Goal: Task Accomplishment & Management: Manage account settings

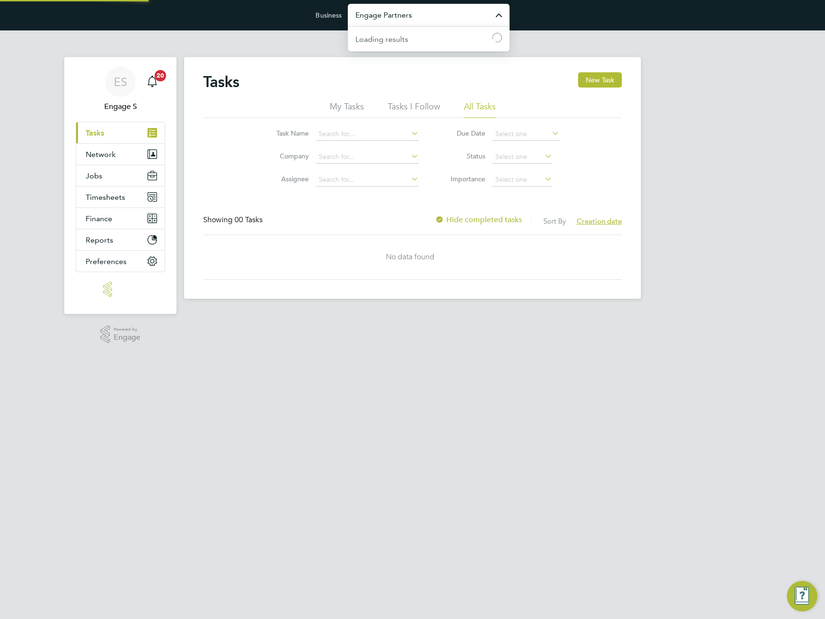
click at [422, 13] on input "Engage Partners" at bounding box center [429, 15] width 162 height 22
type input "[PERSON_NAME] Construction & Infrastructure Ltd"
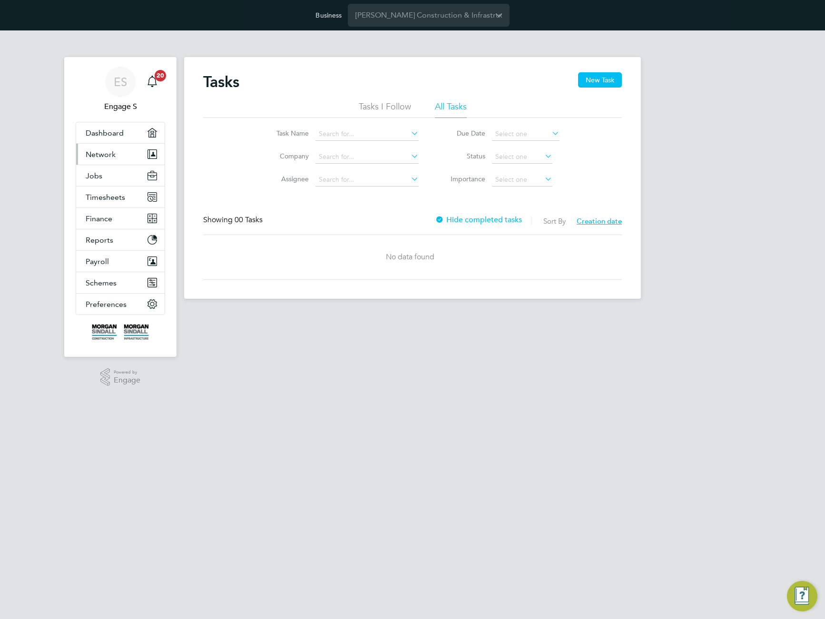
click at [94, 158] on span "Network" at bounding box center [101, 154] width 30 height 9
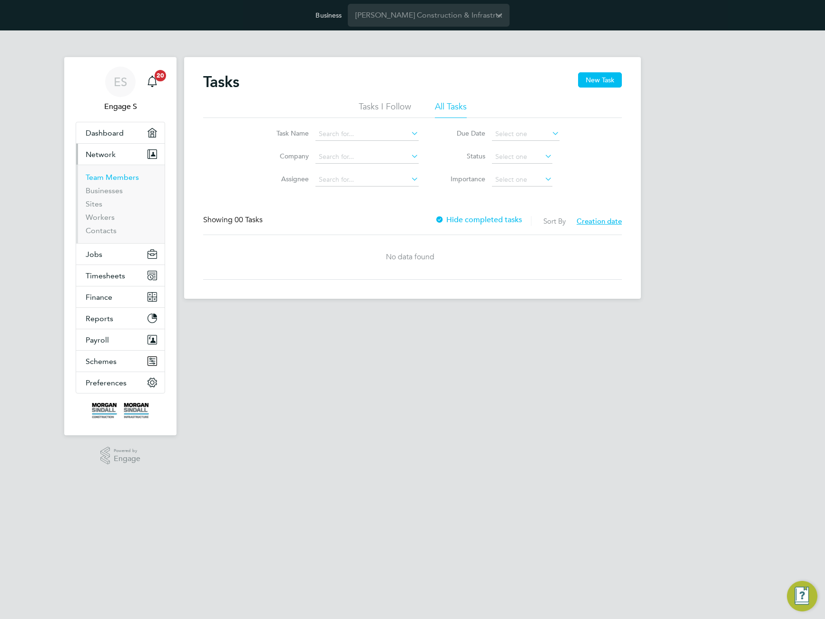
click at [102, 175] on link "Team Members" at bounding box center [112, 177] width 53 height 9
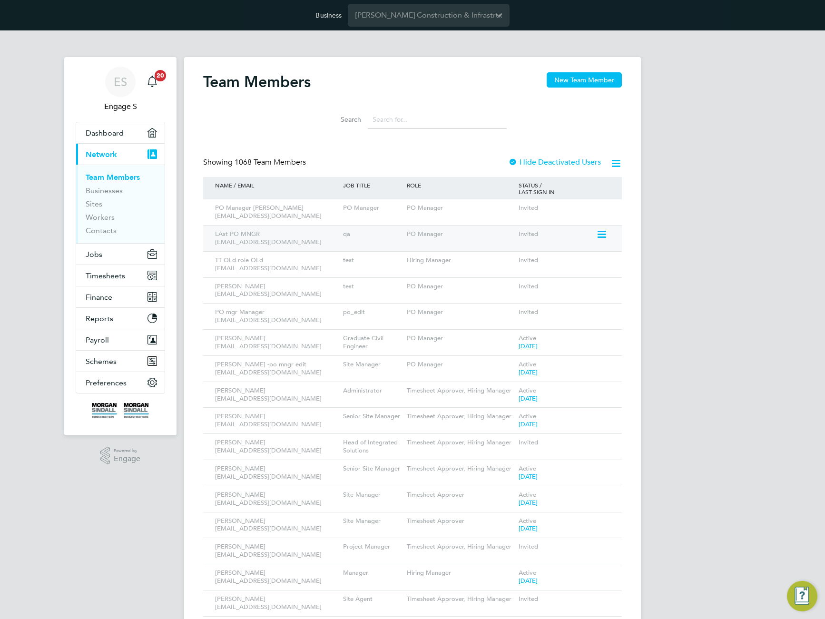
click at [605, 233] on icon at bounding box center [601, 234] width 10 height 11
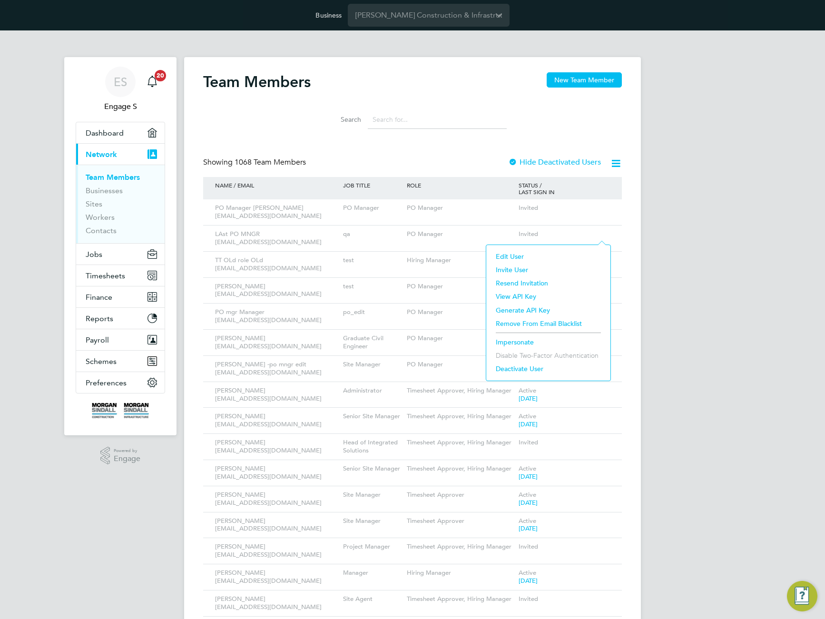
click at [510, 254] on li "Edit User" at bounding box center [548, 256] width 115 height 13
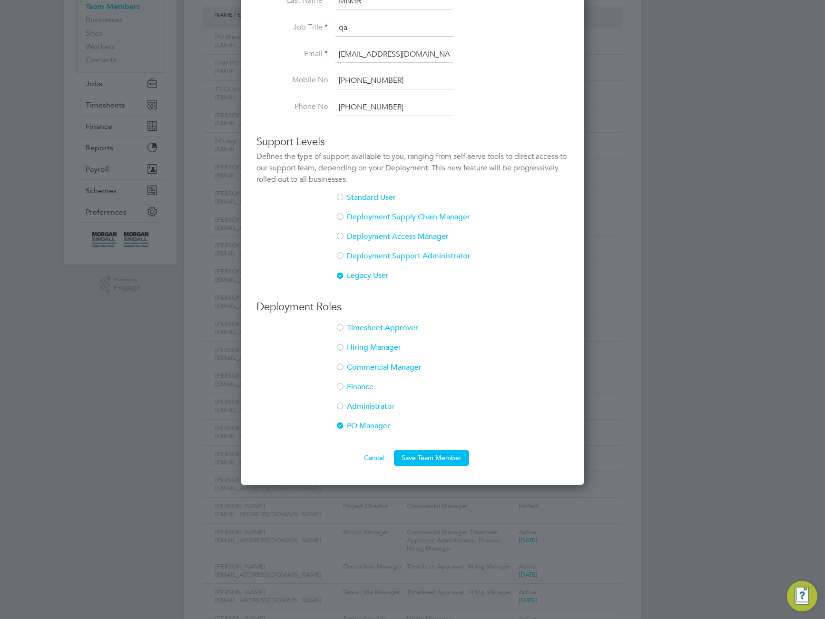
scroll to position [178, 0]
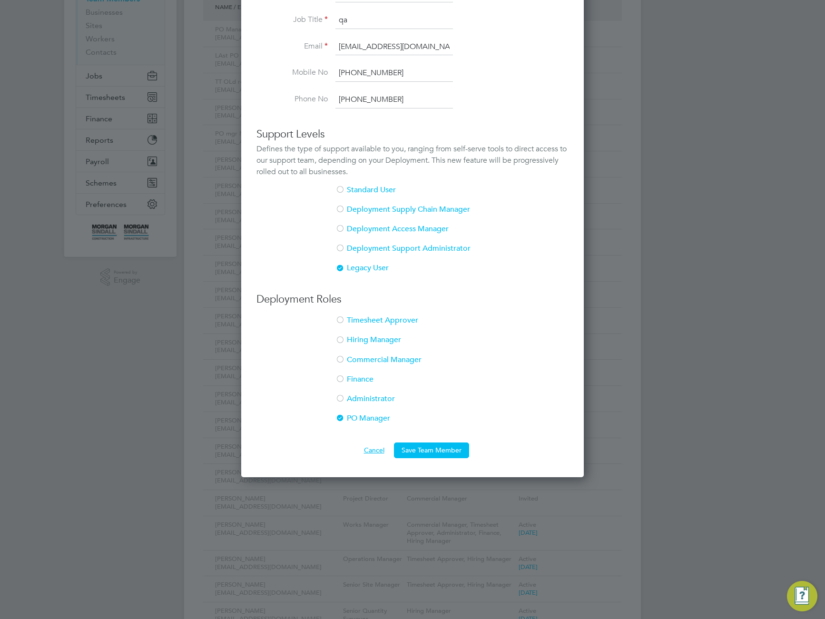
click at [370, 451] on button "Cancel" at bounding box center [374, 449] width 36 height 15
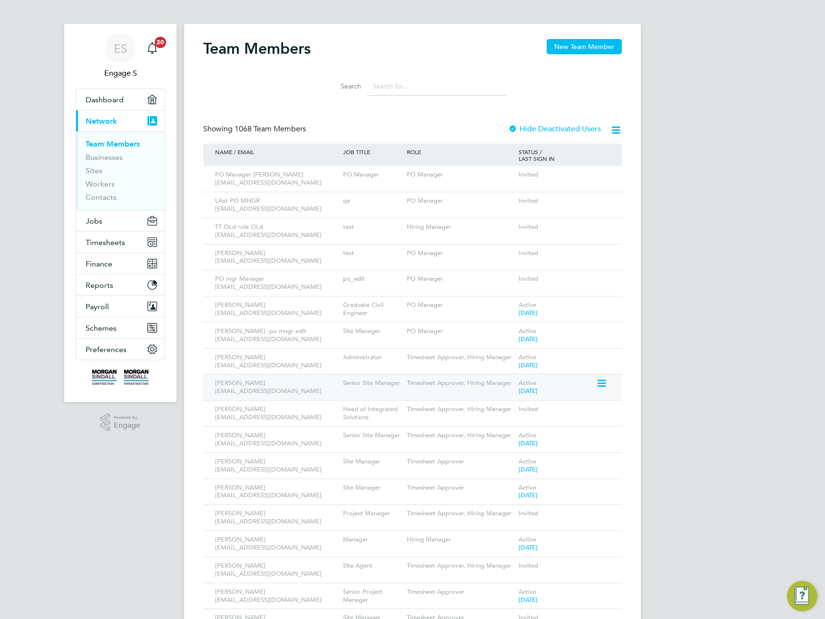
scroll to position [0, 0]
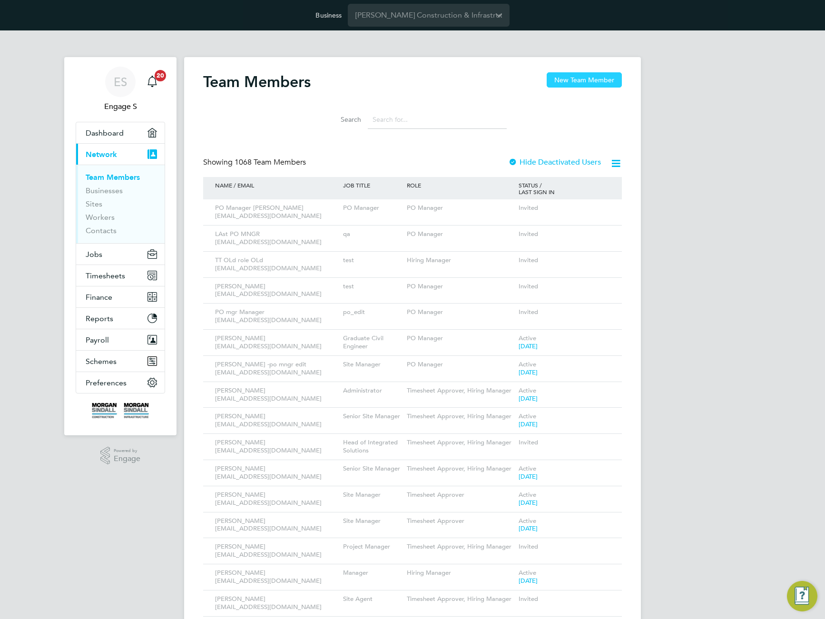
click at [570, 82] on button "New Team Member" at bounding box center [583, 79] width 75 height 15
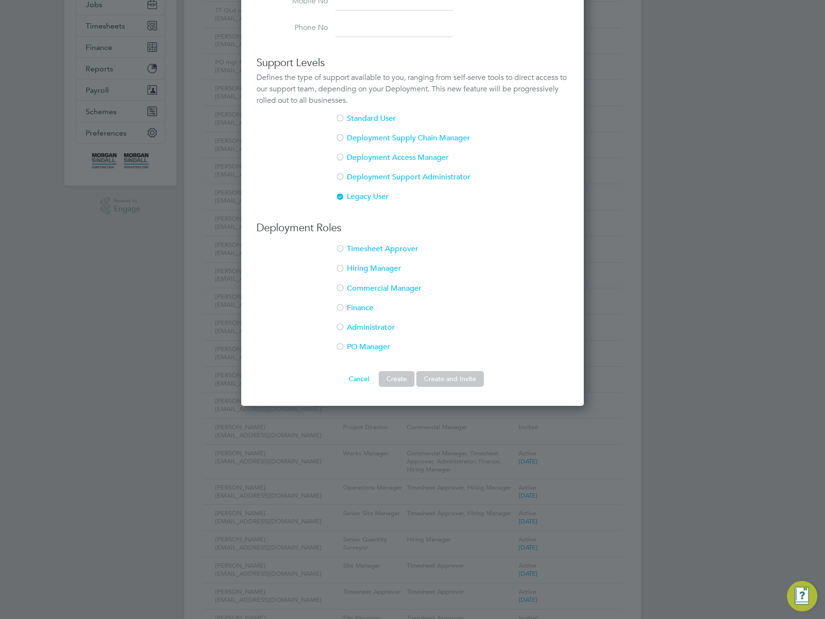
scroll to position [268, 0]
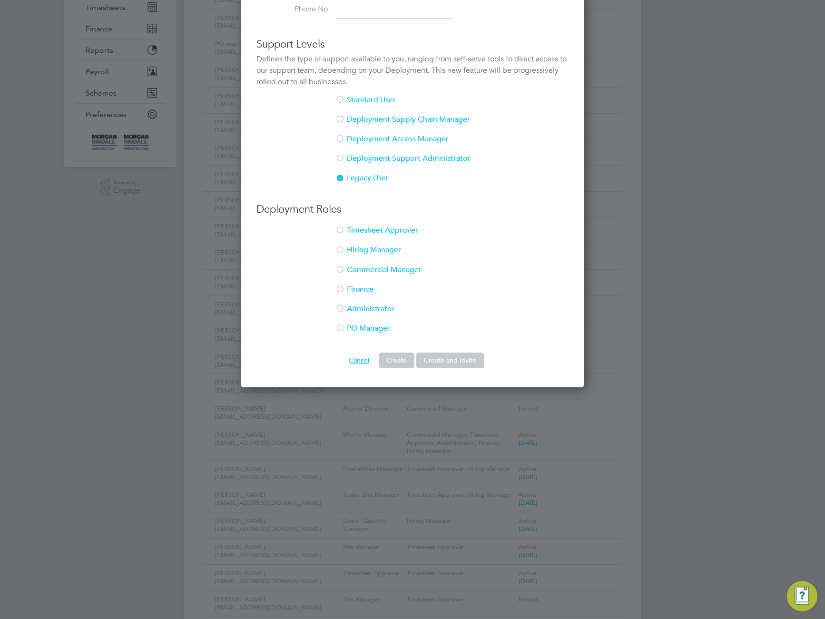
click at [363, 356] on button "Cancel" at bounding box center [359, 359] width 36 height 15
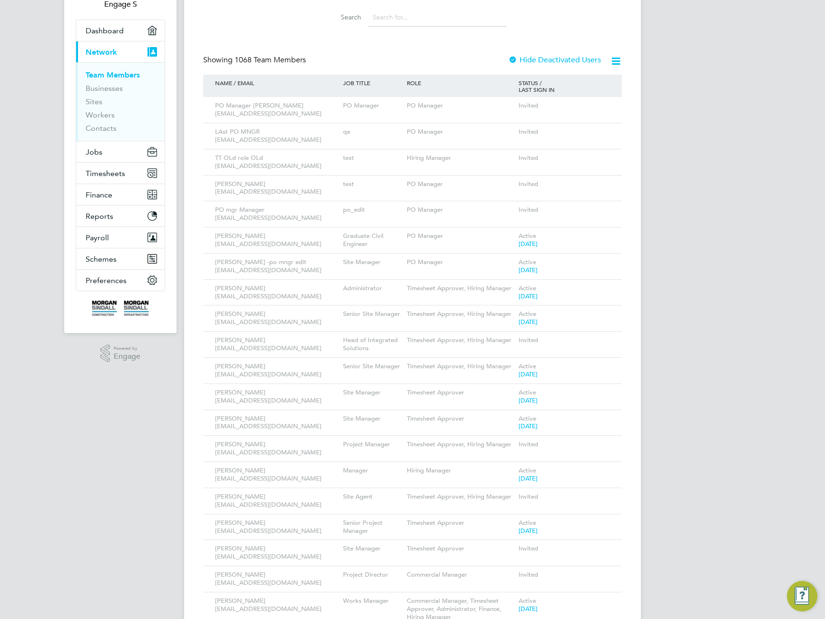
scroll to position [0, 0]
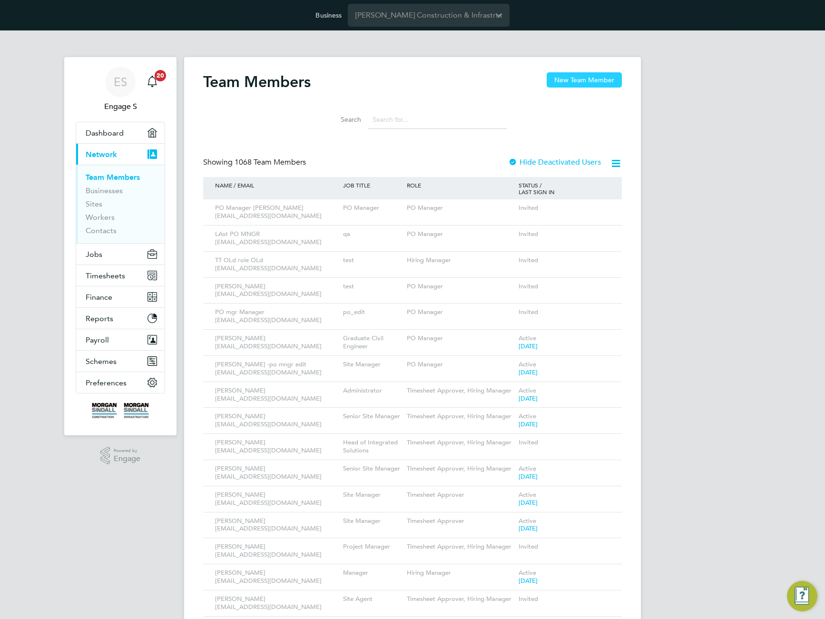
click at [582, 79] on button "New Team Member" at bounding box center [583, 79] width 75 height 15
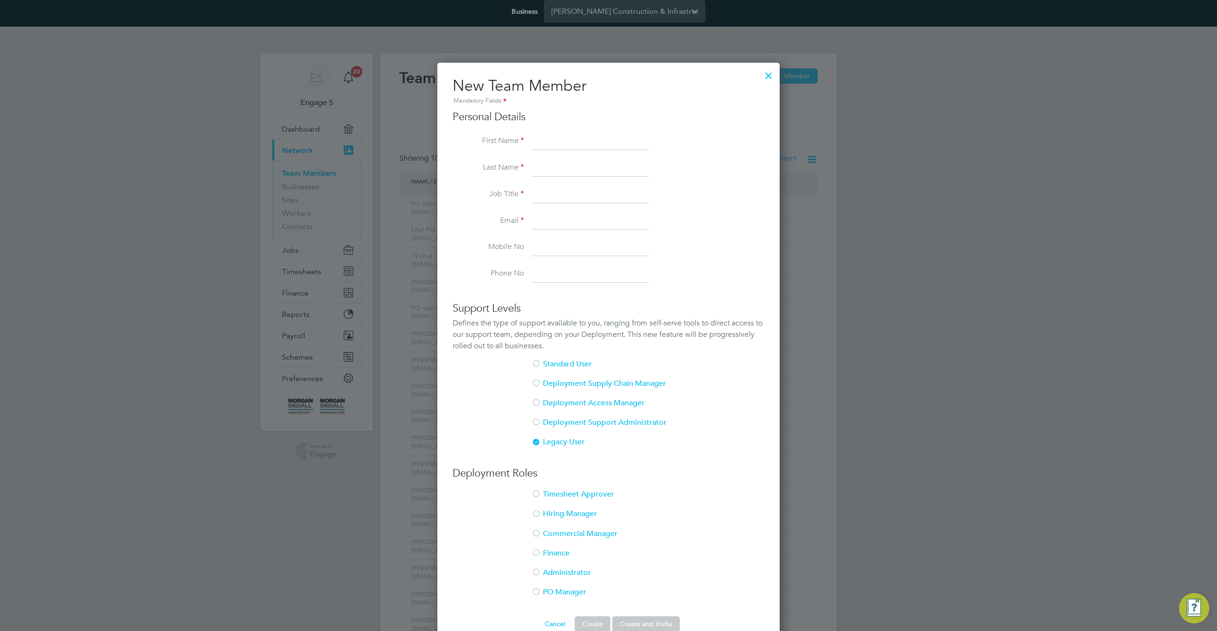
scroll to position [176, 0]
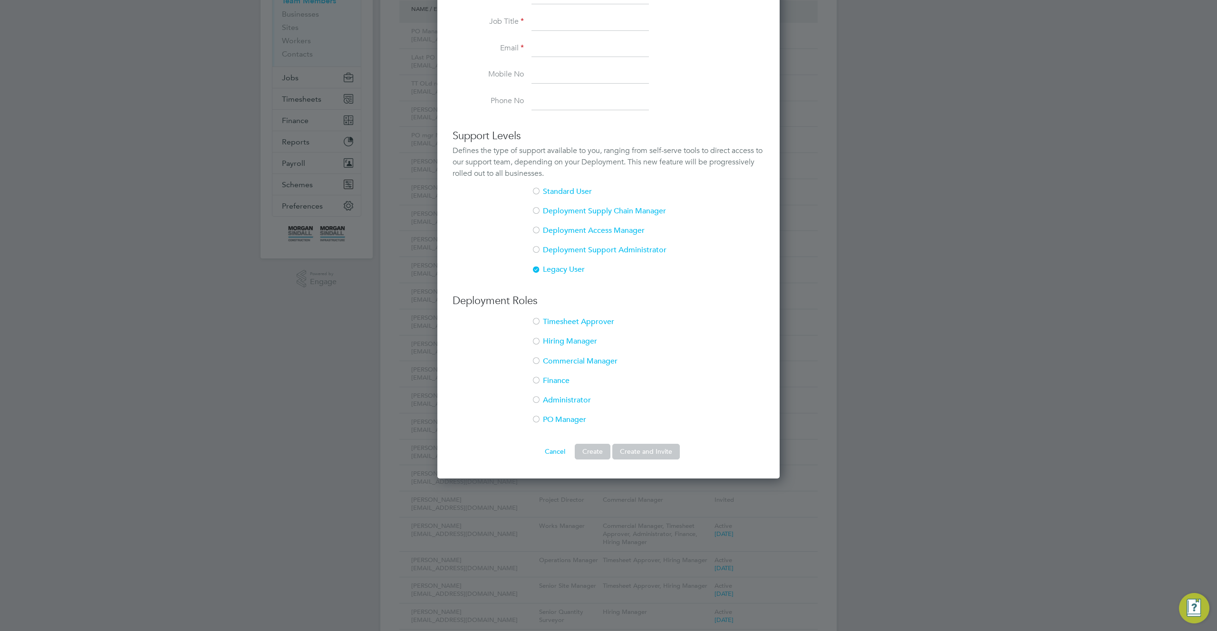
click at [553, 452] on button "Cancel" at bounding box center [555, 451] width 36 height 15
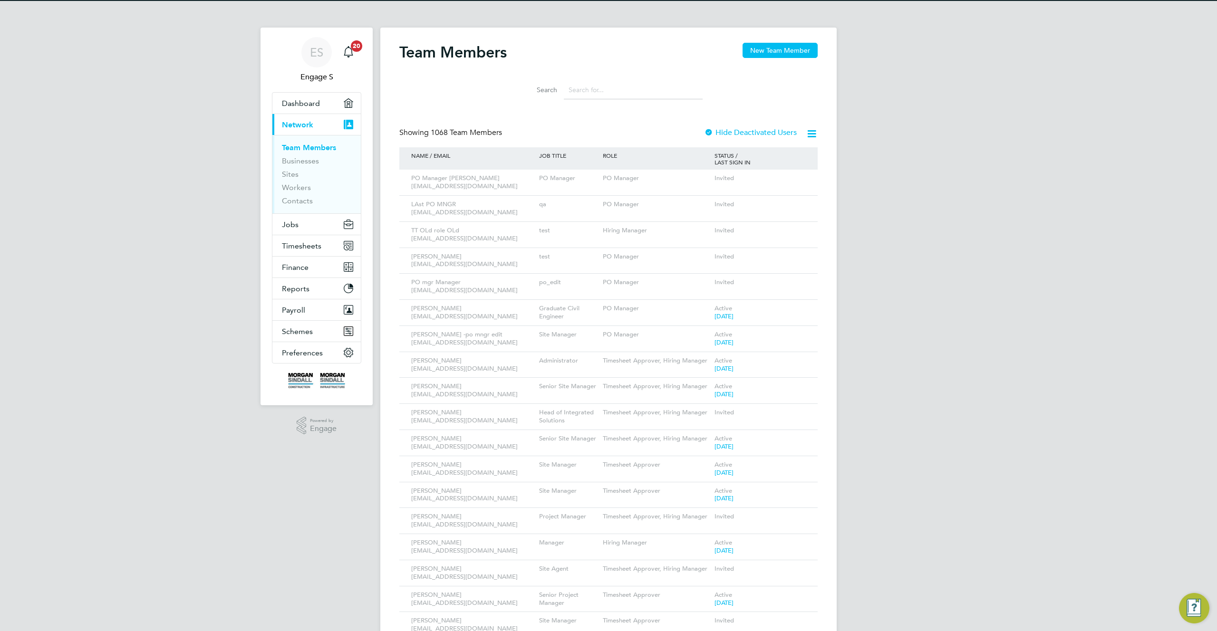
scroll to position [0, 0]
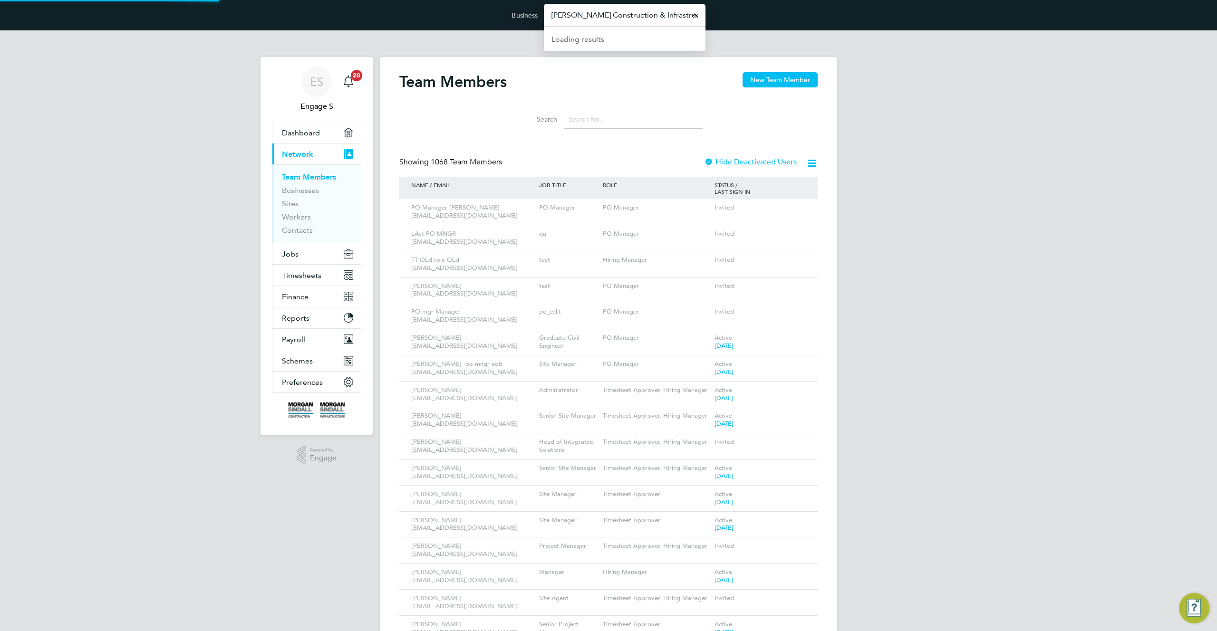
click at [590, 23] on input "[PERSON_NAME] Construction & Infrastructure Ltd" at bounding box center [625, 15] width 162 height 22
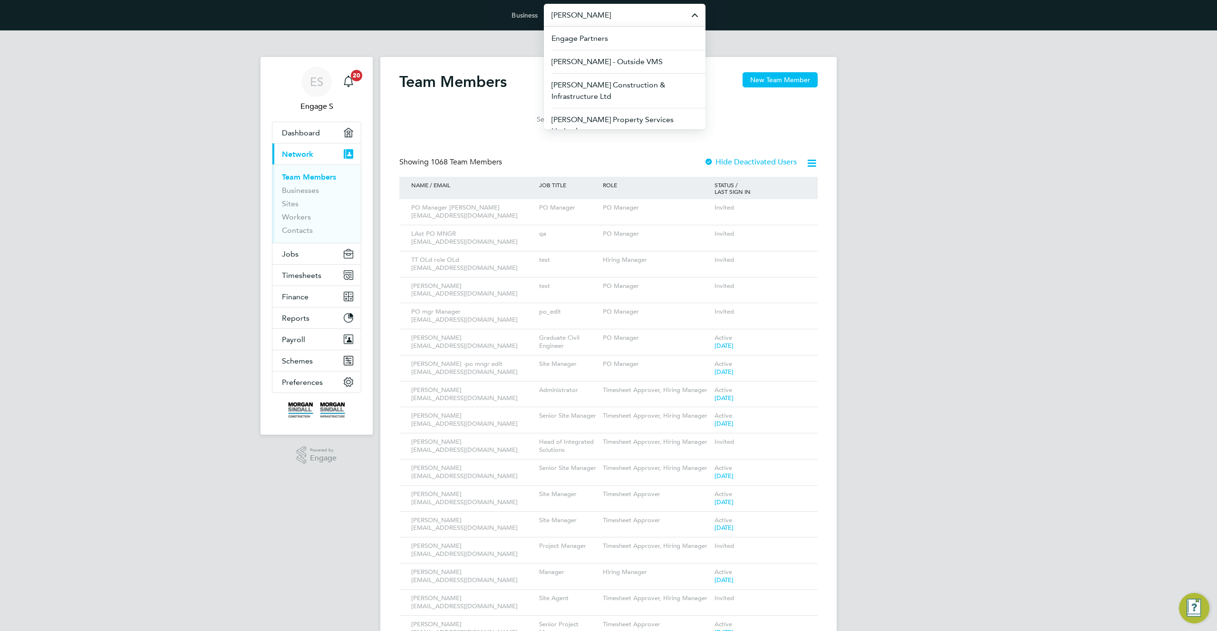
scroll to position [2, 0]
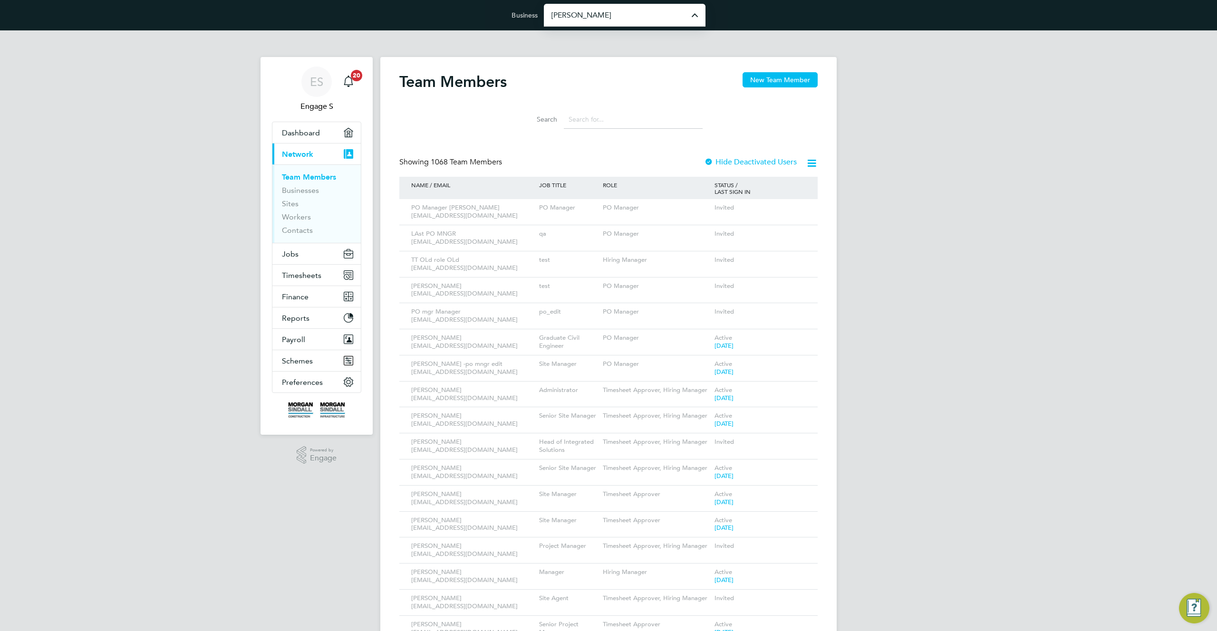
type input "Morgan Sindall Property Services Limited"
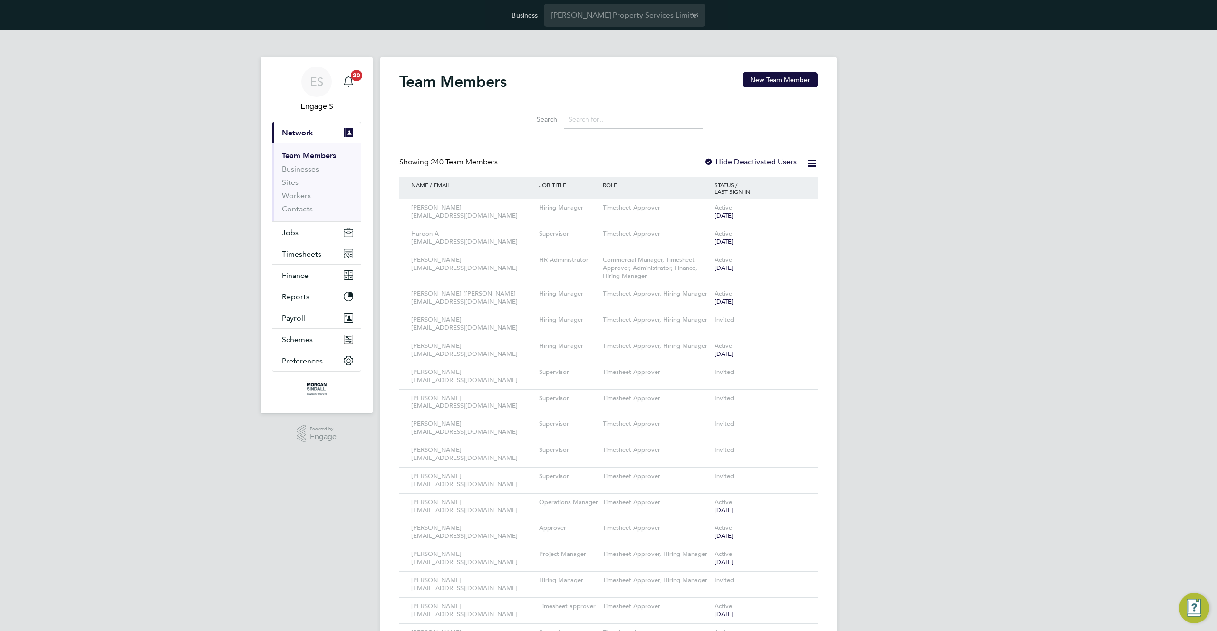
click at [623, 119] on input at bounding box center [633, 119] width 139 height 19
click at [417, 85] on h2 "Team Members" at bounding box center [452, 81] width 107 height 19
click at [608, 96] on div "Team Members New Team Member" at bounding box center [608, 86] width 418 height 29
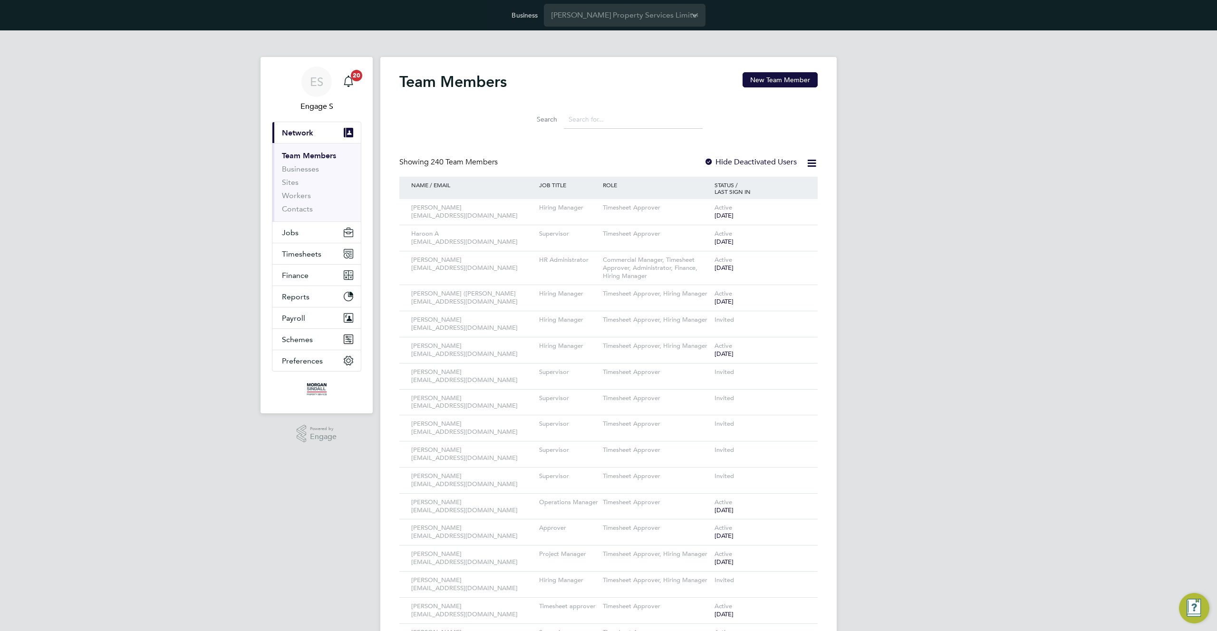
click at [633, 116] on input at bounding box center [633, 119] width 139 height 19
drag, startPoint x: 566, startPoint y: 118, endPoint x: 525, endPoint y: 118, distance: 40.4
click at [525, 118] on div "Search" at bounding box center [608, 119] width 188 height 19
click at [621, 118] on input at bounding box center [633, 119] width 139 height 19
click at [631, 119] on input at bounding box center [633, 119] width 139 height 19
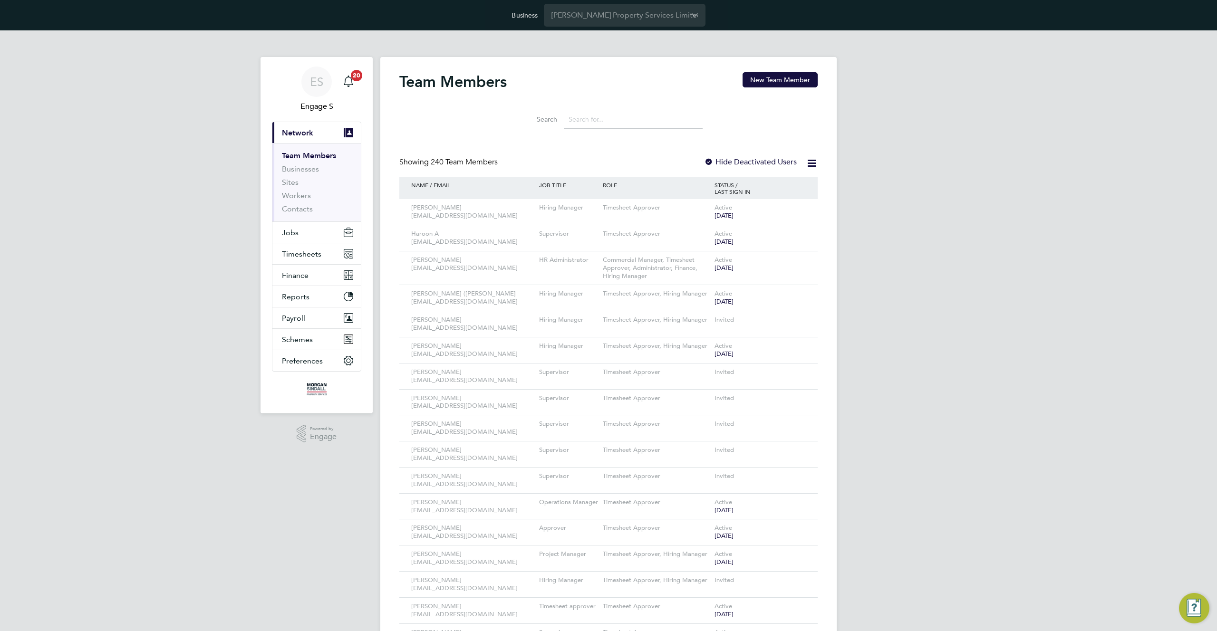
click at [659, 118] on input at bounding box center [633, 119] width 139 height 19
click at [592, 123] on input at bounding box center [633, 119] width 139 height 19
click at [555, 116] on label "Search" at bounding box center [535, 119] width 43 height 9
click at [584, 116] on input at bounding box center [633, 119] width 139 height 19
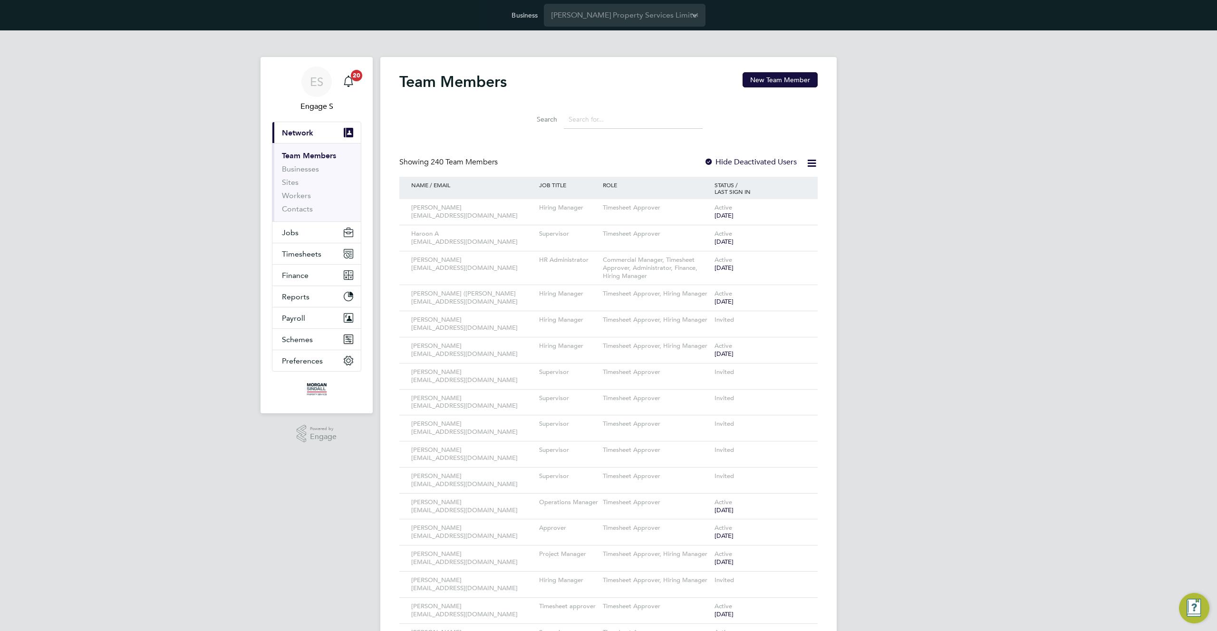
click at [584, 116] on input at bounding box center [633, 119] width 139 height 19
drag, startPoint x: 500, startPoint y: 82, endPoint x: 393, endPoint y: 84, distance: 107.5
drag, startPoint x: 494, startPoint y: 162, endPoint x: 434, endPoint y: 161, distance: 60.4
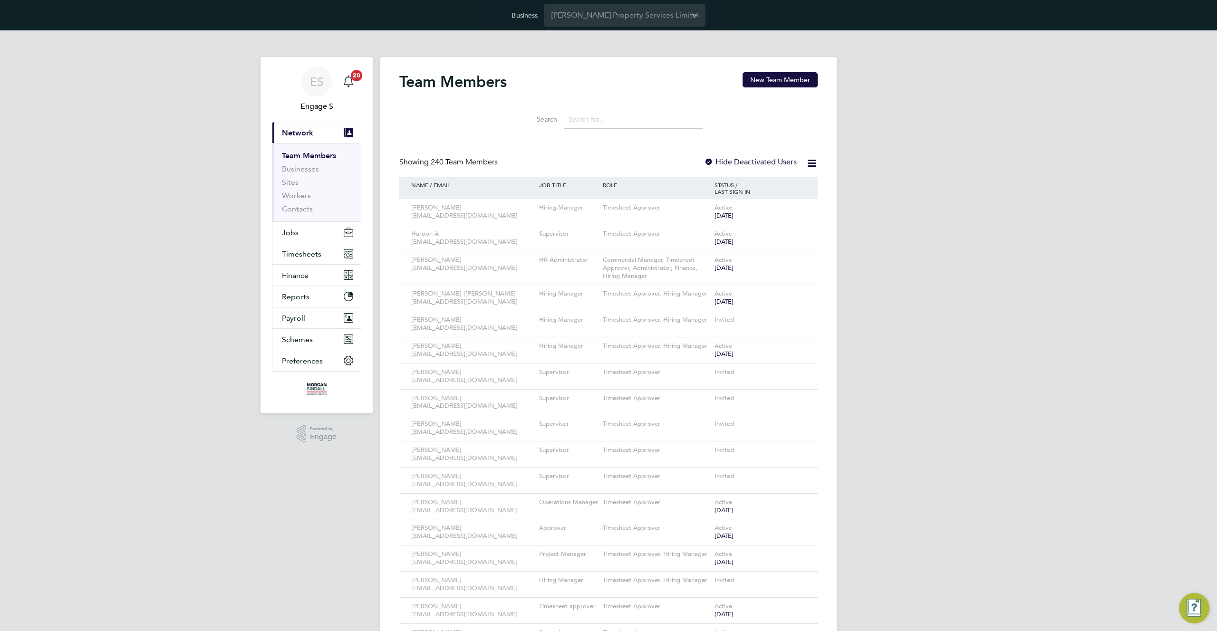
click at [436, 161] on span "240 Team Members" at bounding box center [464, 162] width 67 height 10
click at [434, 161] on span "240 Team Members" at bounding box center [464, 162] width 67 height 10
click at [435, 160] on span "240 Team Members" at bounding box center [464, 162] width 67 height 10
click at [815, 164] on icon at bounding box center [812, 163] width 12 height 12
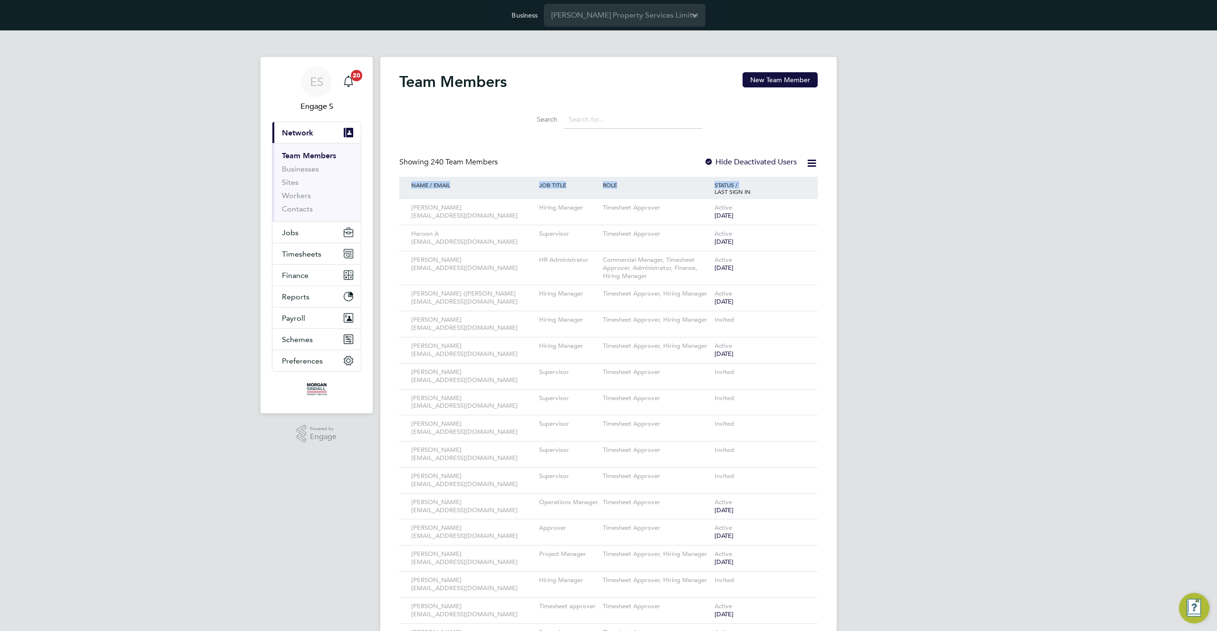
drag, startPoint x: 755, startPoint y: 188, endPoint x: 673, endPoint y: 185, distance: 82.3
click at [678, 185] on div "NAME / EMAIL JOB TITLE ROLE STATUS / LAST SIGN IN" at bounding box center [608, 188] width 418 height 22
click at [641, 187] on div "ROLE" at bounding box center [657, 185] width 112 height 16
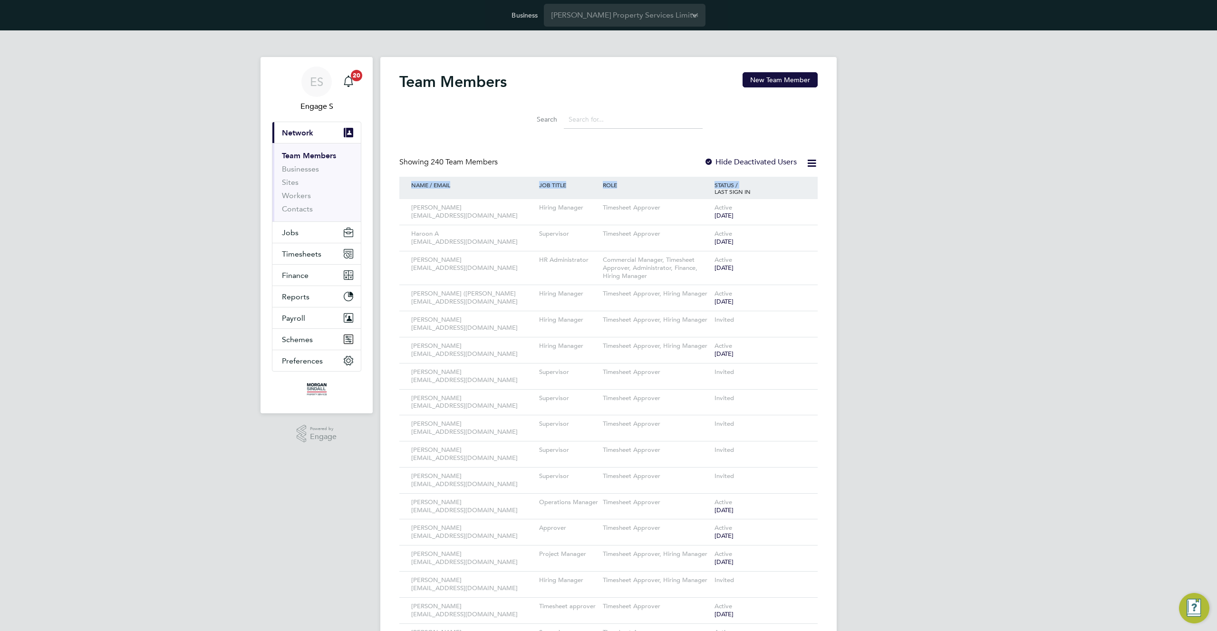
click at [641, 187] on div "ROLE" at bounding box center [657, 185] width 112 height 16
drag, startPoint x: 563, startPoint y: 178, endPoint x: 404, endPoint y: 181, distance: 159.3
click at [404, 181] on div "NAME / EMAIL JOB TITLE ROLE STATUS / LAST SIGN IN" at bounding box center [608, 188] width 418 height 22
click at [618, 185] on div "ROLE" at bounding box center [657, 185] width 112 height 16
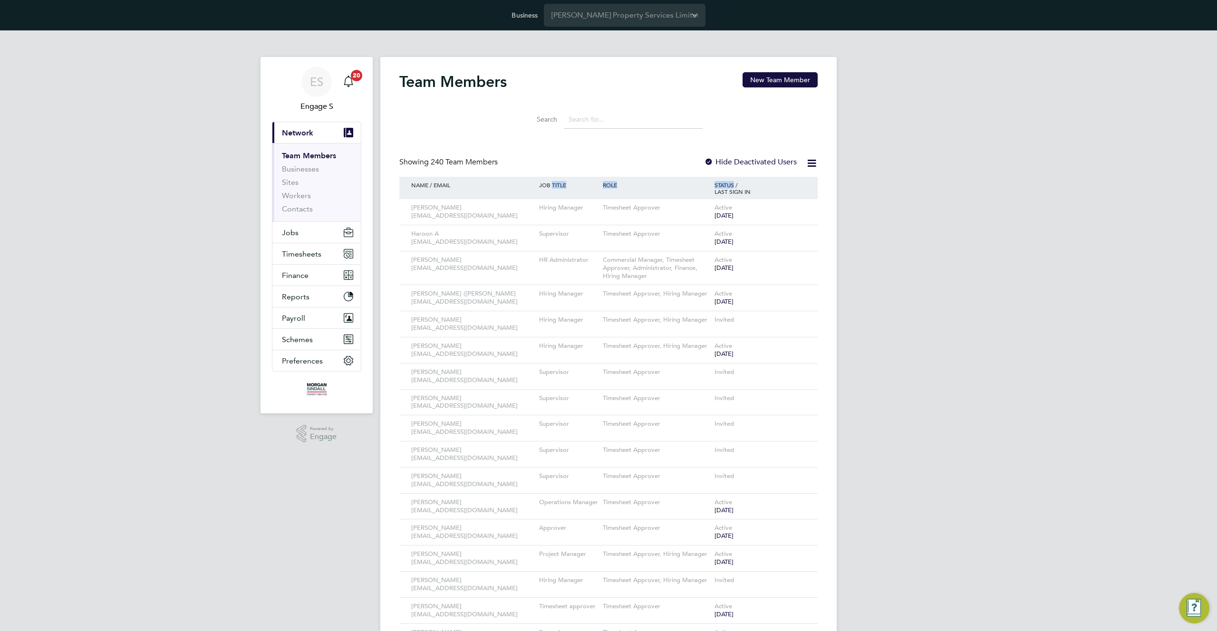
click at [618, 185] on div "ROLE" at bounding box center [657, 185] width 112 height 16
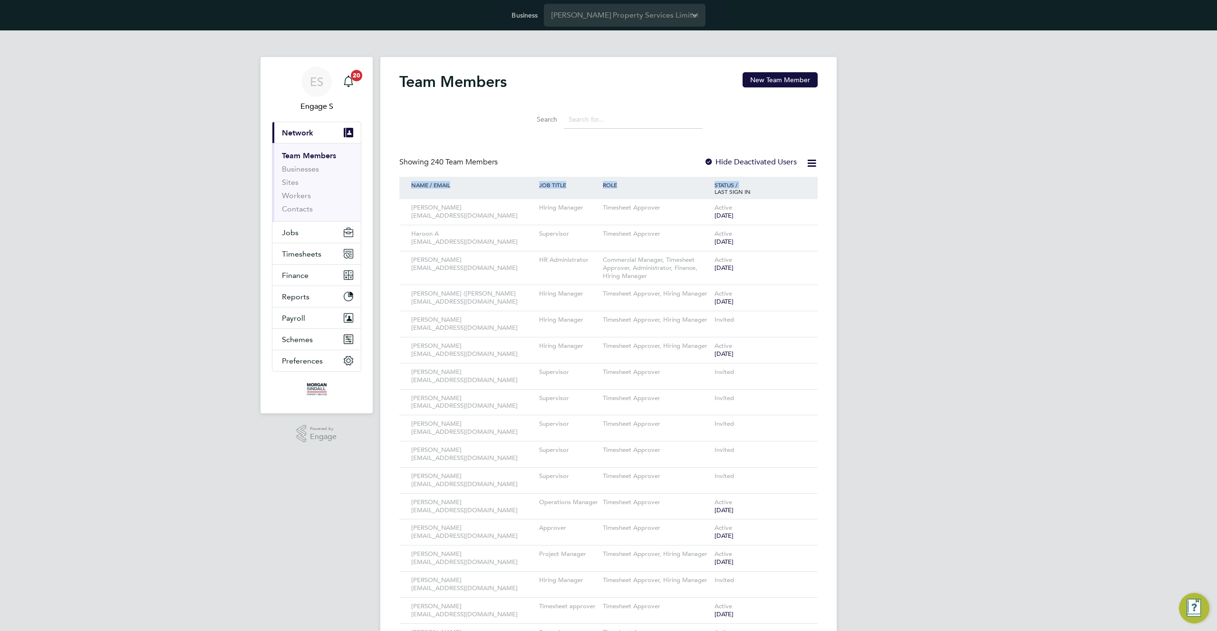
click at [618, 185] on div "ROLE" at bounding box center [657, 185] width 112 height 16
click at [629, 173] on div "Showing 240 Team Members Hide Deactivated Users" at bounding box center [608, 166] width 418 height 19
click at [438, 82] on h2 "Team Members" at bounding box center [452, 81] width 107 height 19
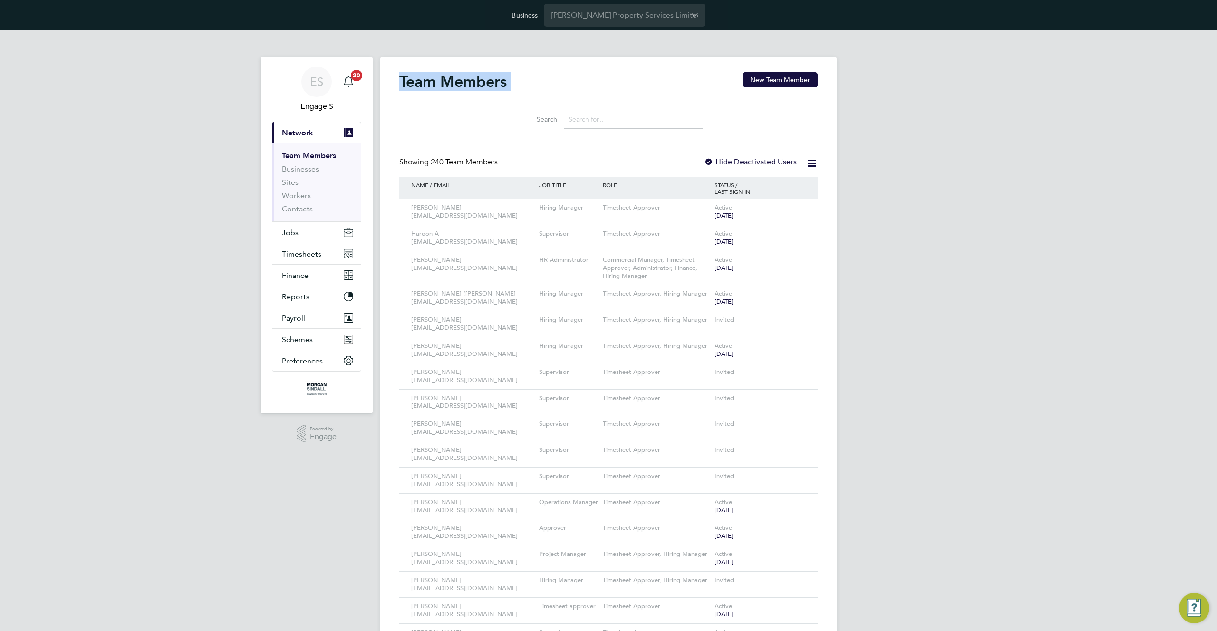
click at [456, 161] on span "240 Team Members" at bounding box center [464, 162] width 67 height 10
click at [790, 83] on button "New Team Member" at bounding box center [780, 79] width 75 height 15
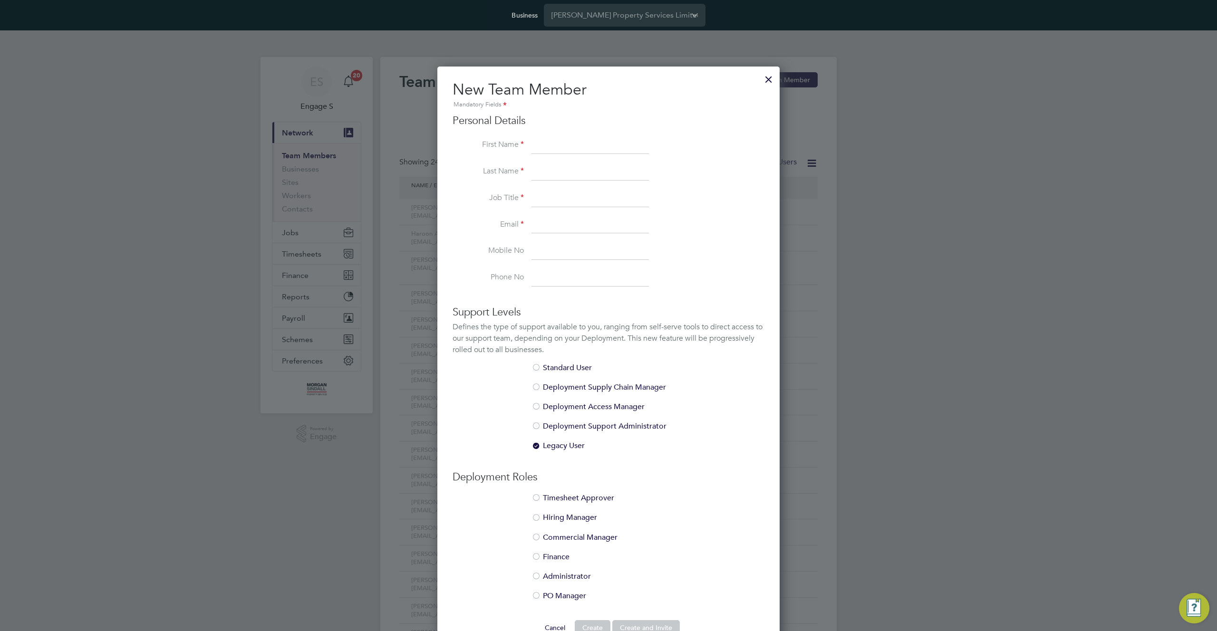
click at [769, 80] on div at bounding box center [768, 76] width 17 height 17
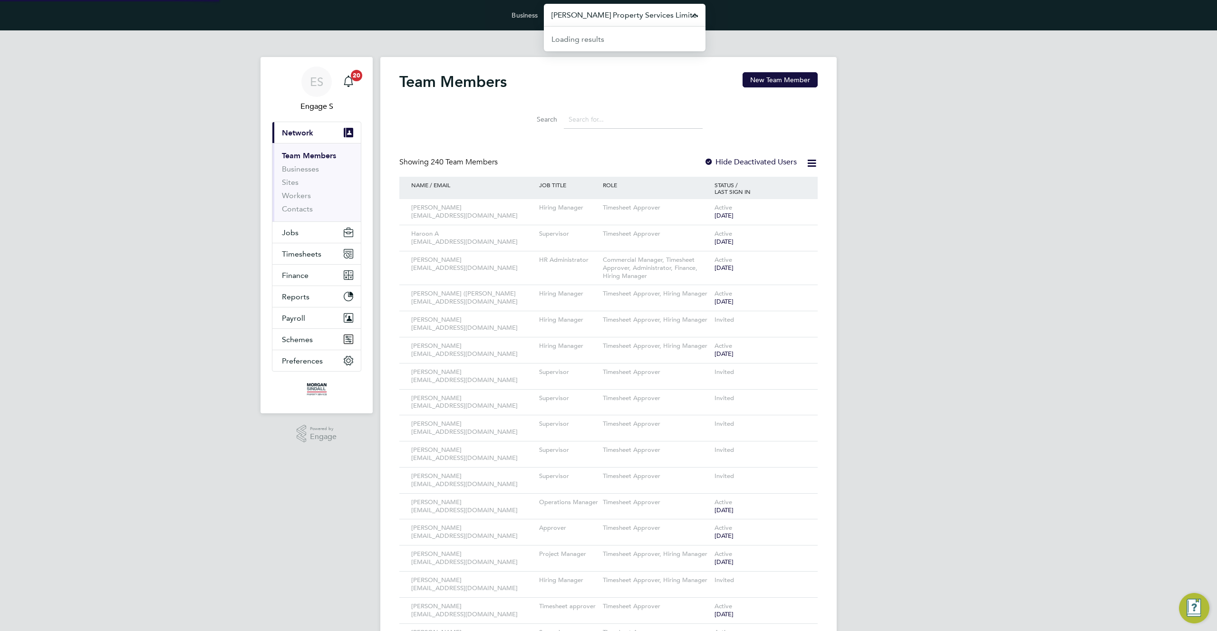
click at [635, 10] on input "Morgan Sindall Property Services Limited" at bounding box center [625, 15] width 162 height 22
paste input "Morgan Sindall"
click at [639, 63] on span "Morgan Sindall - Outside VMS" at bounding box center [608, 61] width 113 height 11
type input "Morgan Sindall - Outside VMS"
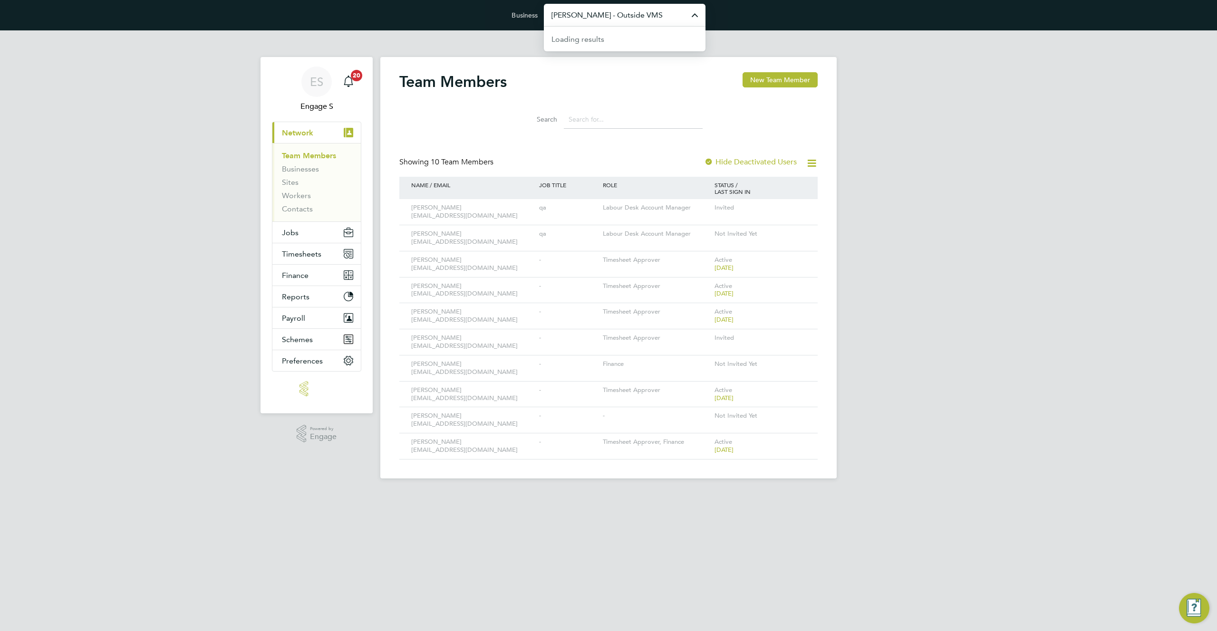
click at [646, 16] on input "[PERSON_NAME] - Outside VMS" at bounding box center [625, 15] width 162 height 22
click at [797, 205] on icon at bounding box center [797, 208] width 10 height 11
click at [705, 227] on li "Edit User" at bounding box center [744, 229] width 115 height 13
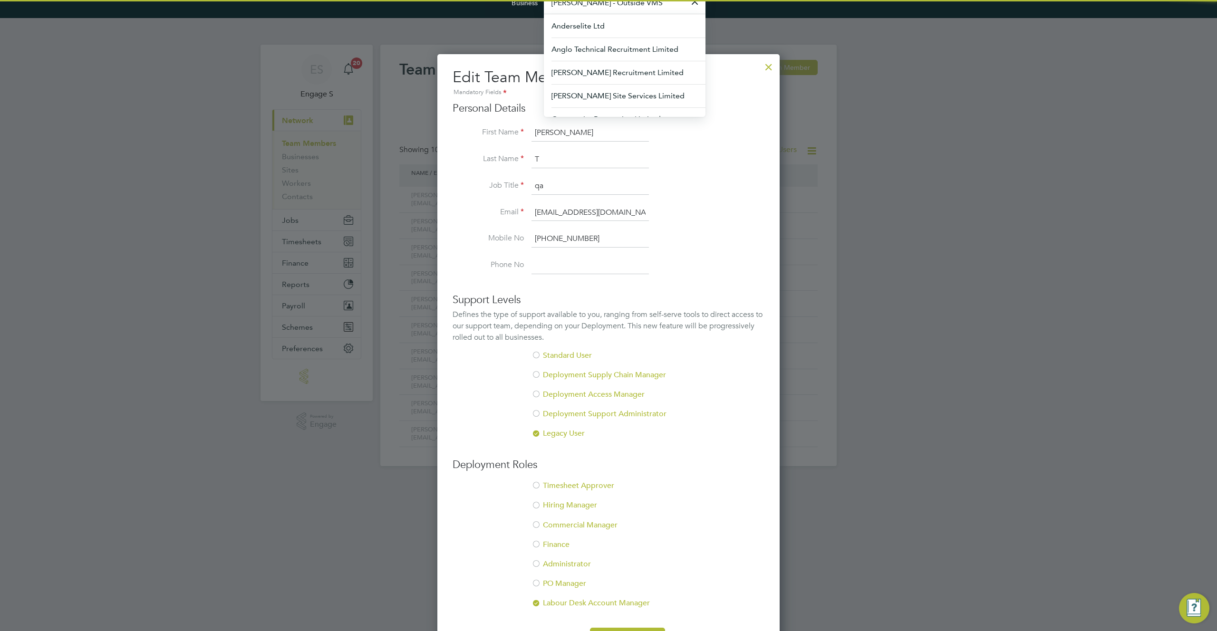
scroll to position [43, 0]
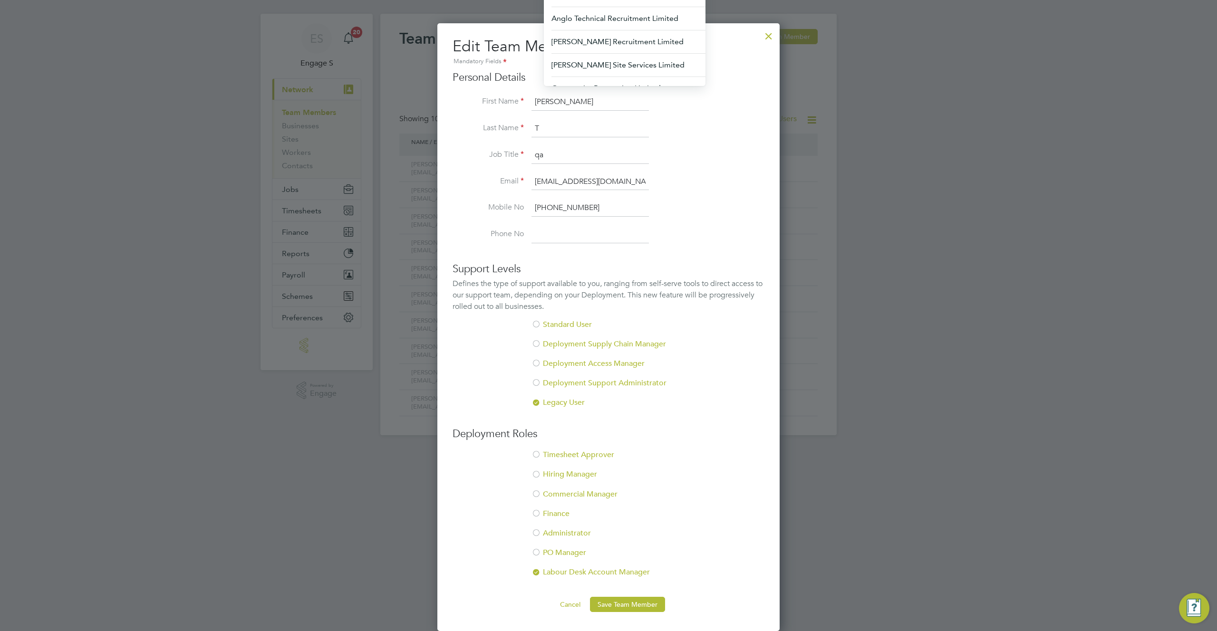
click at [715, 369] on li "Deployment Access Manager" at bounding box center [609, 368] width 312 height 19
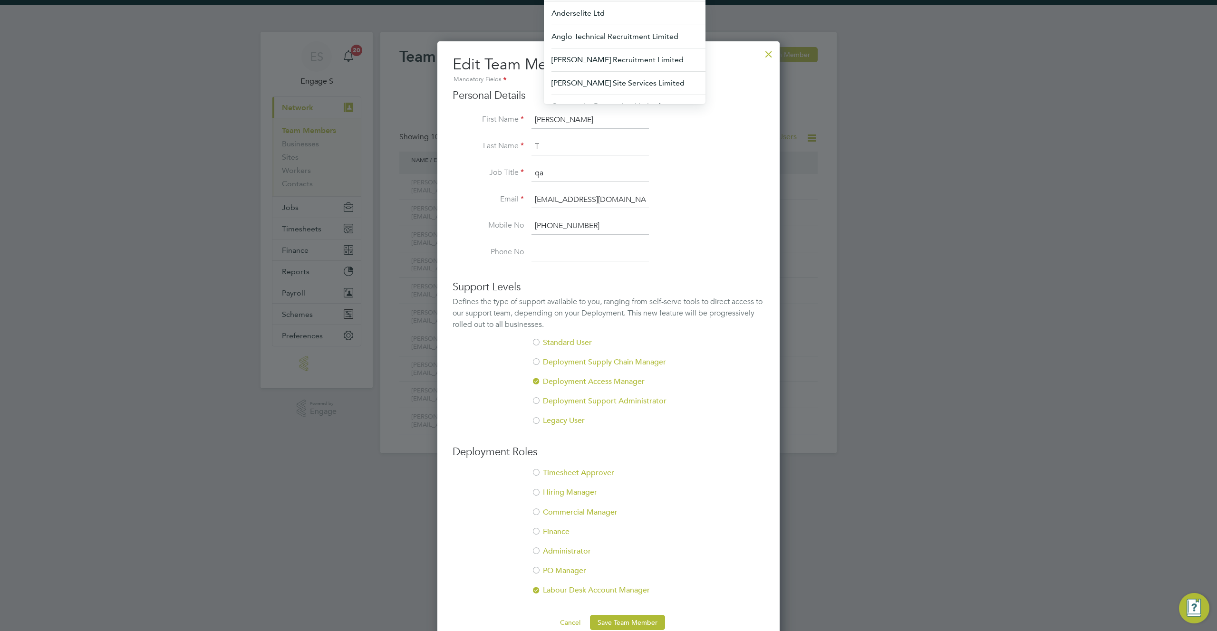
scroll to position [0, 0]
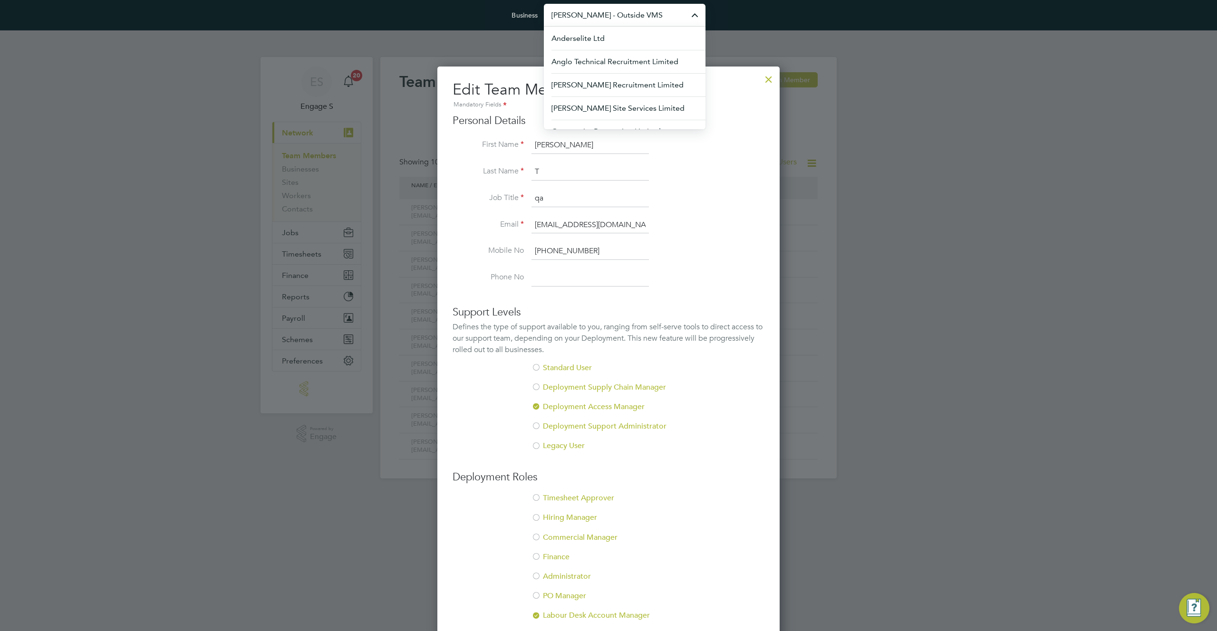
click at [764, 79] on div at bounding box center [768, 76] width 17 height 17
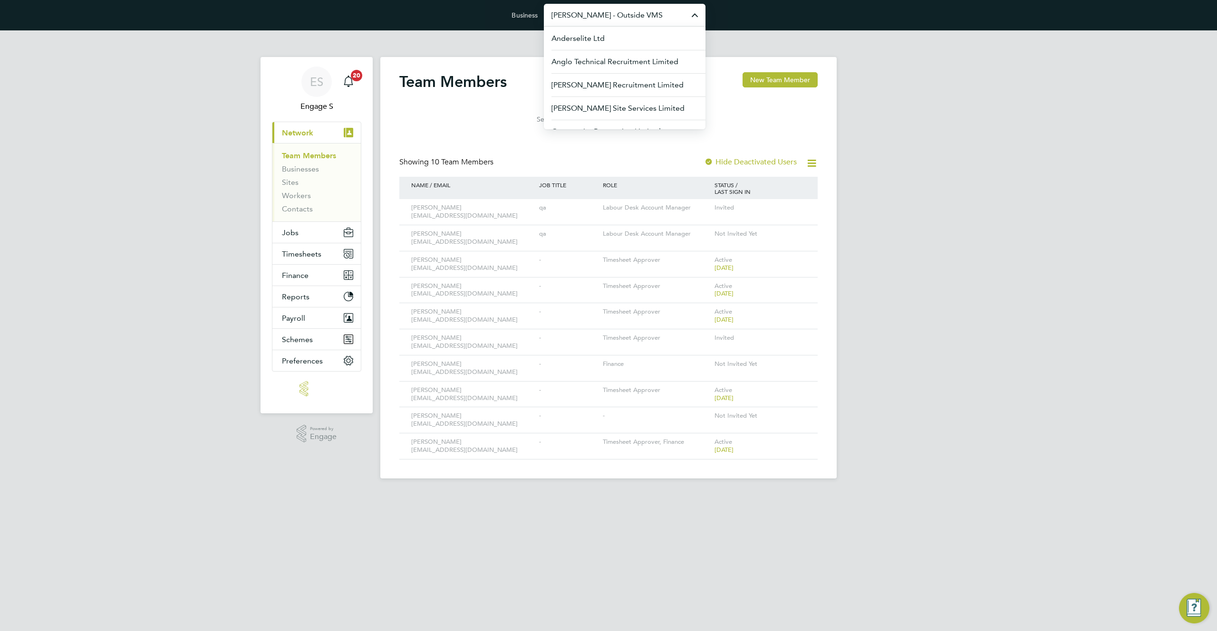
click at [667, 19] on input "[PERSON_NAME] - Outside VMS" at bounding box center [625, 15] width 162 height 22
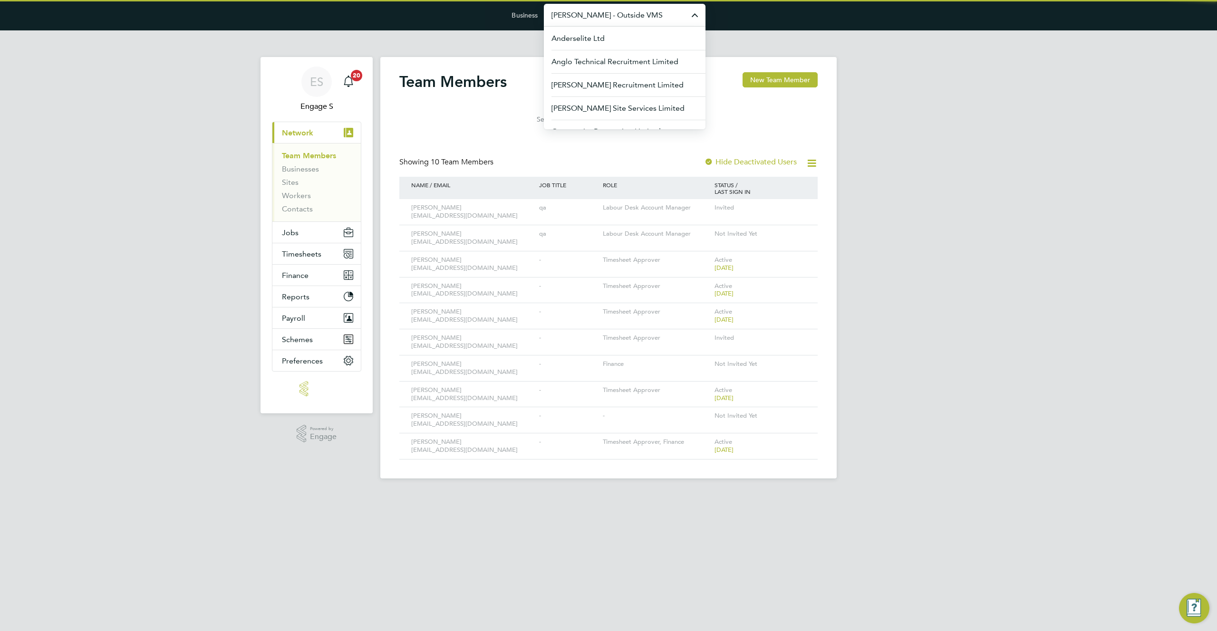
click at [667, 18] on input "[PERSON_NAME] - Outside VMS" at bounding box center [625, 15] width 162 height 22
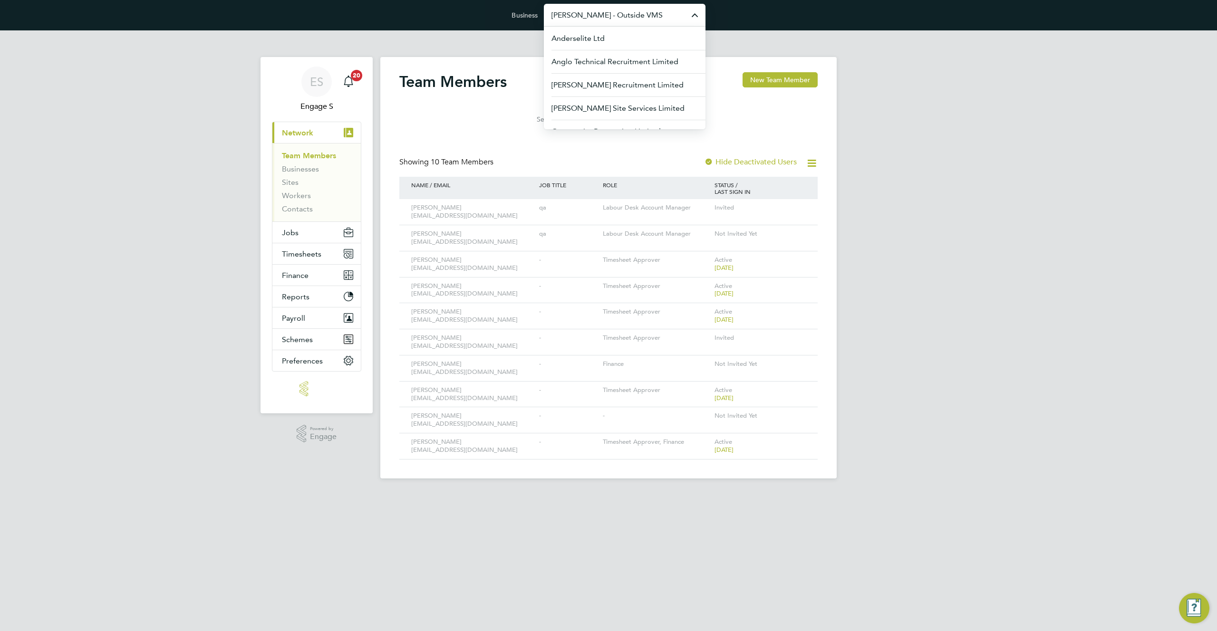
click at [761, 34] on app-barbie "Team Members New Team Member Search Showing 10 Team Members Hide Deactivated Us…" at bounding box center [608, 254] width 456 height 448
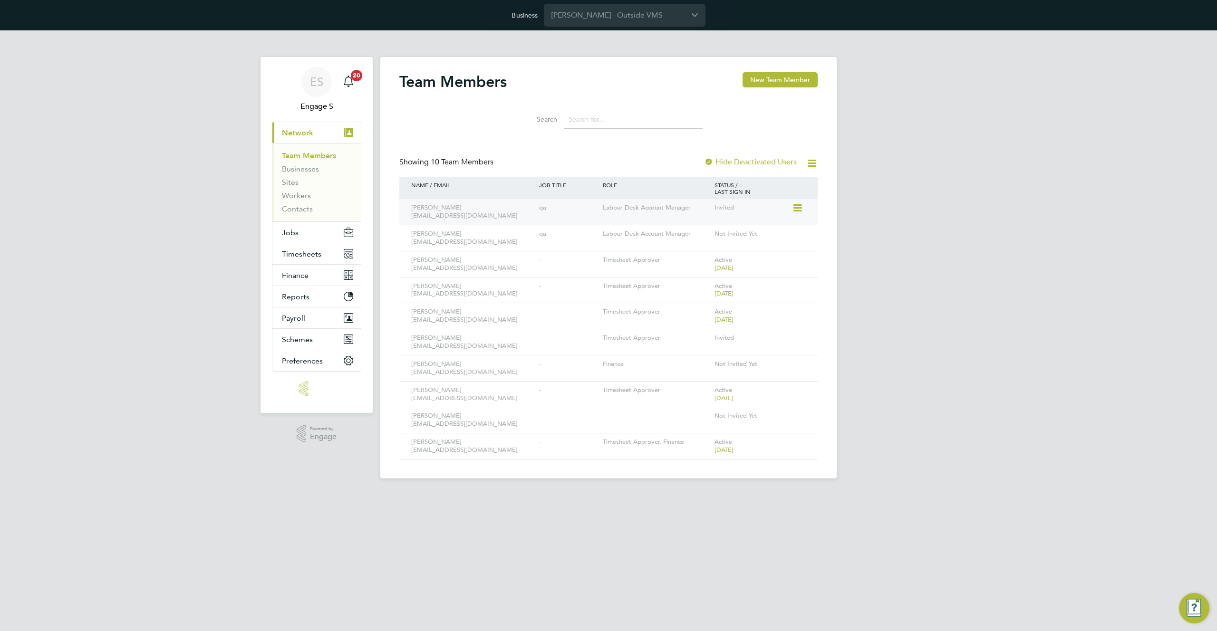
click at [795, 212] on icon at bounding box center [797, 208] width 10 height 11
click at [708, 233] on li "Edit User" at bounding box center [744, 229] width 115 height 13
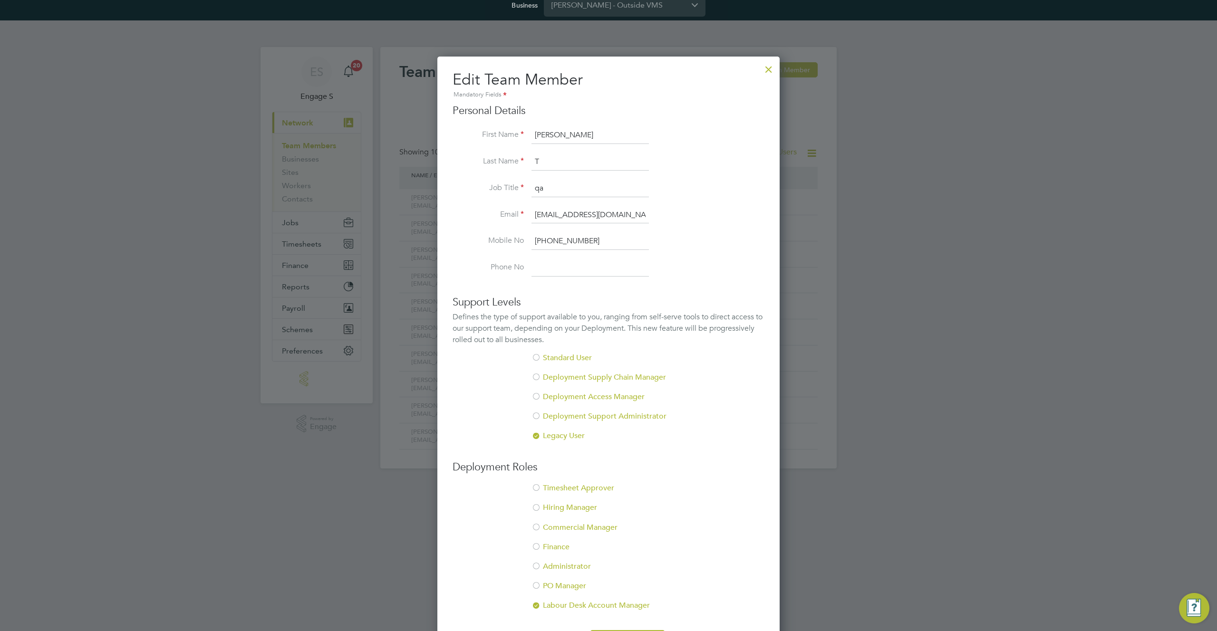
scroll to position [8, 0]
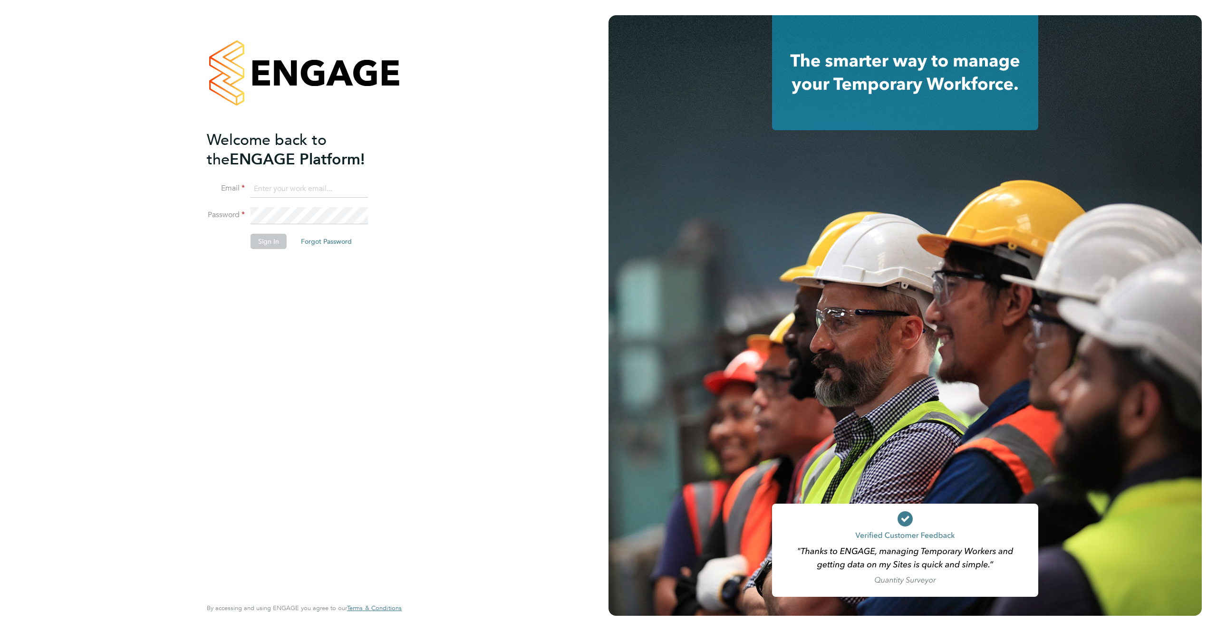
type input "[EMAIL_ADDRESS][DOMAIN_NAME]"
click at [268, 242] on button "Sign In" at bounding box center [269, 241] width 36 height 15
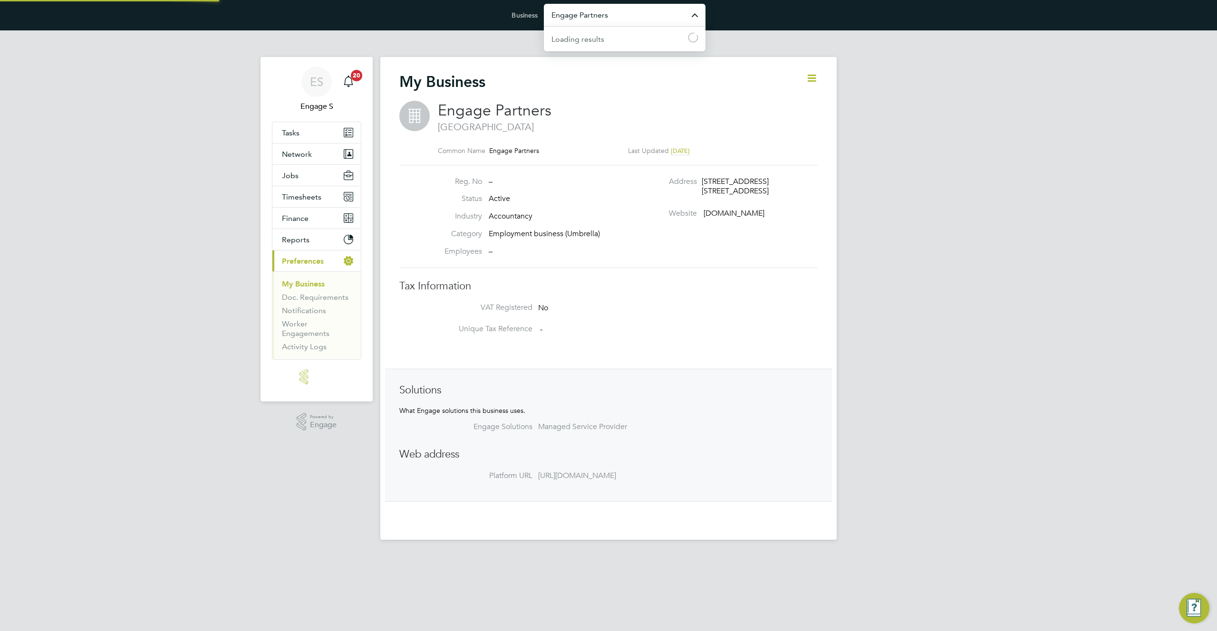
click at [651, 16] on input "Engage Partners" at bounding box center [625, 15] width 162 height 22
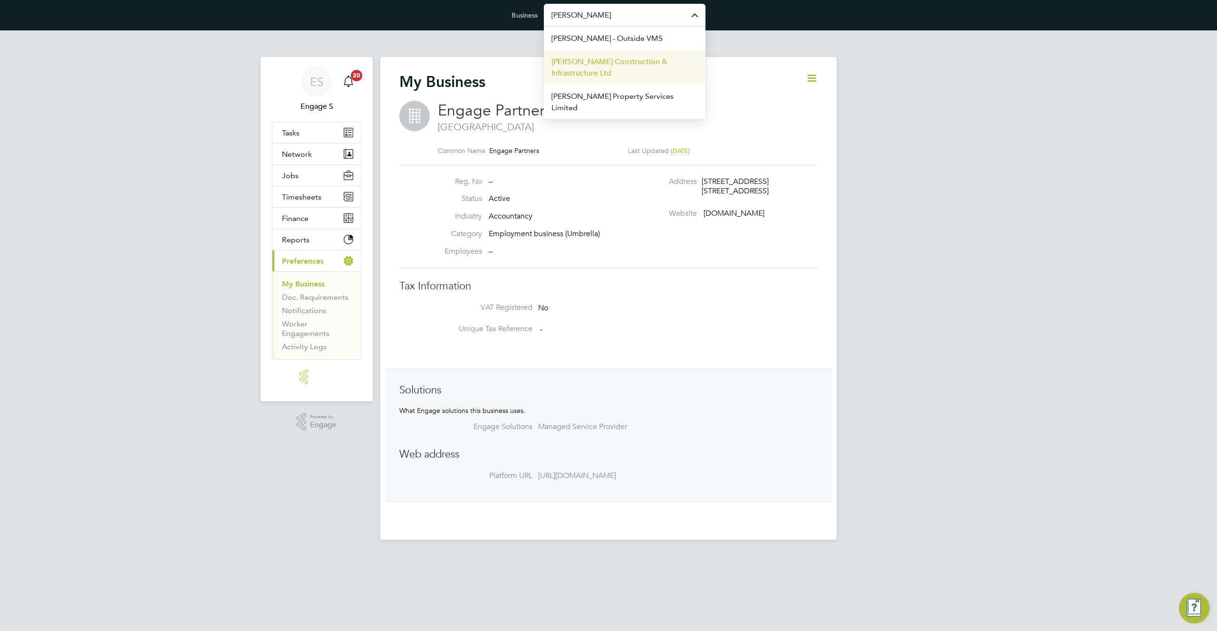
click at [645, 61] on span "[PERSON_NAME] Construction & Infrastructure Ltd" at bounding box center [625, 67] width 146 height 23
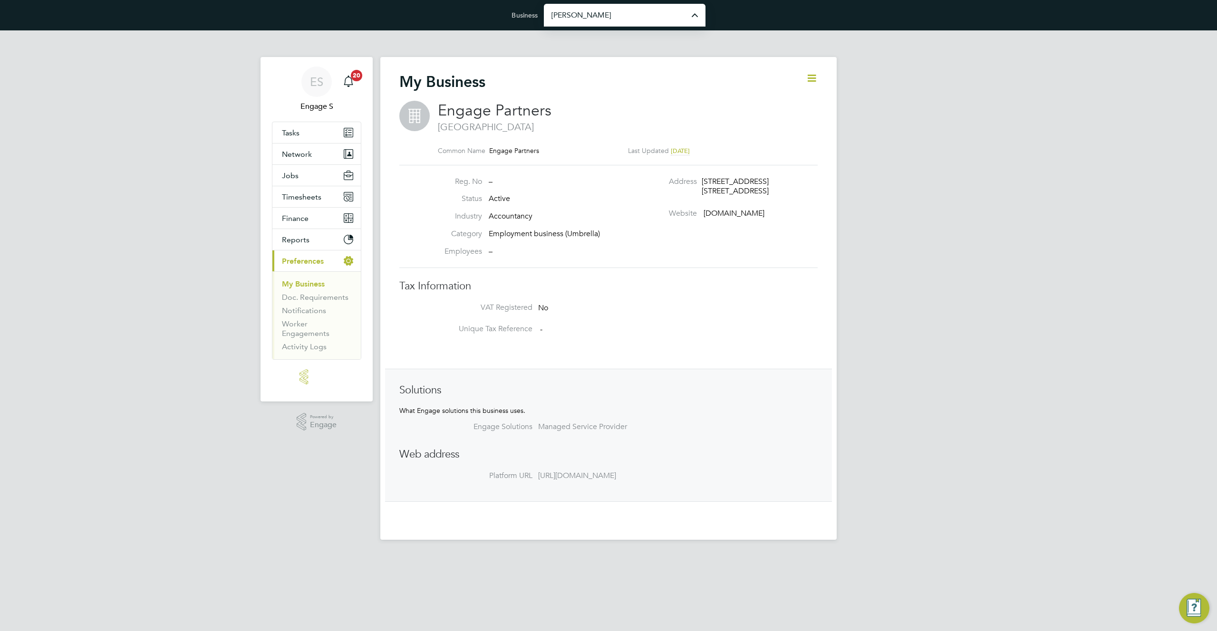
type input "[PERSON_NAME] Construction & Infrastructure Ltd"
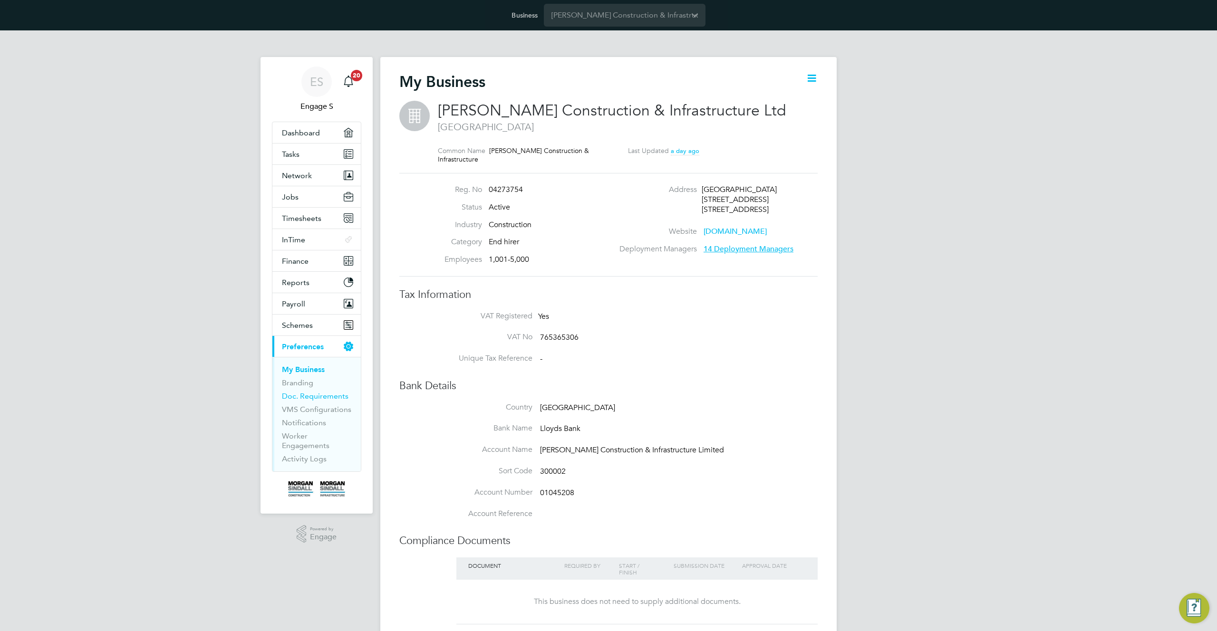
click at [316, 398] on link "Doc. Requirements" at bounding box center [315, 396] width 67 height 9
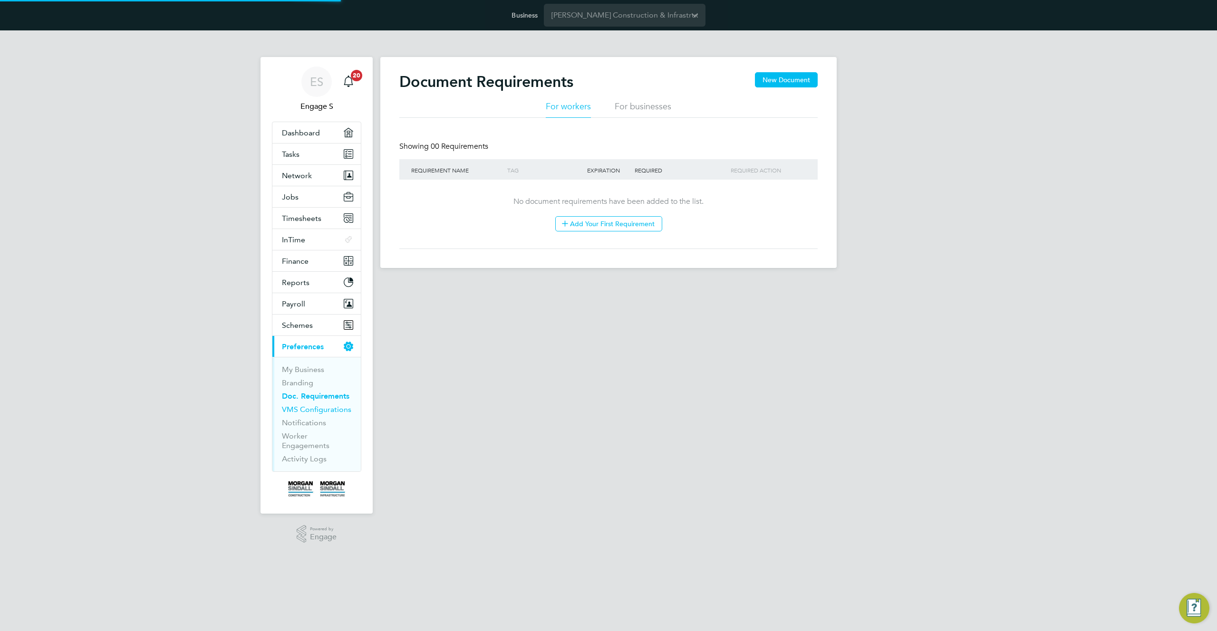
click at [307, 413] on link "VMS Configurations" at bounding box center [316, 409] width 69 height 9
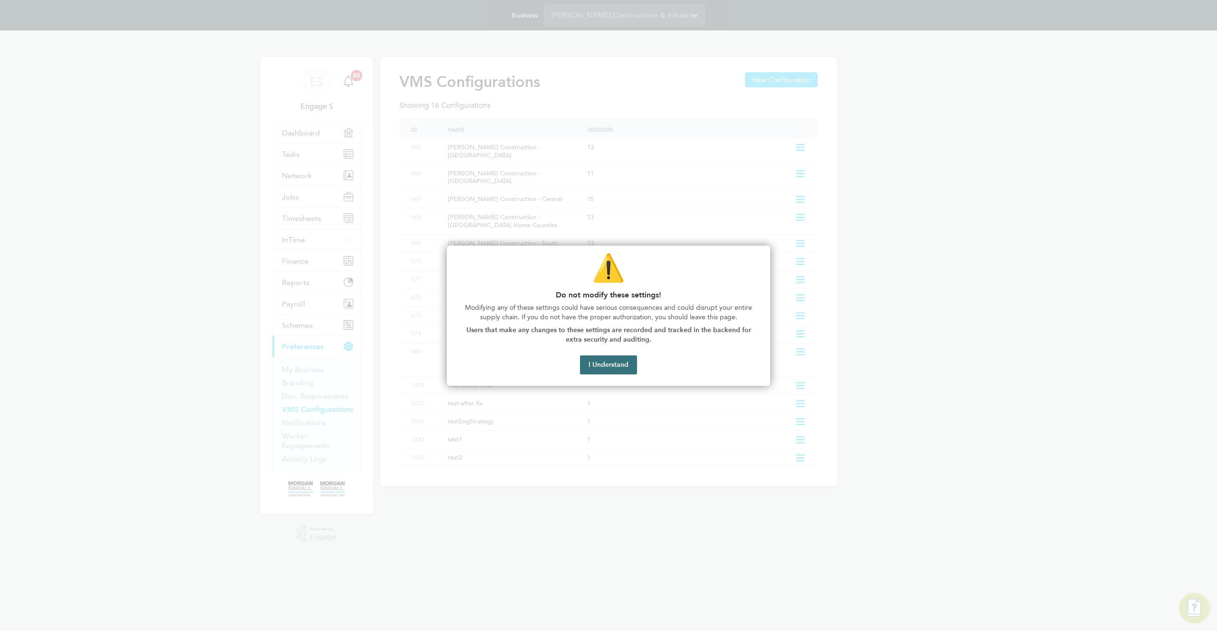
click at [609, 366] on button "I Understand" at bounding box center [608, 365] width 57 height 19
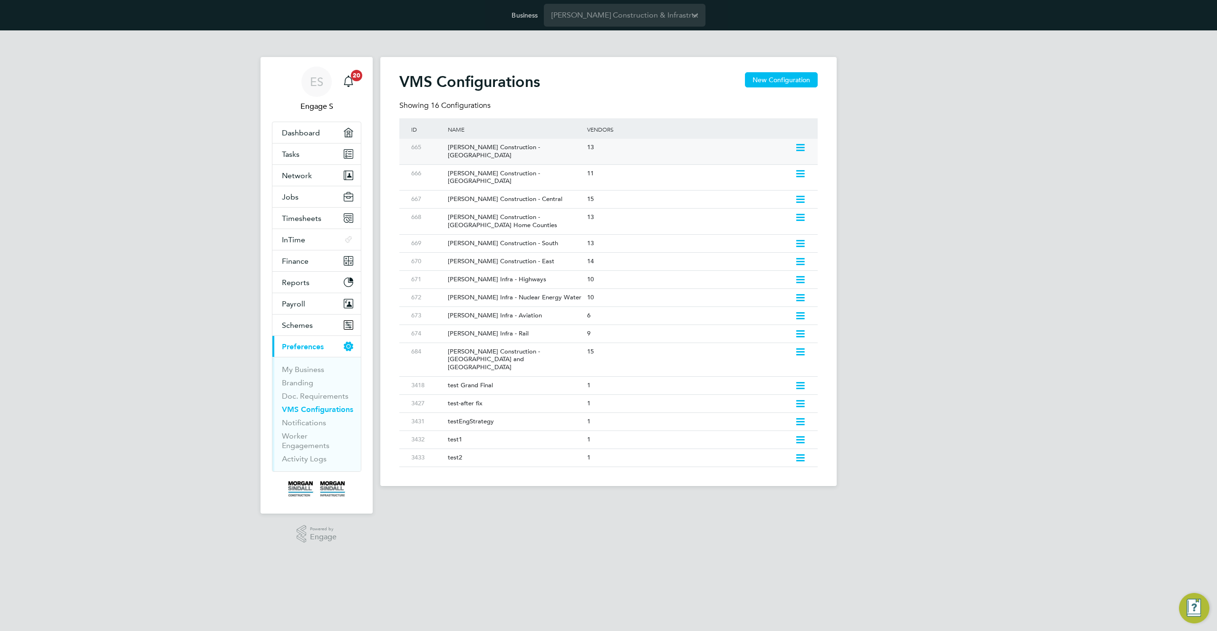
click at [801, 148] on icon at bounding box center [801, 148] width 12 height 8
click at [754, 168] on li "Edit VMS Configuration" at bounding box center [759, 168] width 91 height 13
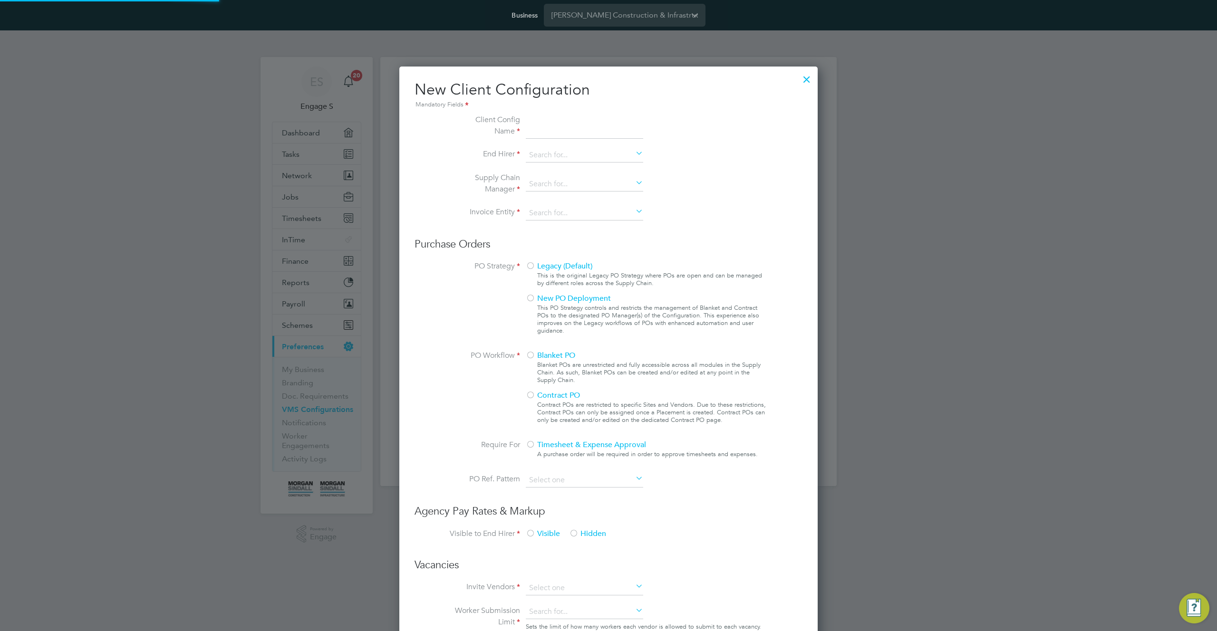
scroll to position [870, 419]
type input "[PERSON_NAME] Construction - [GEOGRAPHIC_DATA]"
type input "[PERSON_NAME] Construction & Infrastructure Ltd"
type input "Custom"
type input "By Vendor Group"
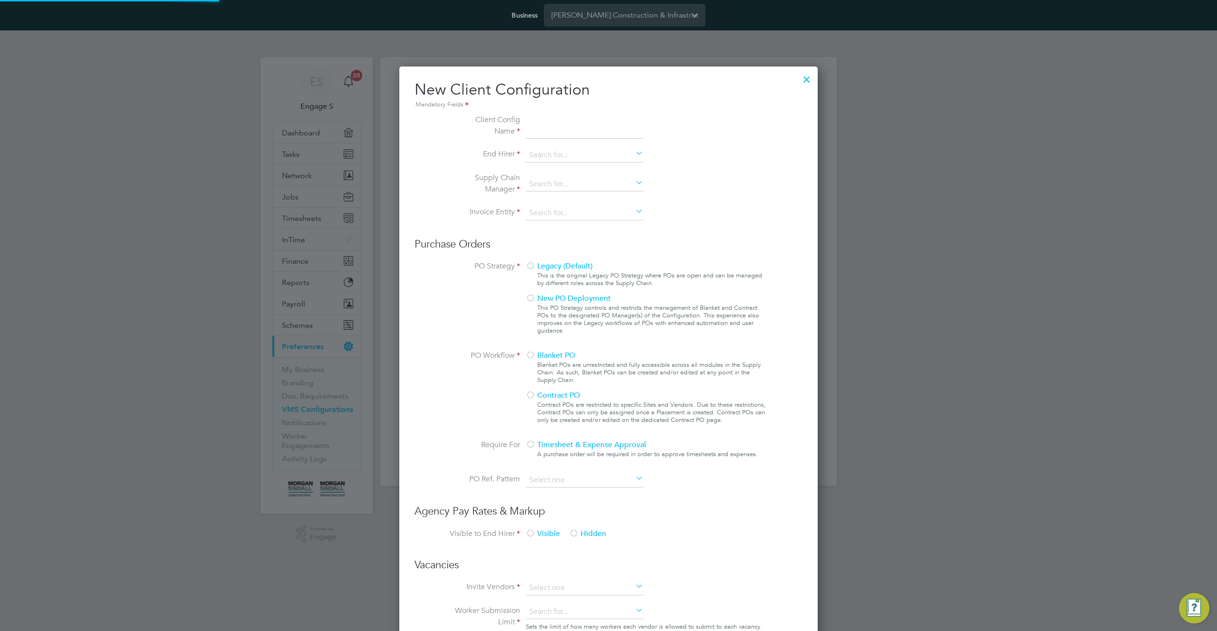
type input "No Limits"
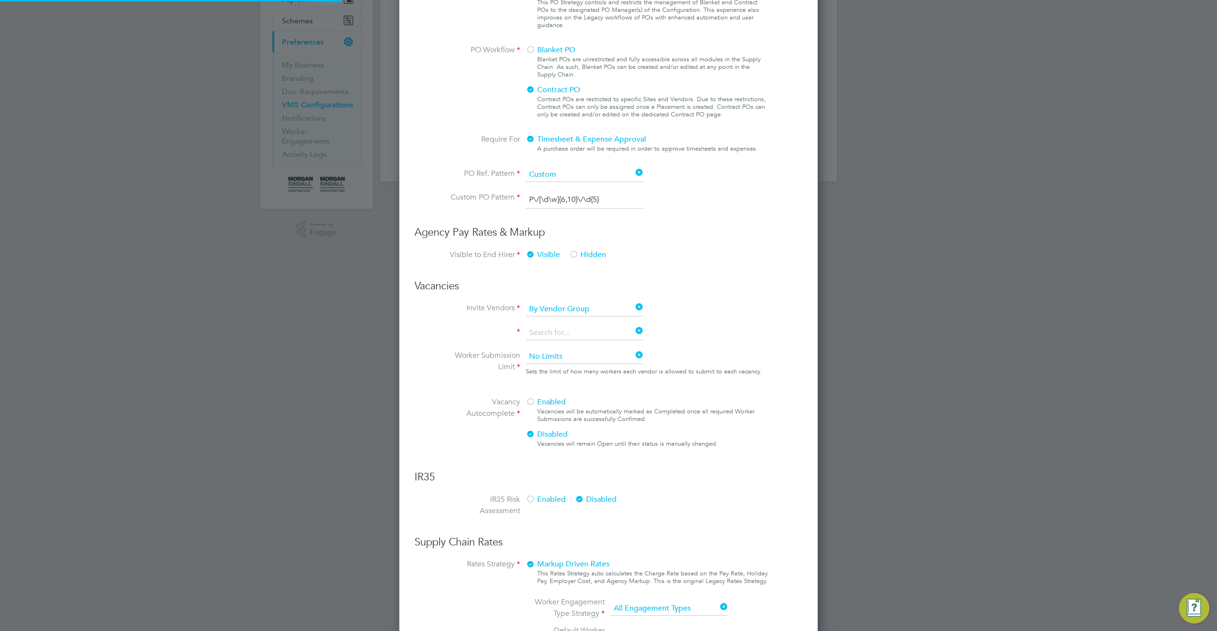
scroll to position [35, 320]
type input "Labour Desk"
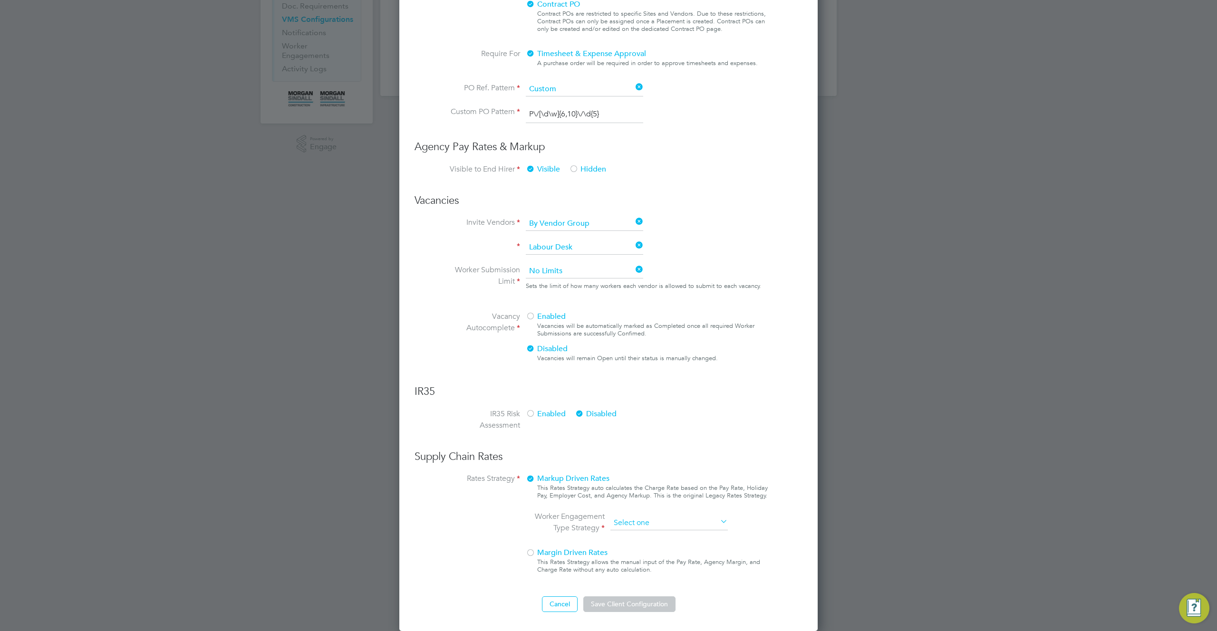
scroll to position [955, 419]
click at [652, 361] on ng-form "Client Config Name Morgan Sindall Construction - Scotland End Hirer Morgan Sind…" at bounding box center [609, 168] width 388 height 889
click at [707, 524] on input at bounding box center [669, 523] width 117 height 14
click at [693, 548] on li "PAYE & Contract (Legacy)" at bounding box center [669, 549] width 118 height 12
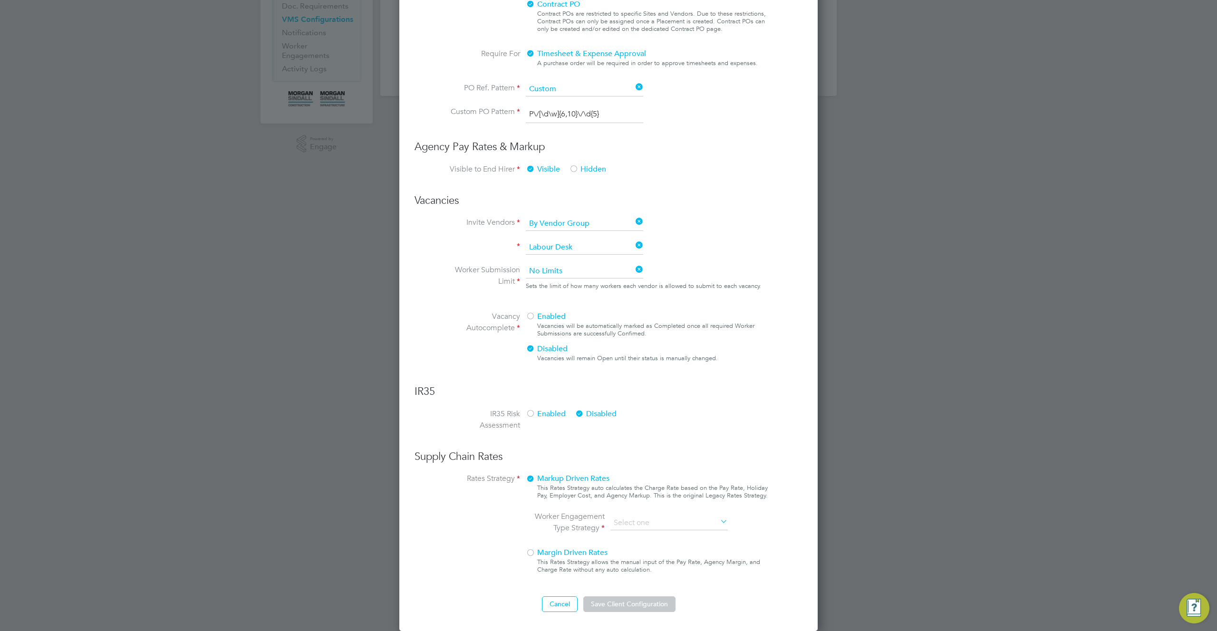
type input "PAYE & Contract (Legacy)"
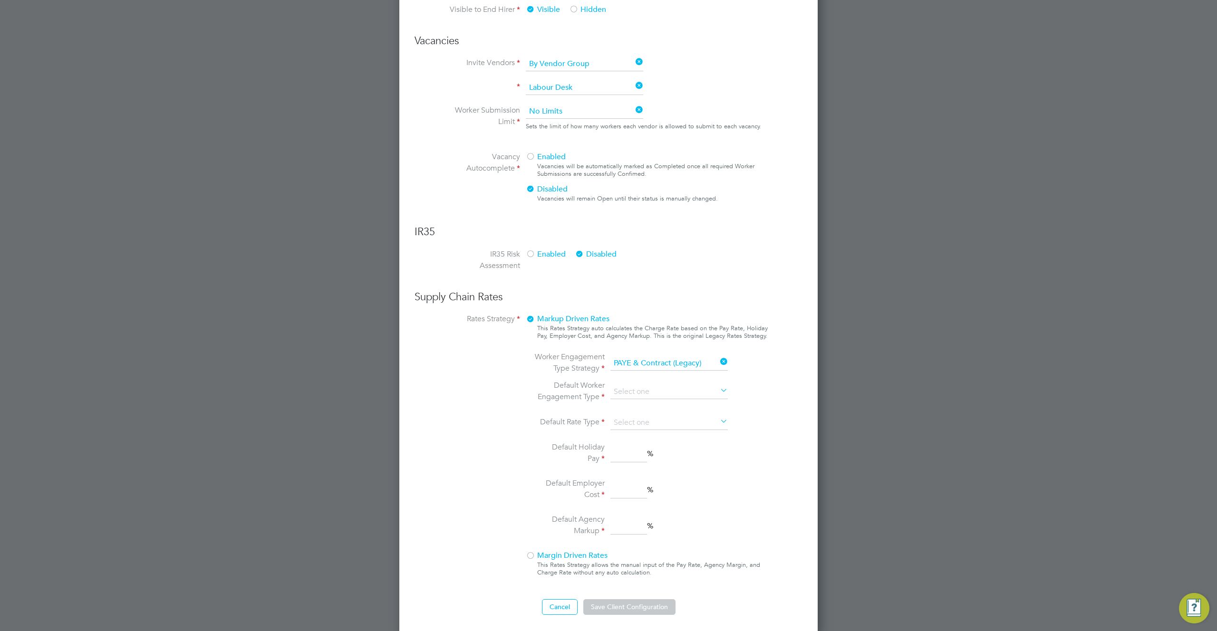
scroll to position [553, 0]
click at [646, 389] on input at bounding box center [669, 389] width 117 height 14
click at [633, 403] on li "Contract" at bounding box center [669, 403] width 118 height 12
type input "Contract"
click at [642, 422] on input at bounding box center [669, 420] width 117 height 14
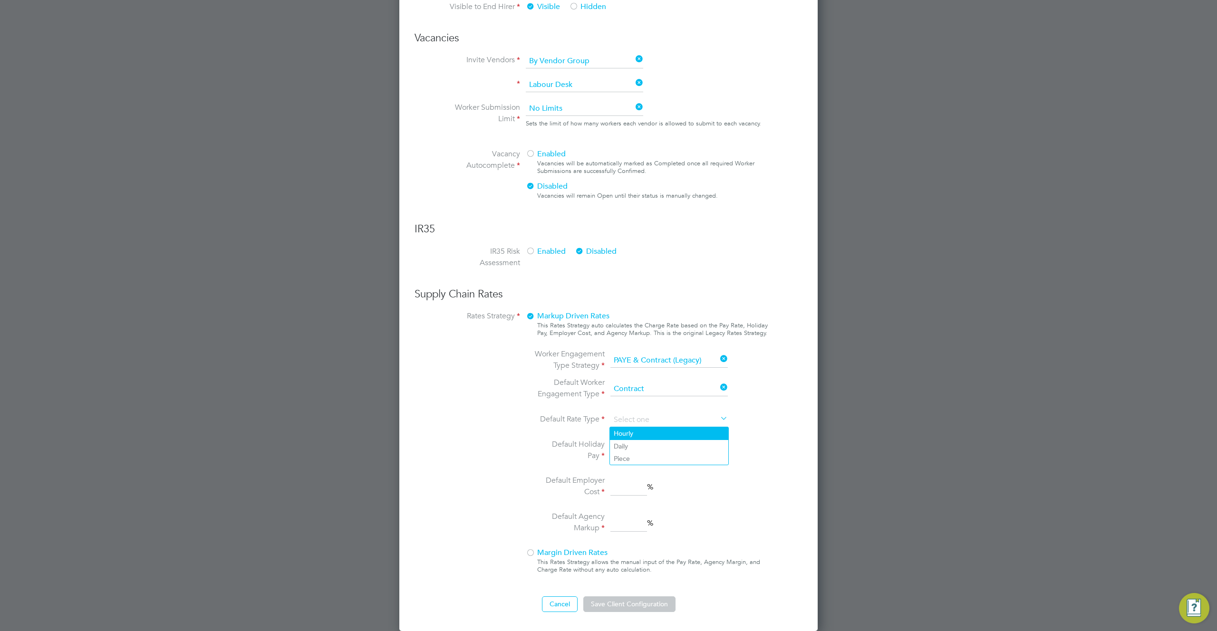
click at [633, 438] on li "Hourly" at bounding box center [669, 433] width 118 height 12
type input "Hourly"
click at [626, 456] on input at bounding box center [629, 451] width 37 height 17
type input "2"
drag, startPoint x: 622, startPoint y: 480, endPoint x: 625, endPoint y: 494, distance: 14.0
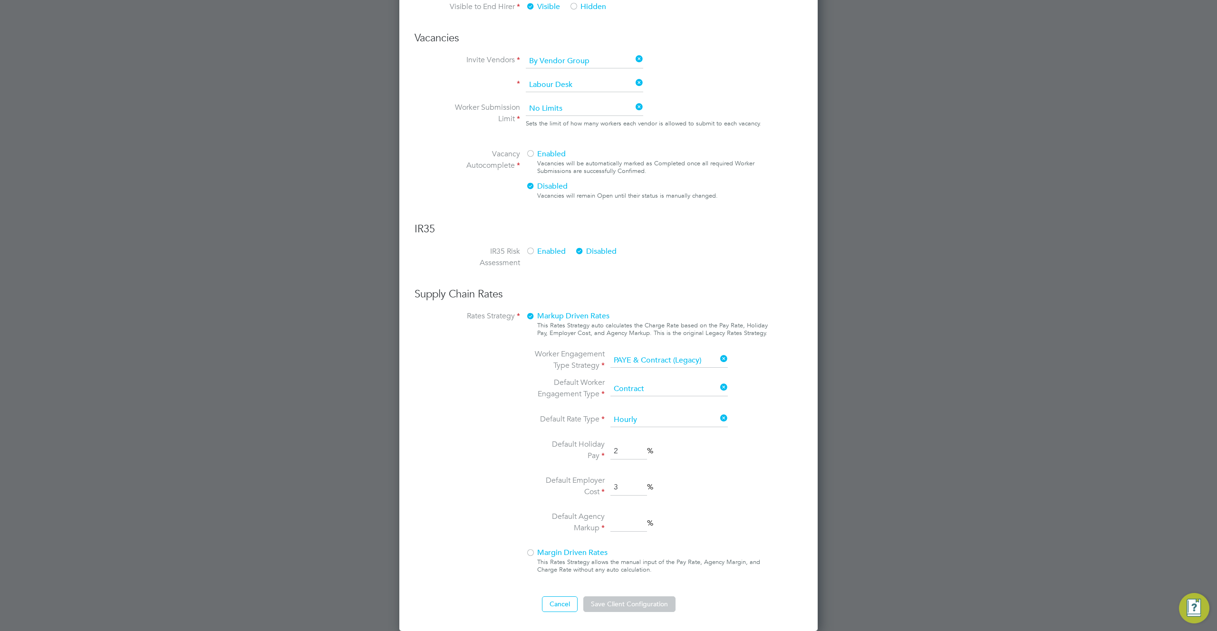
click at [622, 482] on input "3" at bounding box center [629, 487] width 37 height 17
type input "3"
drag, startPoint x: 631, startPoint y: 523, endPoint x: 634, endPoint y: 527, distance: 5.5
click at [632, 524] on input "3" at bounding box center [629, 523] width 37 height 17
type input "3"
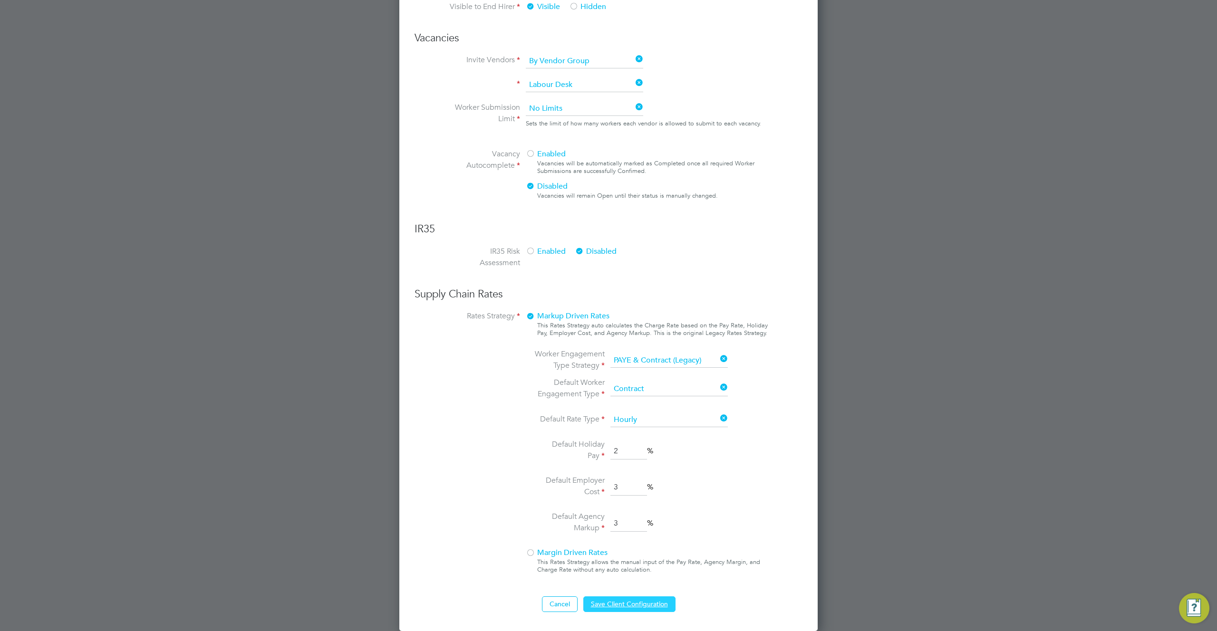
click at [631, 608] on button "Save Client Configuration" at bounding box center [629, 604] width 92 height 15
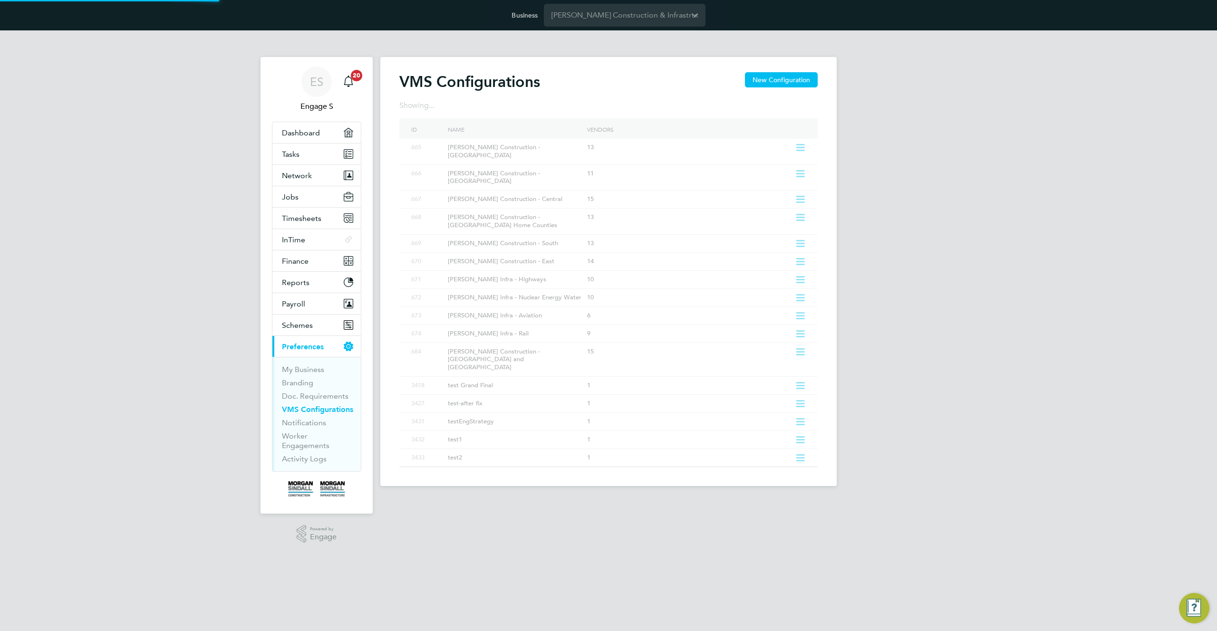
scroll to position [0, 0]
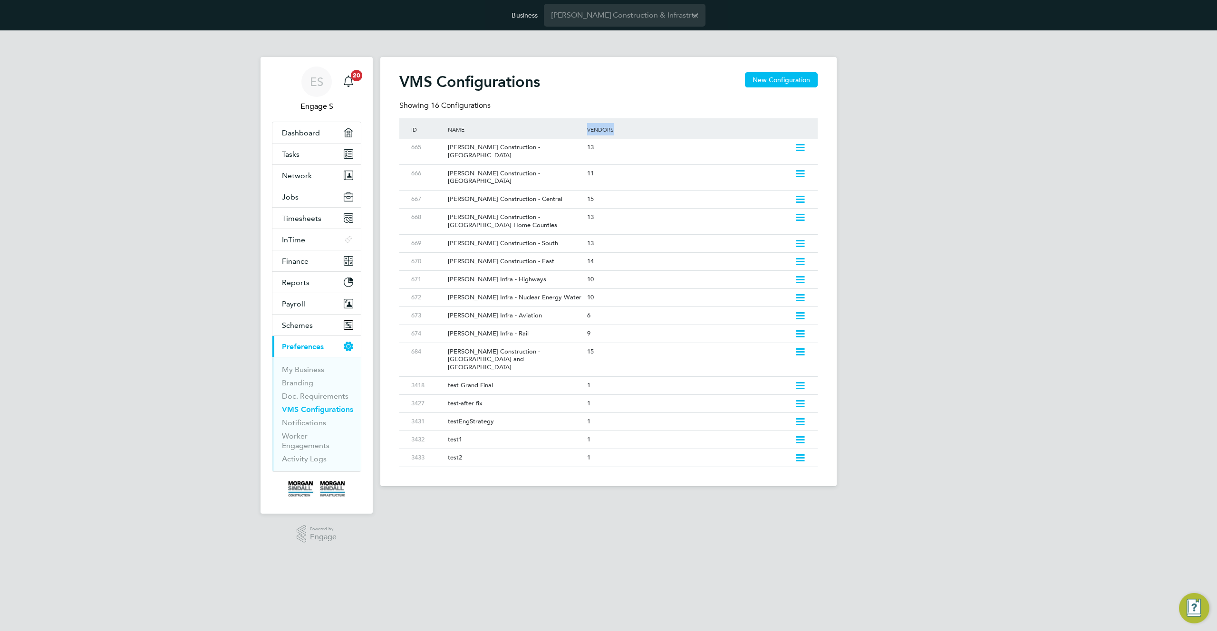
drag, startPoint x: 594, startPoint y: 128, endPoint x: 562, endPoint y: 126, distance: 32.5
click at [562, 126] on div "ID Name Vendors" at bounding box center [608, 128] width 418 height 20
drag, startPoint x: 458, startPoint y: 129, endPoint x: 463, endPoint y: 131, distance: 5.0
click at [462, 130] on div "Name" at bounding box center [513, 129] width 144 height 22
click at [463, 131] on div "Name" at bounding box center [513, 129] width 144 height 22
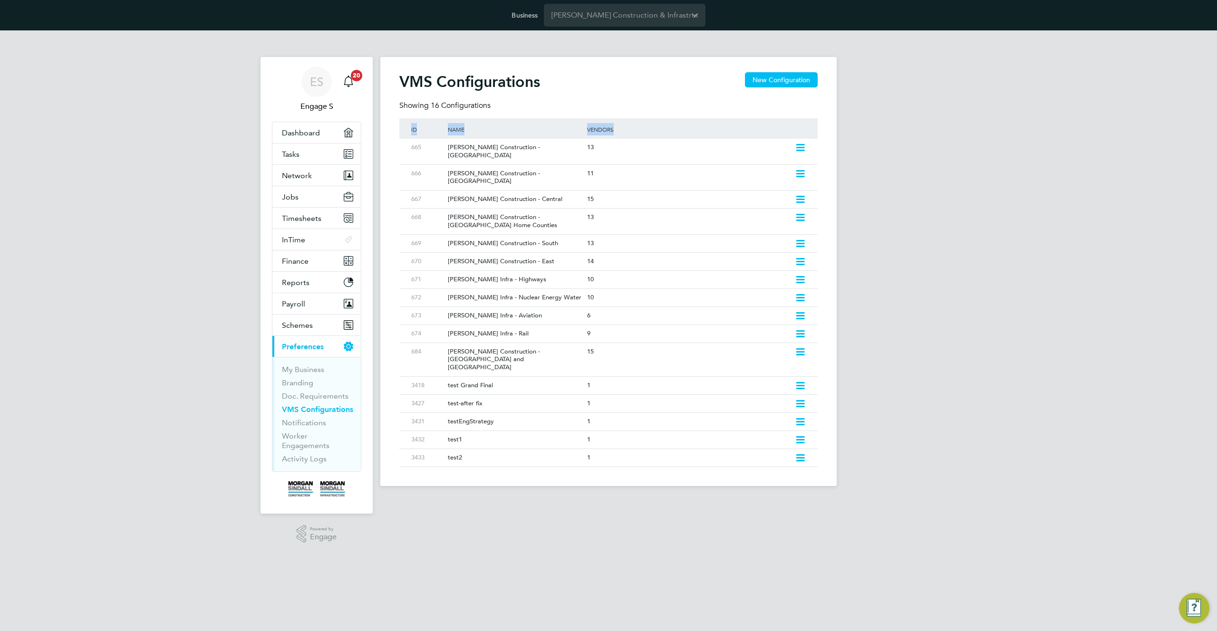
drag, startPoint x: 463, startPoint y: 131, endPoint x: 577, endPoint y: 129, distance: 114.1
click at [467, 131] on div "Name" at bounding box center [513, 129] width 144 height 22
click at [616, 130] on div "Vendors" at bounding box center [696, 129] width 223 height 22
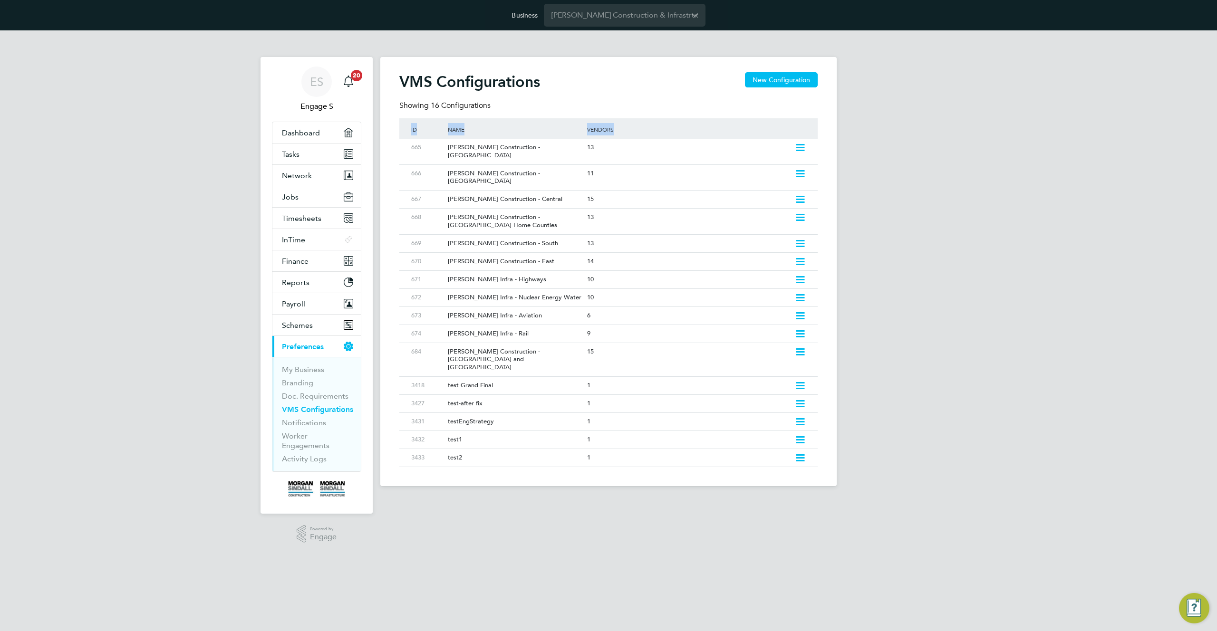
click at [605, 124] on div "Vendors" at bounding box center [696, 129] width 223 height 22
click at [711, 136] on div "Vendors" at bounding box center [696, 129] width 223 height 22
click at [553, 148] on div "[PERSON_NAME] Construction - [GEOGRAPHIC_DATA]" at bounding box center [513, 152] width 144 height 26
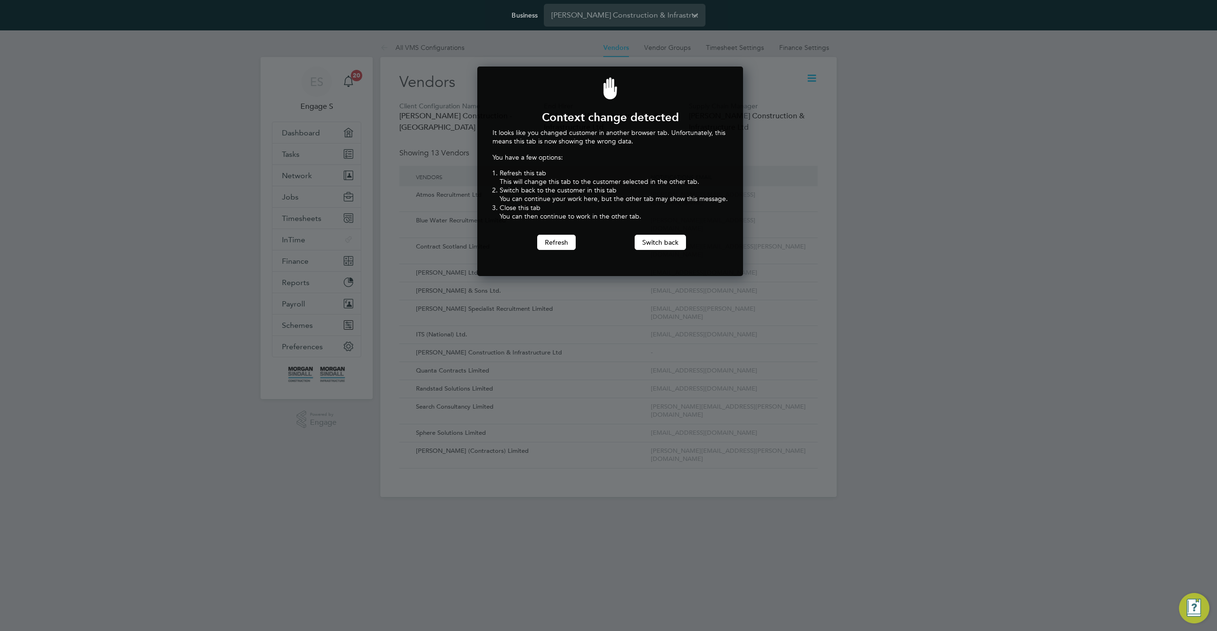
scroll to position [210, 262]
click at [656, 242] on button "Switch back" at bounding box center [660, 242] width 51 height 15
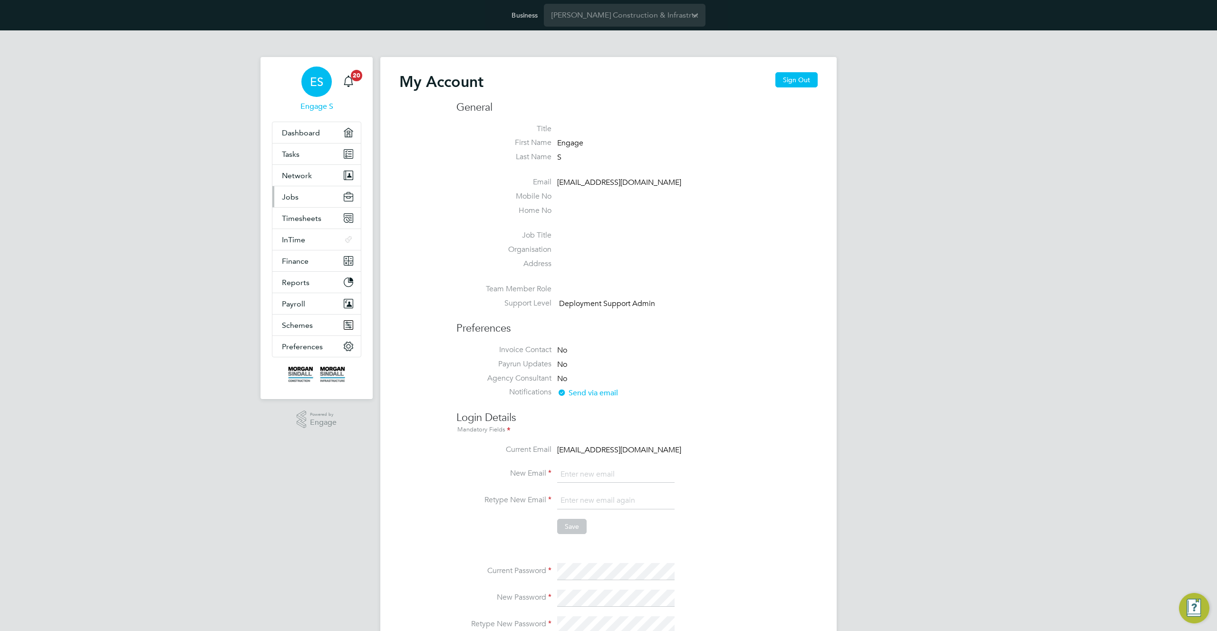
type input "[EMAIL_ADDRESS][DOMAIN_NAME]"
click at [303, 204] on button "Jobs" at bounding box center [316, 196] width 88 height 21
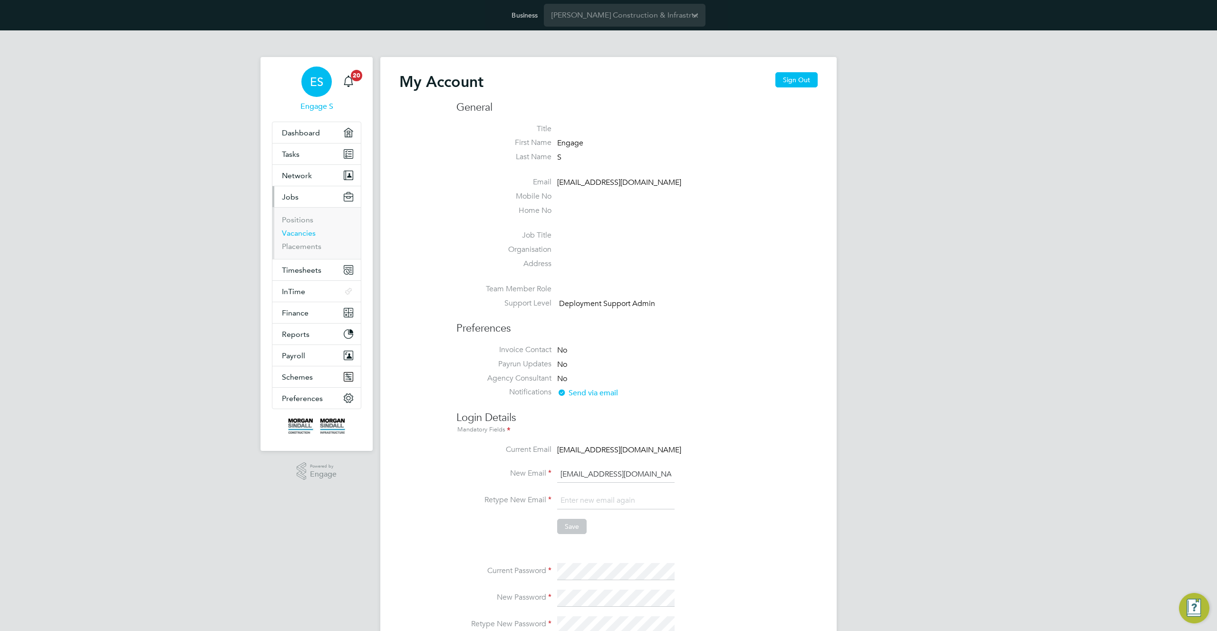
click at [294, 234] on link "Vacancies" at bounding box center [299, 233] width 34 height 9
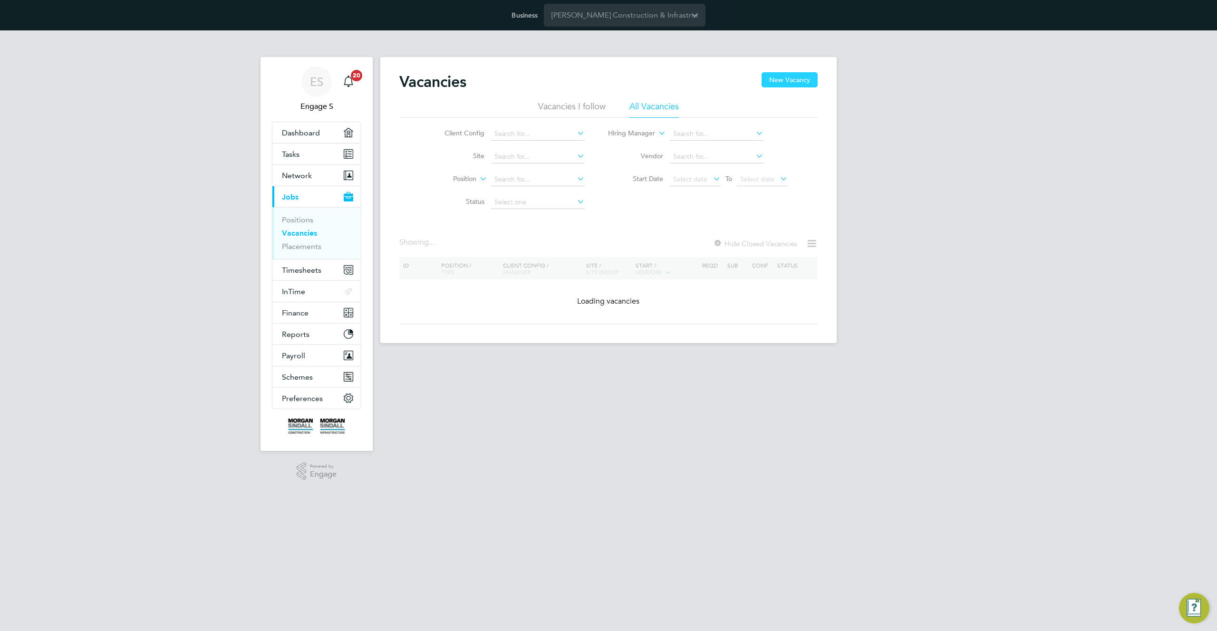
click at [795, 81] on button "New Vacancy" at bounding box center [790, 79] width 56 height 15
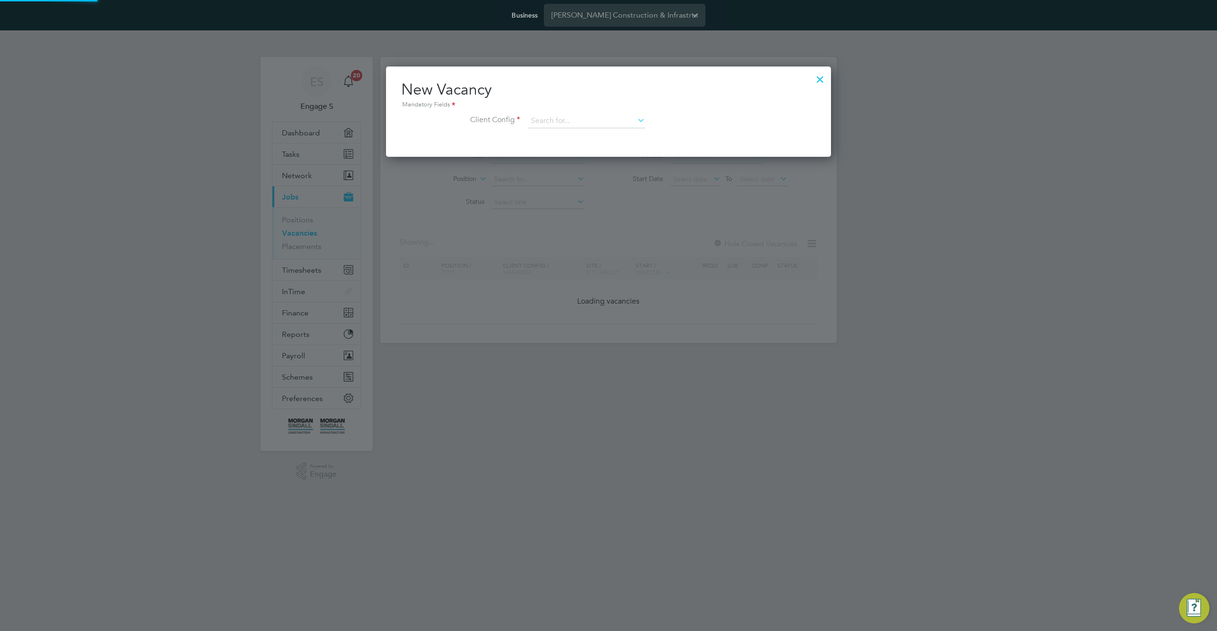
scroll to position [90, 446]
click at [602, 121] on input at bounding box center [586, 121] width 117 height 14
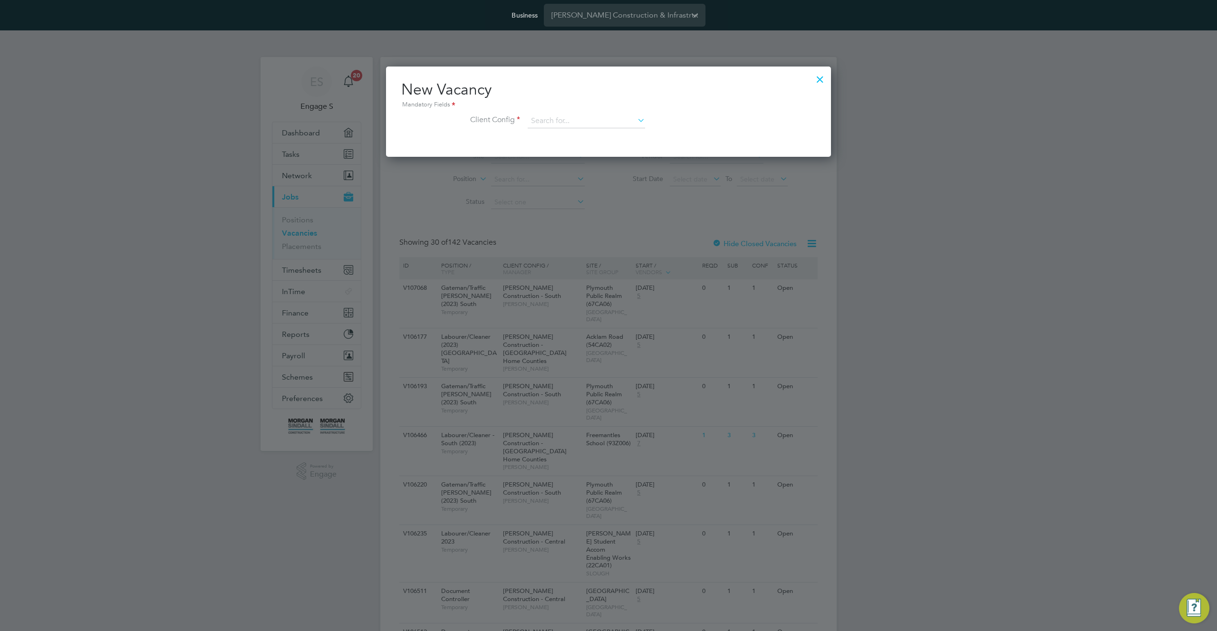
click at [591, 185] on li "[PERSON_NAME] Construction - [GEOGRAPHIC_DATA]" at bounding box center [657, 186] width 261 height 13
type input "[PERSON_NAME] Construction - [GEOGRAPHIC_DATA]"
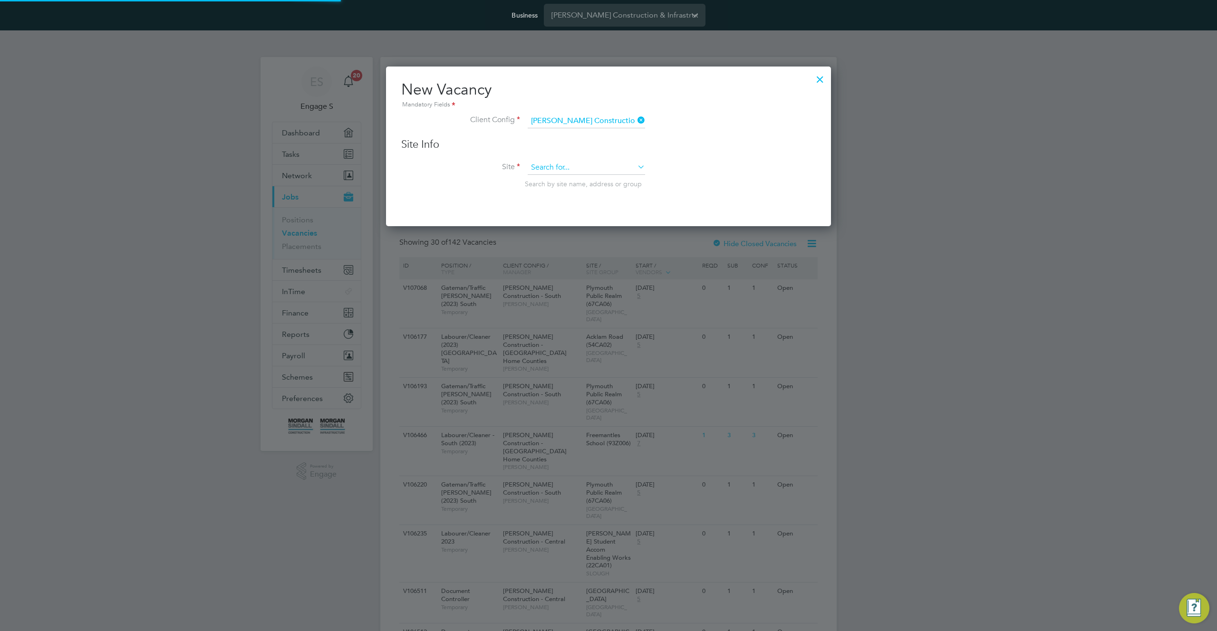
click at [592, 166] on input at bounding box center [586, 168] width 117 height 14
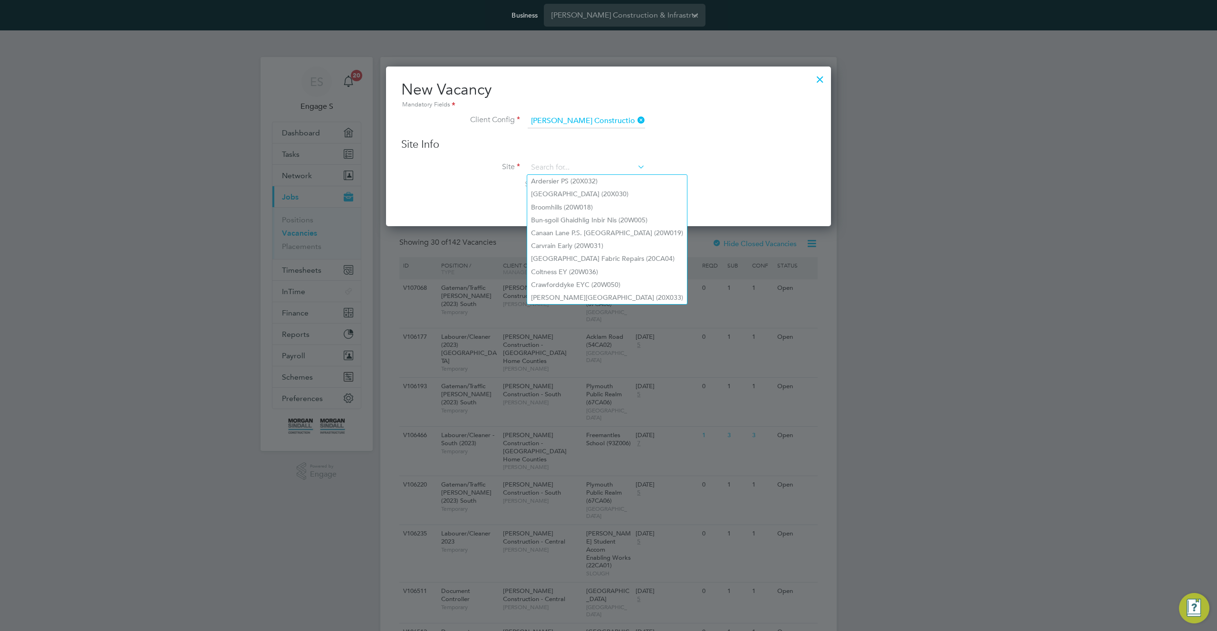
click at [580, 206] on li "Broomhills (20W018)" at bounding box center [607, 207] width 160 height 13
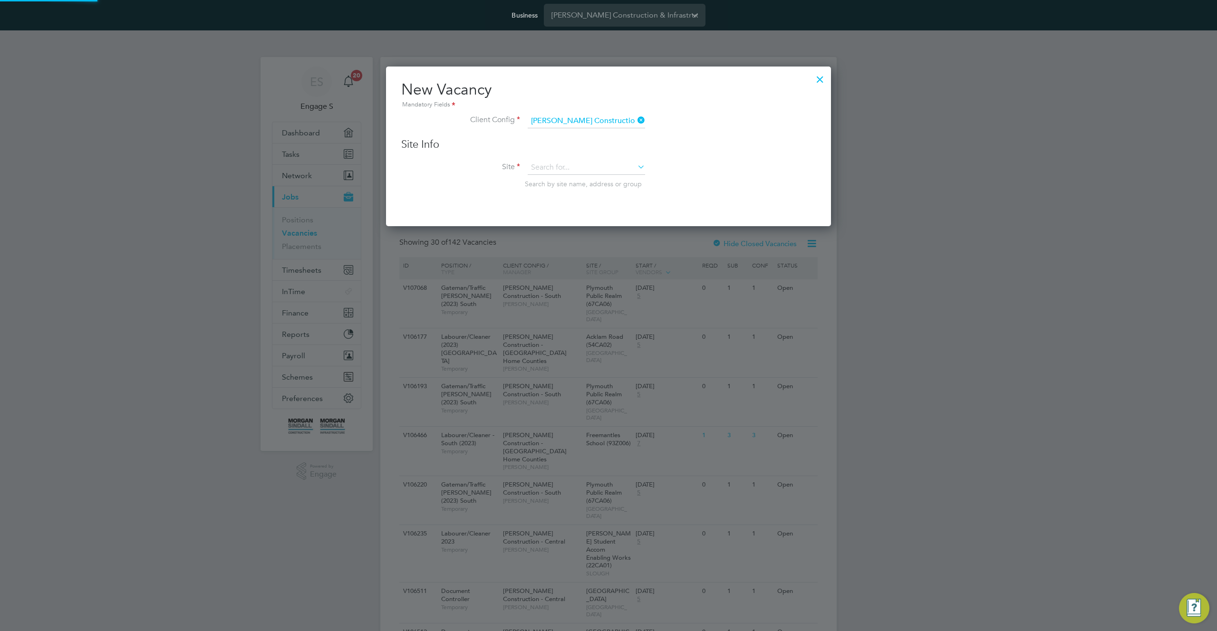
type input "Broomhills (20W018)"
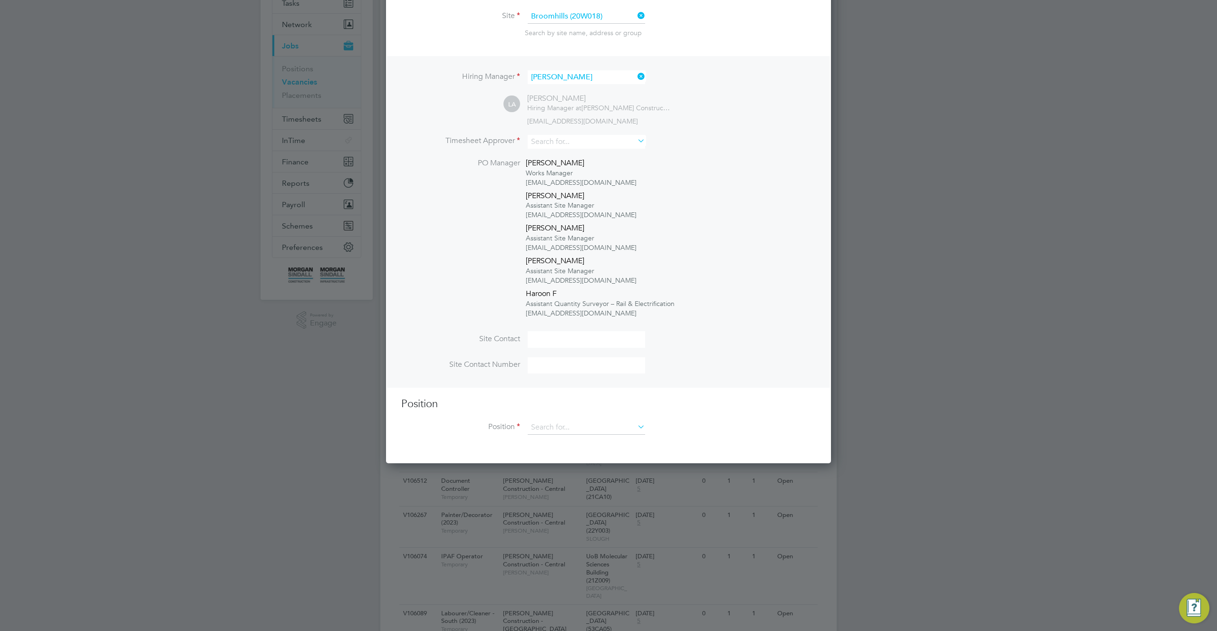
scroll to position [153, 0]
click at [598, 137] on input at bounding box center [586, 140] width 117 height 14
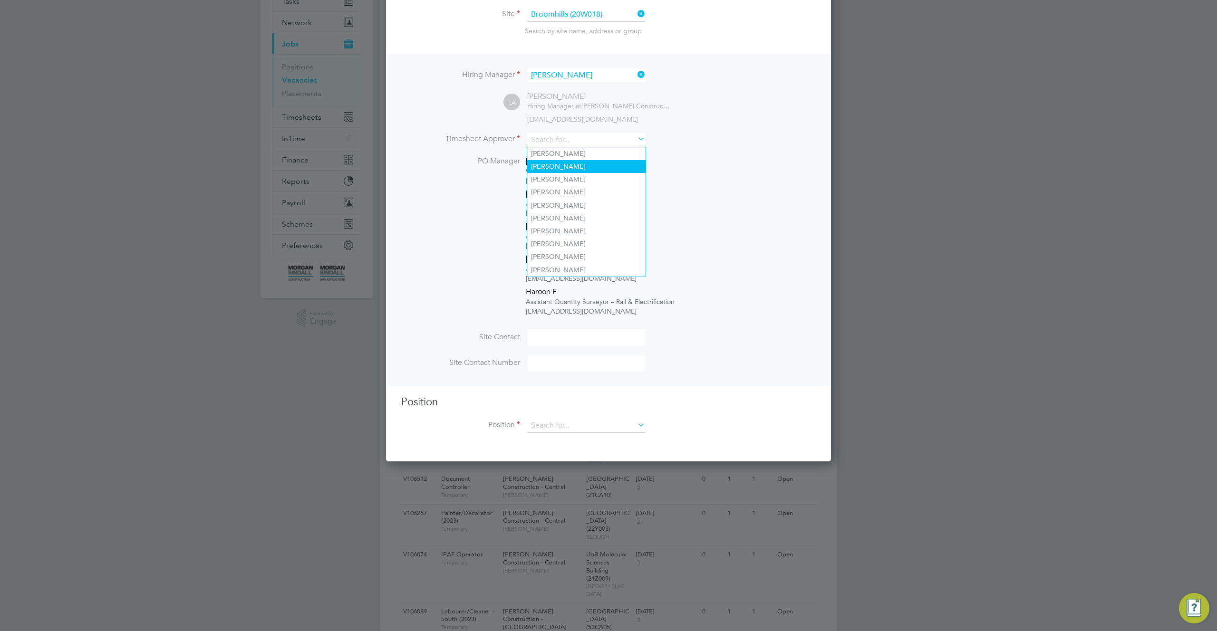
click at [580, 163] on li "[PERSON_NAME]" at bounding box center [586, 166] width 118 height 13
type input "[PERSON_NAME]"
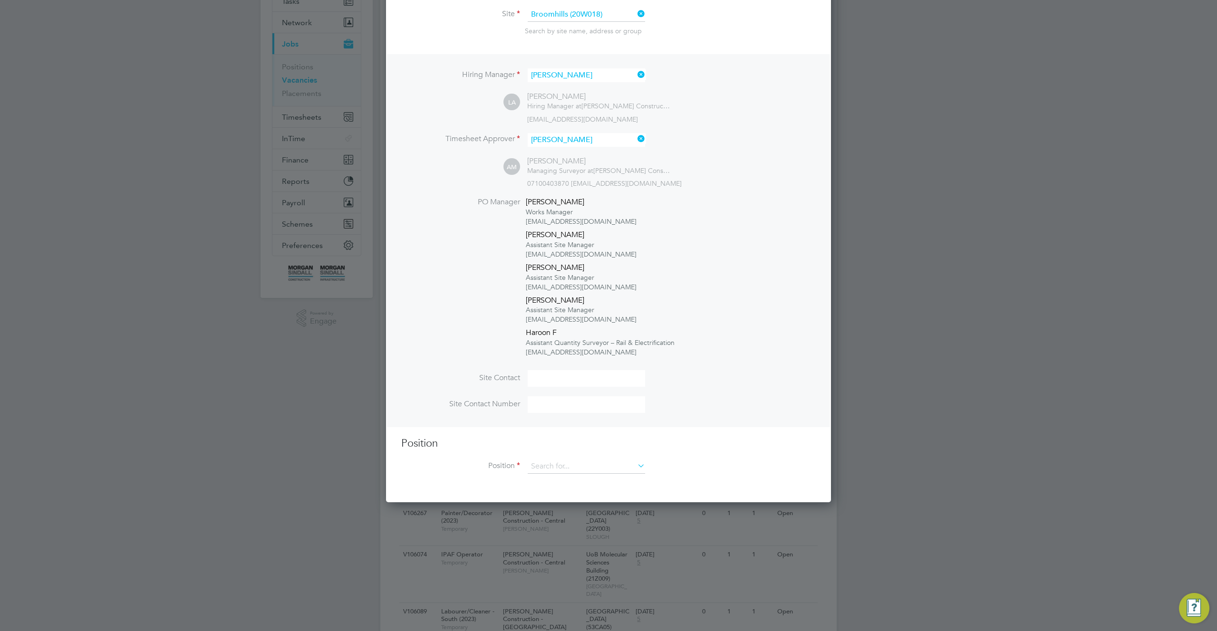
scroll to position [591, 446]
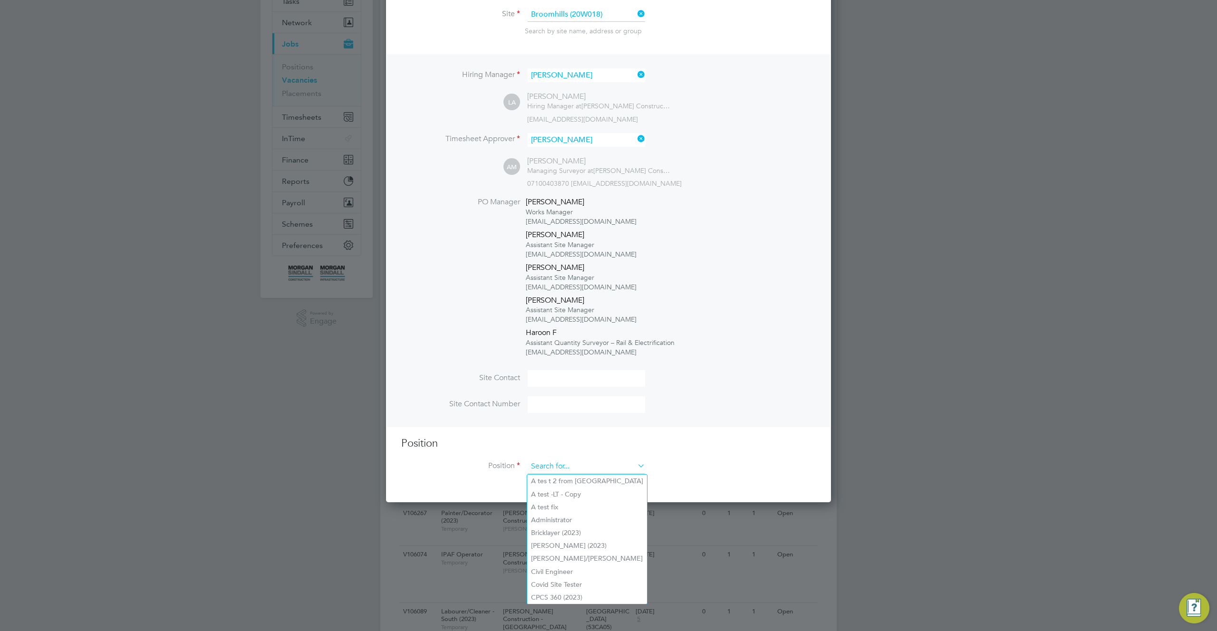
click at [602, 467] on input at bounding box center [586, 467] width 117 height 14
click at [580, 553] on li "[PERSON_NAME]/[PERSON_NAME]" at bounding box center [587, 559] width 120 height 13
type input "[PERSON_NAME]/[PERSON_NAME]"
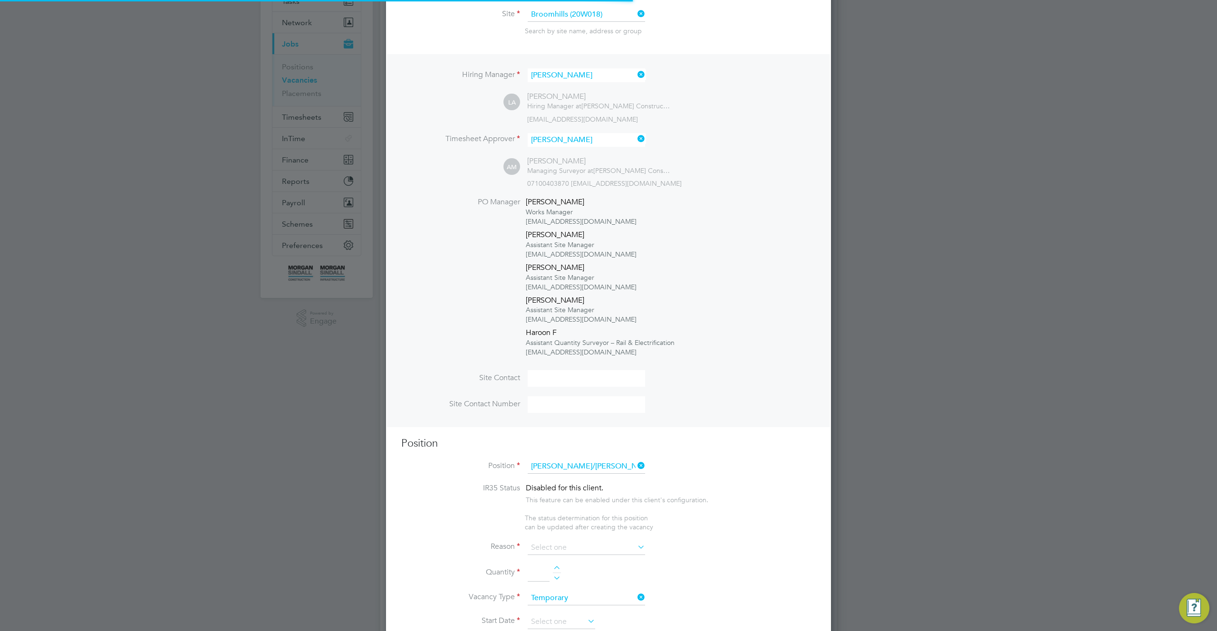
scroll to position [1537, 446]
type textarea "TBC"
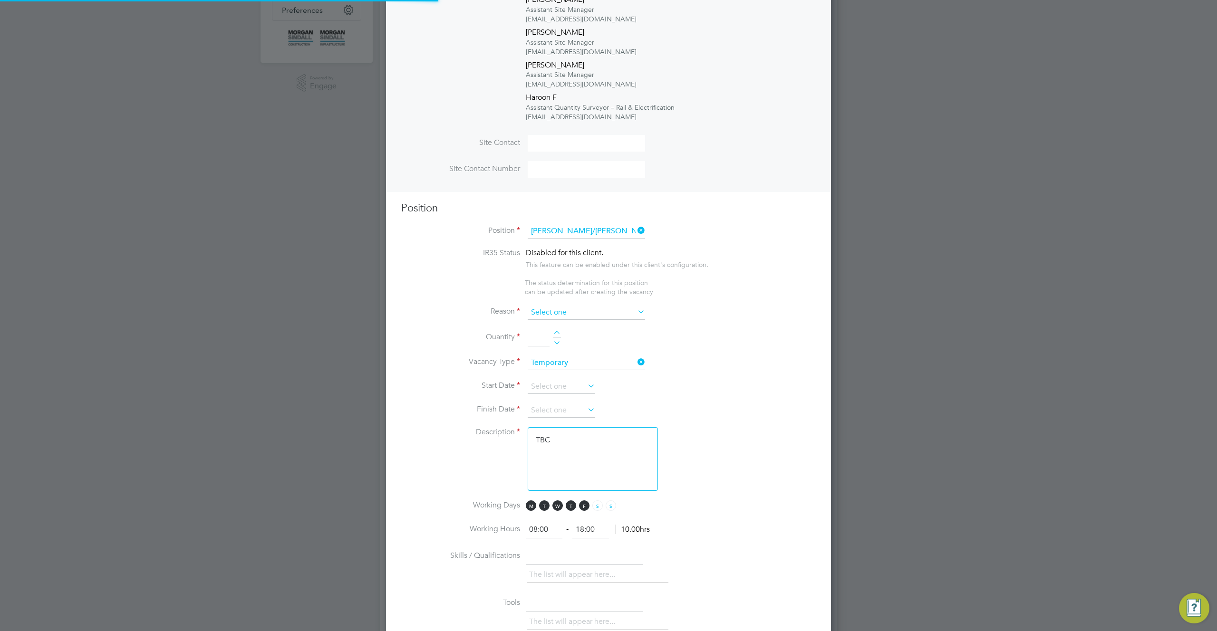
scroll to position [28, 50]
click at [598, 316] on input at bounding box center [586, 313] width 117 height 14
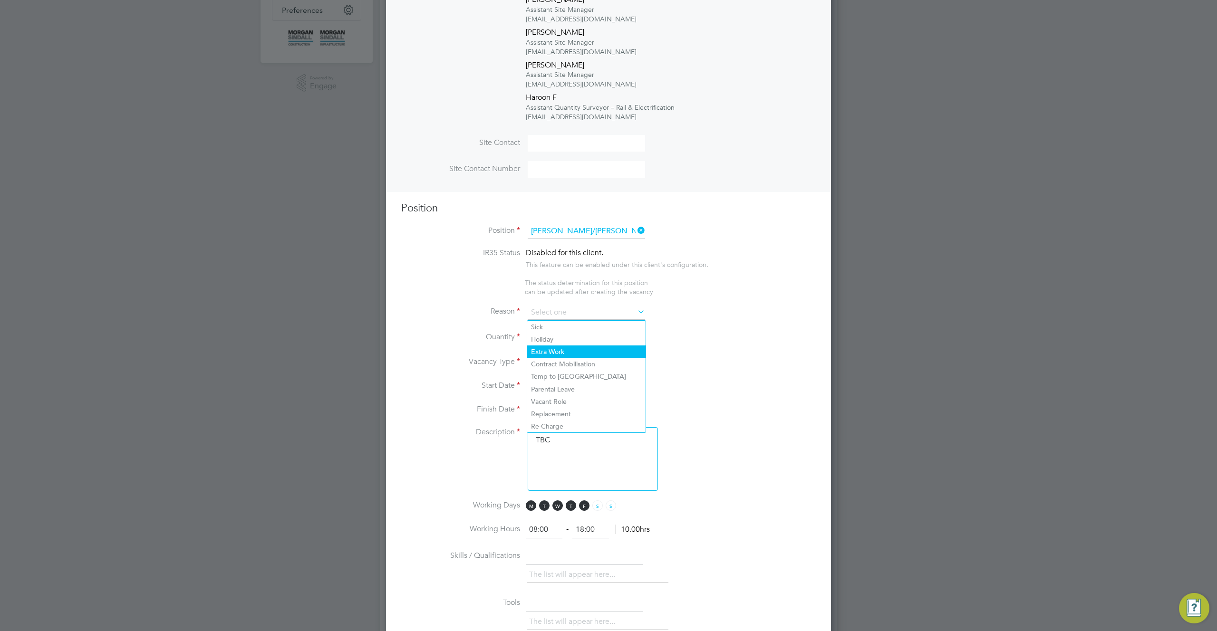
click at [570, 346] on li "Extra Work" at bounding box center [586, 352] width 118 height 12
type input "Extra Work"
click at [558, 334] on div at bounding box center [557, 334] width 8 height 7
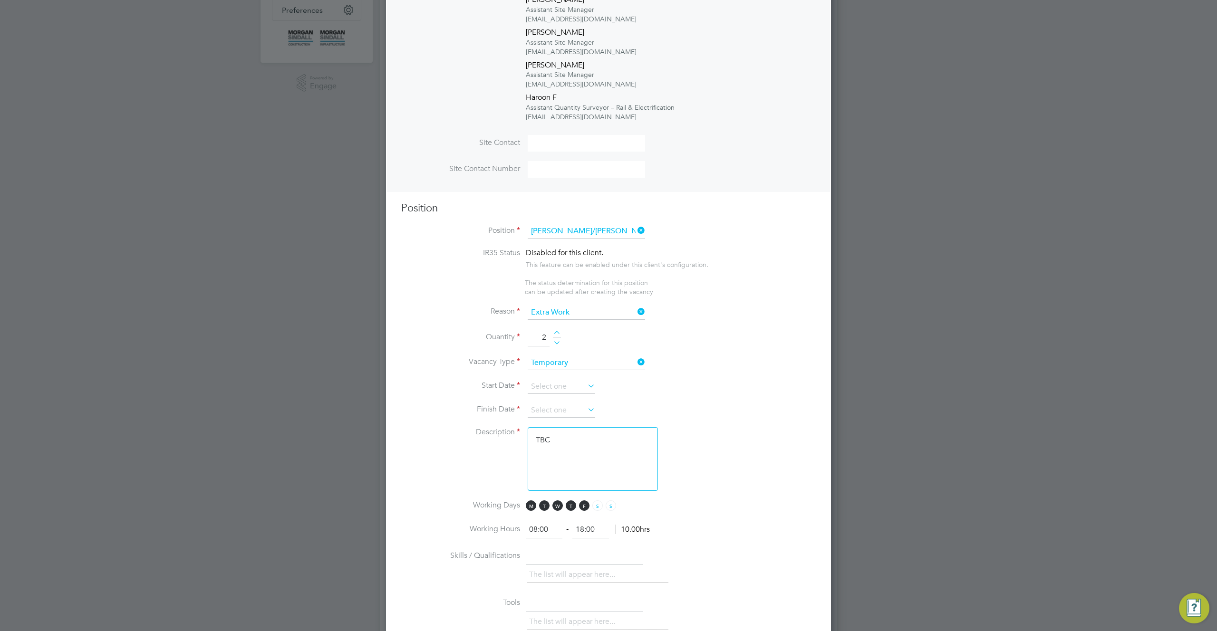
type input "3"
click at [569, 392] on input at bounding box center [562, 387] width 68 height 14
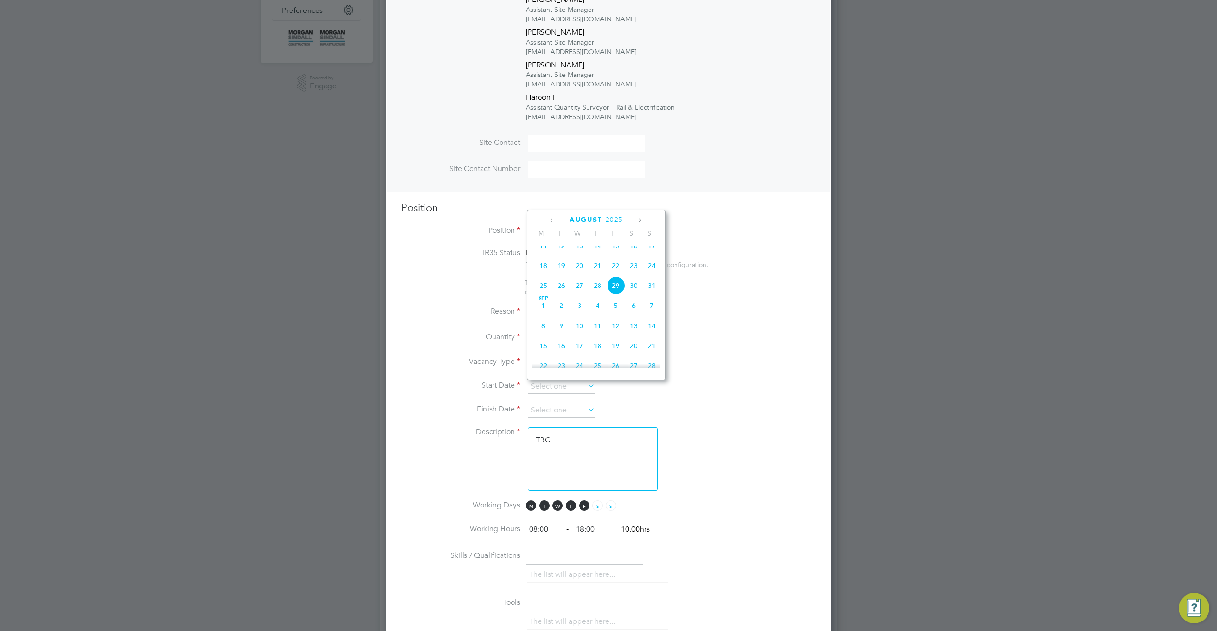
click at [544, 253] on span "11" at bounding box center [543, 246] width 18 height 18
type input "[DATE]"
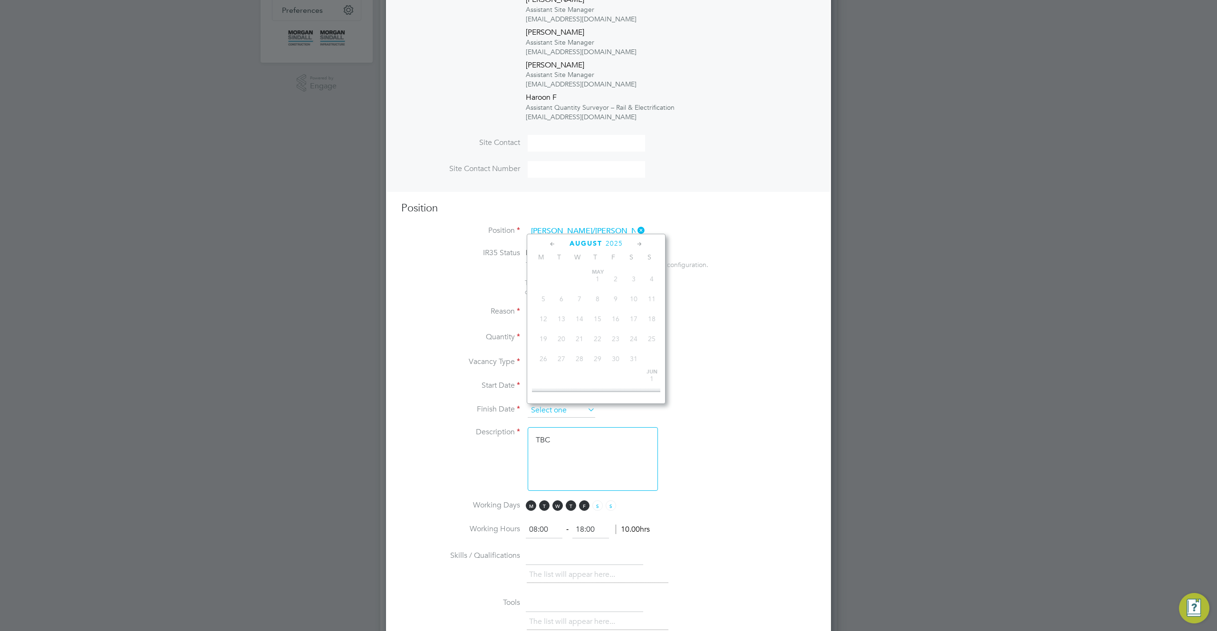
click at [584, 415] on input at bounding box center [562, 411] width 68 height 14
click at [650, 377] on span "21" at bounding box center [652, 370] width 18 height 18
type input "[DATE]"
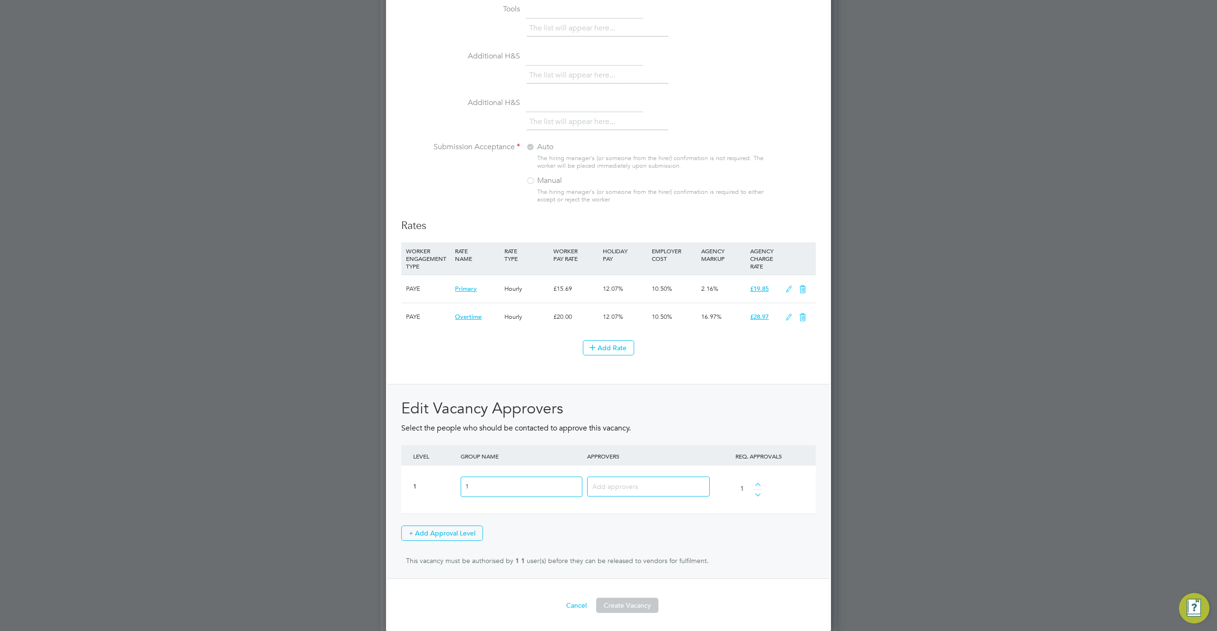
scroll to position [984, 0]
click at [627, 610] on button "Create Vacancy" at bounding box center [627, 604] width 62 height 15
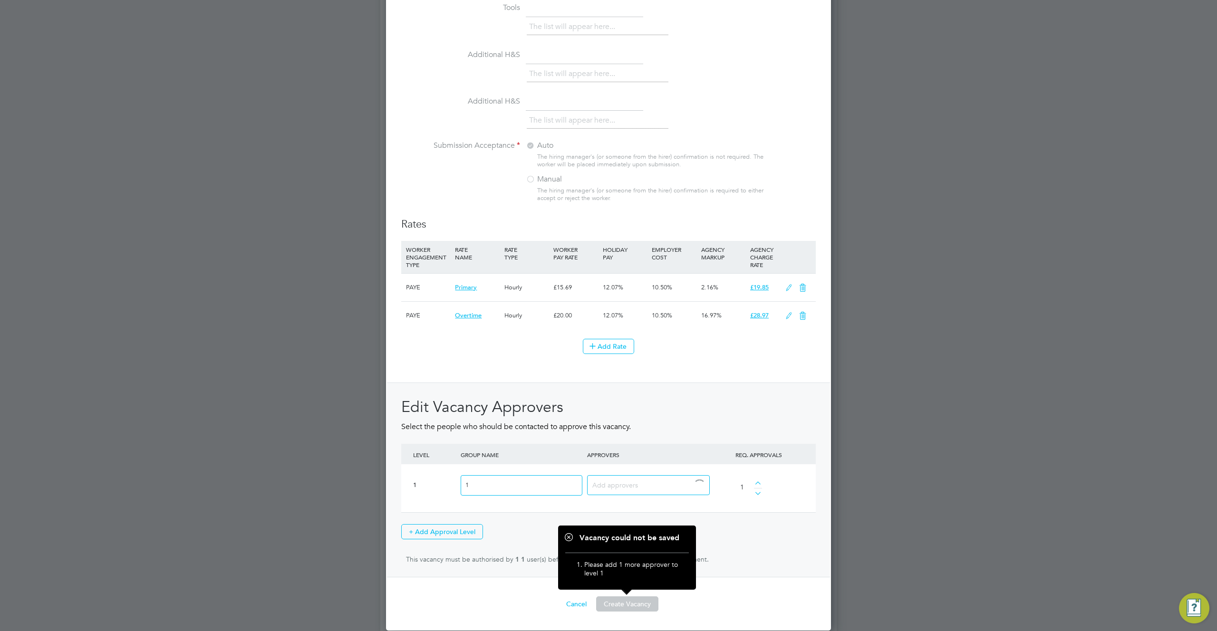
click at [631, 491] on input at bounding box center [644, 485] width 105 height 12
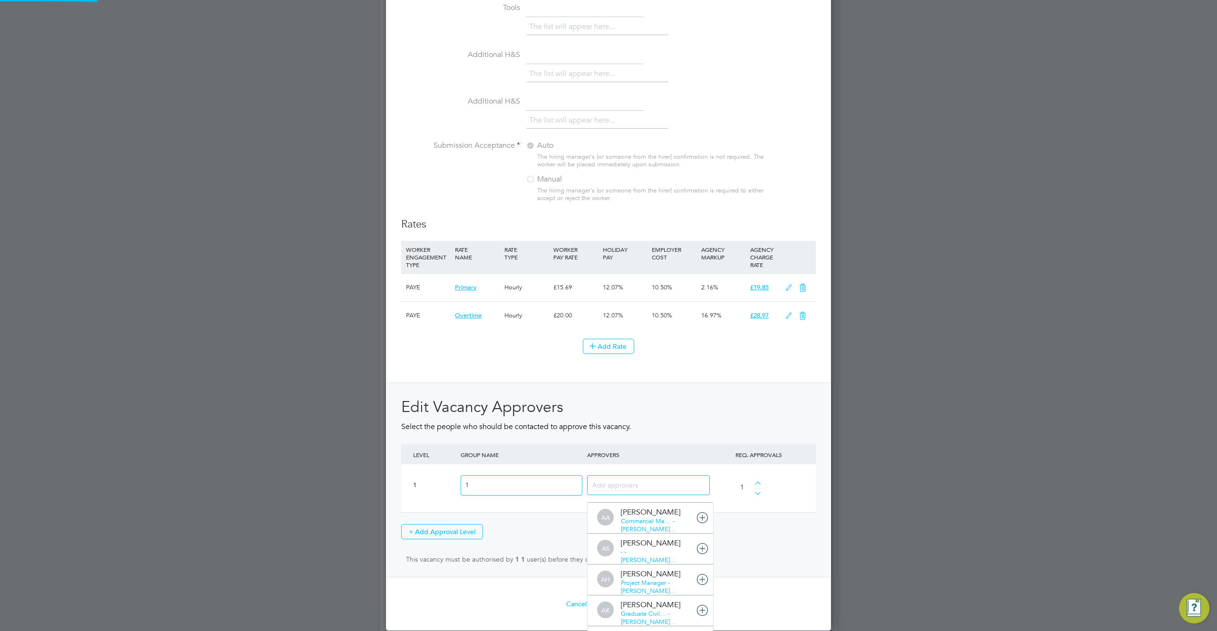
scroll to position [0, 0]
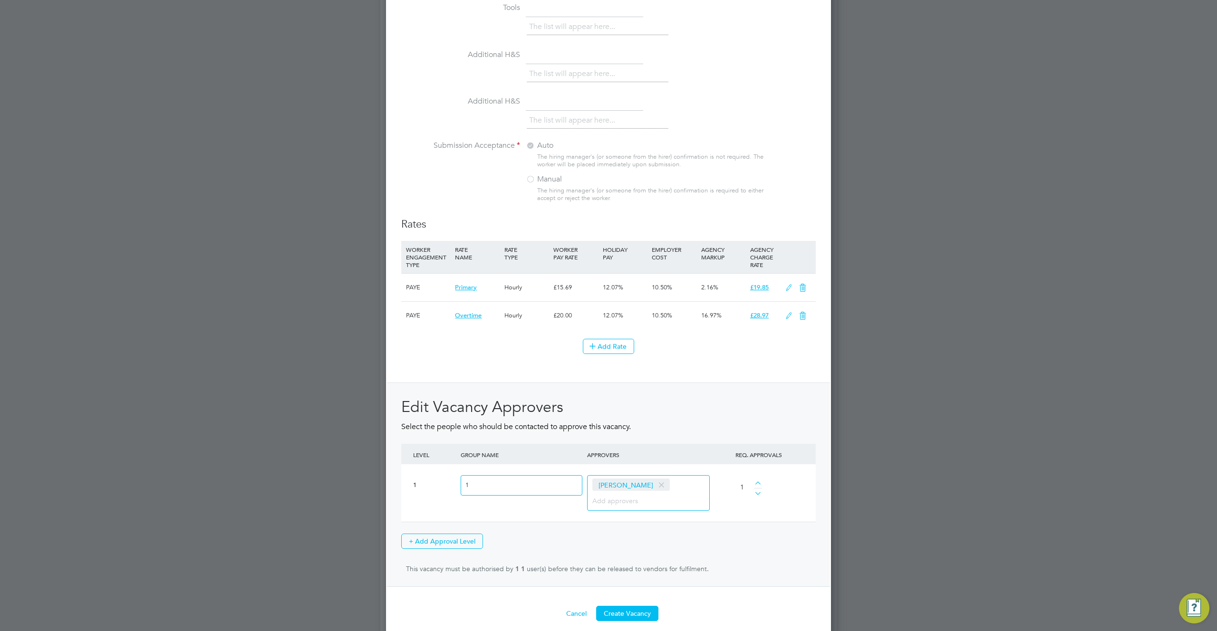
click at [637, 613] on button "Create Vacancy" at bounding box center [627, 613] width 62 height 15
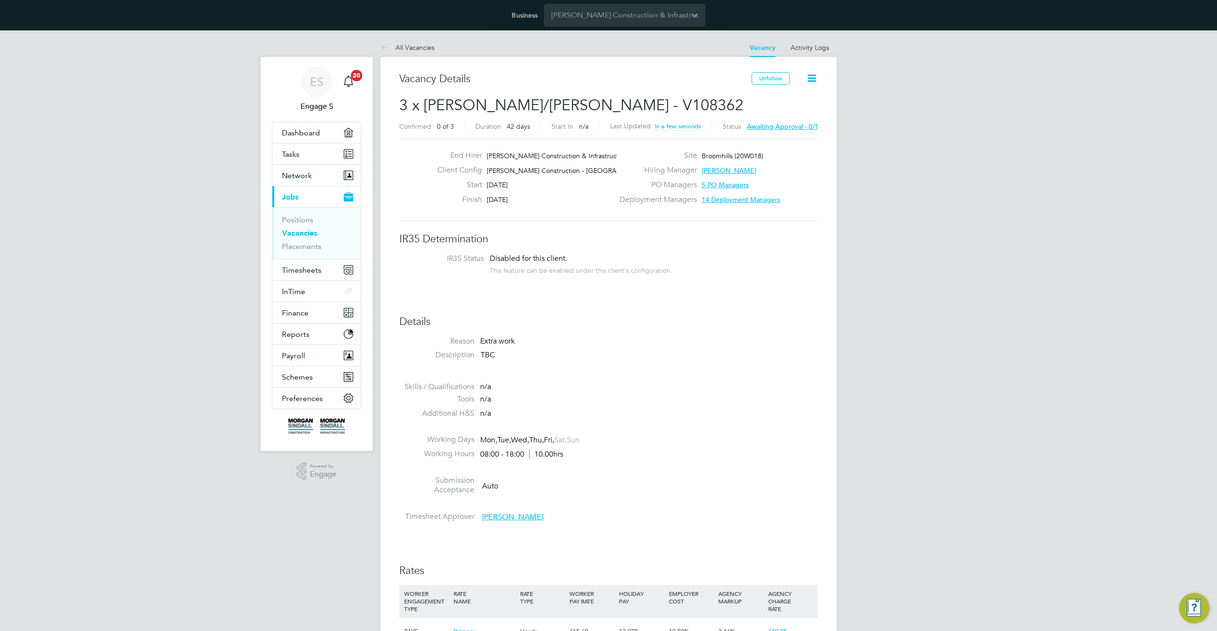
click at [812, 81] on icon at bounding box center [812, 78] width 12 height 12
click at [784, 135] on li "Approve All Levels" at bounding box center [781, 132] width 68 height 13
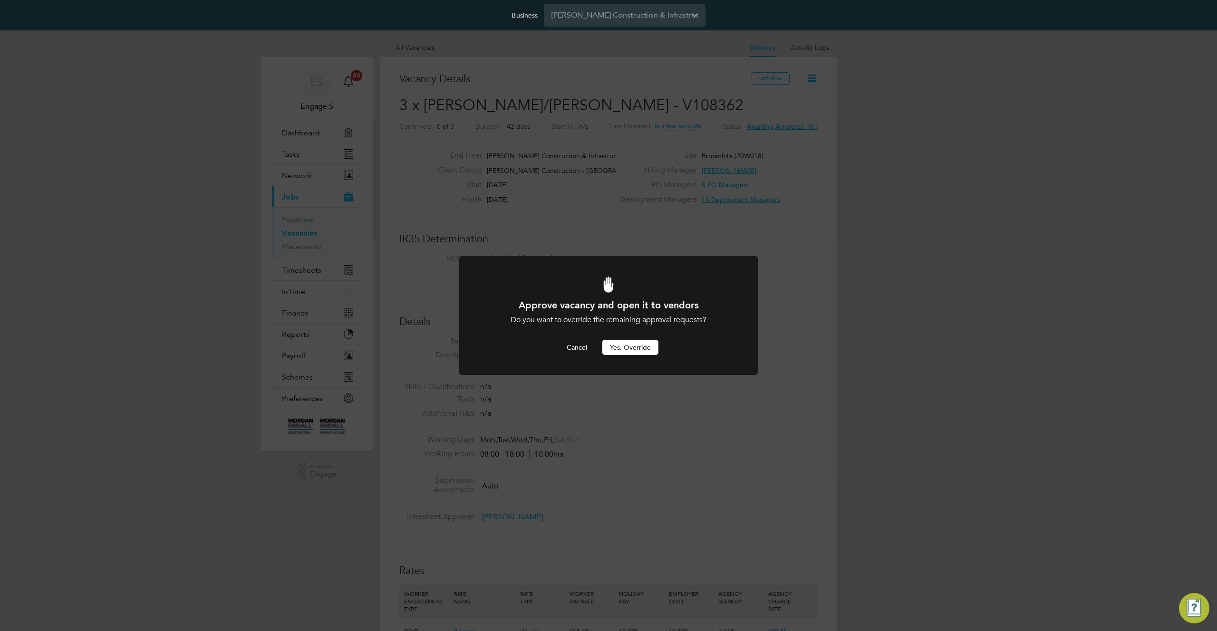
click at [629, 346] on button "Yes, Override" at bounding box center [630, 347] width 56 height 15
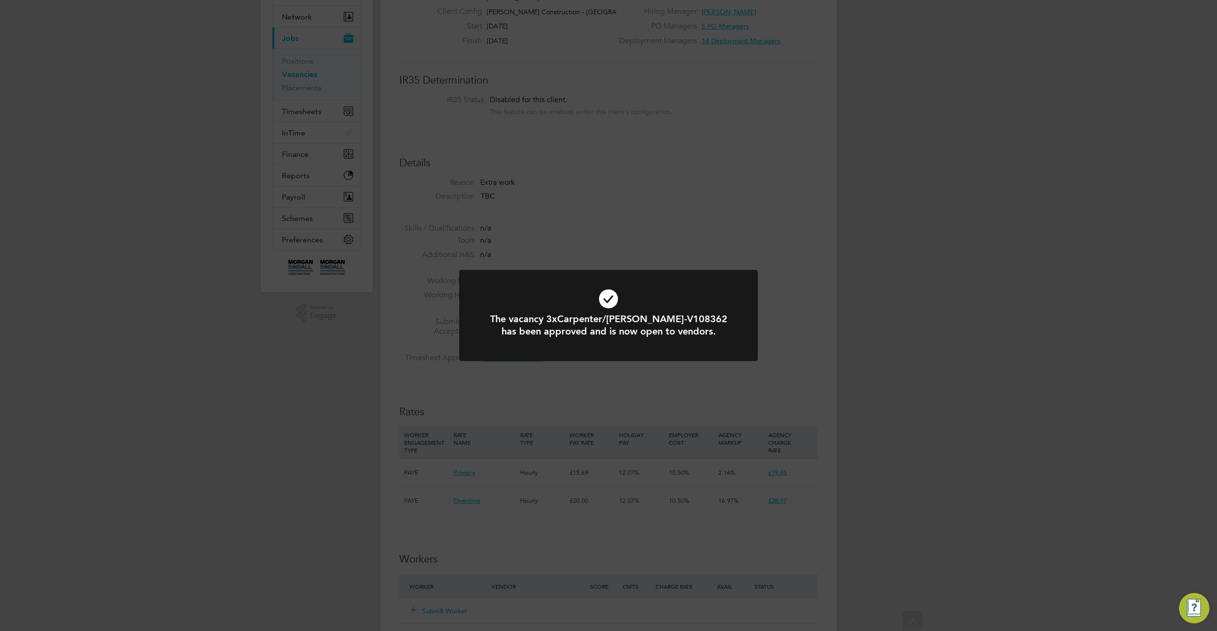
click at [757, 378] on div "The vacancy 3xCarpenter/Joiner-V108362 has been approved and is now open to ven…" at bounding box center [608, 315] width 1217 height 631
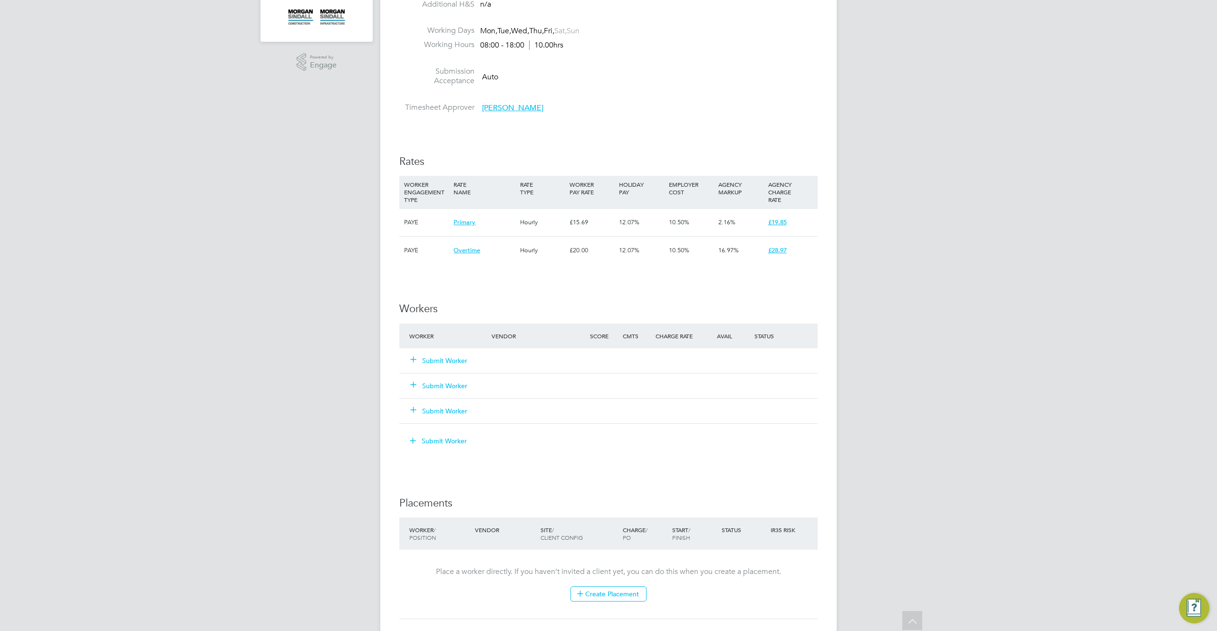
scroll to position [443, 0]
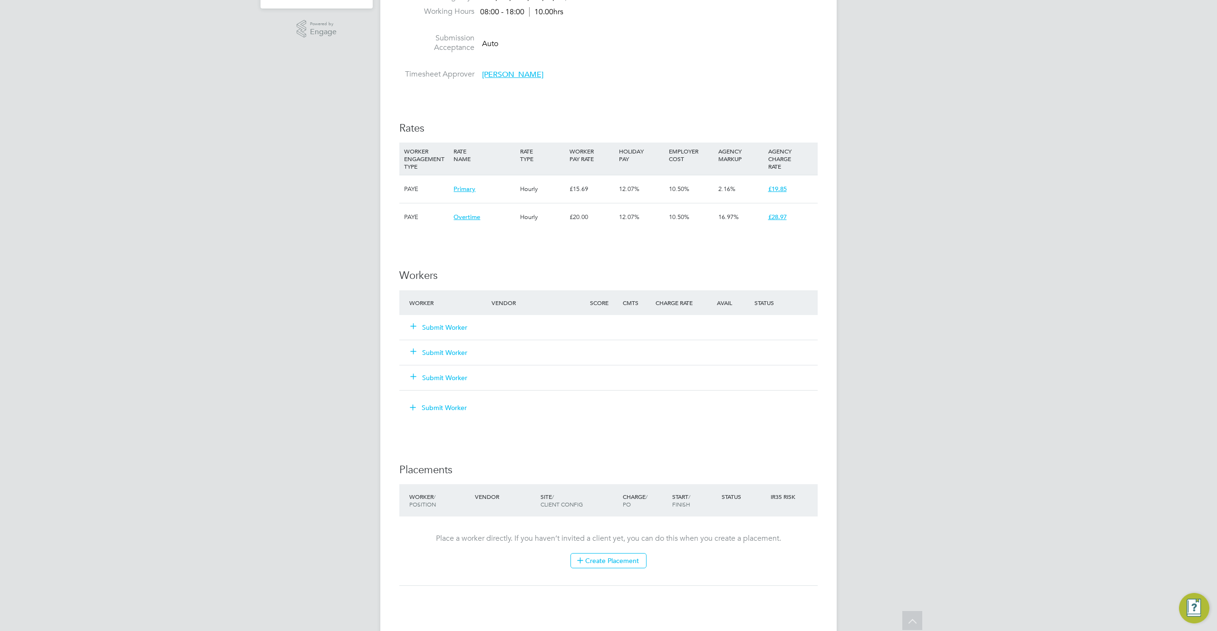
click at [444, 327] on button "Submit Worker" at bounding box center [439, 328] width 57 height 10
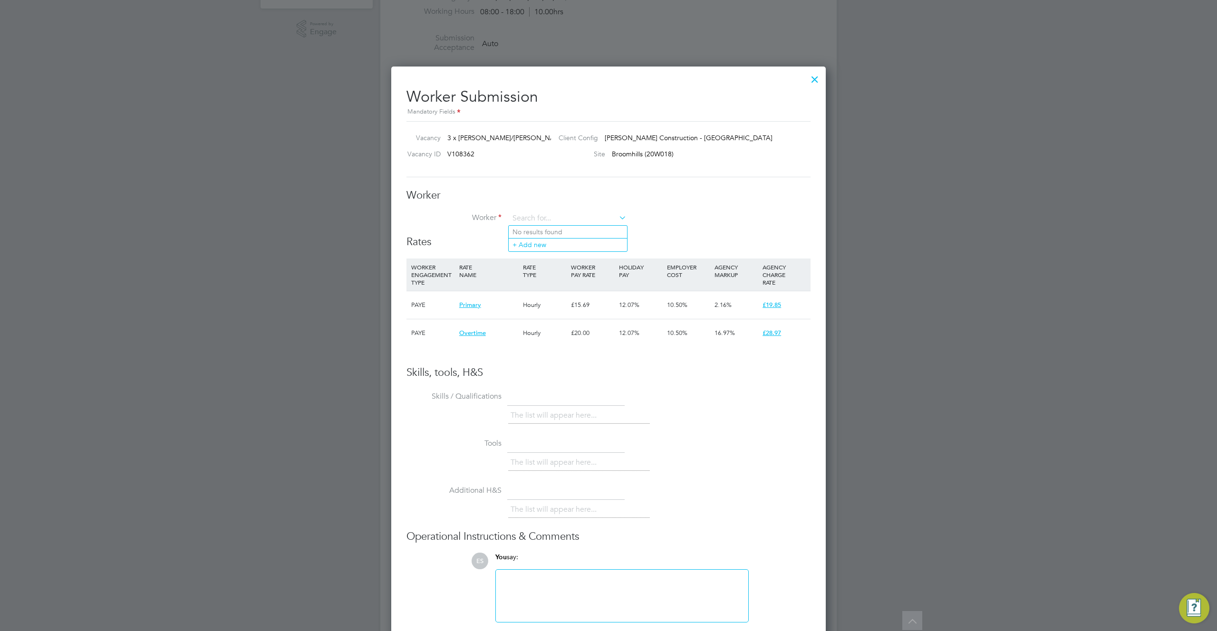
scroll to position [605, 435]
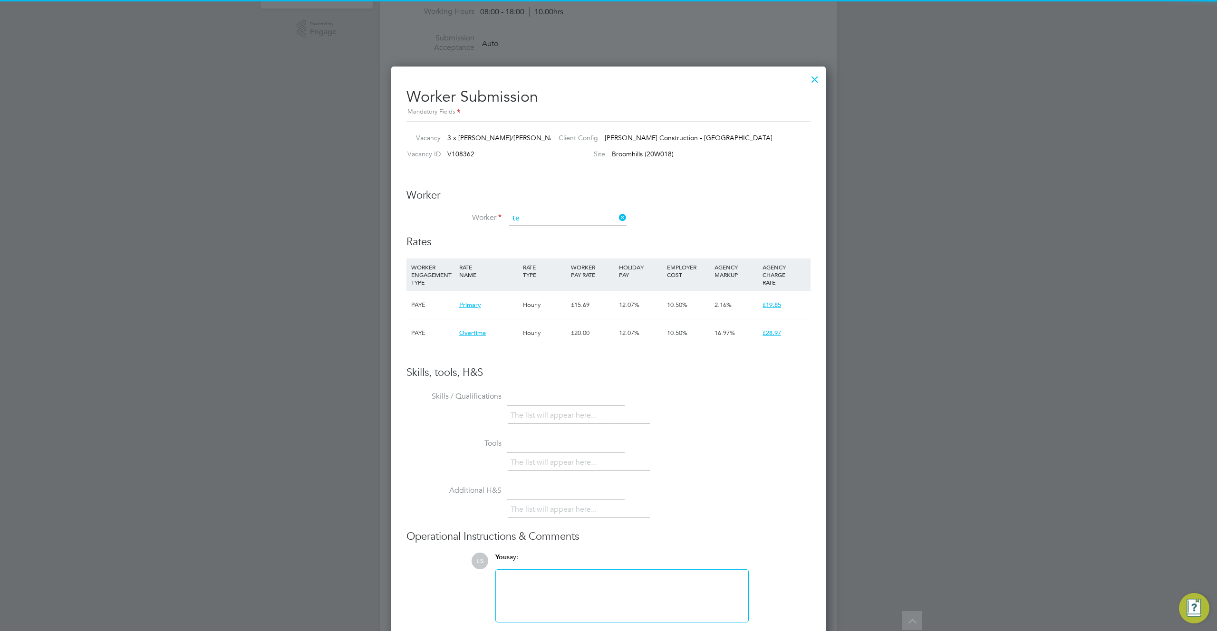
click at [540, 231] on li "Te rry D" at bounding box center [568, 232] width 118 height 13
type input "Terry D"
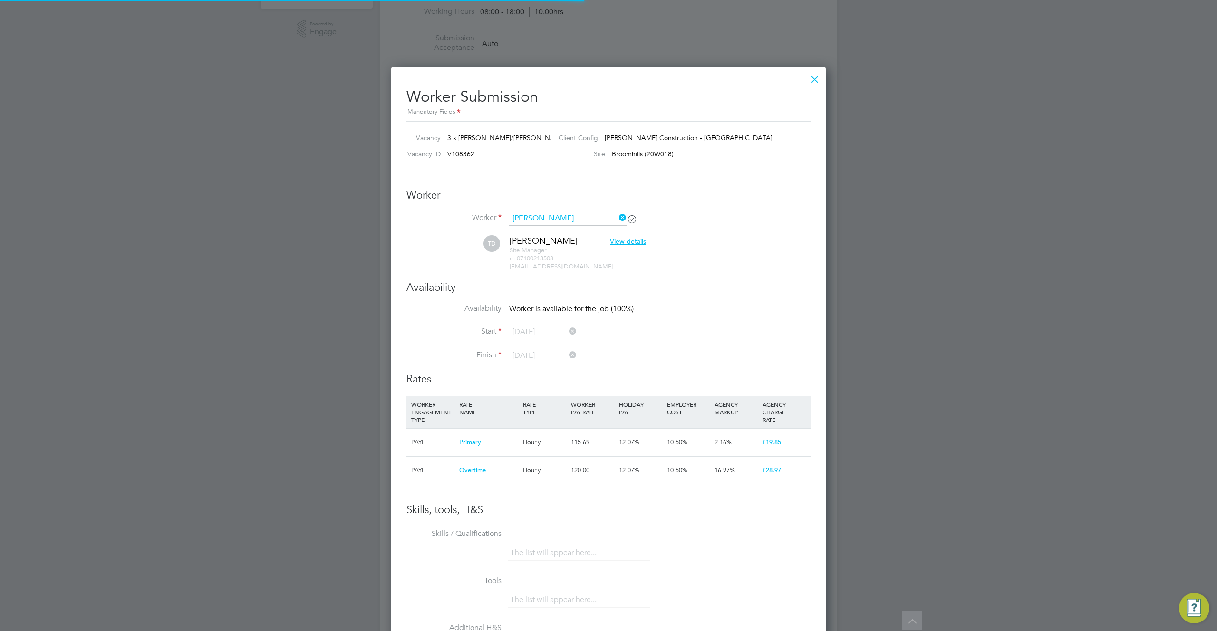
scroll to position [795, 435]
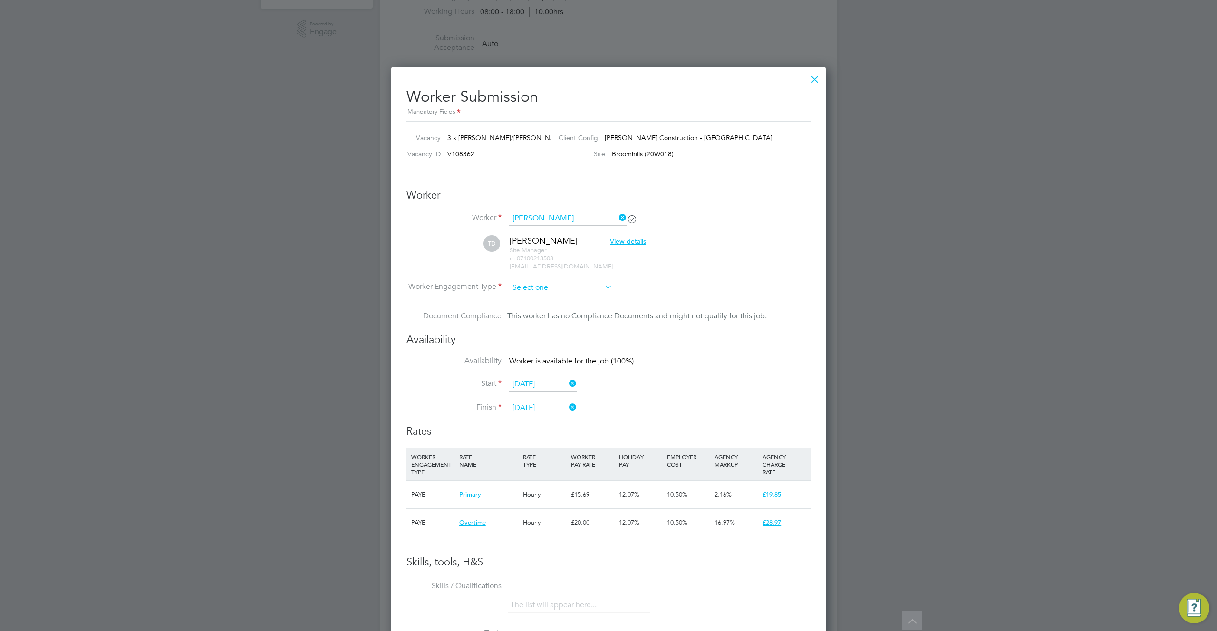
click at [531, 289] on input at bounding box center [560, 288] width 103 height 14
click at [530, 302] on li "Contract" at bounding box center [561, 301] width 104 height 12
type input "Contract"
click at [646, 258] on li "TD Terry D View details Site Manager m: 07100213508 217633@testop.com" at bounding box center [609, 257] width 404 height 45
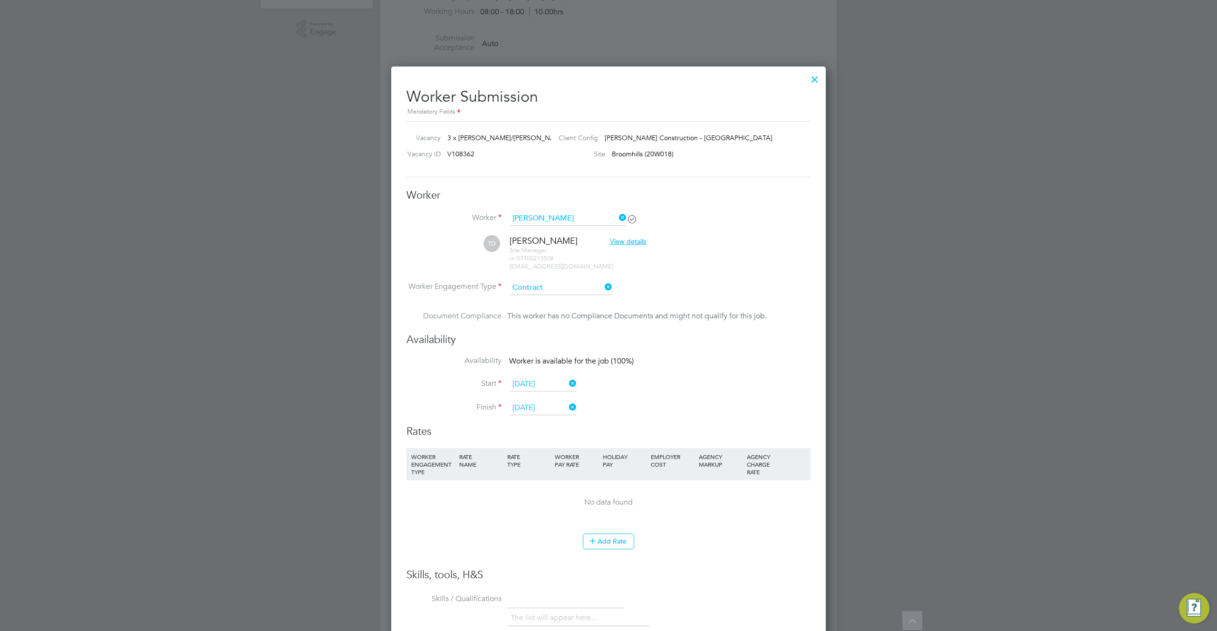
click at [814, 81] on div at bounding box center [814, 76] width 17 height 17
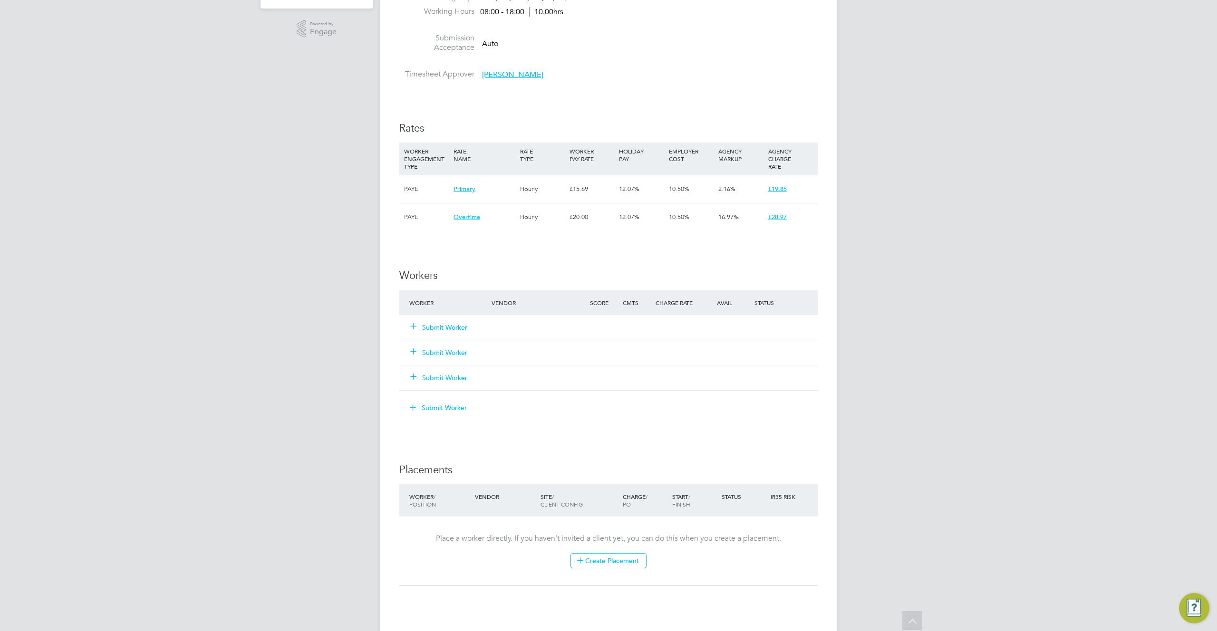
scroll to position [0, 0]
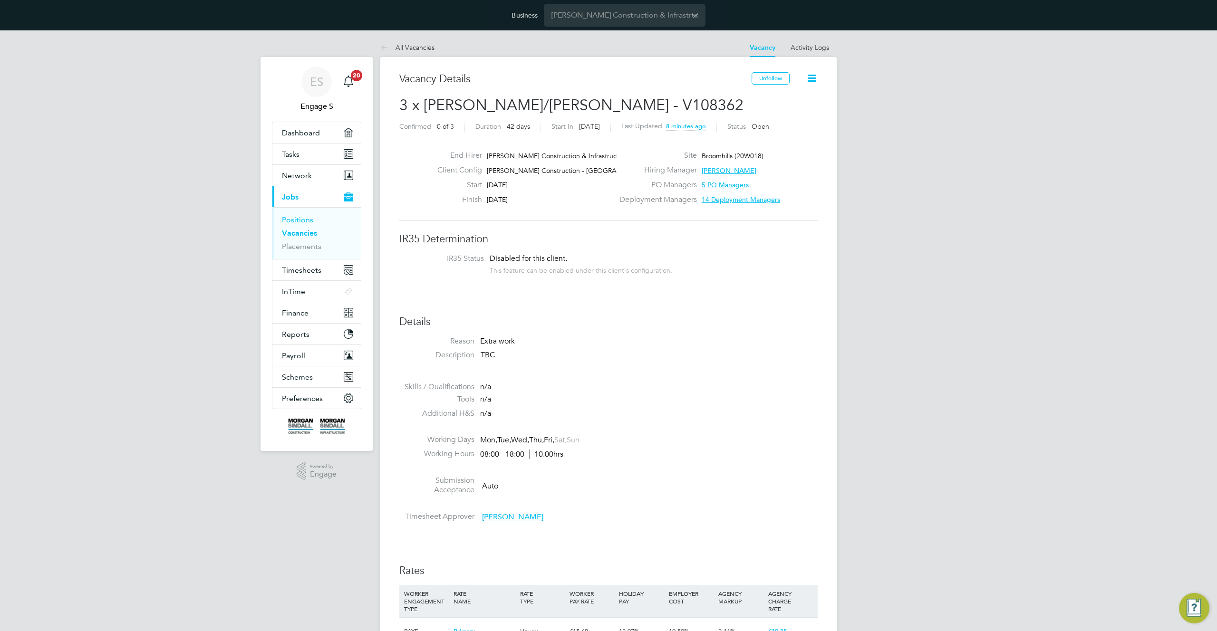
click at [296, 223] on link "Positions" at bounding box center [297, 219] width 31 height 9
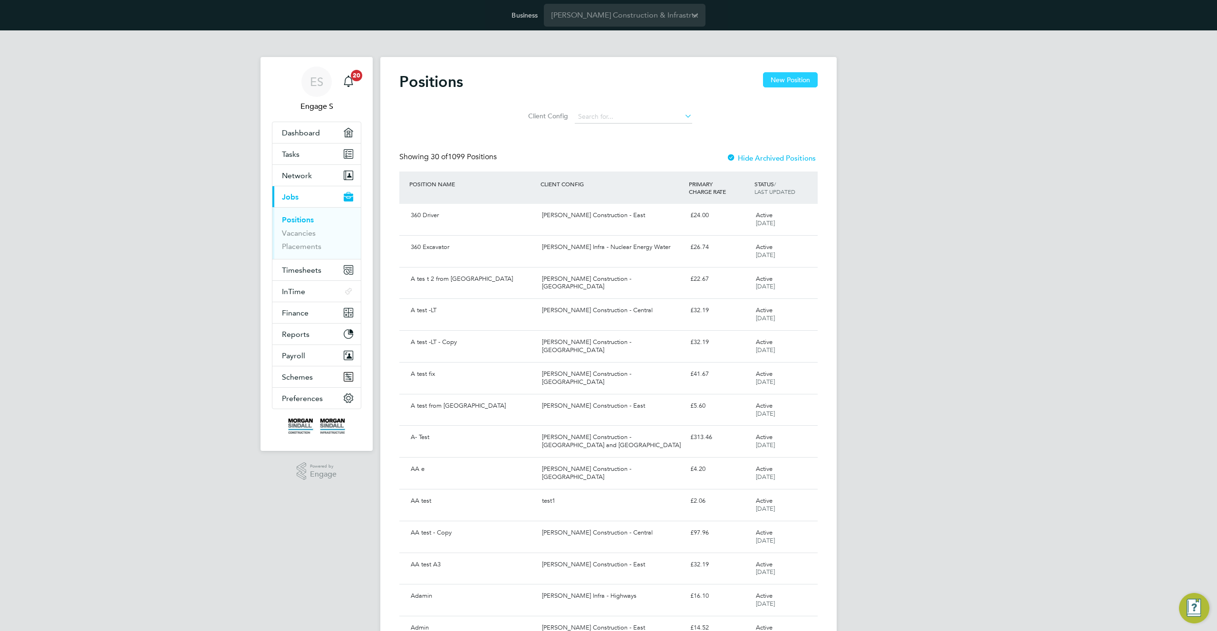
click at [792, 79] on button "New Position" at bounding box center [790, 79] width 55 height 15
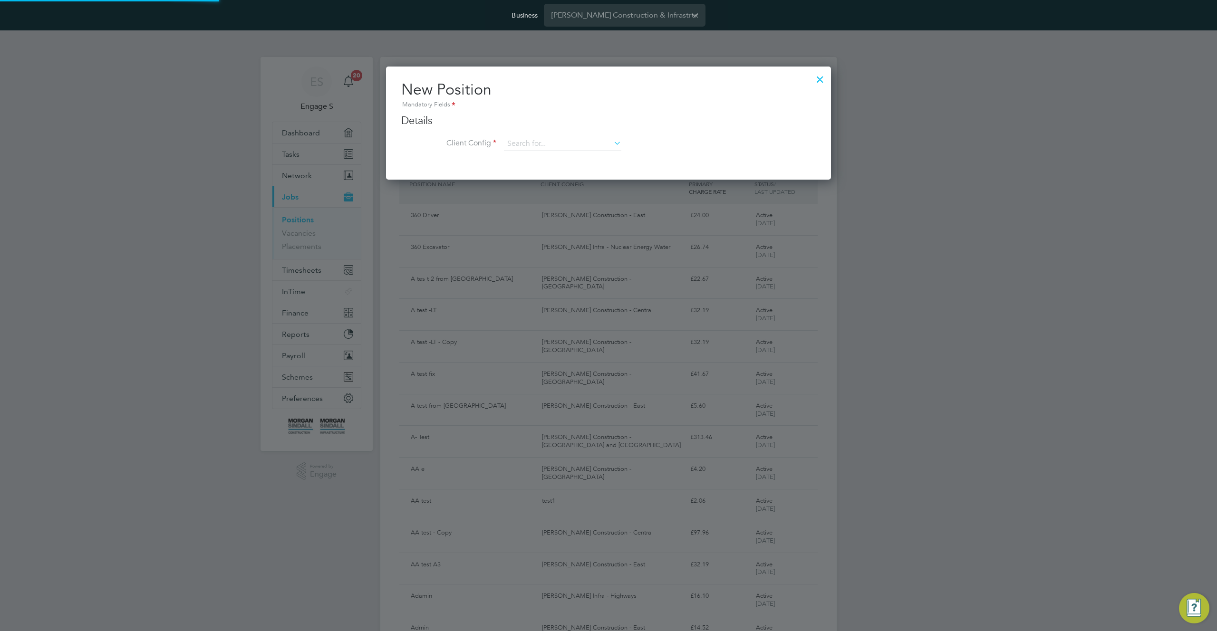
scroll to position [114, 446]
click at [563, 148] on input at bounding box center [562, 144] width 117 height 14
click at [560, 208] on li "Morgan Sindall Construction - Scotland" at bounding box center [634, 209] width 261 height 13
type input "Morgan Sindall Construction - Scotland"
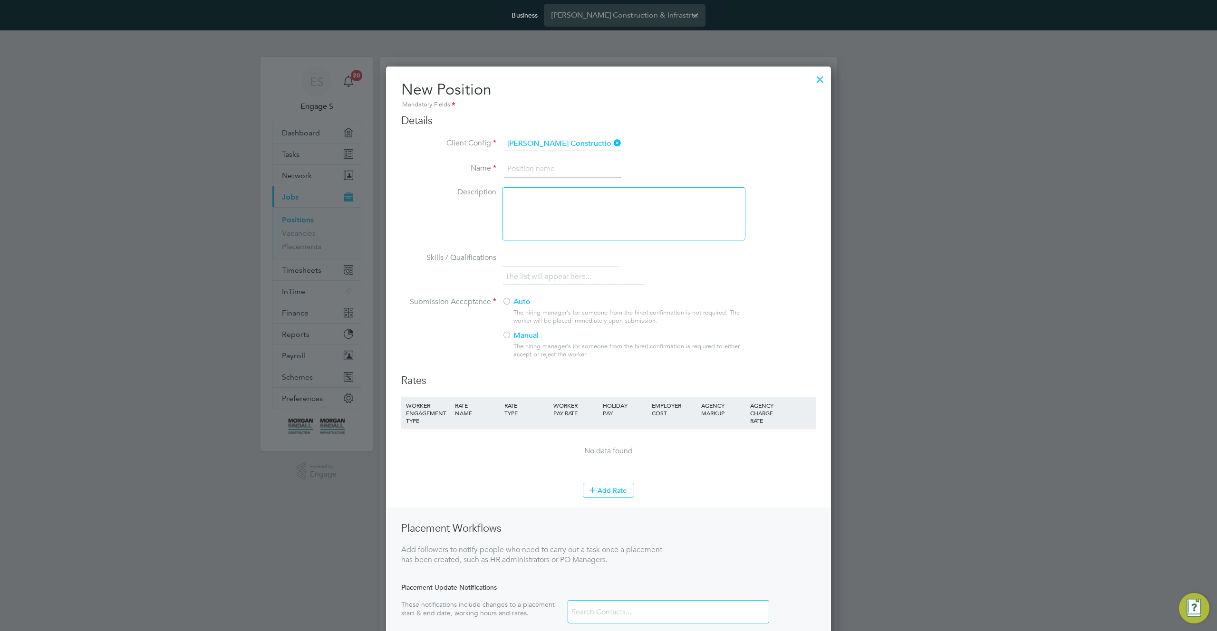
click at [561, 170] on input at bounding box center [562, 169] width 117 height 17
type input "testret4"
click at [507, 303] on div at bounding box center [507, 303] width 10 height 10
click at [604, 488] on button "Add Rate" at bounding box center [608, 490] width 51 height 15
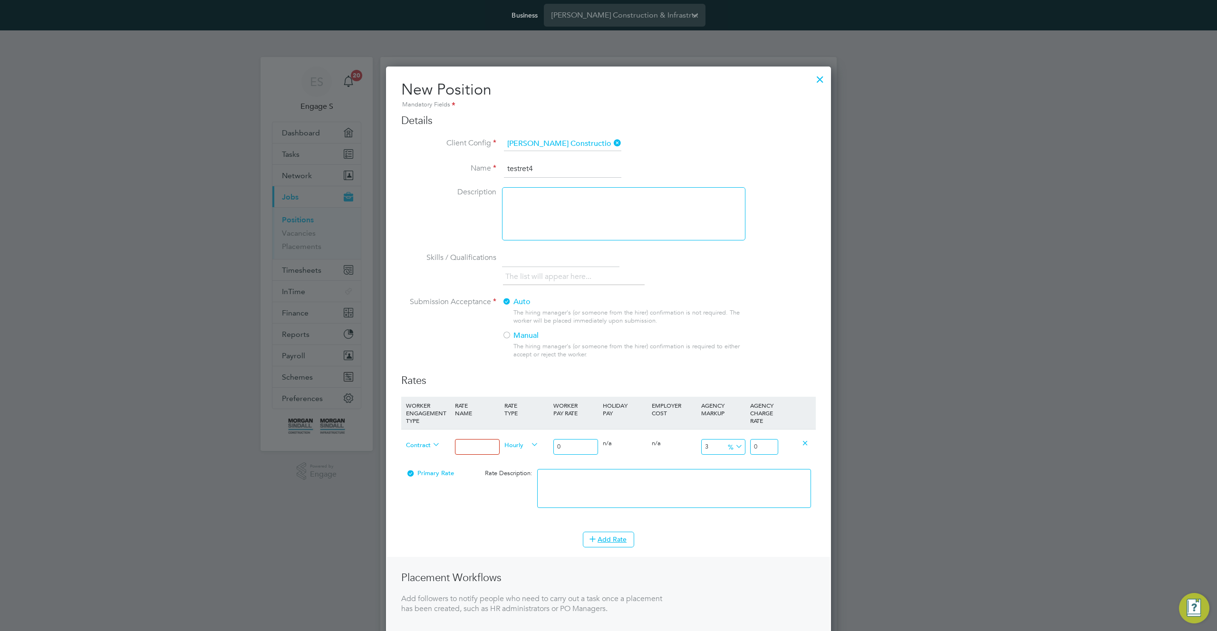
click at [474, 451] on input at bounding box center [477, 447] width 44 height 16
type input "test"
drag, startPoint x: 537, startPoint y: 168, endPoint x: 501, endPoint y: 165, distance: 36.2
click at [501, 165] on li "Name testret4" at bounding box center [608, 174] width 415 height 27
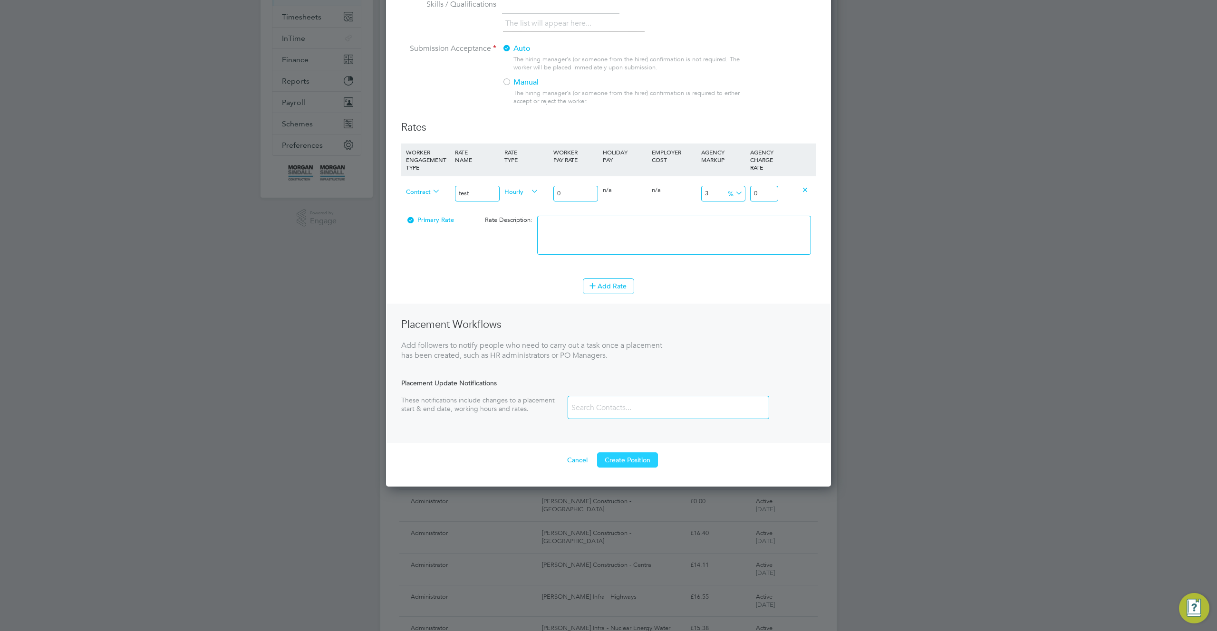
type input "new rate"
click at [641, 458] on button "Create Position" at bounding box center [627, 460] width 61 height 15
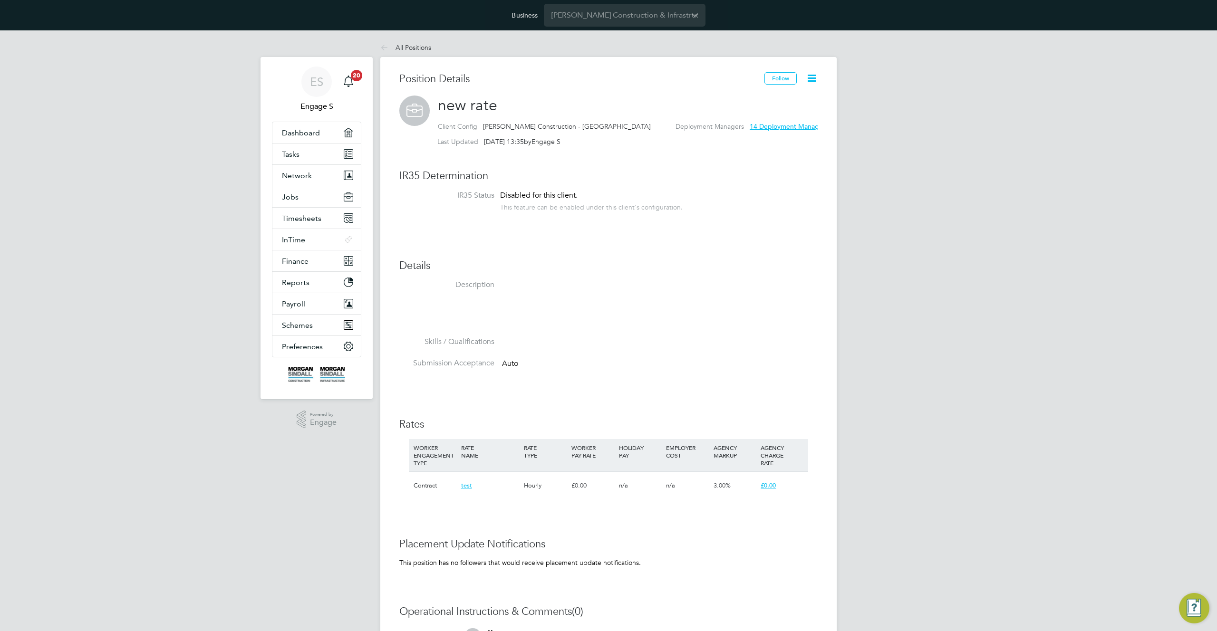
click at [842, 265] on div "ES Engage S Notifications 20 Applications: Dashboard Tasks Network Team Members…" at bounding box center [608, 410] width 1217 height 761
click at [842, 264] on div "ES Engage S Notifications 20 Applications: Dashboard Tasks Network Team Members…" at bounding box center [608, 410] width 1217 height 761
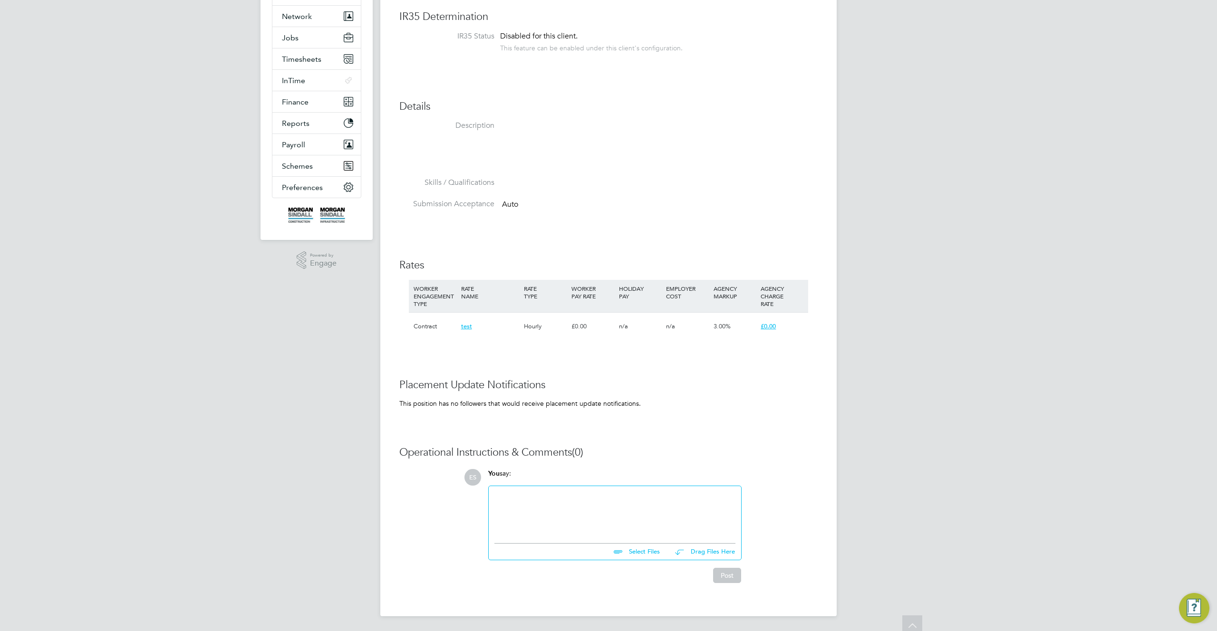
scroll to position [160, 0]
click at [571, 408] on div "Position Details Follow new rate Client Config Morgan Sindall Construction - Sc…" at bounding box center [608, 255] width 418 height 685
click at [884, 381] on div "ES Engage S Notifications 20 Applications: Dashboard Tasks Network Team Members…" at bounding box center [608, 251] width 1217 height 761
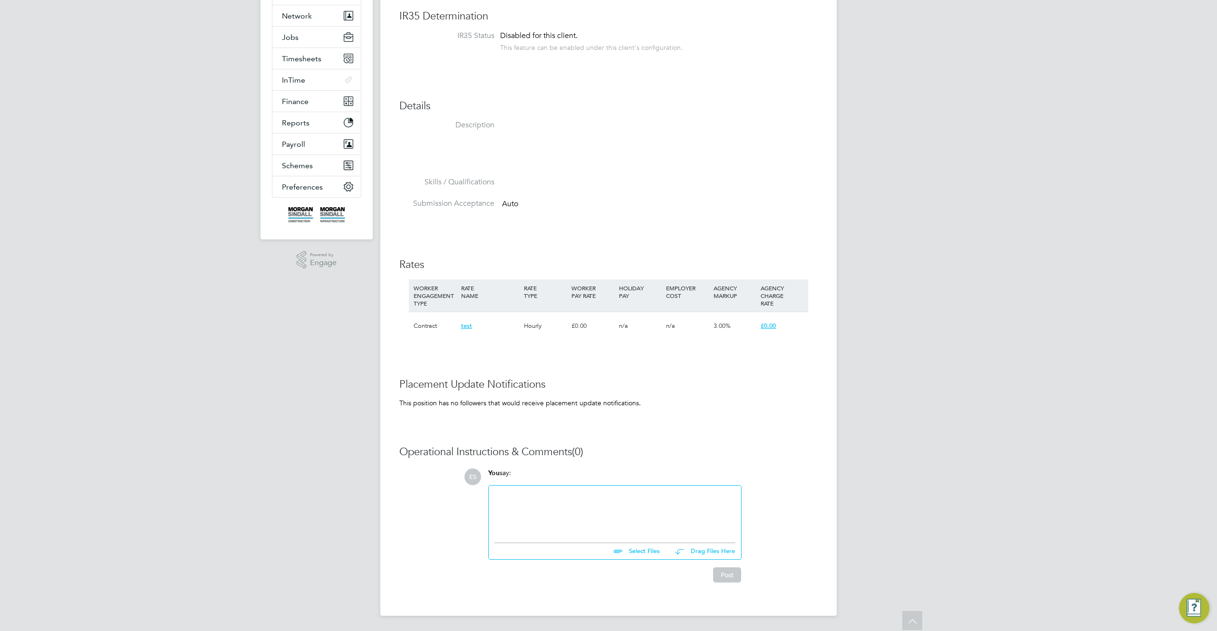
click at [884, 381] on div "ES Engage S Notifications 20 Applications: Dashboard Tasks Network Team Members…" at bounding box center [608, 251] width 1217 height 761
click at [662, 418] on div "Position Details Follow new rate Client Config Morgan Sindall Construction - Sc…" at bounding box center [608, 255] width 418 height 685
drag, startPoint x: 658, startPoint y: 405, endPoint x: 392, endPoint y: 379, distance: 266.5
click at [392, 379] on div "Position Details Follow new rate Client Config Morgan Sindall Construction - Sc…" at bounding box center [608, 256] width 456 height 719
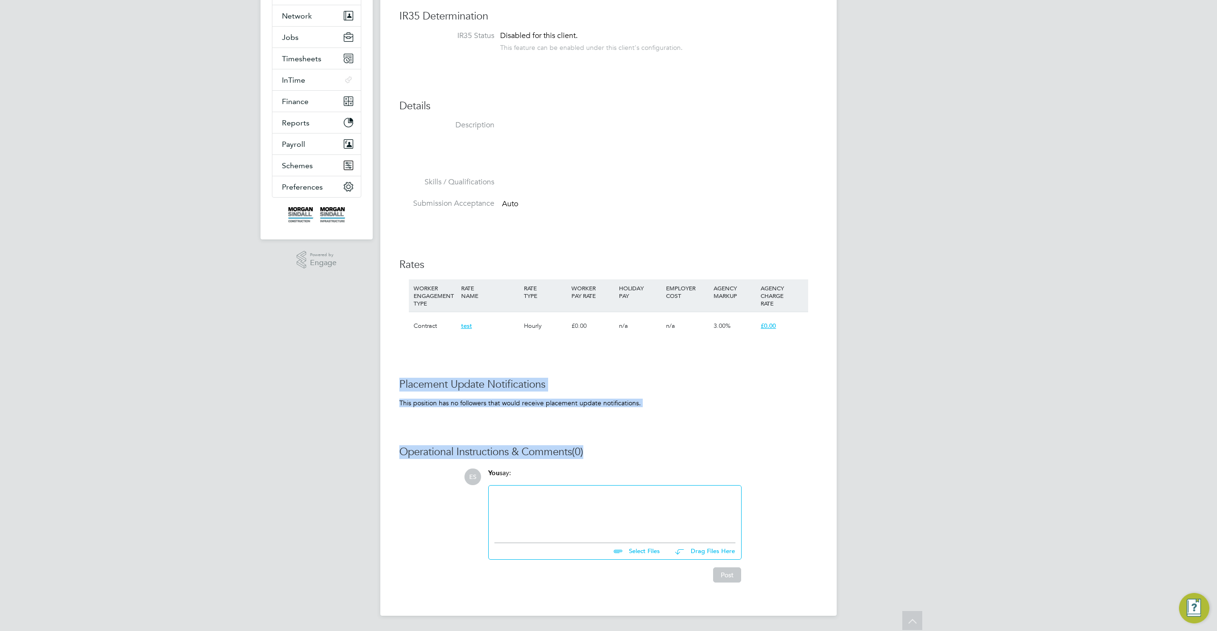
drag, startPoint x: 603, startPoint y: 457, endPoint x: 398, endPoint y: 378, distance: 220.0
click at [398, 378] on div "Position Details Follow new rate Client Config Morgan Sindall Construction - Sc…" at bounding box center [608, 256] width 456 height 719
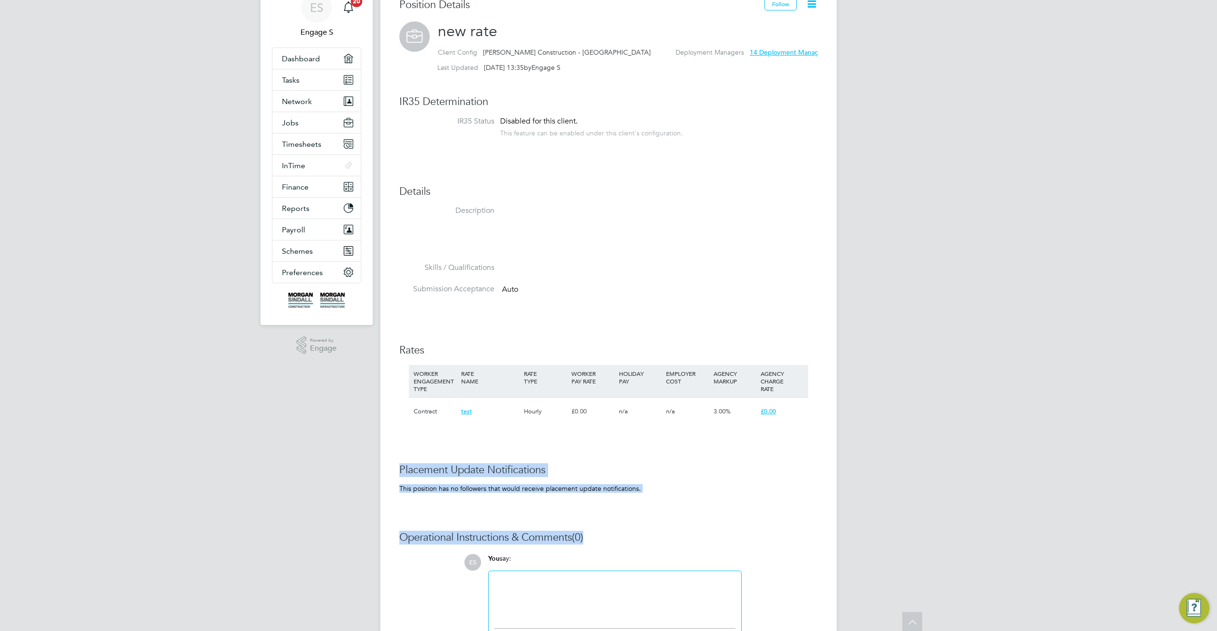
scroll to position [0, 0]
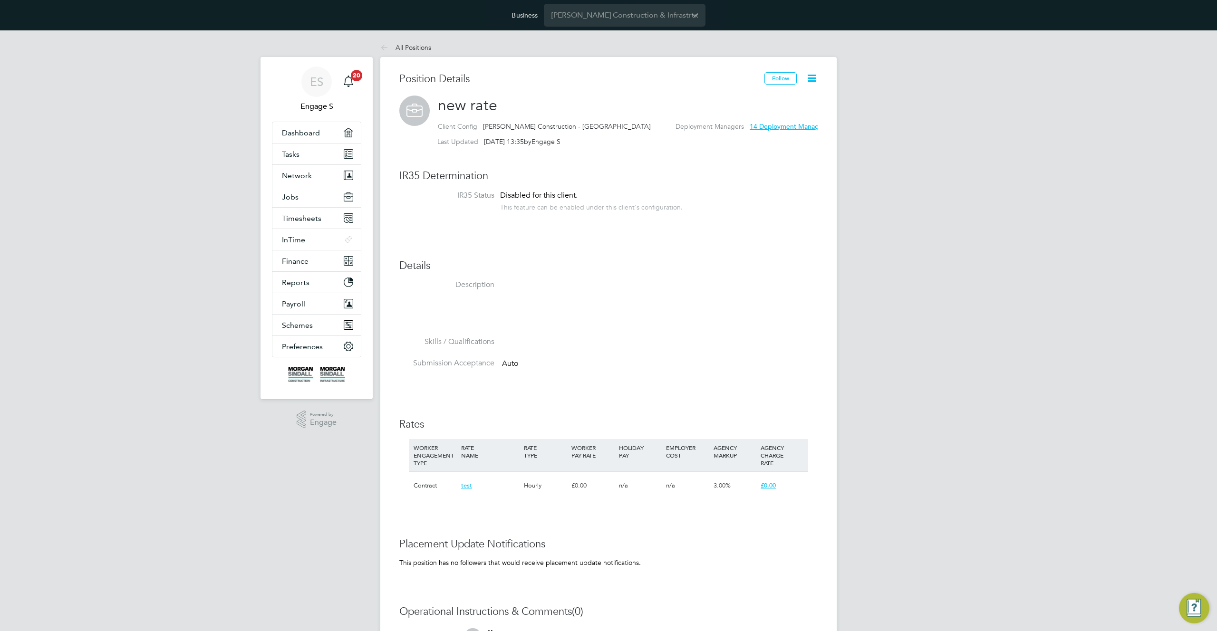
click at [750, 127] on span "14 Deployment Managers" at bounding box center [789, 126] width 78 height 9
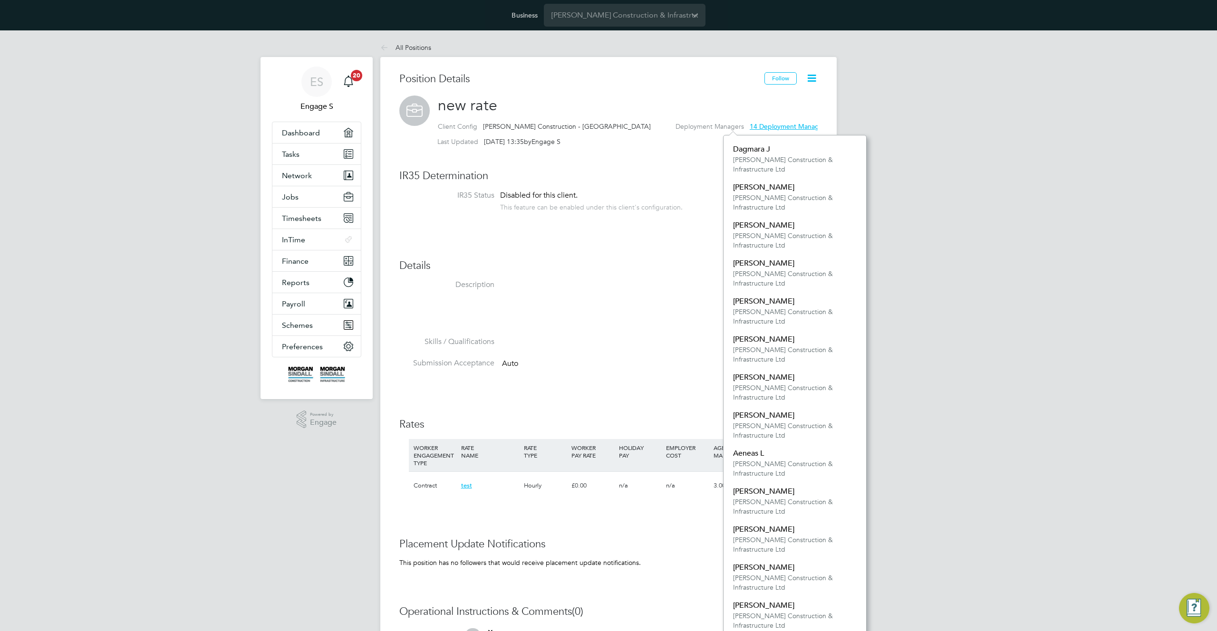
scroll to position [9, 78]
click at [717, 99] on h2 "new rate Client Config Morgan Sindall Construction - Scotland Deployment Manage…" at bounding box center [608, 123] width 418 height 55
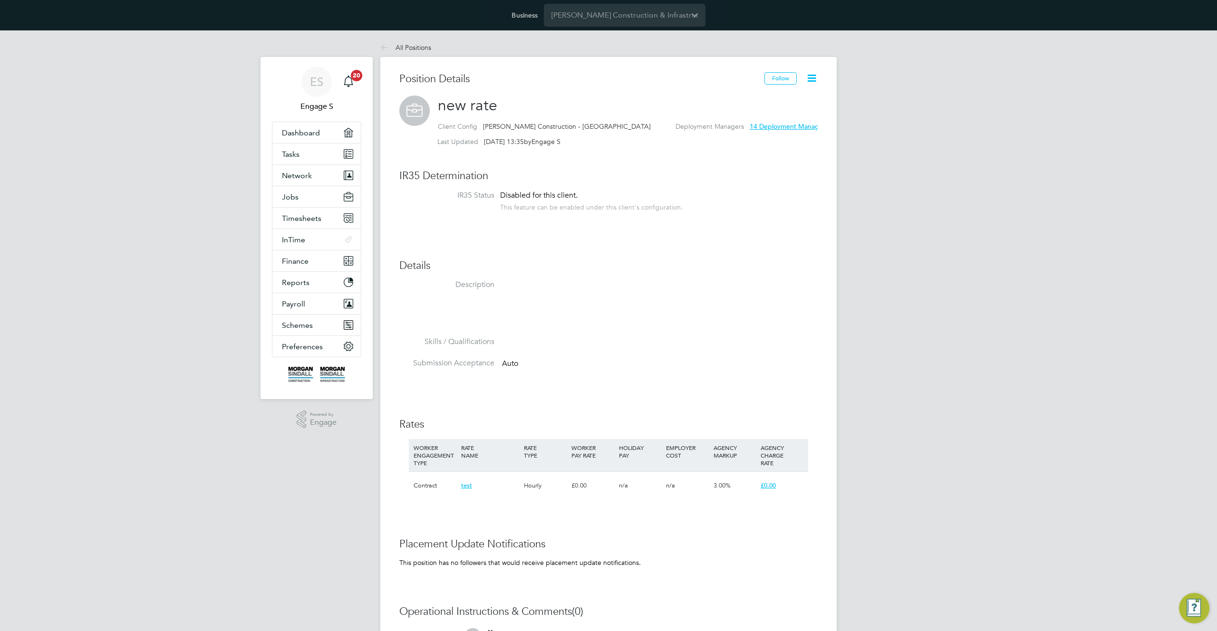
click at [687, 81] on h3 "Position Details" at bounding box center [581, 79] width 365 height 14
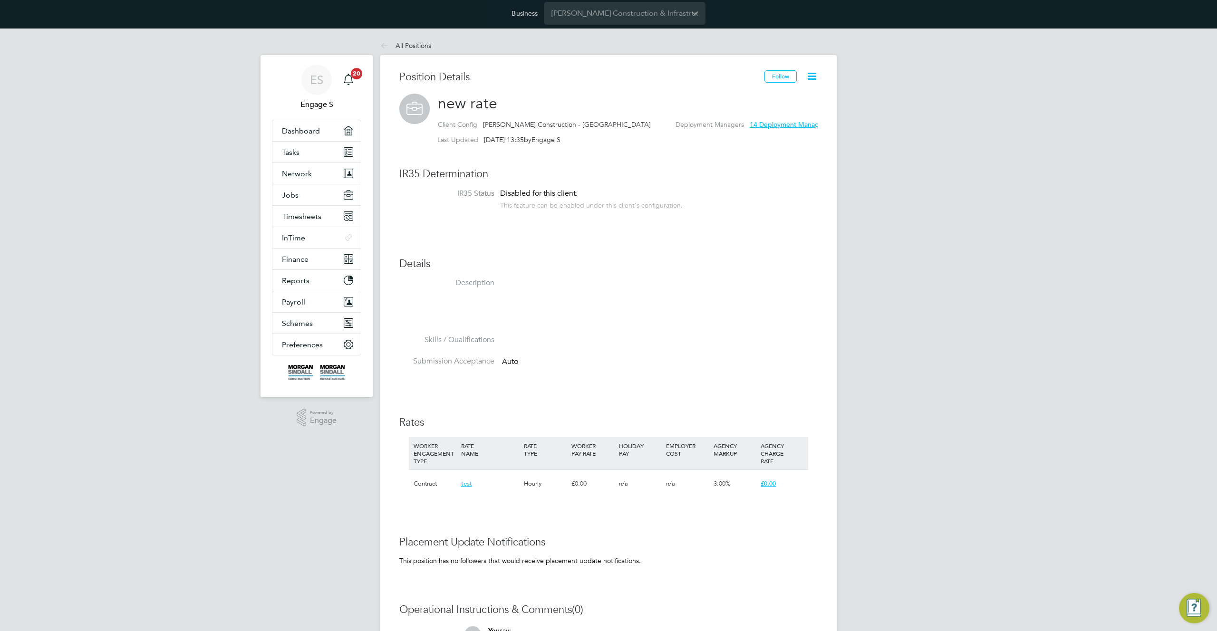
scroll to position [0, 0]
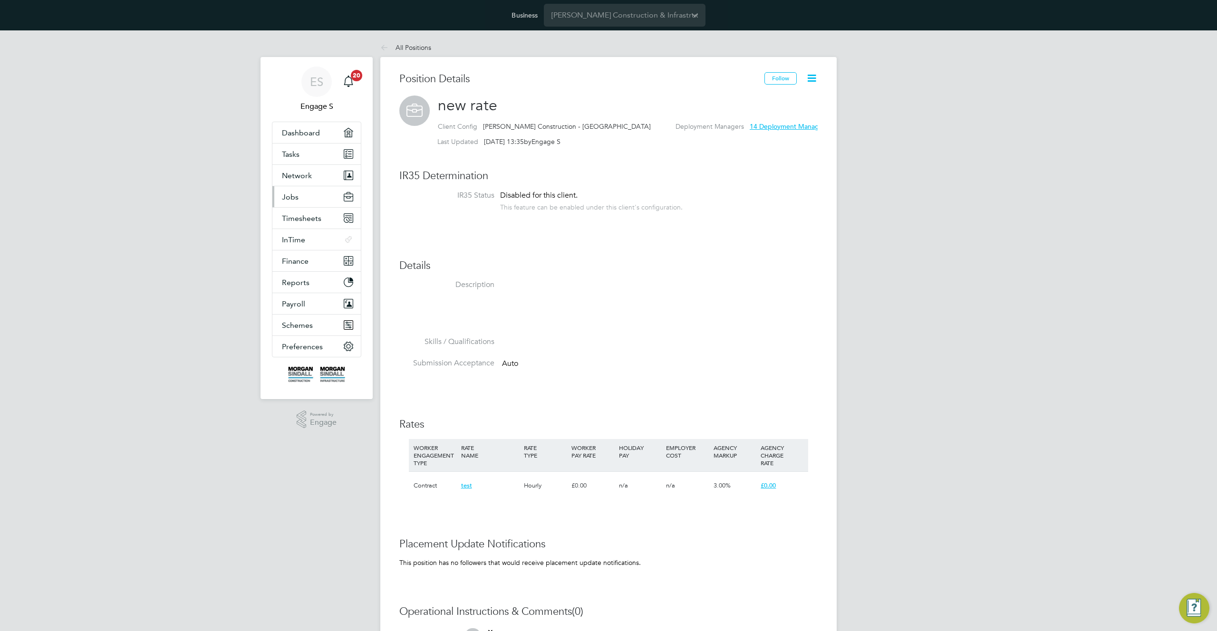
click at [306, 192] on button "Jobs" at bounding box center [316, 196] width 88 height 21
click at [570, 124] on span "[PERSON_NAME] Construction - [GEOGRAPHIC_DATA]" at bounding box center [567, 126] width 168 height 9
drag, startPoint x: 506, startPoint y: 107, endPoint x: 437, endPoint y: 104, distance: 69.5
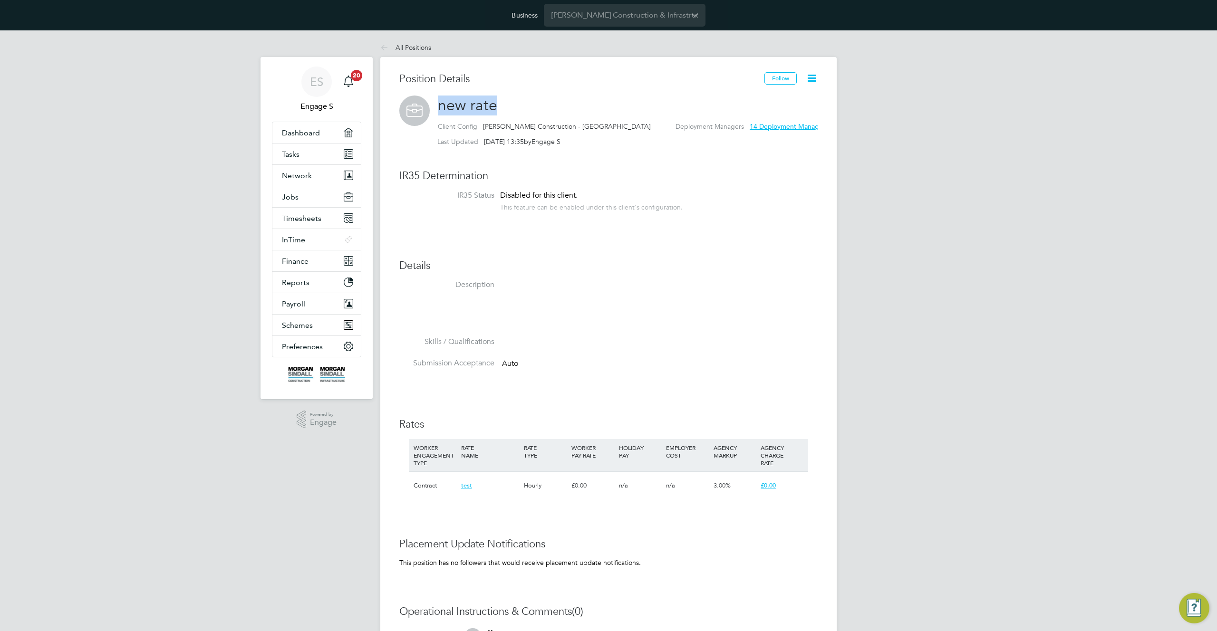
click at [437, 104] on h2 "new rate Client Config Morgan Sindall Construction - Scotland Deployment Manage…" at bounding box center [608, 123] width 418 height 55
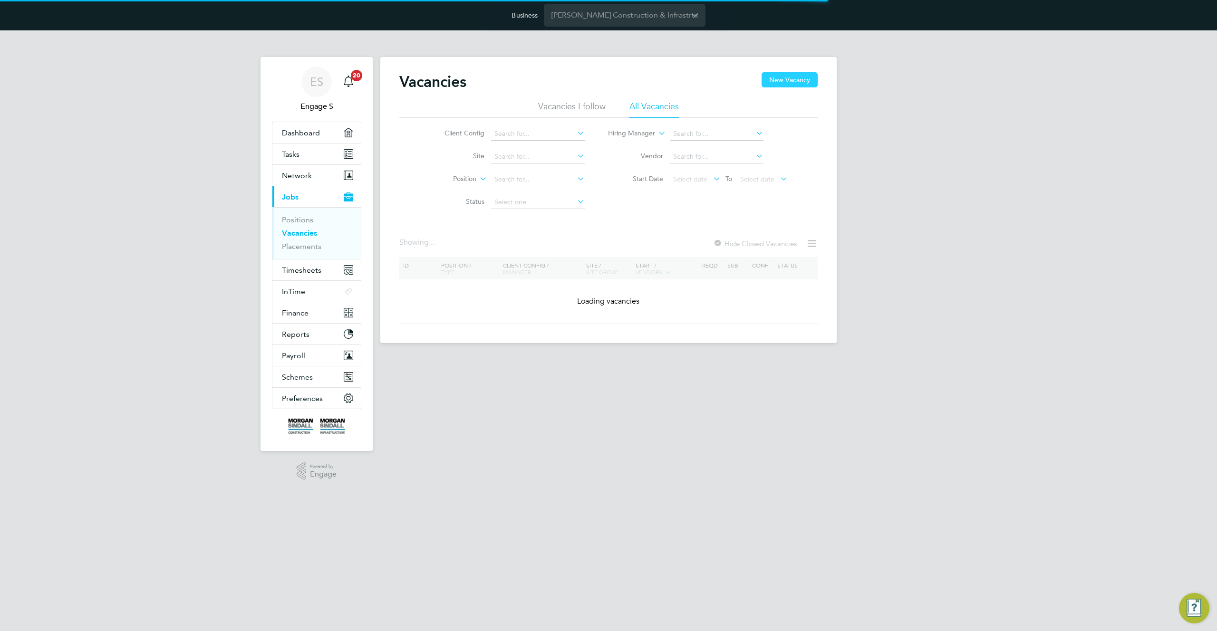
drag, startPoint x: 0, startPoint y: 0, endPoint x: 801, endPoint y: 80, distance: 804.8
click at [801, 80] on button "New Vacancy" at bounding box center [790, 79] width 56 height 15
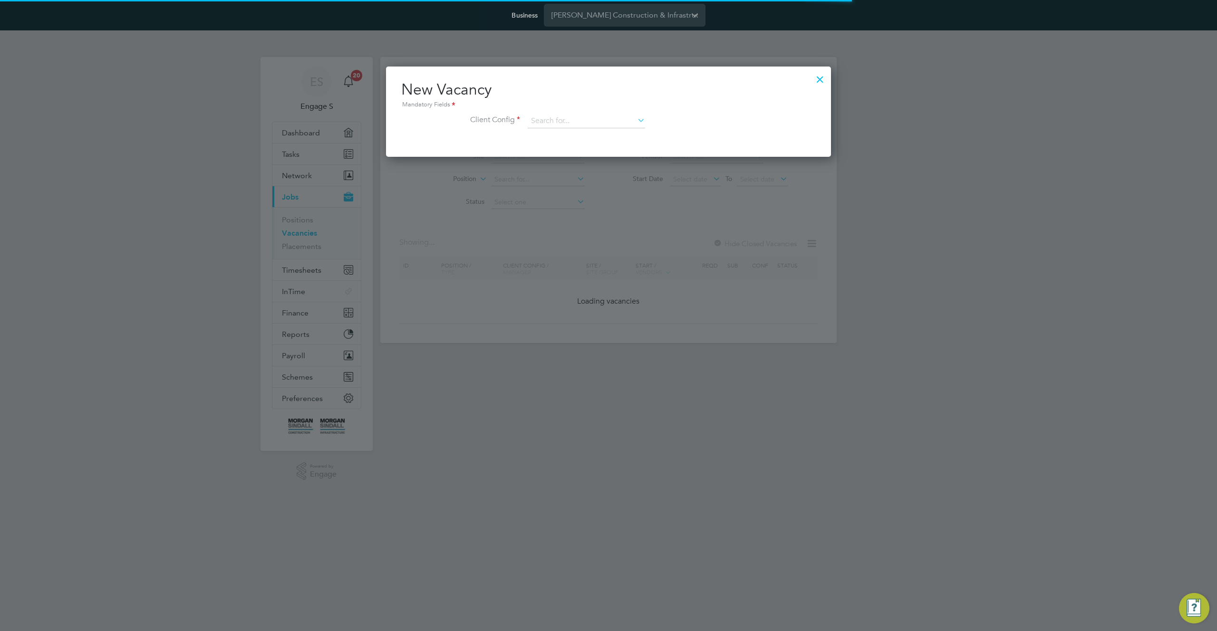
scroll to position [90, 446]
click at [578, 124] on input at bounding box center [586, 121] width 117 height 14
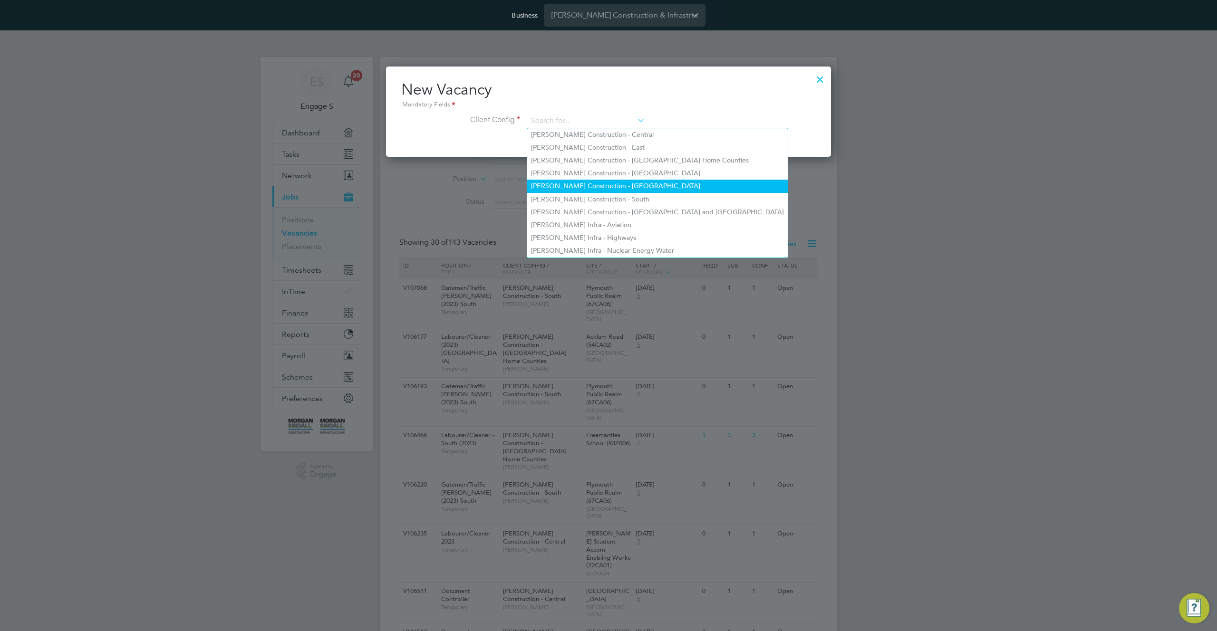
click at [570, 182] on li "[PERSON_NAME] Construction - [GEOGRAPHIC_DATA]" at bounding box center [657, 186] width 261 height 13
type input "[PERSON_NAME] Construction - [GEOGRAPHIC_DATA]"
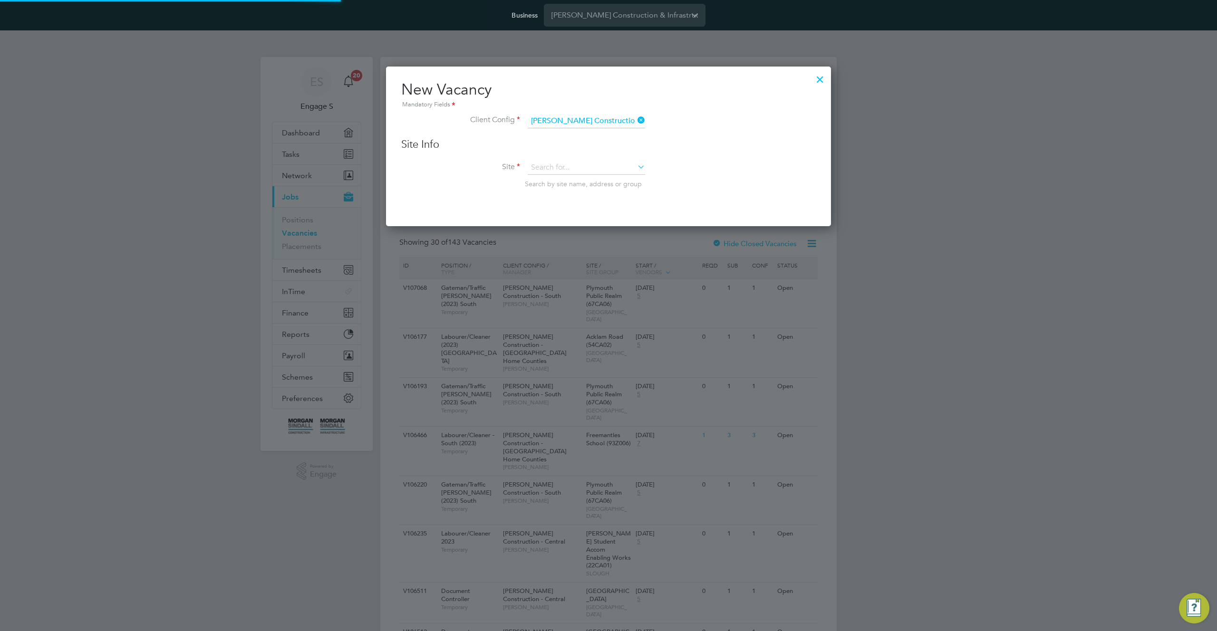
scroll to position [161, 446]
click at [571, 169] on input at bounding box center [586, 168] width 117 height 14
type input "new rate"
click at [600, 259] on li "[GEOGRAPHIC_DATA] Fabric Repairs (20CA04)" at bounding box center [607, 258] width 160 height 13
type input "[GEOGRAPHIC_DATA] Fabric Repairs (20CA04)"
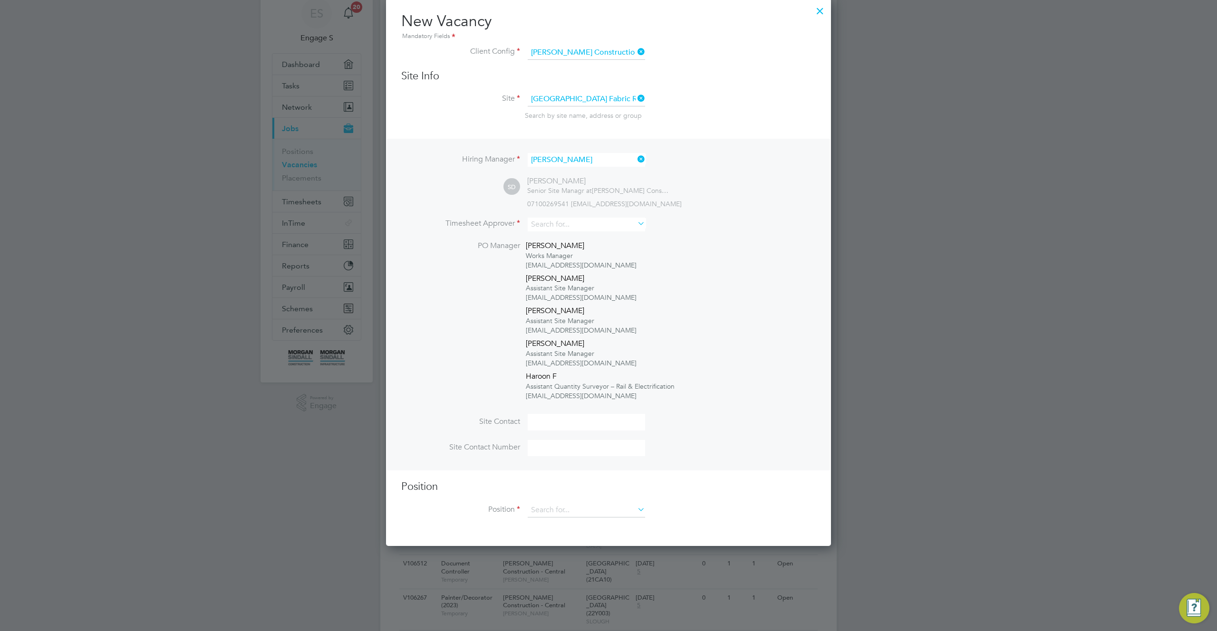
scroll to position [107, 0]
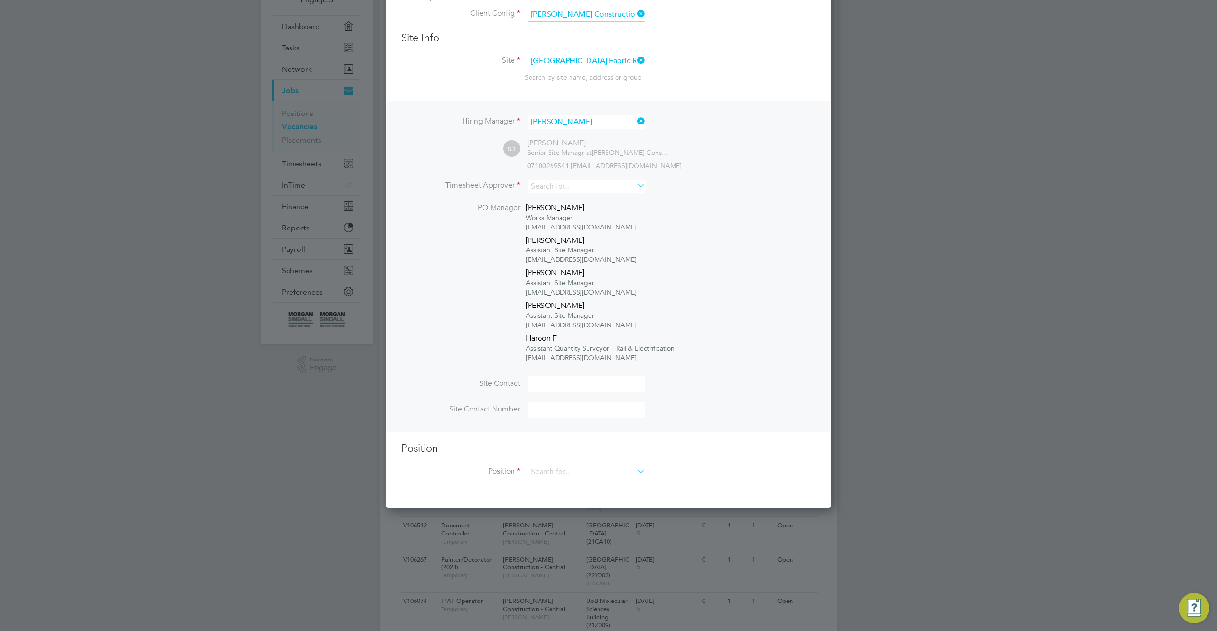
click at [601, 178] on div "Hiring Manager [PERSON_NAME] SD [PERSON_NAME] Senior Site Managr at [PERSON_NAM…" at bounding box center [608, 267] width 443 height 332
click at [595, 188] on input at bounding box center [586, 187] width 117 height 14
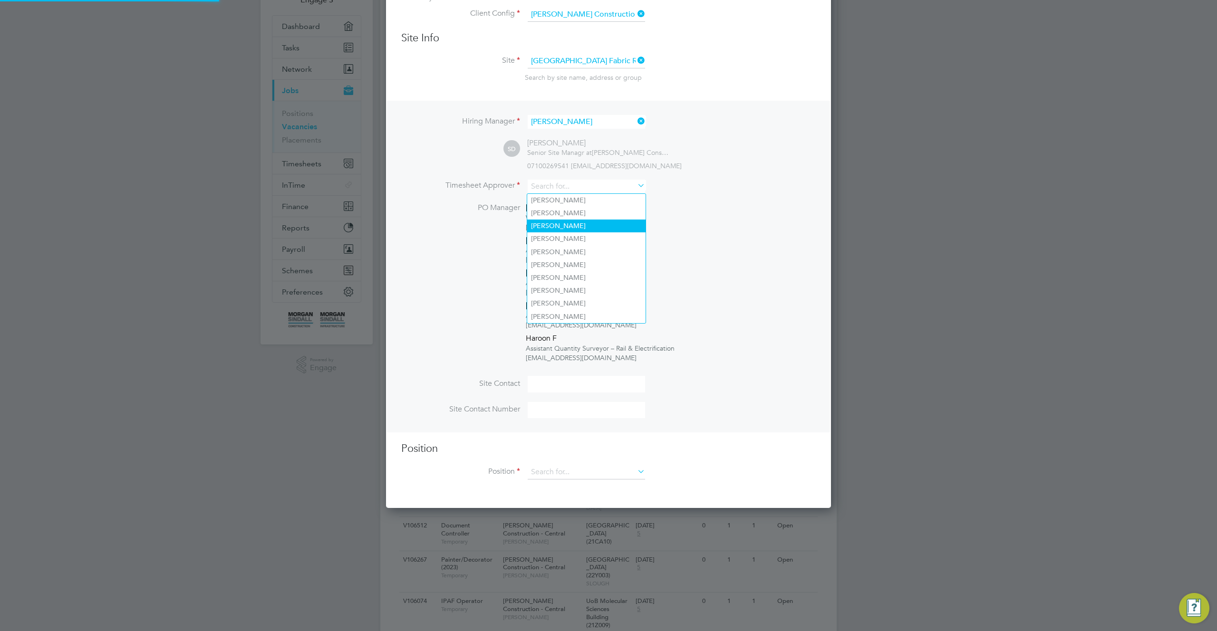
click at [572, 221] on li "[PERSON_NAME]" at bounding box center [586, 226] width 118 height 13
type input "[PERSON_NAME]"
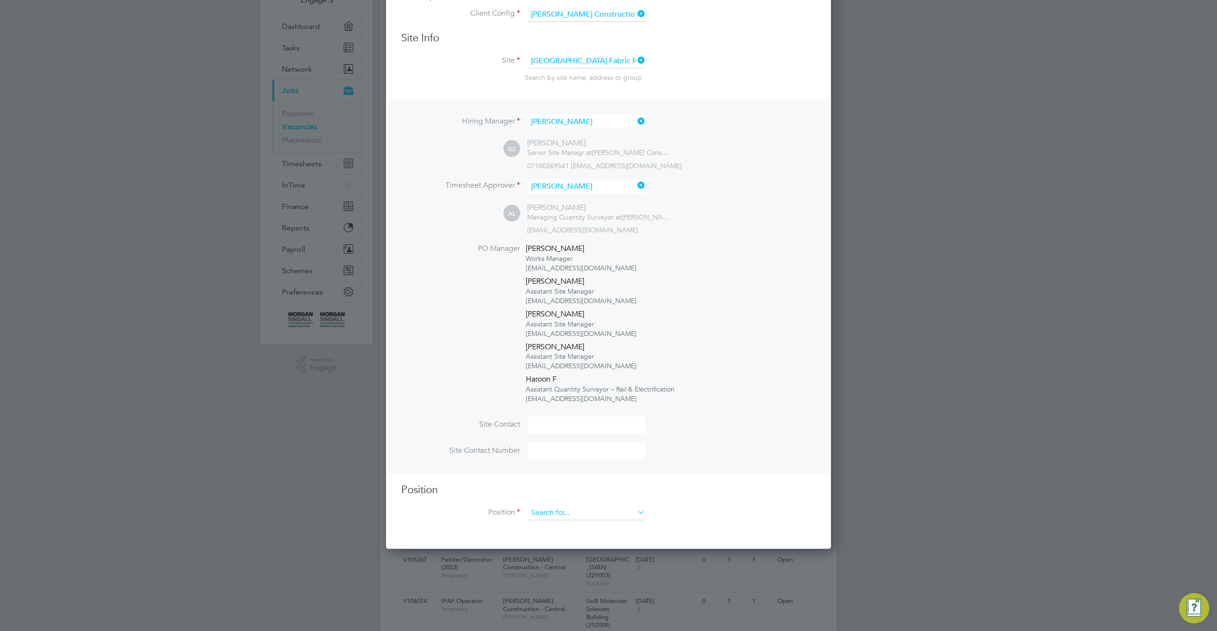
click at [602, 516] on input at bounding box center [586, 513] width 117 height 14
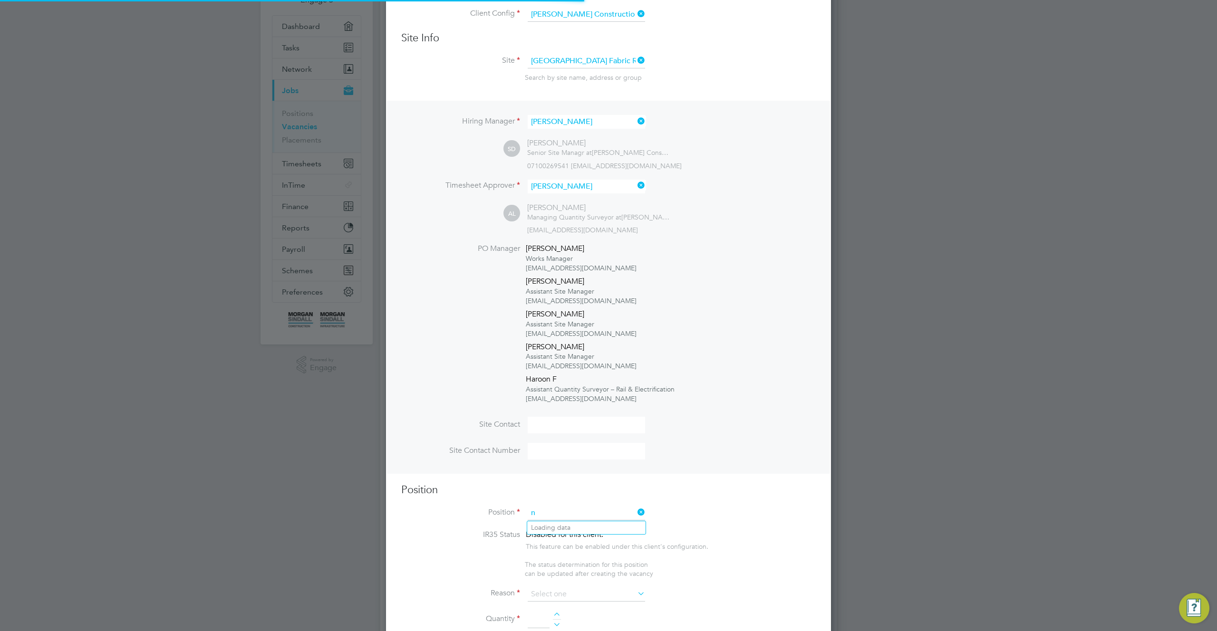
scroll to position [1537, 446]
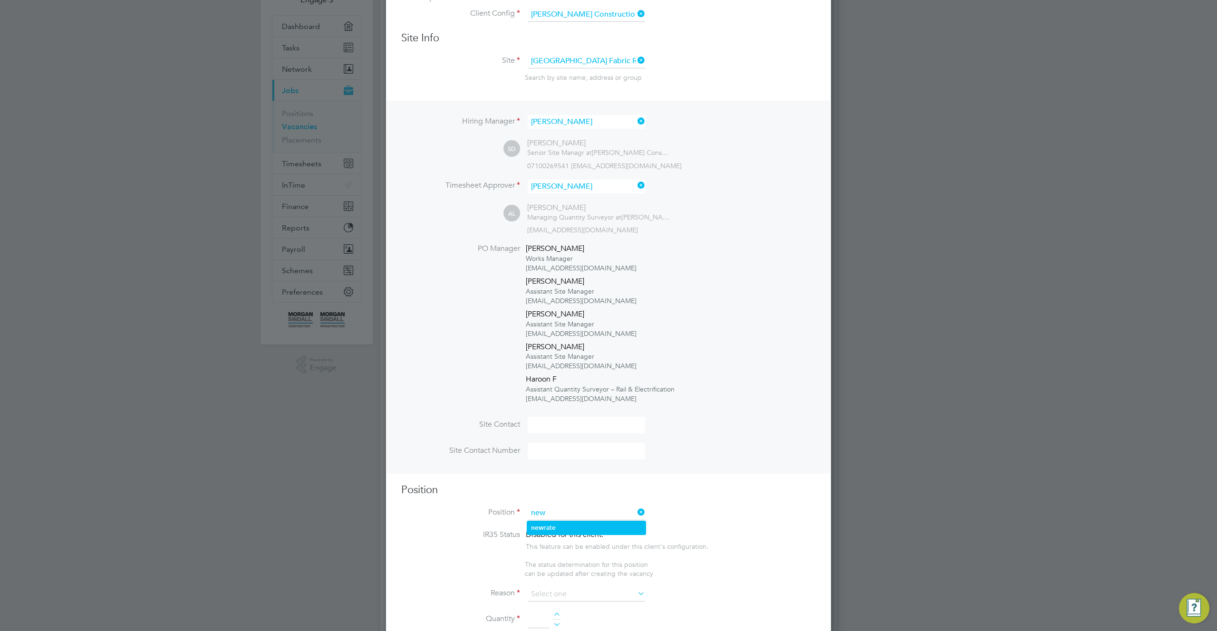
click at [569, 526] on li "new rate" at bounding box center [586, 528] width 118 height 13
type input "new rate"
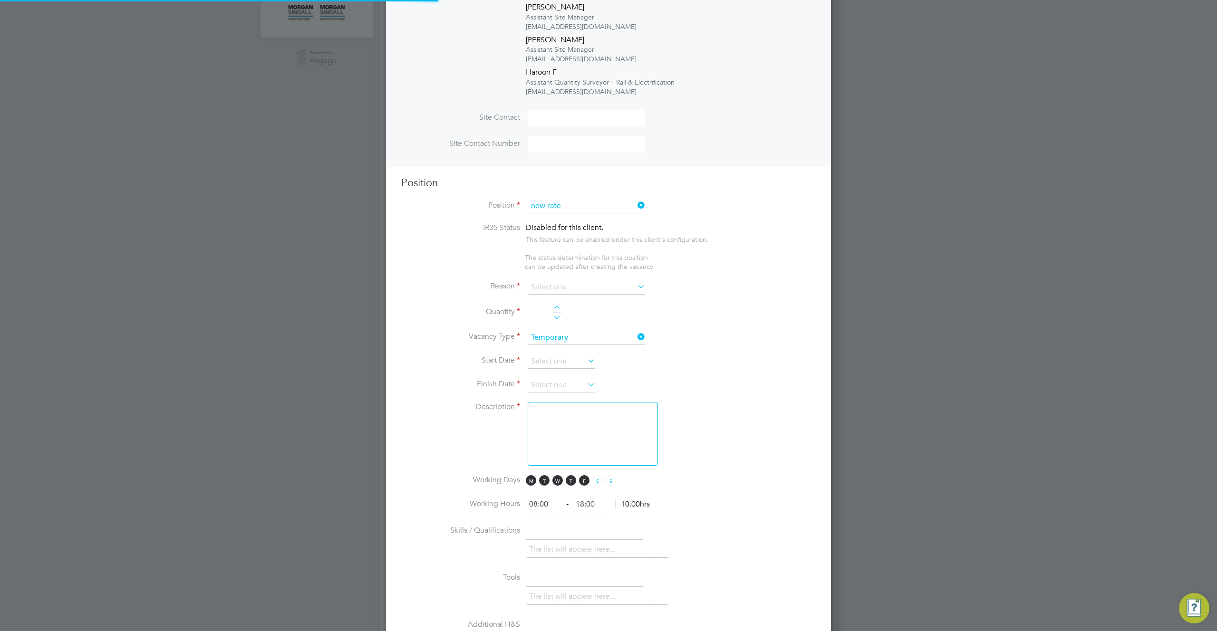
scroll to position [28, 50]
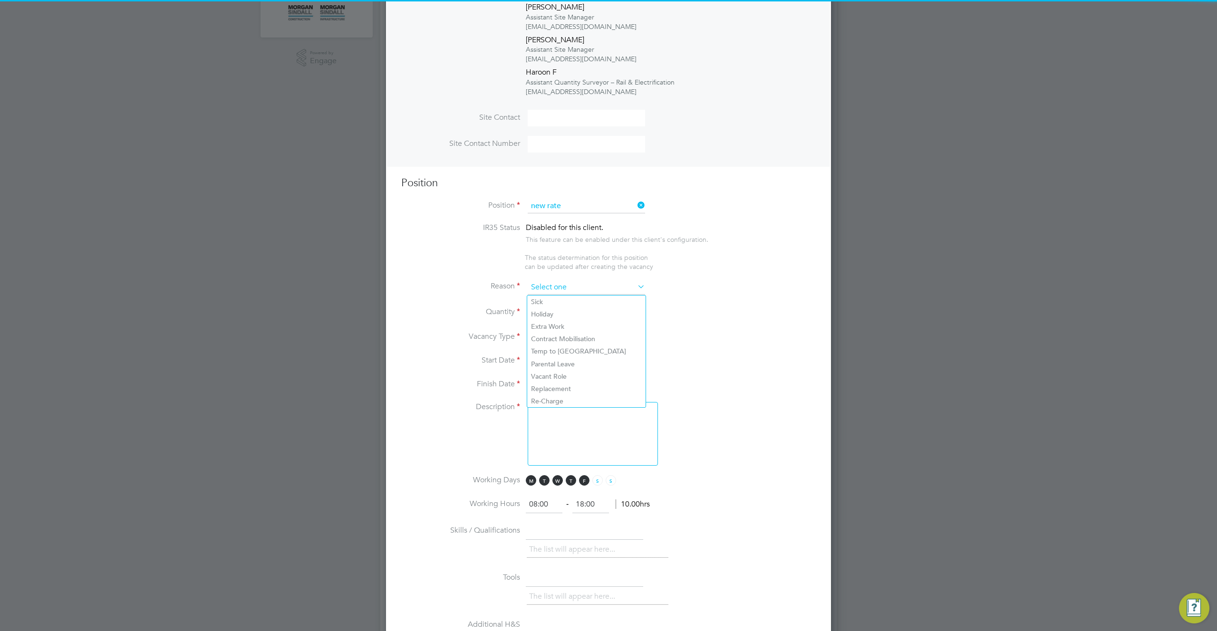
click at [592, 290] on input at bounding box center [586, 288] width 117 height 14
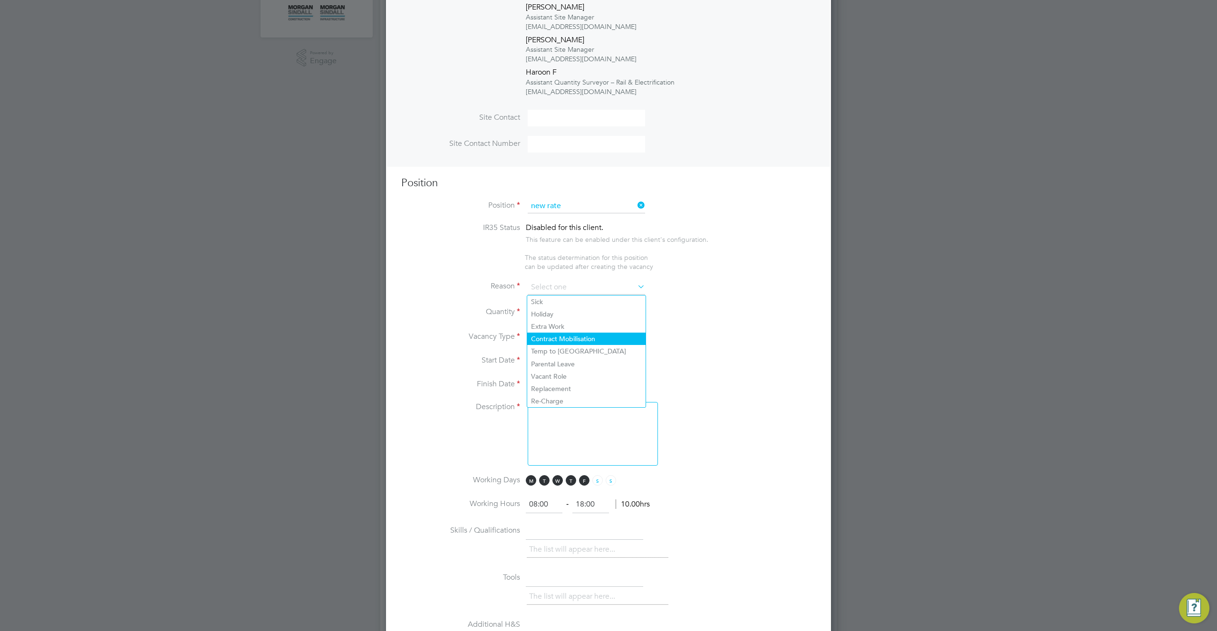
click at [577, 333] on li "Contract Mobilisation" at bounding box center [586, 339] width 118 height 12
type input "Contract Mobilisation"
click at [558, 309] on div at bounding box center [557, 309] width 8 height 7
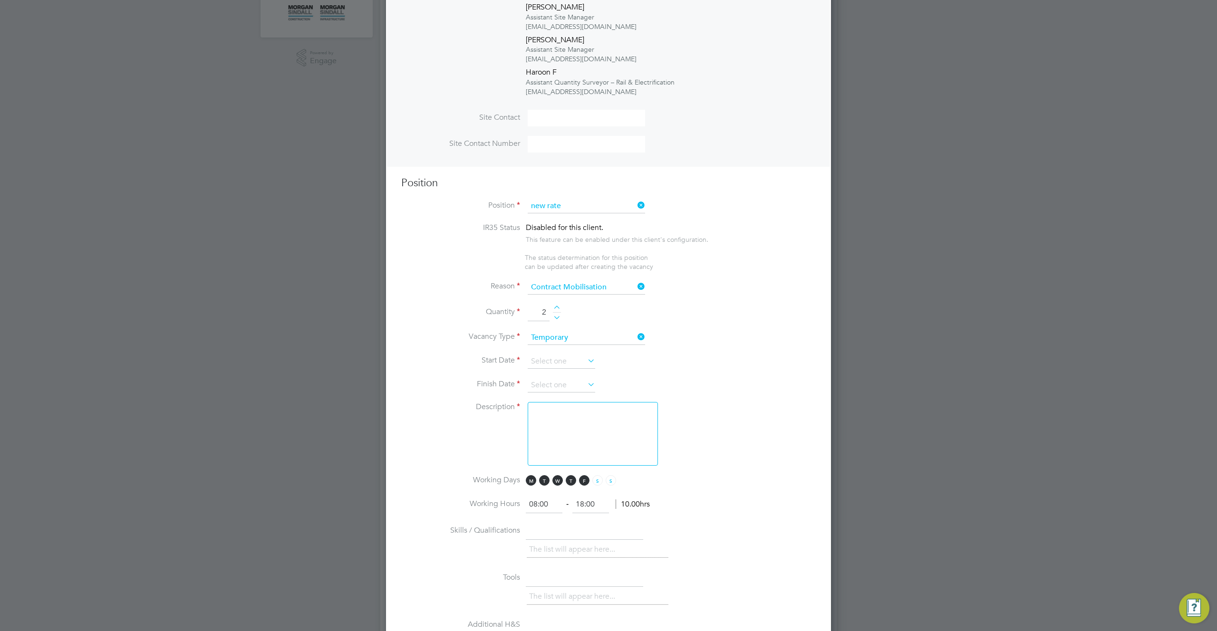
type input "3"
click at [561, 365] on input at bounding box center [562, 362] width 68 height 14
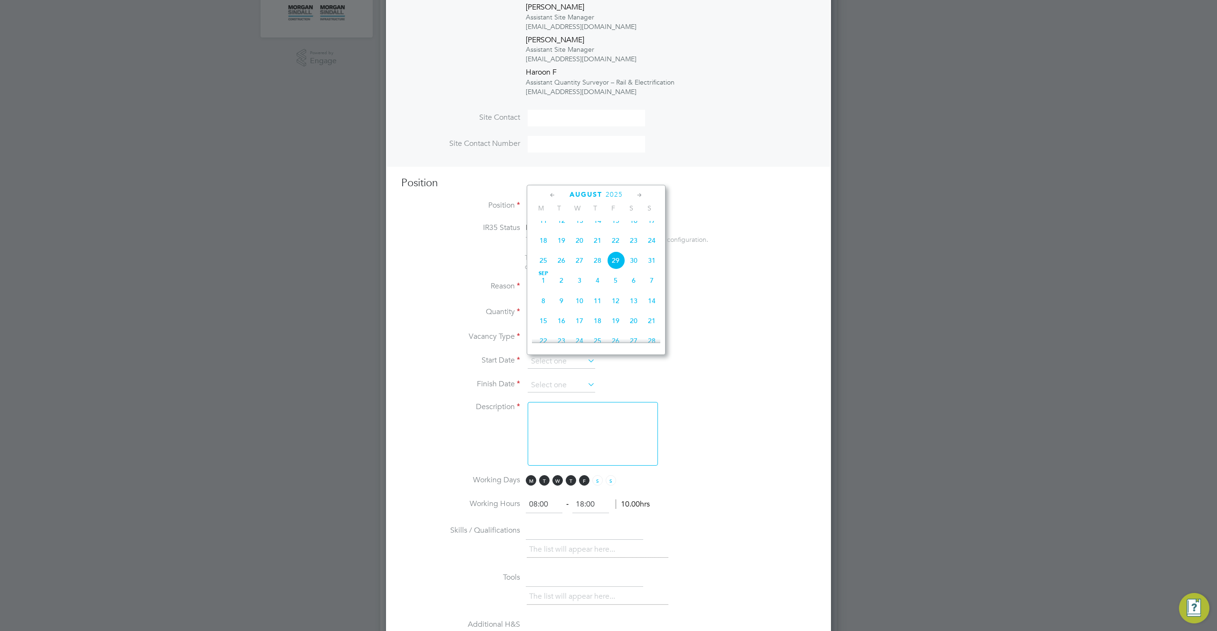
click at [543, 227] on span "11" at bounding box center [543, 221] width 18 height 18
type input "[DATE]"
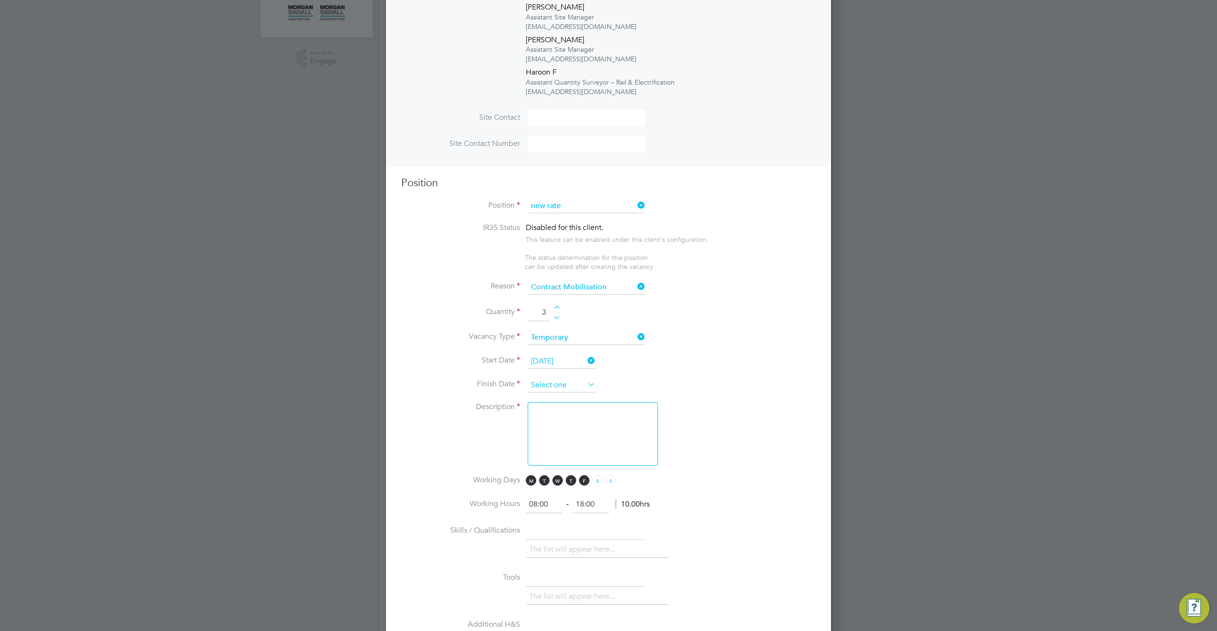
click at [571, 386] on input at bounding box center [562, 385] width 68 height 14
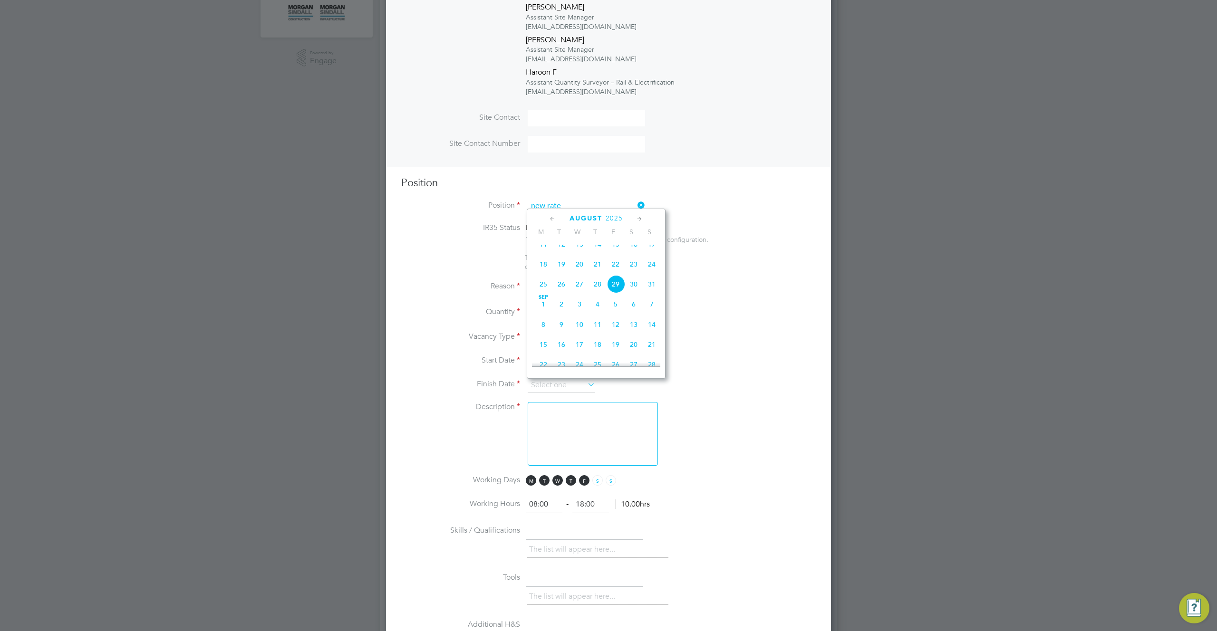
click at [657, 354] on span "21" at bounding box center [652, 345] width 18 height 18
type input "[DATE]"
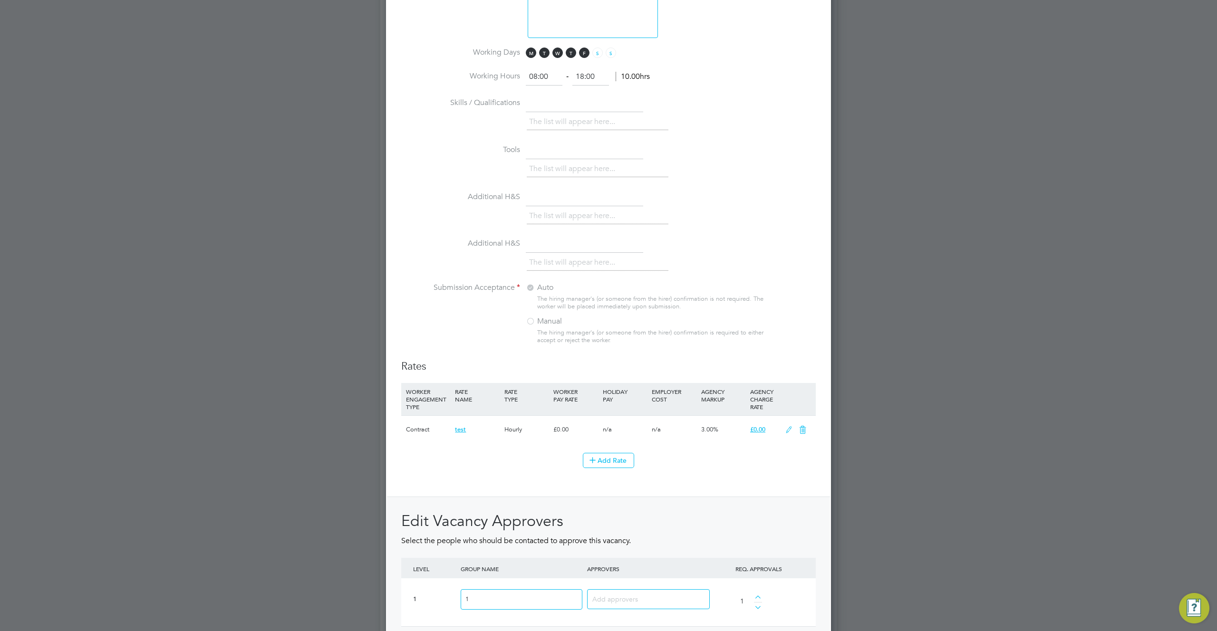
scroll to position [956, 0]
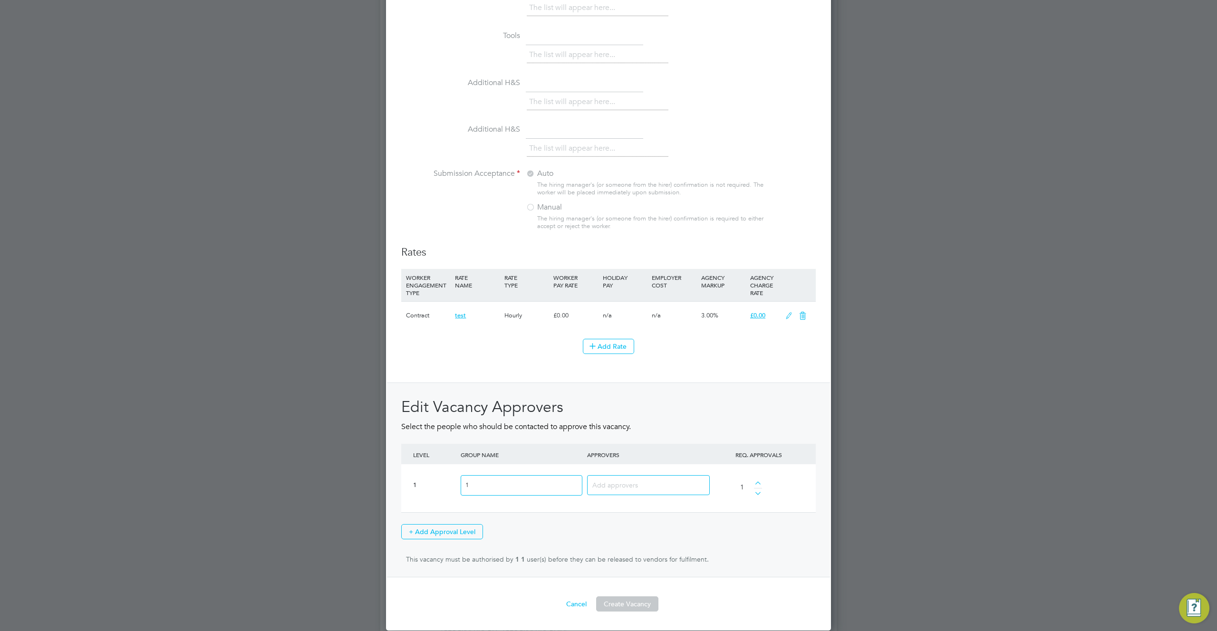
click at [639, 611] on button "Create Vacancy" at bounding box center [627, 604] width 62 height 15
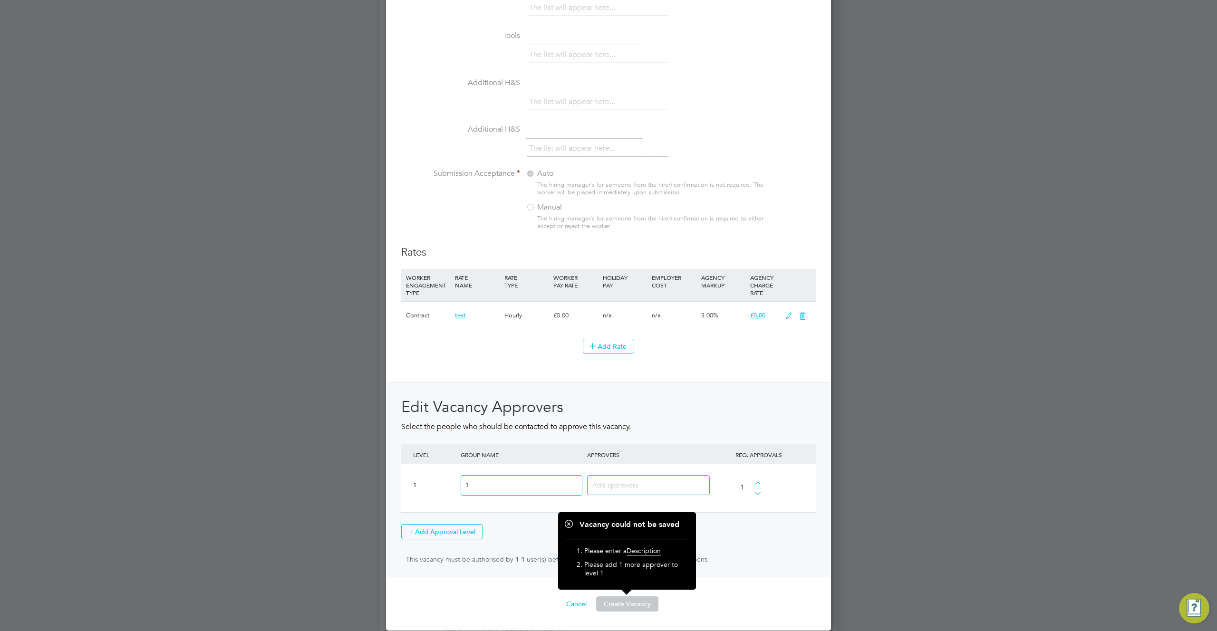
scroll to position [639, 0]
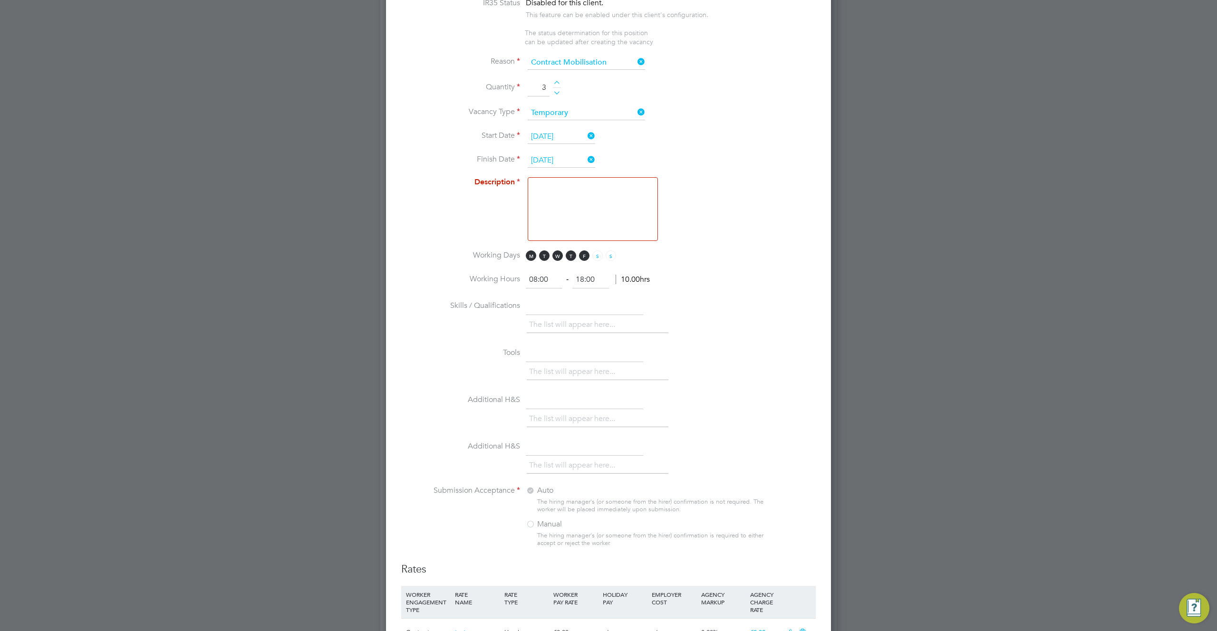
click at [599, 208] on textarea at bounding box center [593, 209] width 130 height 64
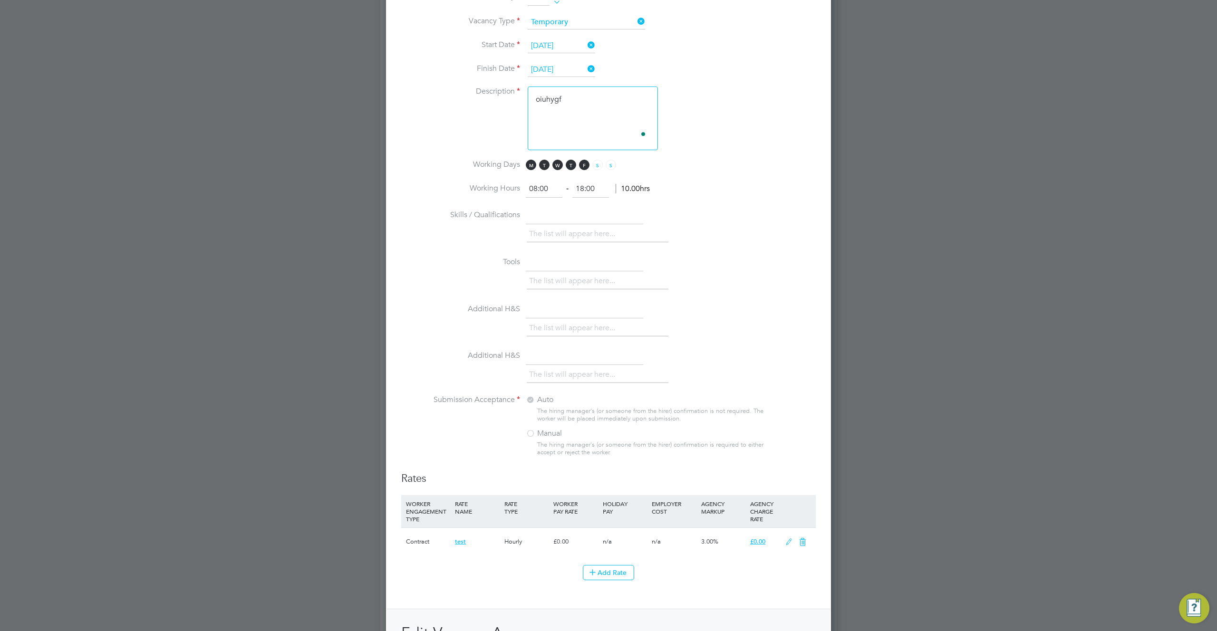
scroll to position [956, 0]
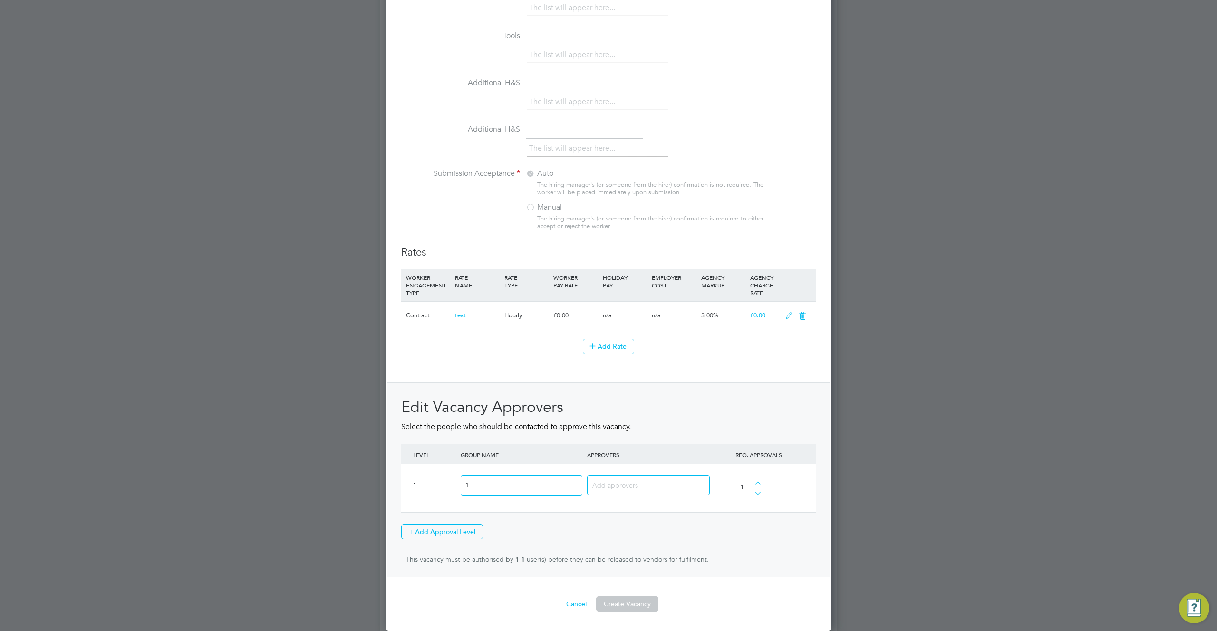
type textarea "oiuhygf"
click at [629, 485] on input at bounding box center [644, 485] width 105 height 12
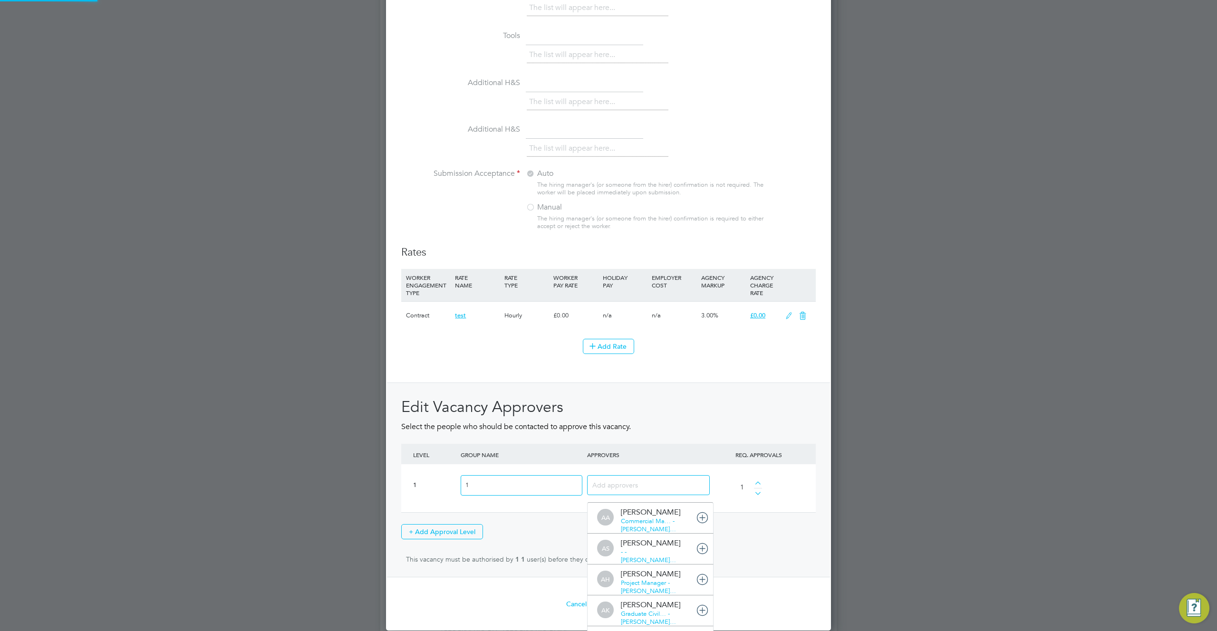
scroll to position [0, 0]
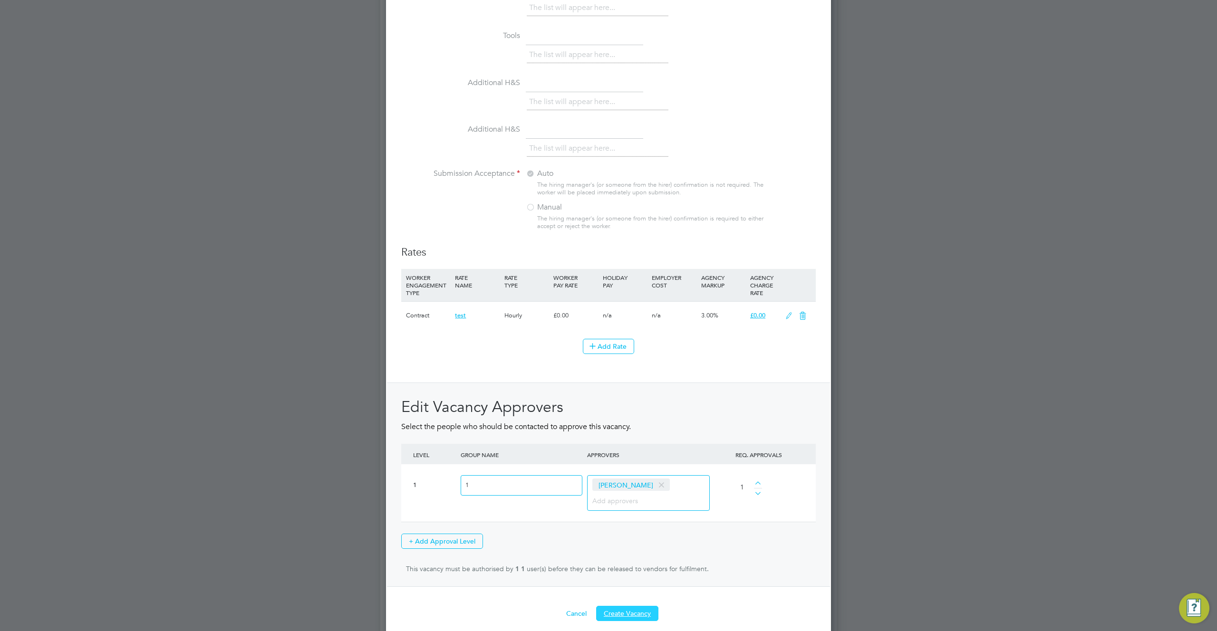
click at [638, 616] on button "Create Vacancy" at bounding box center [627, 613] width 62 height 15
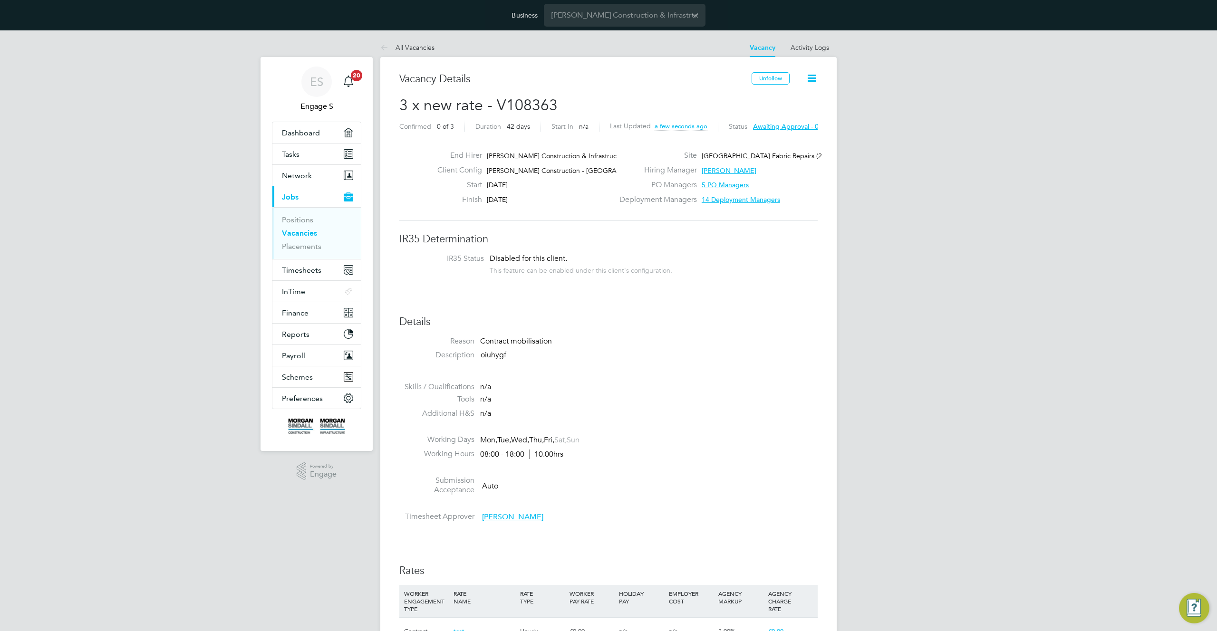
click at [816, 76] on icon at bounding box center [812, 78] width 12 height 12
click at [778, 130] on li "Approve All Levels" at bounding box center [781, 132] width 68 height 13
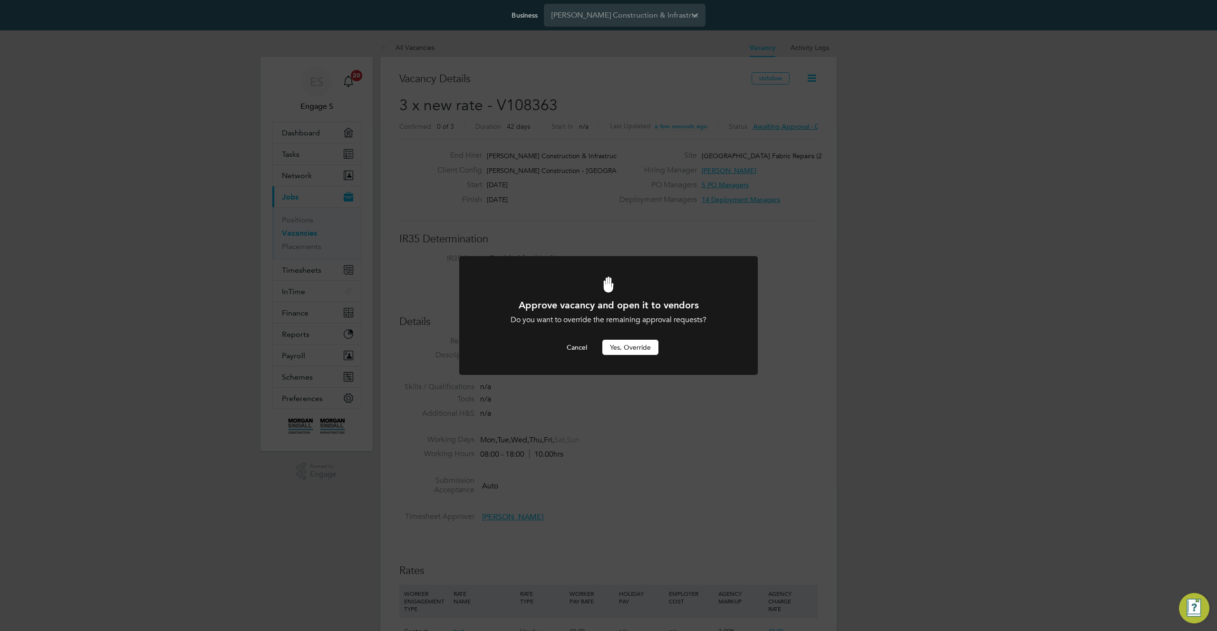
click at [637, 348] on button "Yes, Override" at bounding box center [630, 347] width 56 height 15
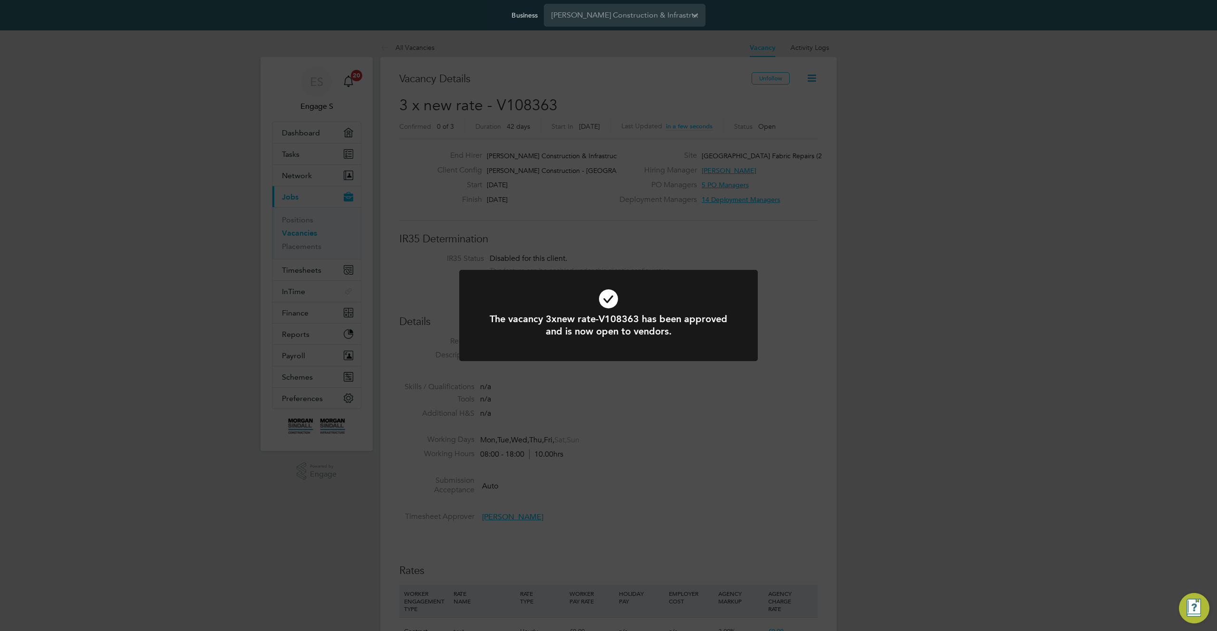
scroll to position [28, 67]
click at [825, 171] on div "The vacancy 3xnew rate-V108363 has been approved and is now open to vendors. Ca…" at bounding box center [608, 315] width 1217 height 631
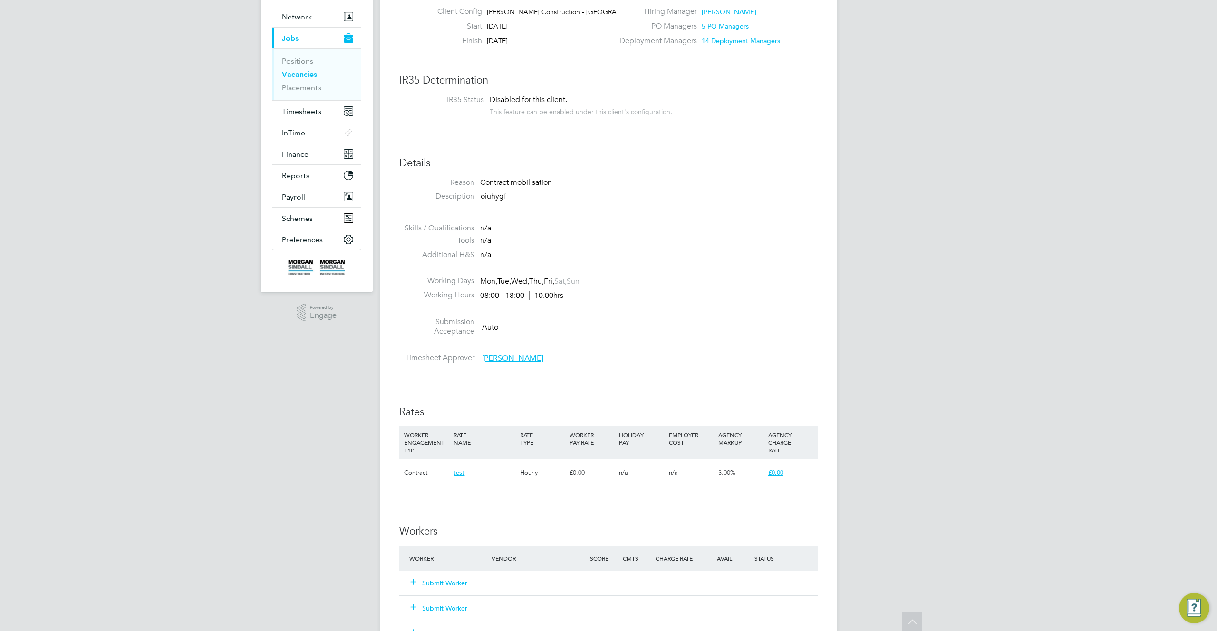
scroll to position [0, 0]
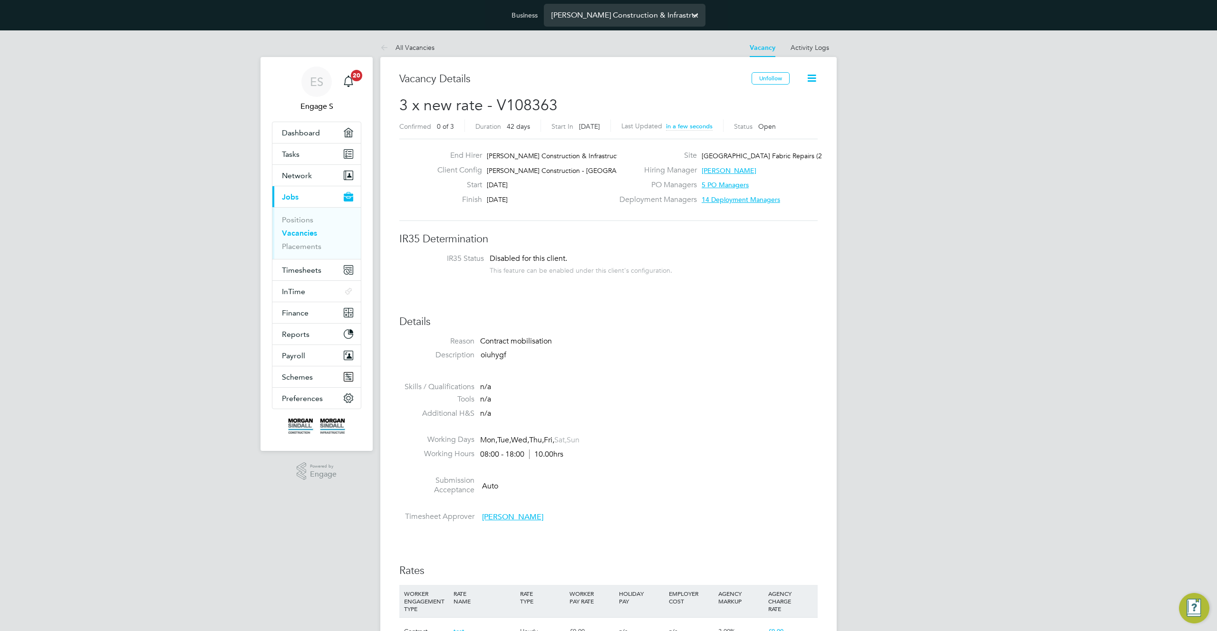
click at [645, 21] on input "[PERSON_NAME] Construction & Infrastructure Ltd" at bounding box center [625, 15] width 162 height 22
click at [618, 44] on li "[PERSON_NAME] Ltd" at bounding box center [625, 38] width 162 height 23
type input "[PERSON_NAME] Ltd"
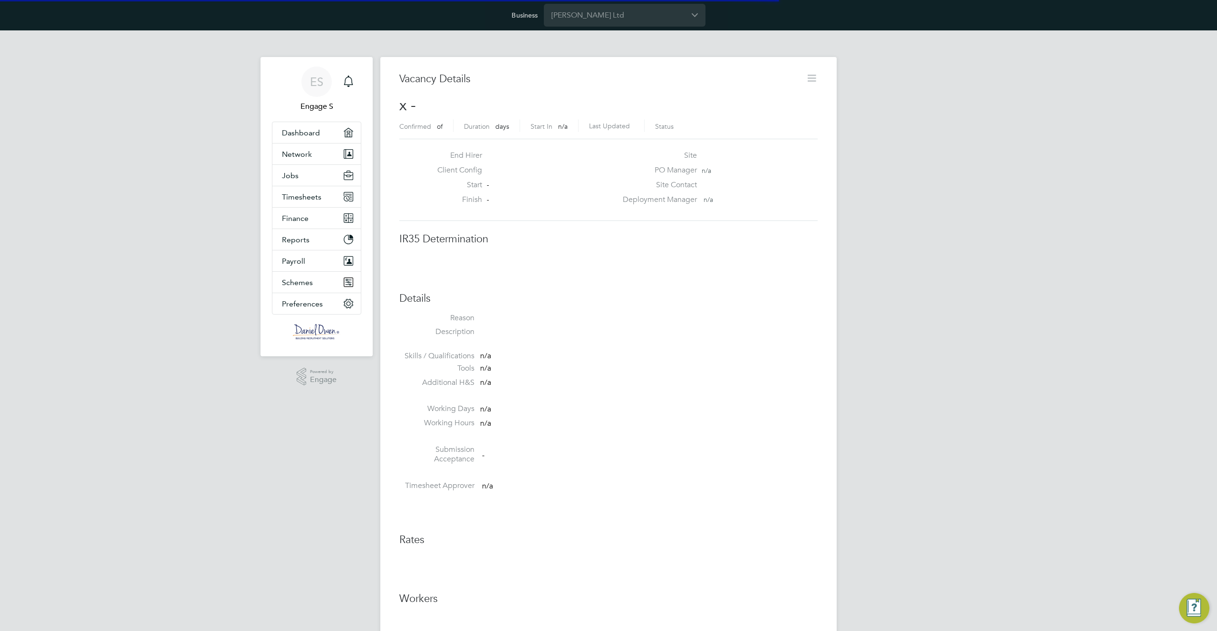
scroll to position [15, 205]
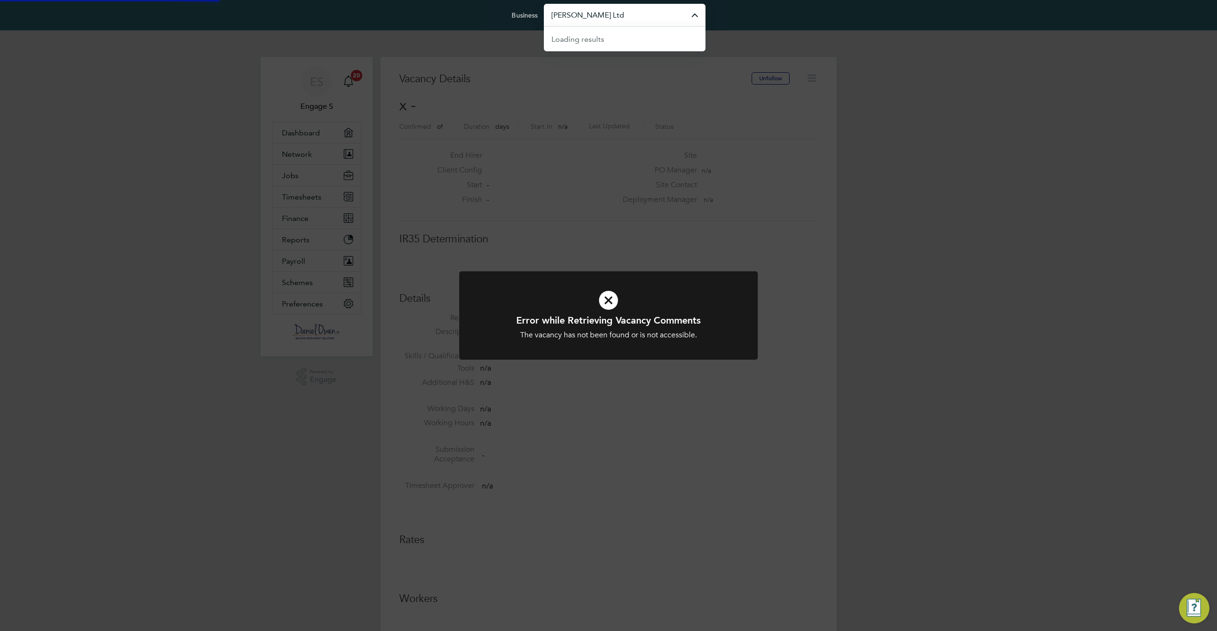
click at [649, 20] on input "[PERSON_NAME] Ltd" at bounding box center [625, 15] width 162 height 22
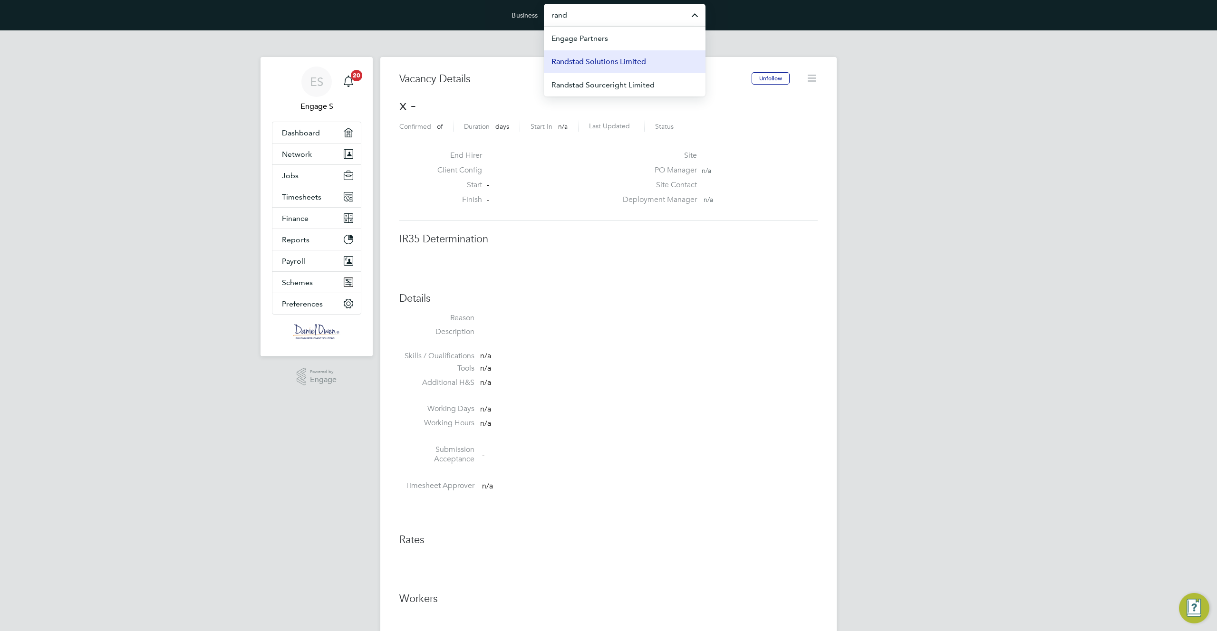
click at [639, 66] on span "Randstad Solutions Limited" at bounding box center [599, 61] width 95 height 11
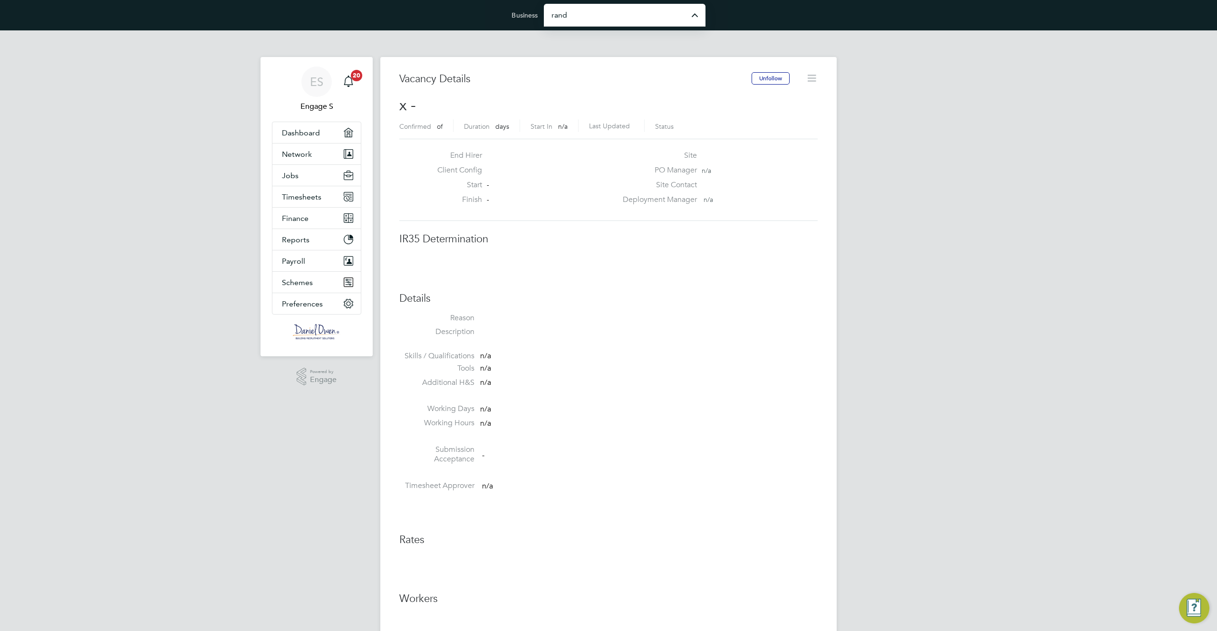
type input "Randstad Solutions Limited"
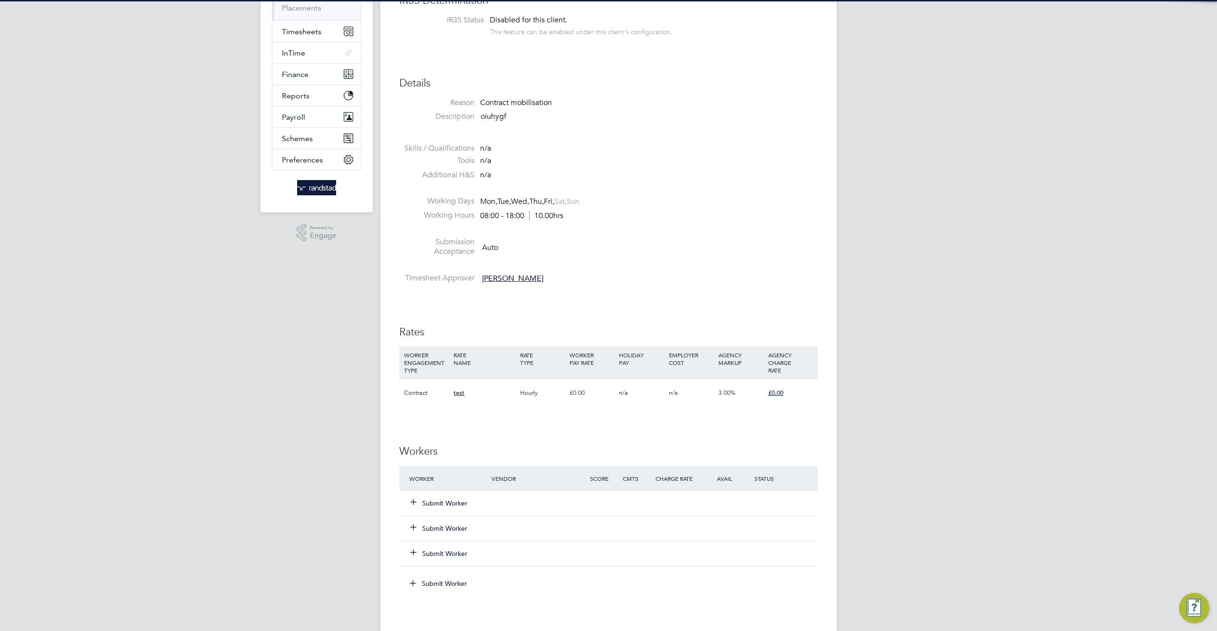
scroll to position [441, 0]
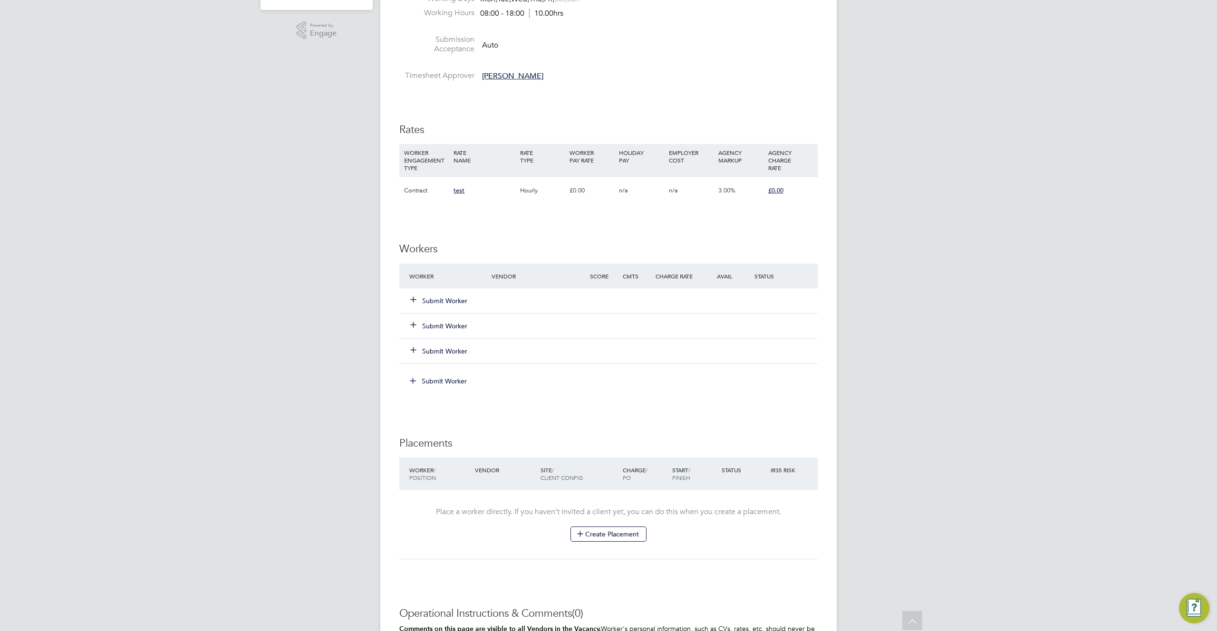
click at [459, 301] on button "Submit Worker" at bounding box center [439, 301] width 57 height 10
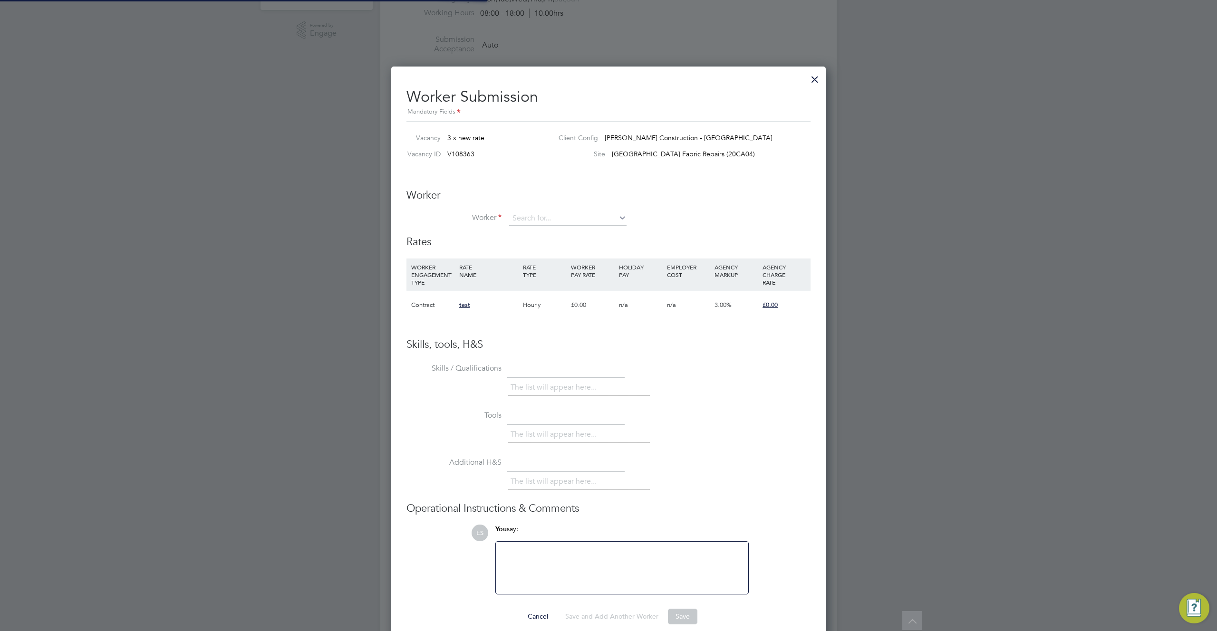
scroll to position [587, 435]
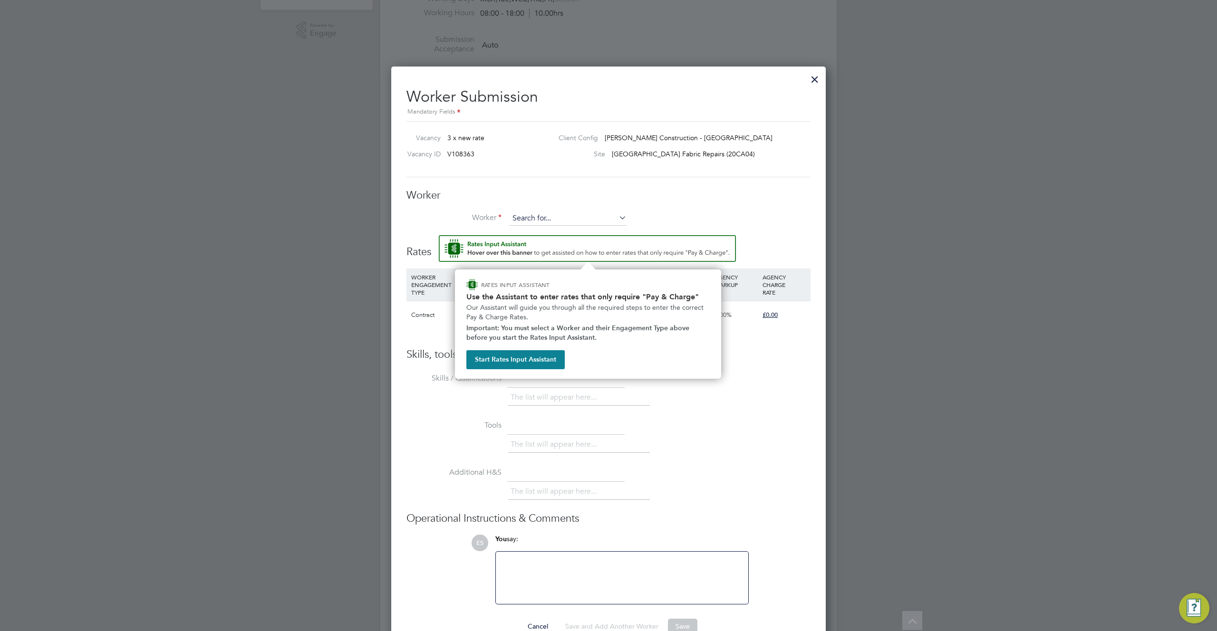
click at [564, 222] on input at bounding box center [567, 219] width 117 height 14
click at [558, 262] on li "Ha rry R (0)" at bounding box center [570, 258] width 122 height 13
type input "[PERSON_NAME] (0)"
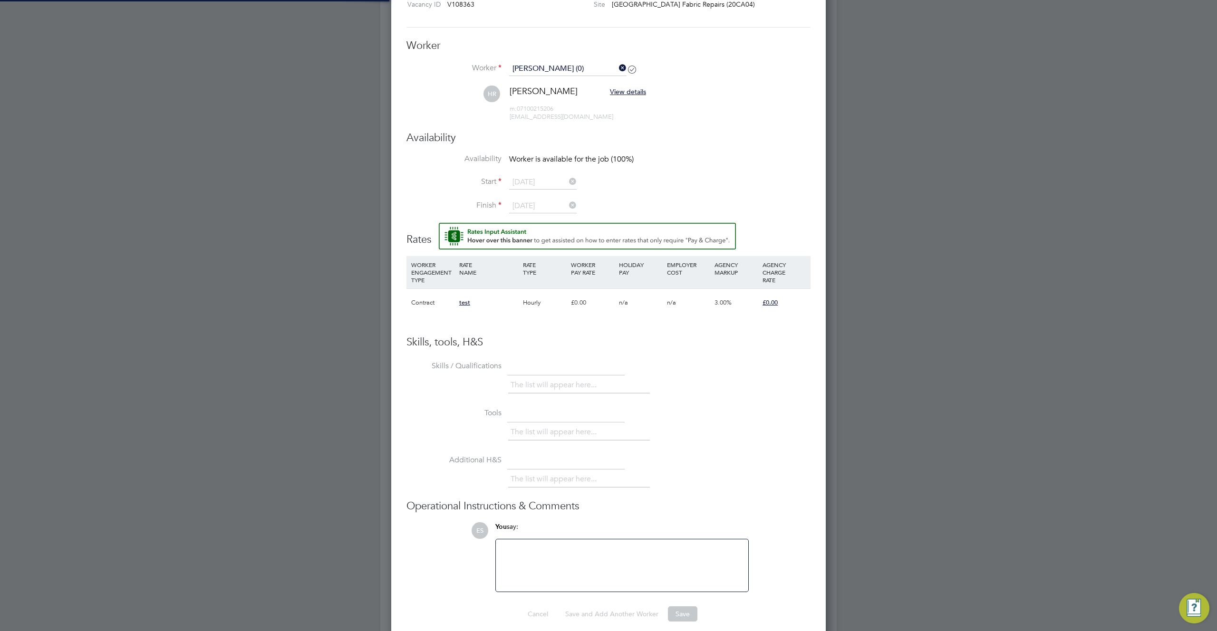
scroll to position [800, 435]
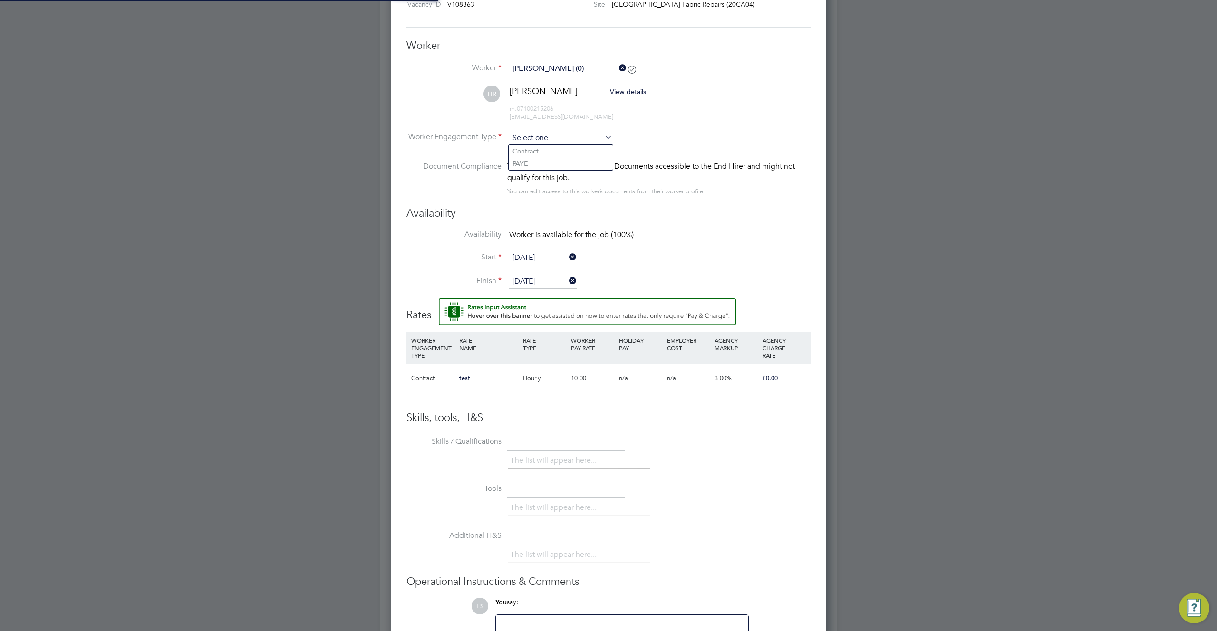
click at [558, 142] on input at bounding box center [560, 138] width 103 height 14
click at [552, 150] on li "Contract" at bounding box center [561, 151] width 104 height 12
type input "Contract"
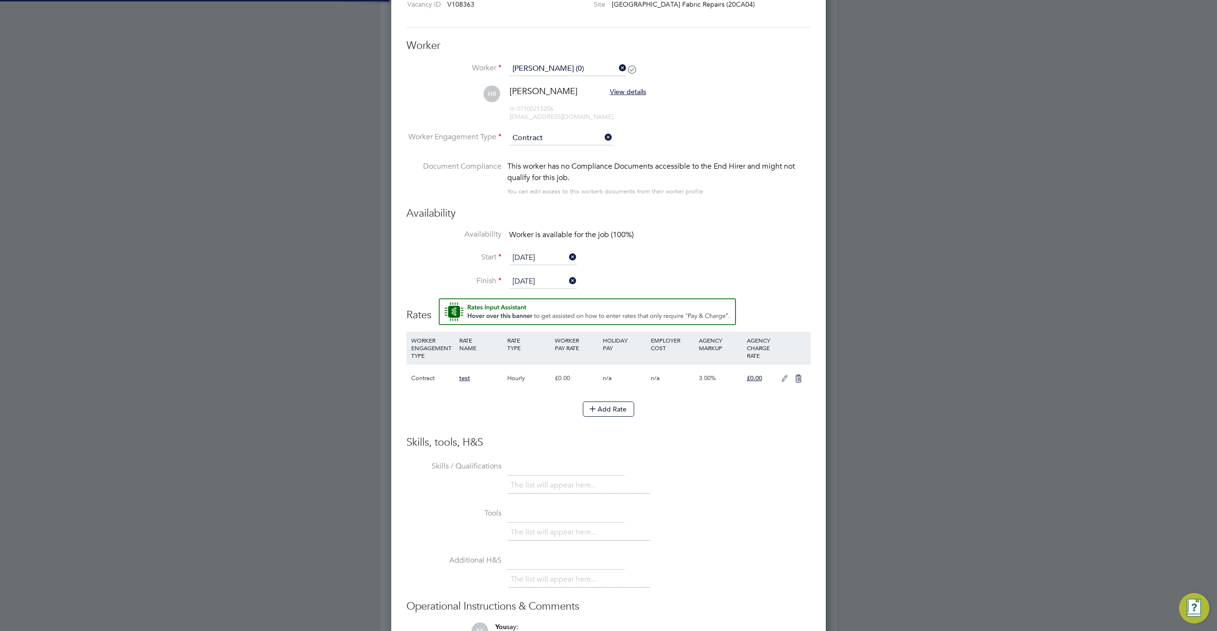
scroll to position [0, 0]
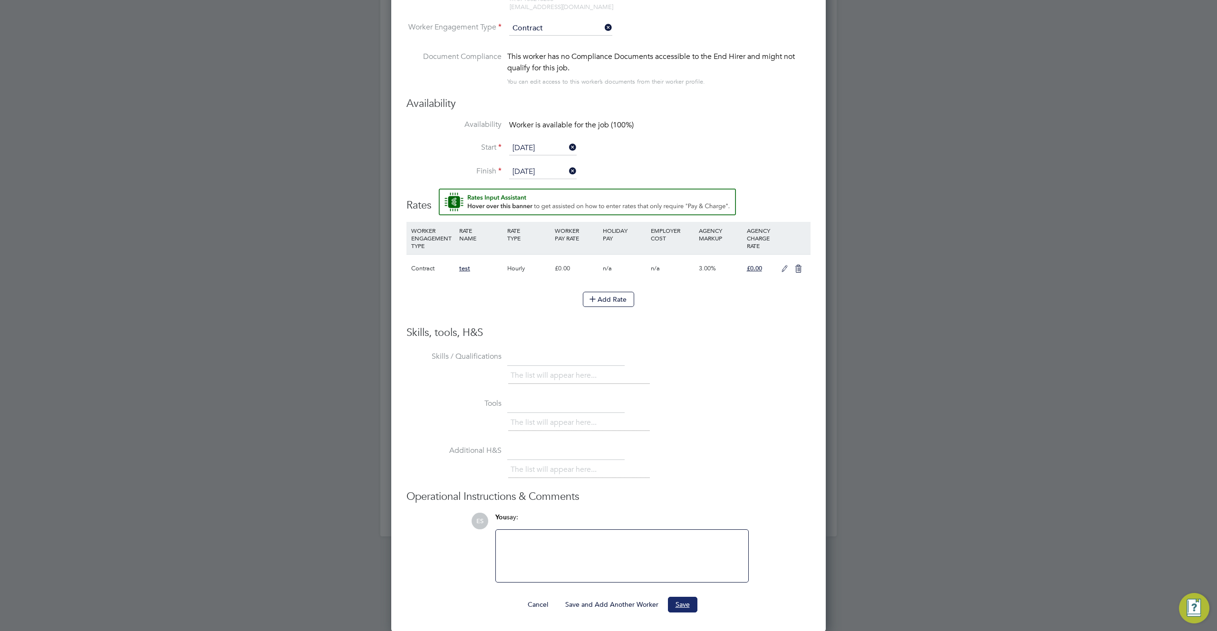
click at [686, 602] on button "Save" at bounding box center [682, 604] width 29 height 15
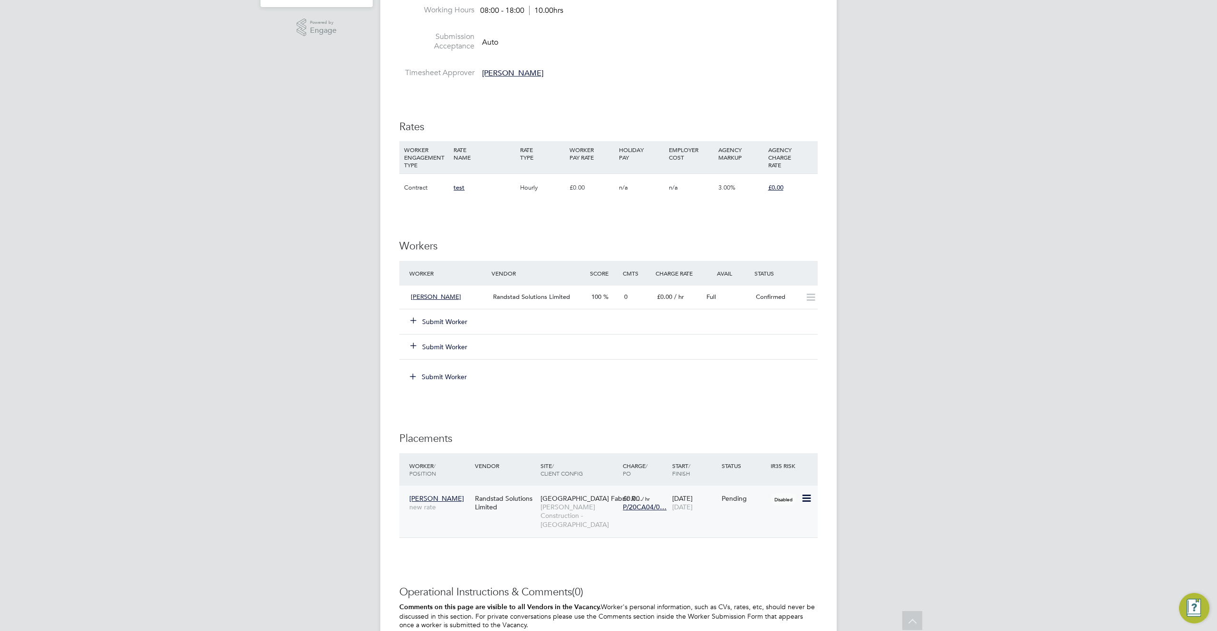
click at [568, 513] on span "[PERSON_NAME] Construction - [GEOGRAPHIC_DATA]" at bounding box center [580, 516] width 78 height 26
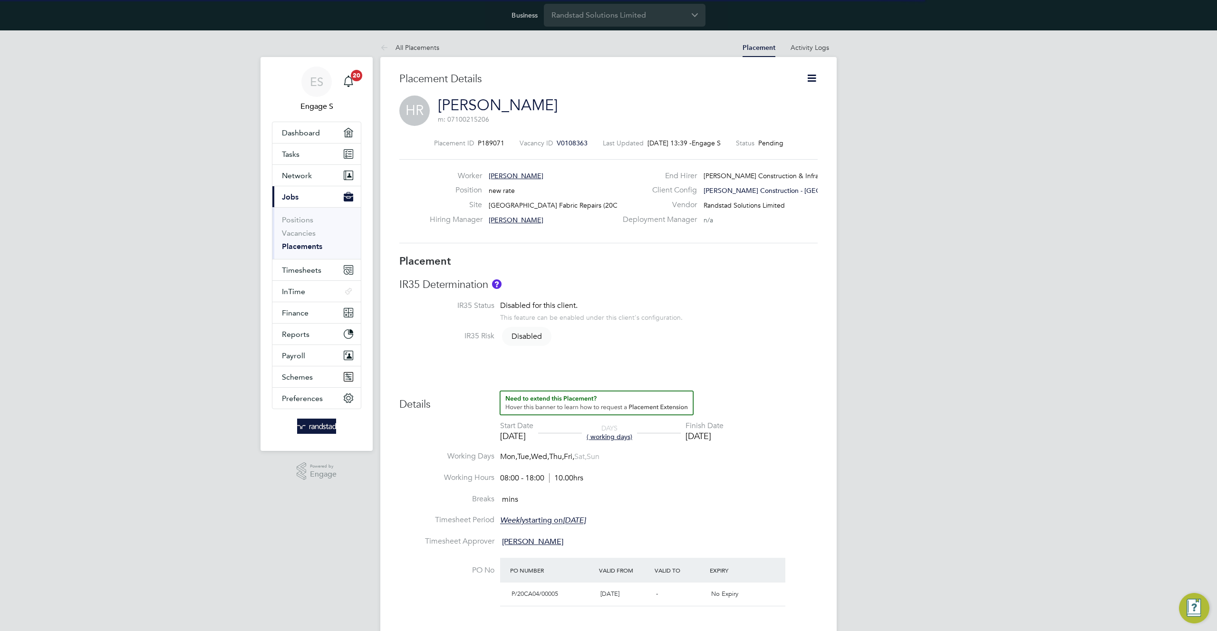
scroll to position [5, 5]
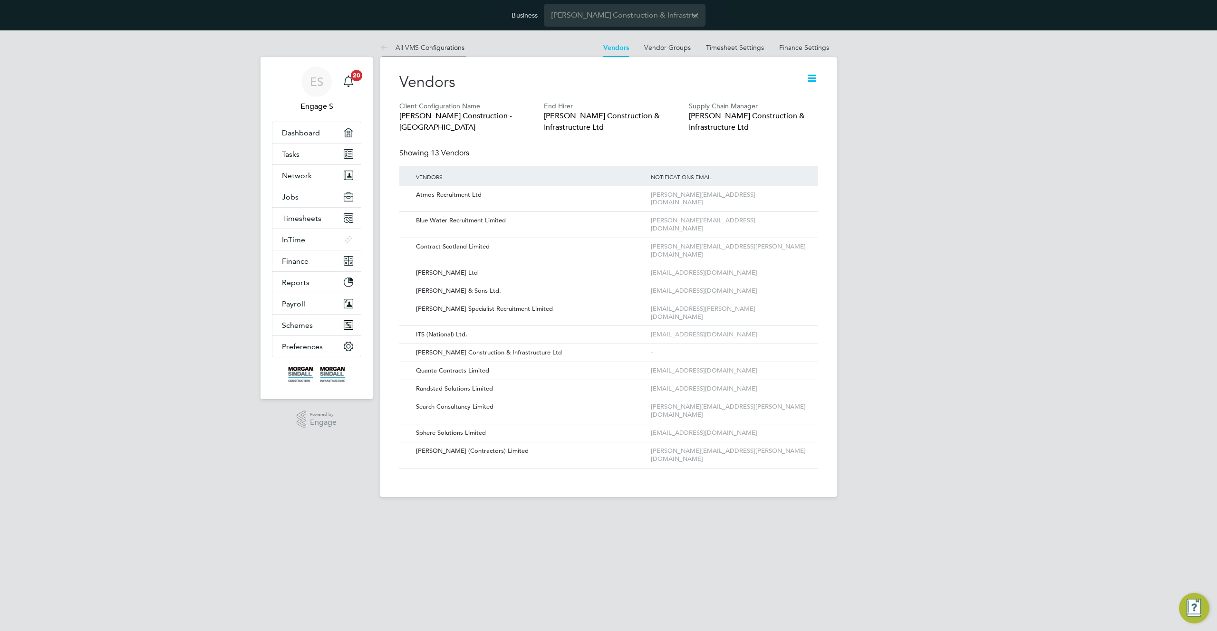
click at [432, 46] on link "All VMS Configurations" at bounding box center [422, 47] width 84 height 9
click at [432, 46] on app-barbie "All VMS Configurations Vendors Vendor Groups Timesheet Settings Finance Setting…" at bounding box center [608, 263] width 456 height 467
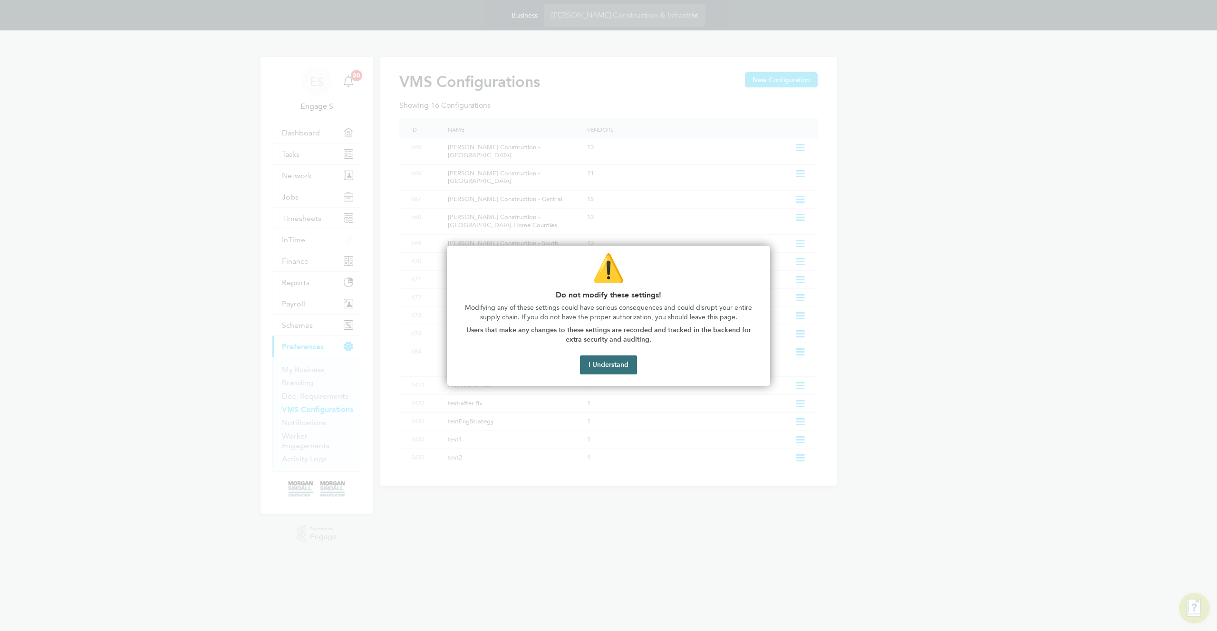
click at [609, 370] on button "I Understand" at bounding box center [608, 365] width 57 height 19
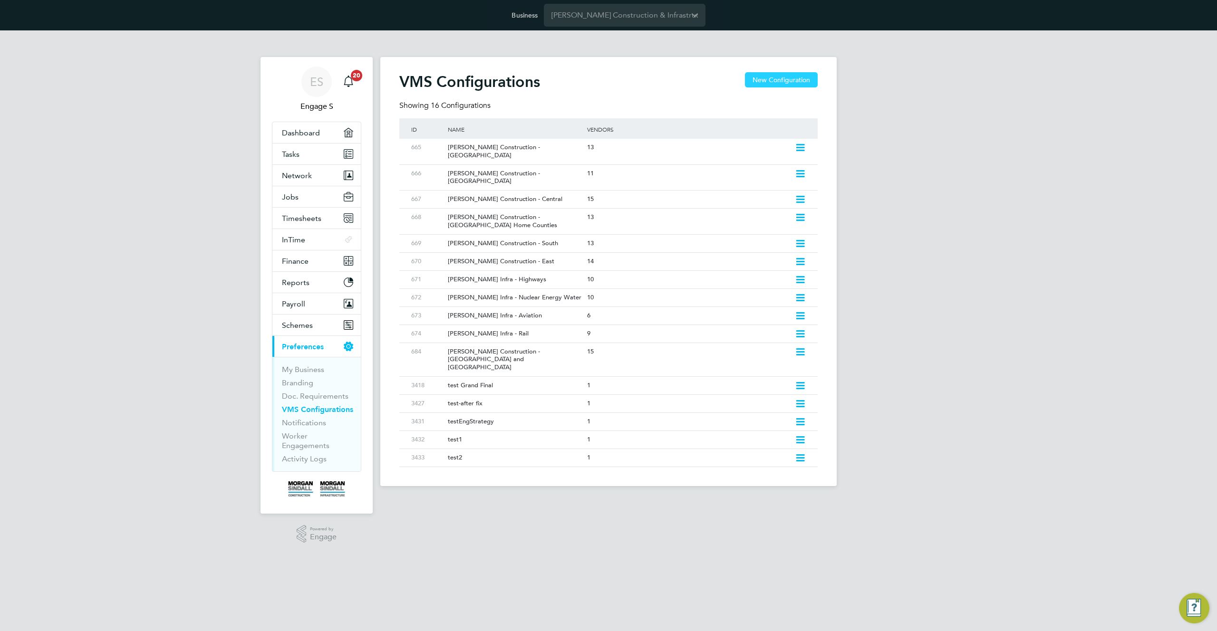
click at [768, 78] on button "New Configuration" at bounding box center [781, 79] width 73 height 15
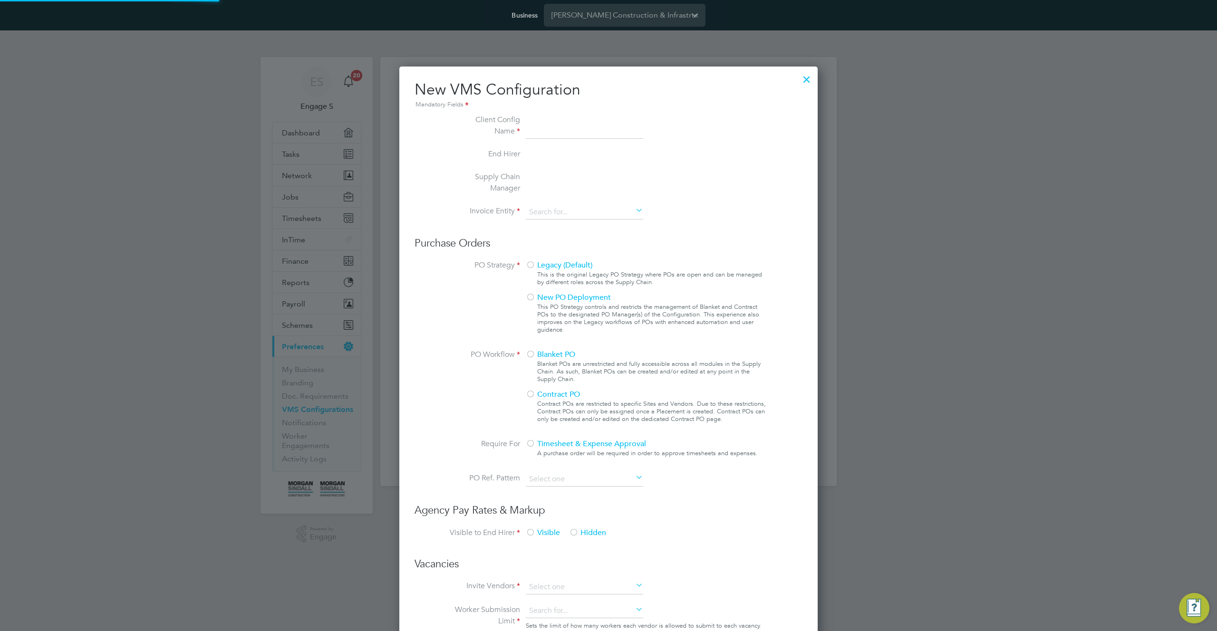
scroll to position [869, 419]
type input "Letters & Digits"
type input "Automatically"
type input "No Limits"
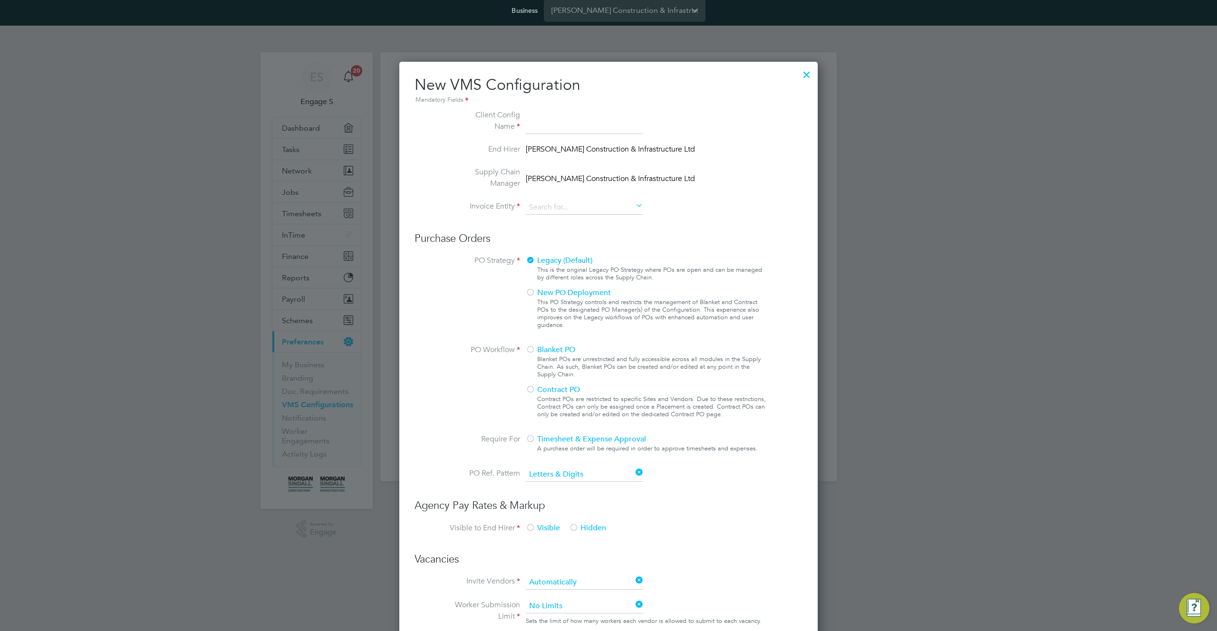
scroll to position [0, 0]
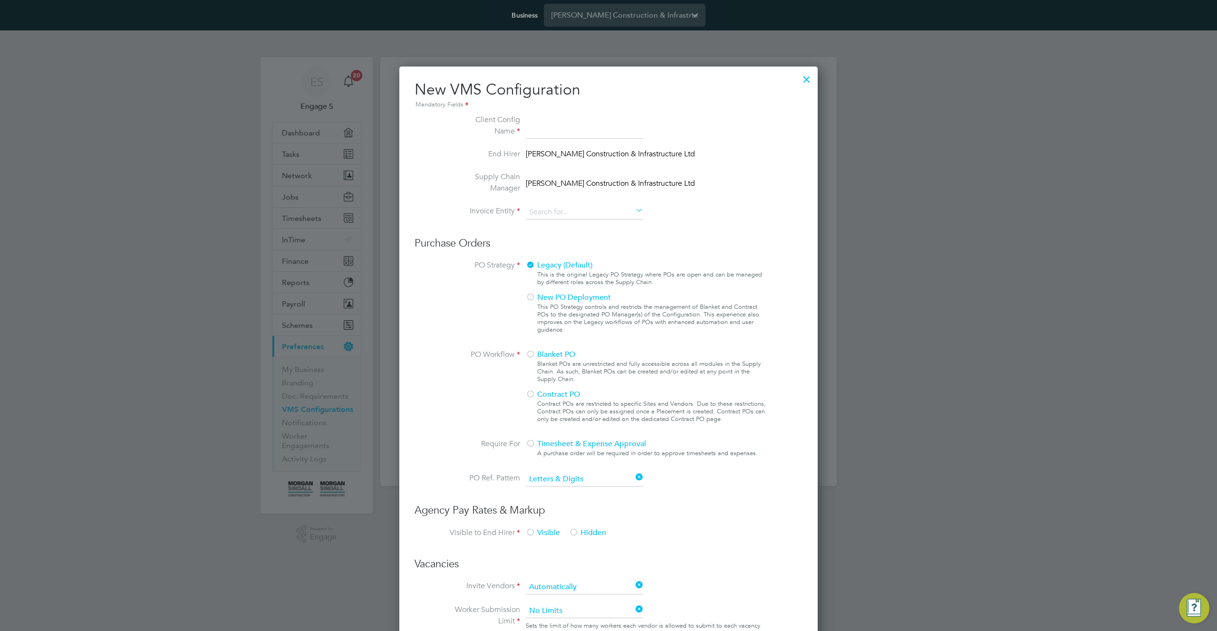
click at [554, 130] on input at bounding box center [584, 126] width 117 height 25
click at [537, 124] on input "Te st qa" at bounding box center [584, 126] width 117 height 25
type input "Test qa"
click at [615, 213] on input at bounding box center [584, 212] width 117 height 14
click at [603, 223] on li "[PERSON_NAME] Construction & Infrastructure Ltd" at bounding box center [617, 226] width 184 height 13
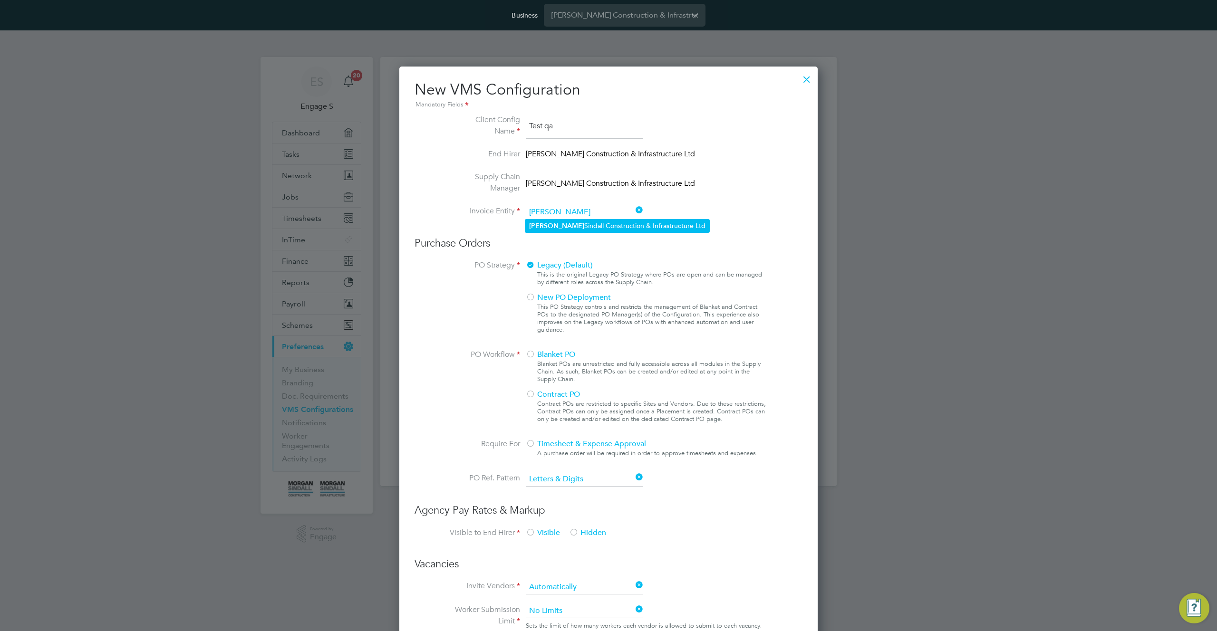
type input "[PERSON_NAME] Construction & Infrastructure Ltd"
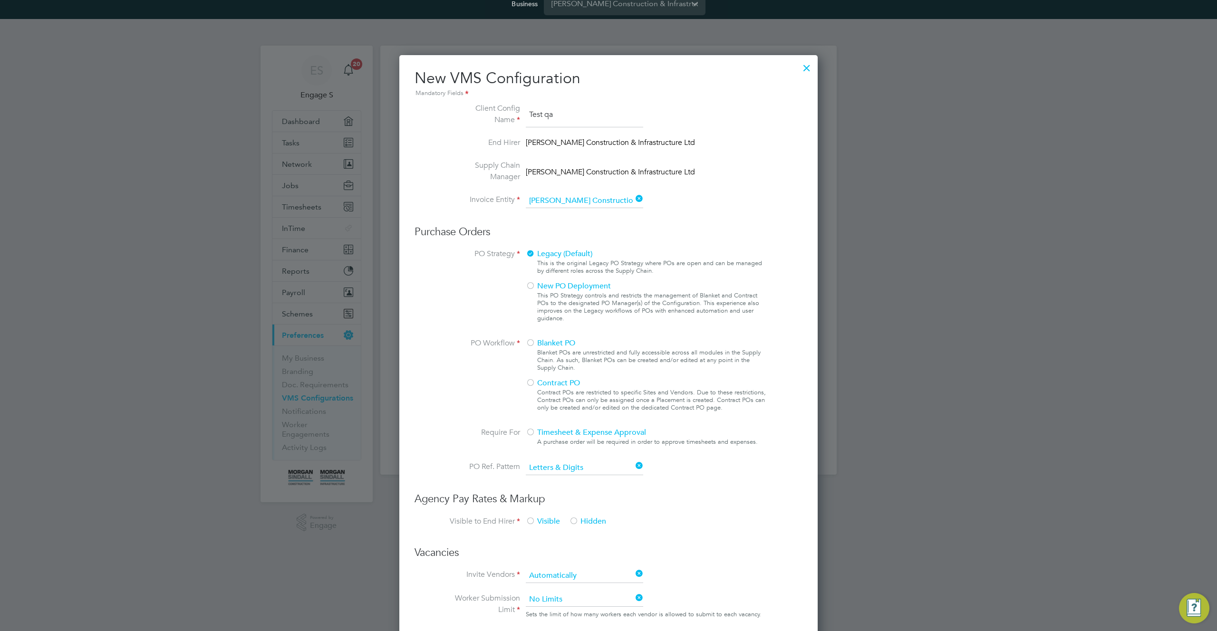
scroll to position [16, 0]
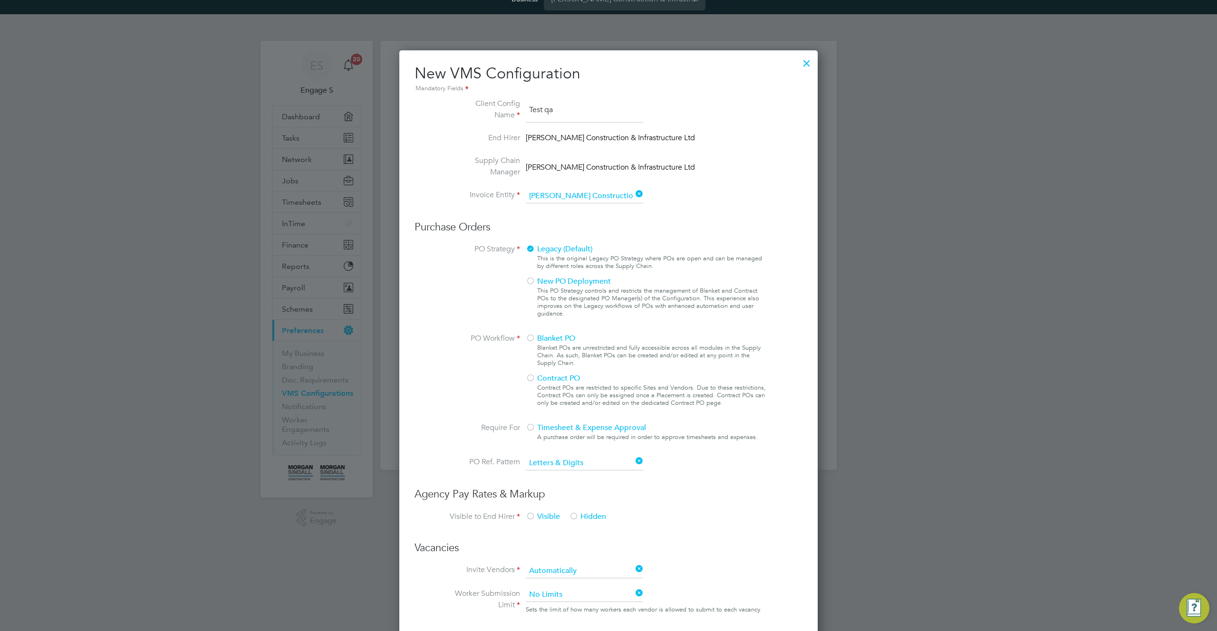
click at [549, 340] on span "Blanket PO" at bounding box center [550, 339] width 49 height 10
click at [539, 427] on span "Timesheet & Expense Approval" at bounding box center [586, 428] width 120 height 10
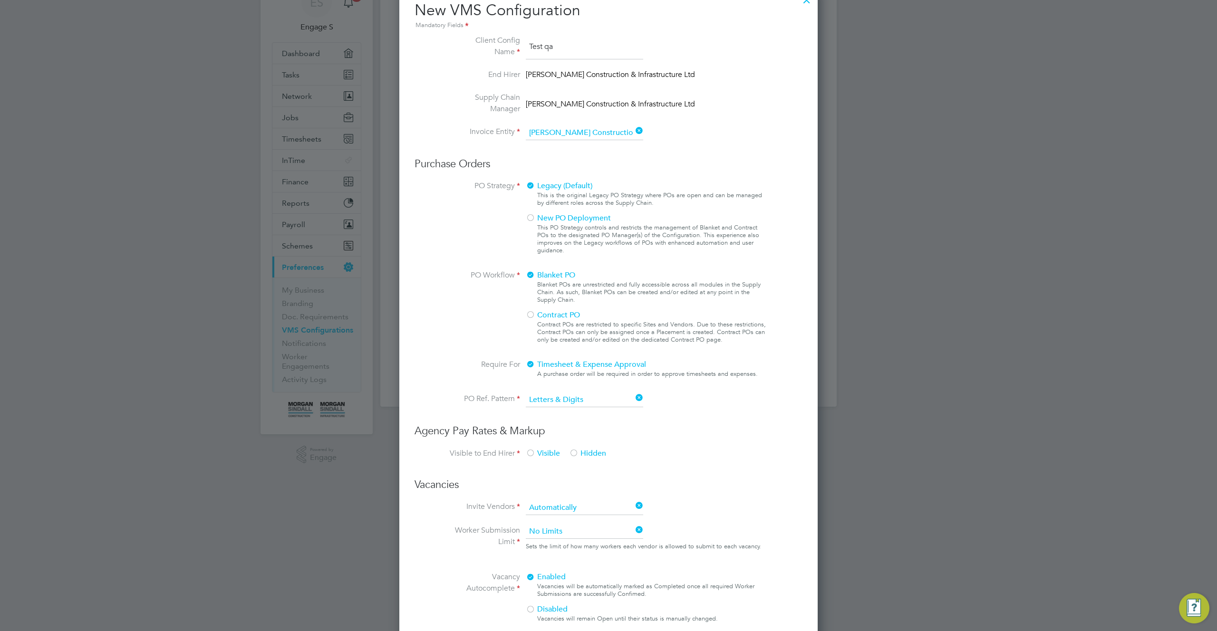
scroll to position [304, 0]
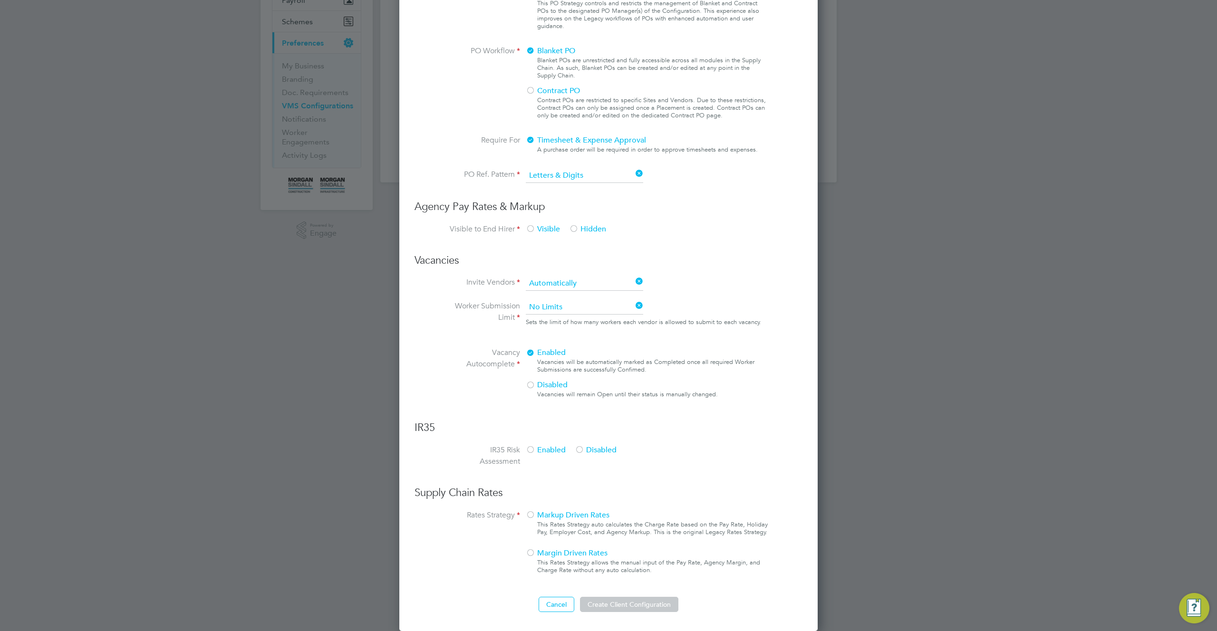
click at [577, 228] on div at bounding box center [574, 230] width 10 height 10
click at [591, 450] on span "Disabled" at bounding box center [596, 451] width 42 height 10
click at [534, 519] on div at bounding box center [531, 516] width 10 height 10
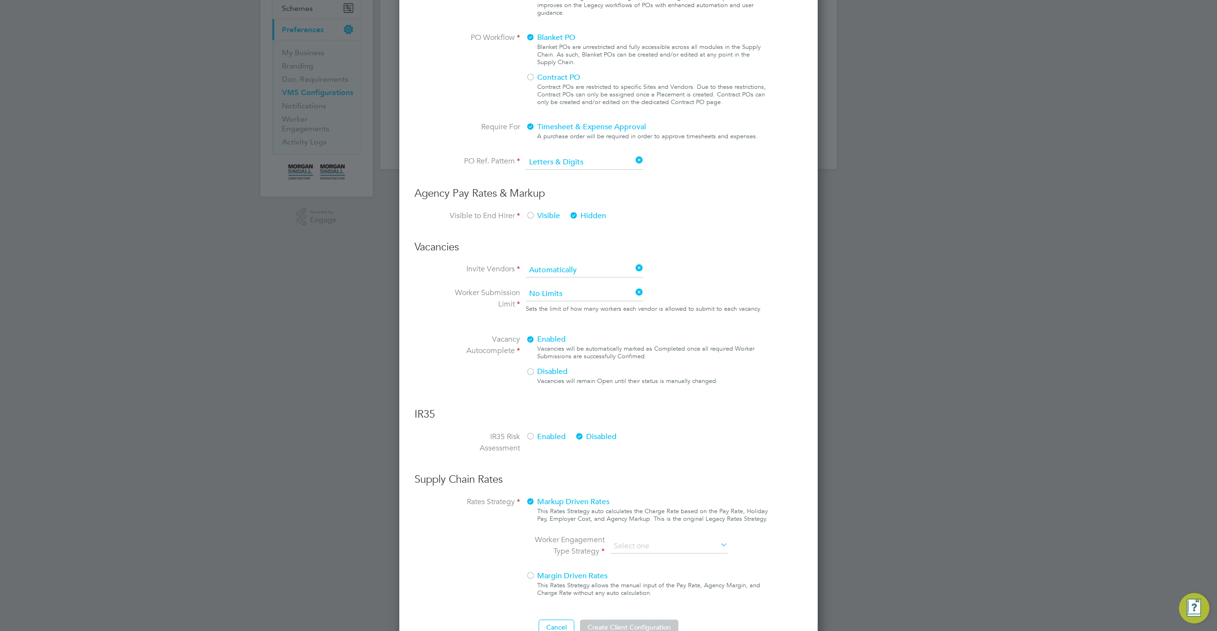
scroll to position [340, 0]
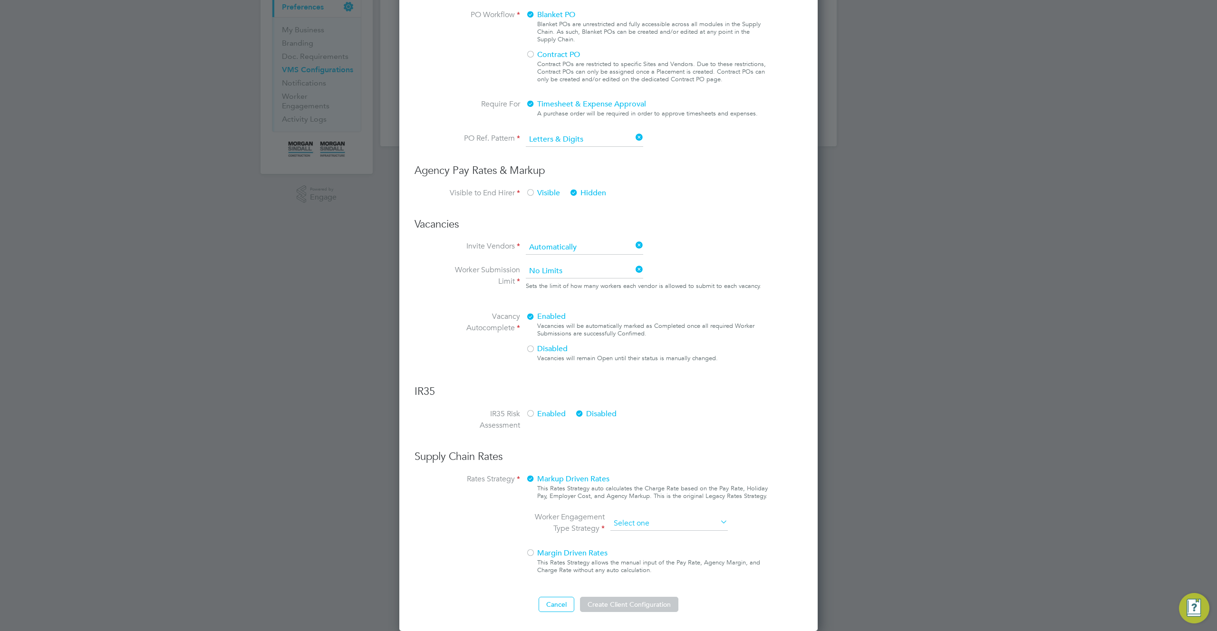
click at [667, 524] on input at bounding box center [669, 524] width 117 height 14
click at [655, 548] on li "PAYE & Contract (Legacy)" at bounding box center [669, 549] width 118 height 12
type input "PAYE & Contract (Legacy)"
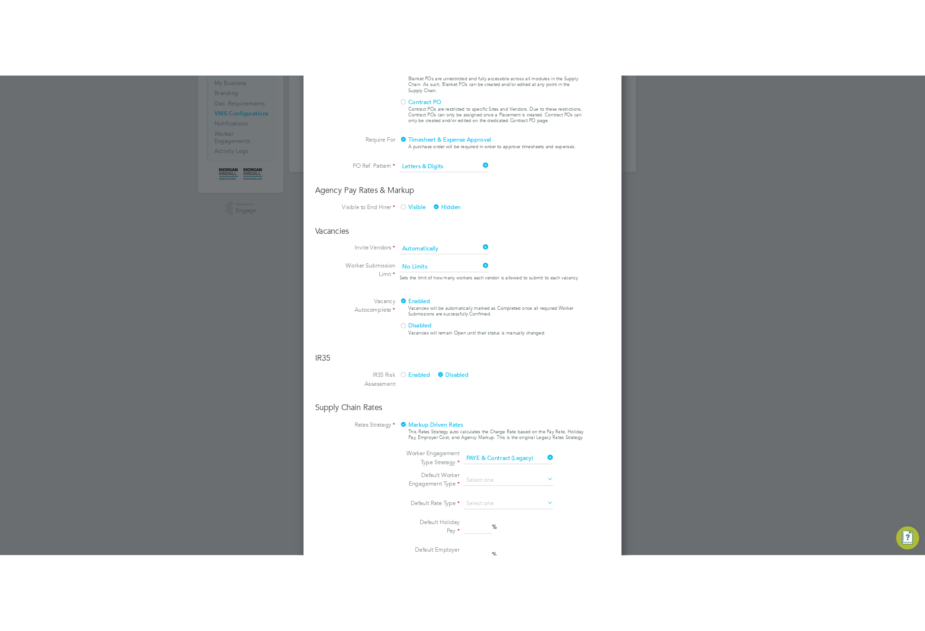
scroll to position [503, 0]
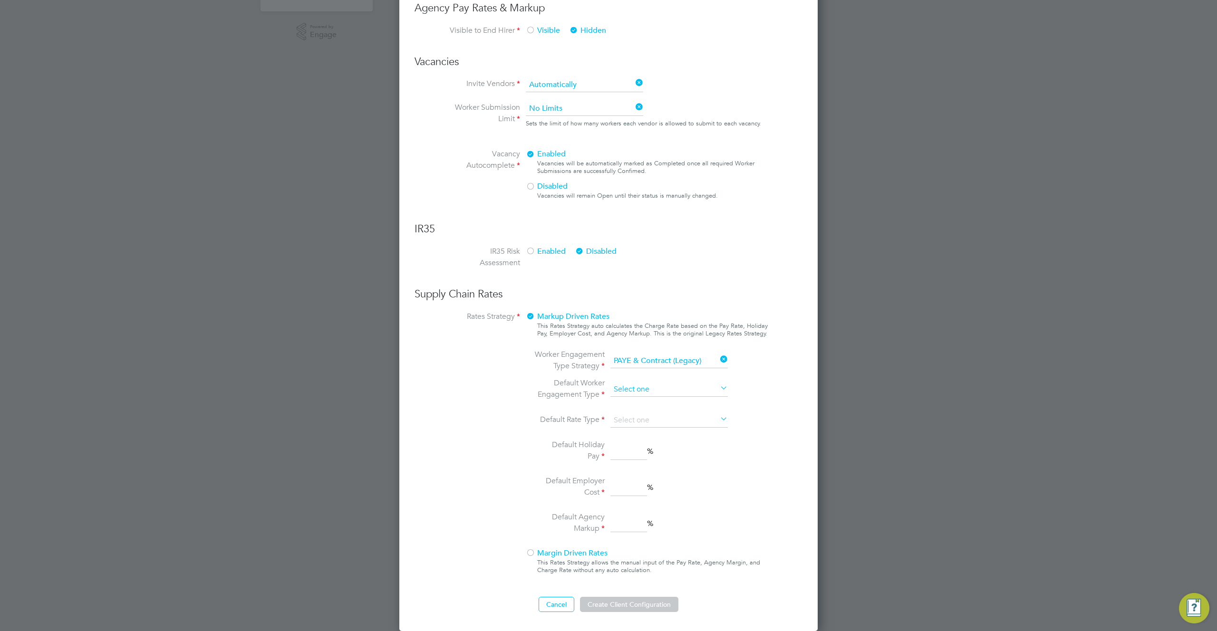
click at [643, 384] on input at bounding box center [669, 390] width 117 height 14
click at [635, 417] on li "PAYE" at bounding box center [669, 415] width 118 height 12
type input "PAYE"
click at [637, 420] on input at bounding box center [669, 421] width 117 height 14
click at [630, 437] on li "Hourly" at bounding box center [669, 434] width 118 height 12
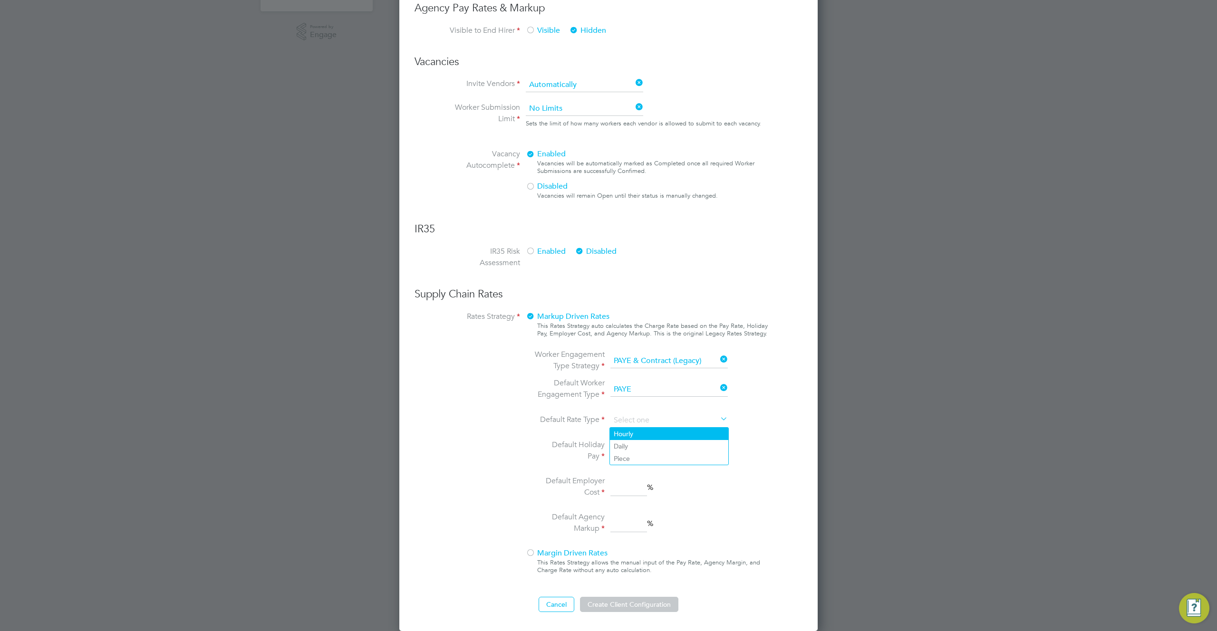
type input "Hourly"
click at [625, 451] on input at bounding box center [629, 451] width 37 height 17
type input "2"
drag, startPoint x: 627, startPoint y: 484, endPoint x: 623, endPoint y: 505, distance: 21.4
click at [626, 486] on input at bounding box center [629, 487] width 37 height 17
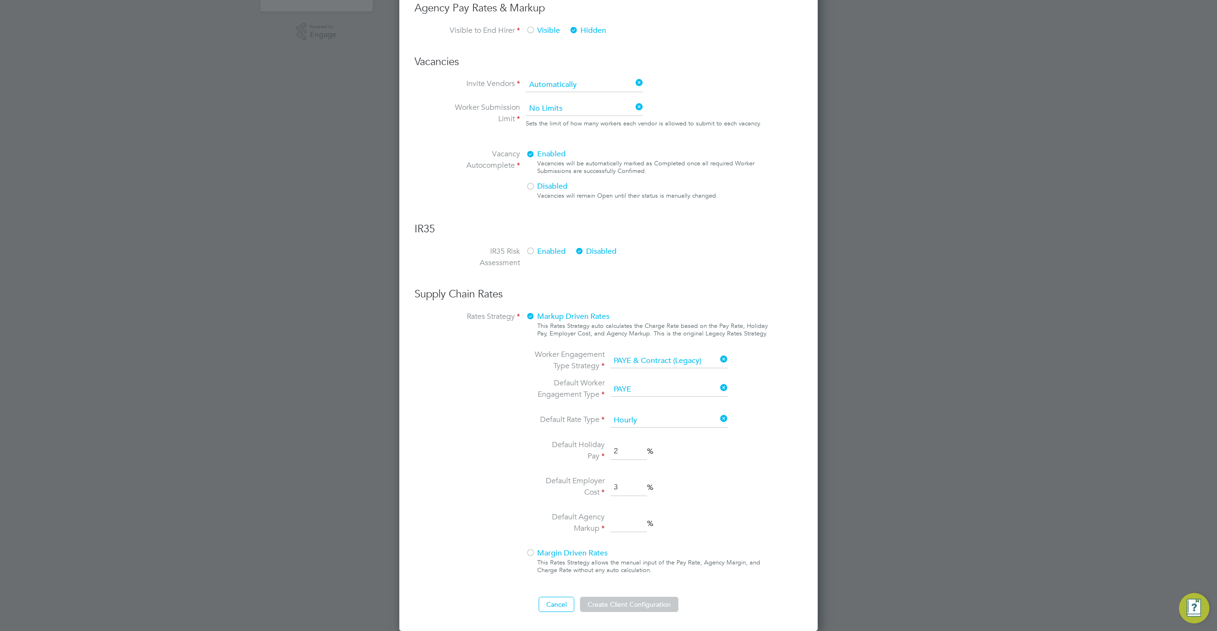
type input "3"
drag, startPoint x: 626, startPoint y: 524, endPoint x: 631, endPoint y: 533, distance: 9.8
click at [626, 525] on input "3" at bounding box center [629, 523] width 37 height 17
type input "3"
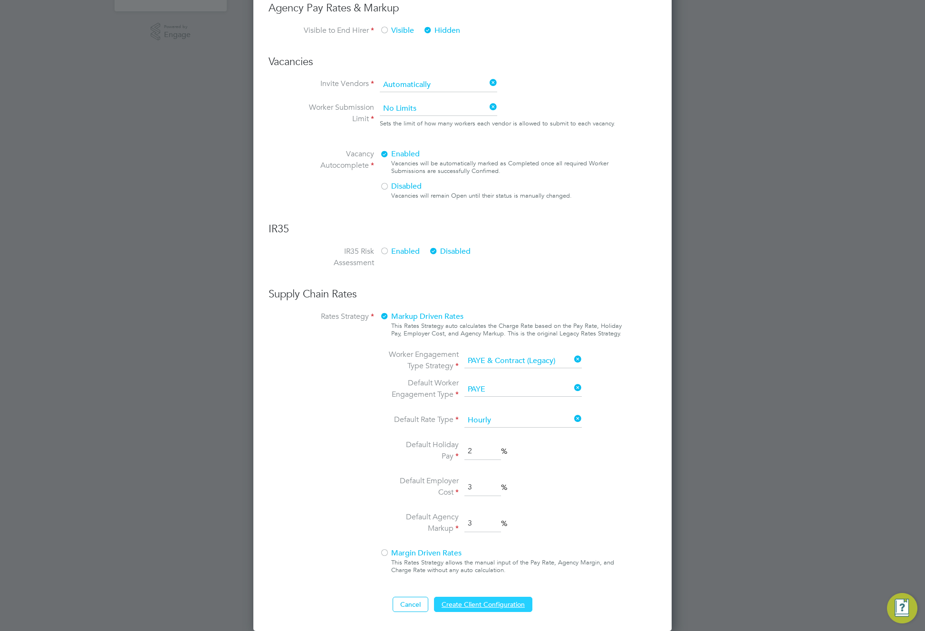
click at [494, 605] on button "Create Client Configuration" at bounding box center [483, 604] width 98 height 15
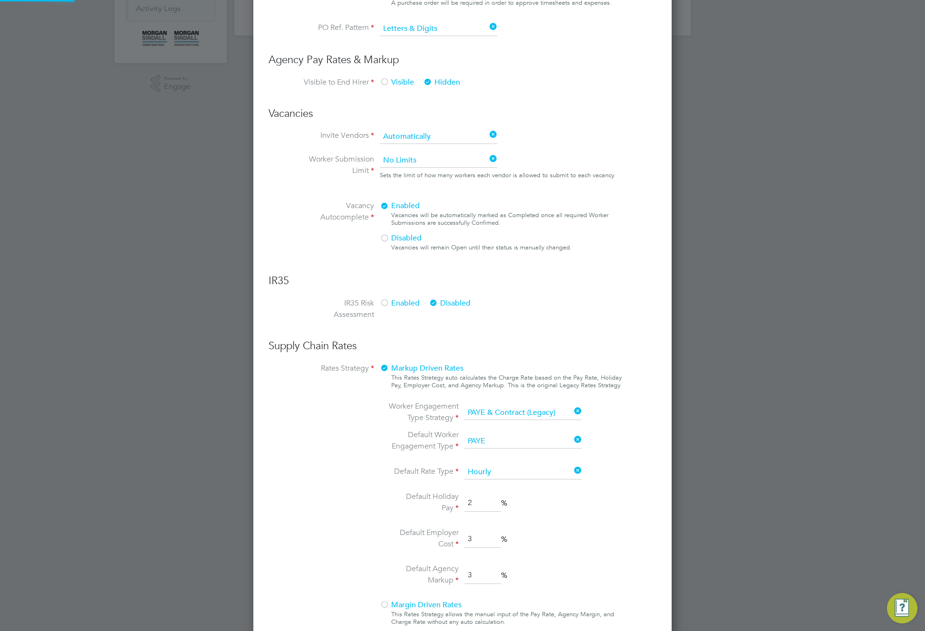
scroll to position [0, 0]
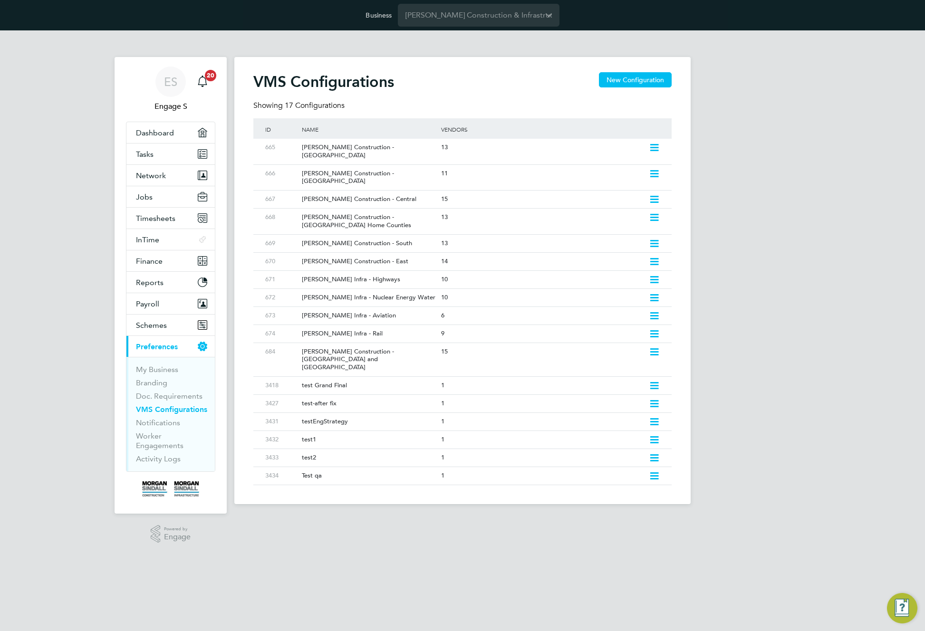
click at [862, 285] on div "ES Engage S Notifications 20 Applications: Dashboard Tasks Network Team Members…" at bounding box center [462, 274] width 925 height 489
click at [654, 473] on icon at bounding box center [655, 477] width 12 height 8
click at [607, 471] on li "Edit VMS Configuration" at bounding box center [613, 472] width 91 height 13
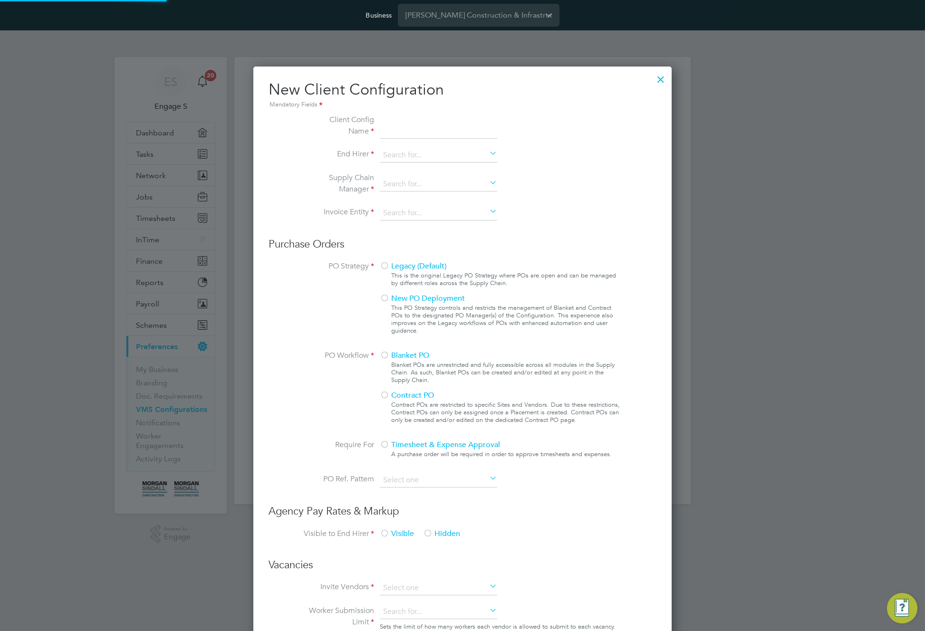
scroll to position [870, 419]
type input "Test qa"
type input "[PERSON_NAME] Construction & Infrastructure Ltd"
type input "Letters & Digits"
type input "Automatically"
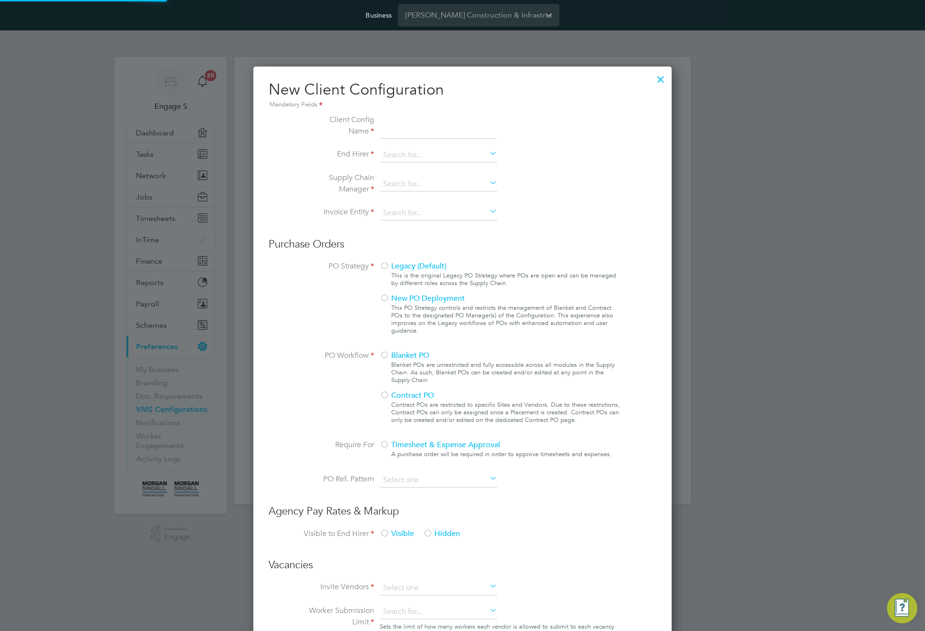
type input "No Limits"
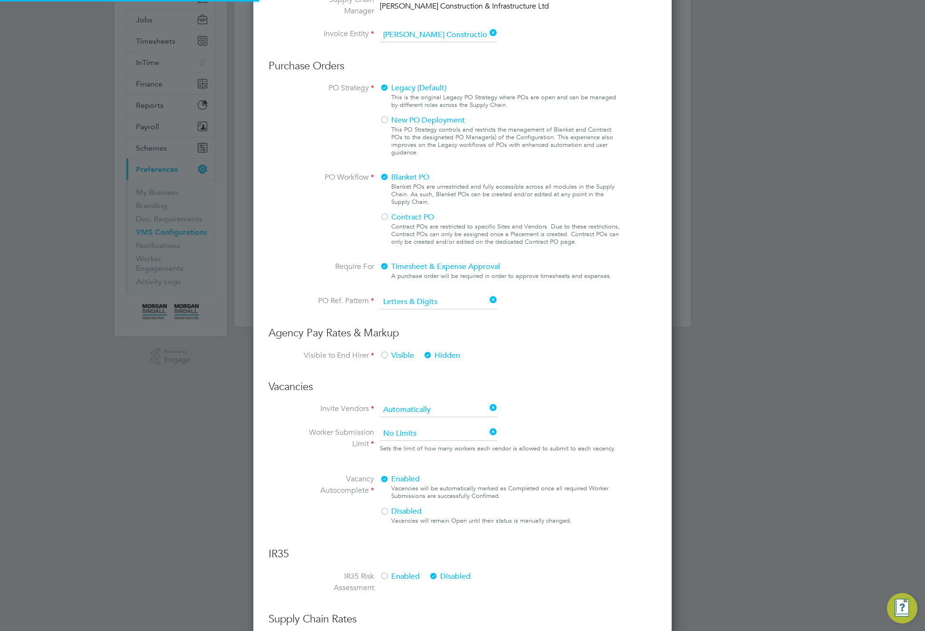
scroll to position [503, 0]
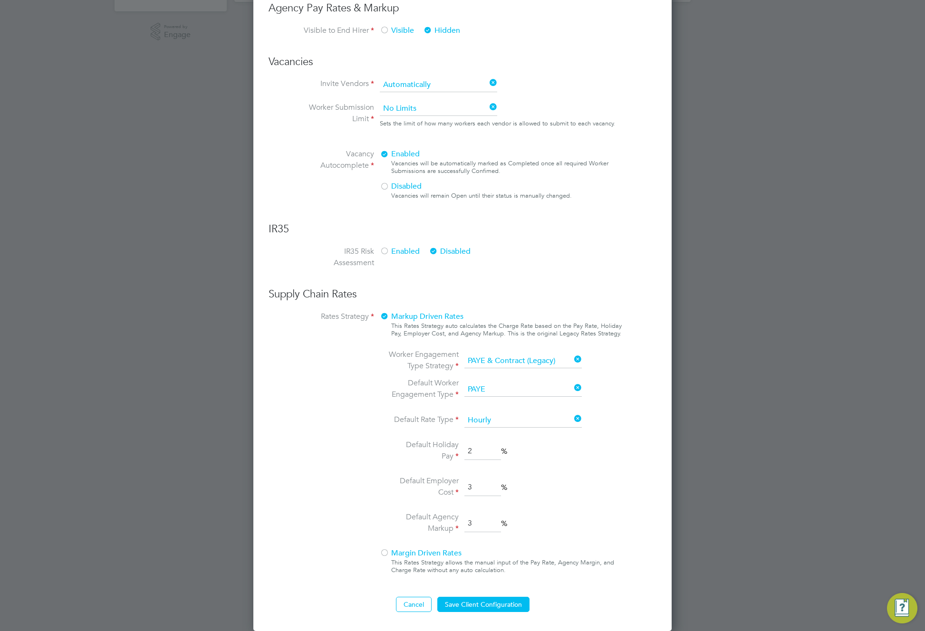
click at [389, 552] on span "Margin Driven Rates" at bounding box center [421, 554] width 82 height 10
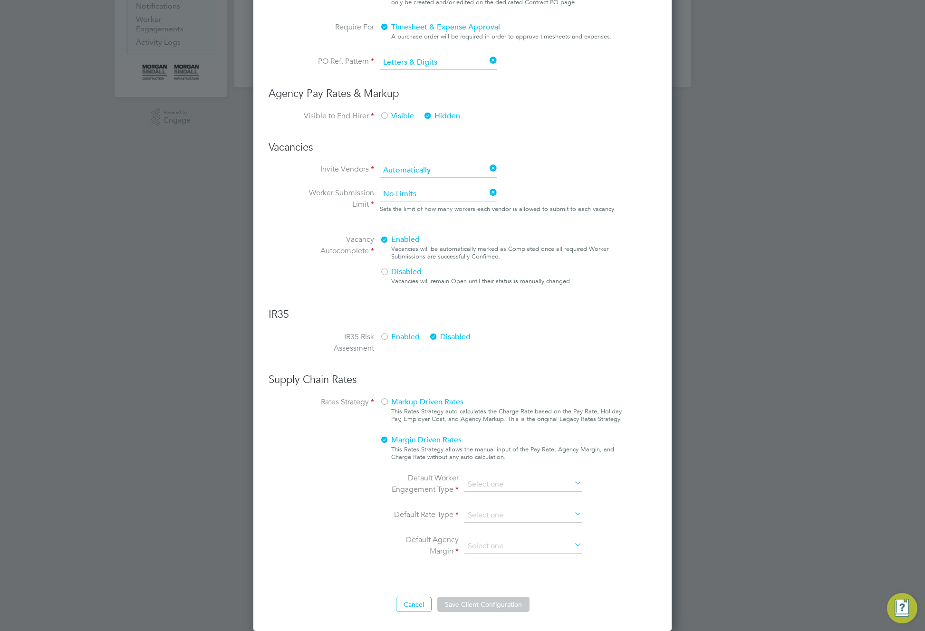
scroll to position [0, 0]
click at [496, 485] on input at bounding box center [523, 485] width 117 height 14
click at [490, 509] on li "Limited Company" at bounding box center [523, 511] width 118 height 12
type input "Limited Company"
click at [491, 505] on ul "Default Worker Engagement Type Limited Company Default Rate Type Default Agency…" at bounding box center [488, 521] width 201 height 96
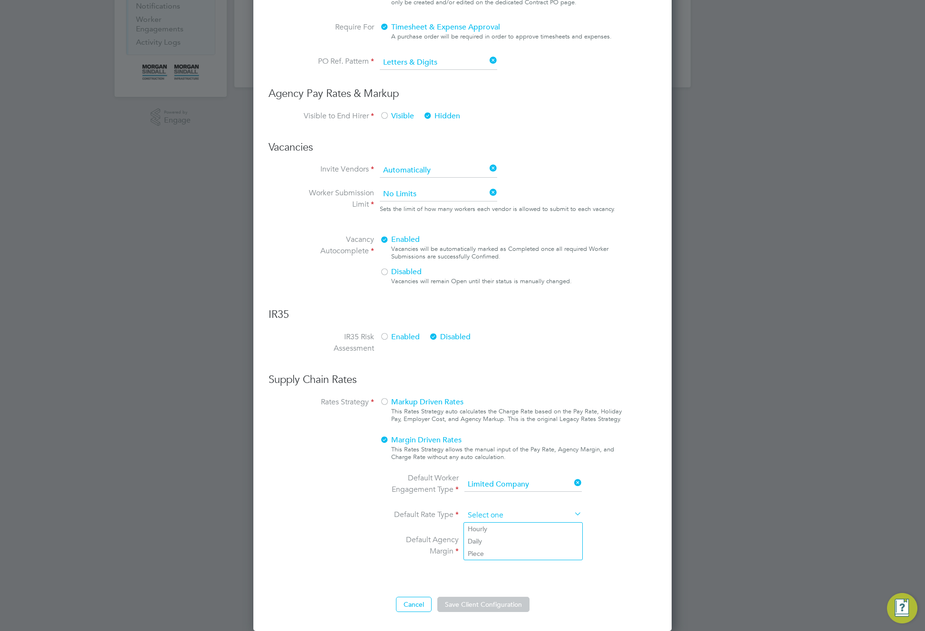
click at [492, 516] on input at bounding box center [523, 516] width 117 height 14
click at [489, 527] on li "Hourly" at bounding box center [523, 529] width 118 height 12
type input "Hourly"
click at [486, 540] on input at bounding box center [523, 547] width 117 height 14
click at [485, 561] on li "Currency (£)" at bounding box center [523, 560] width 118 height 12
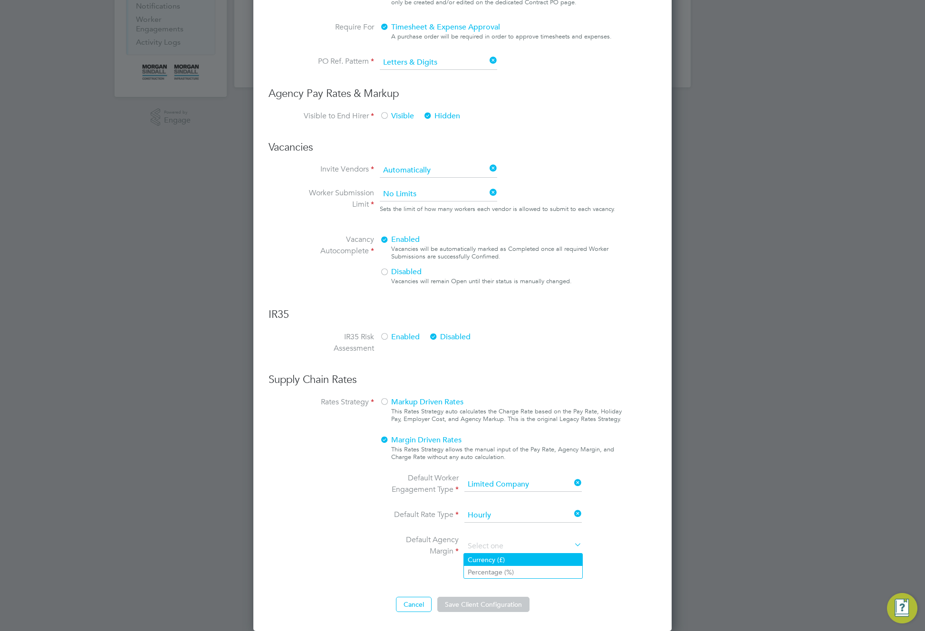
type input "Currency (£)"
click at [489, 606] on button "Save Client Configuration" at bounding box center [483, 604] width 92 height 15
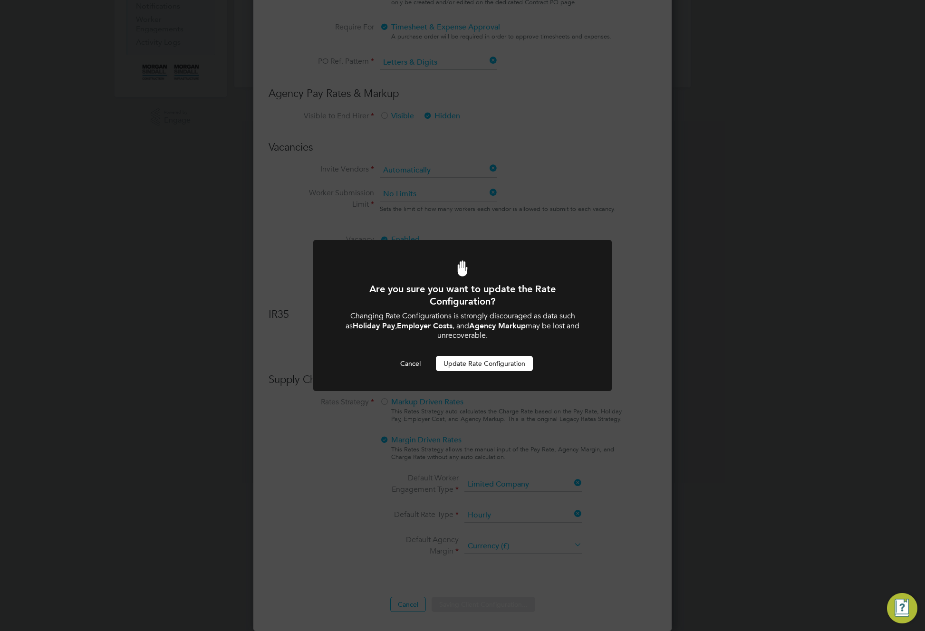
click at [483, 368] on button "Update Rate Configuration" at bounding box center [484, 363] width 97 height 15
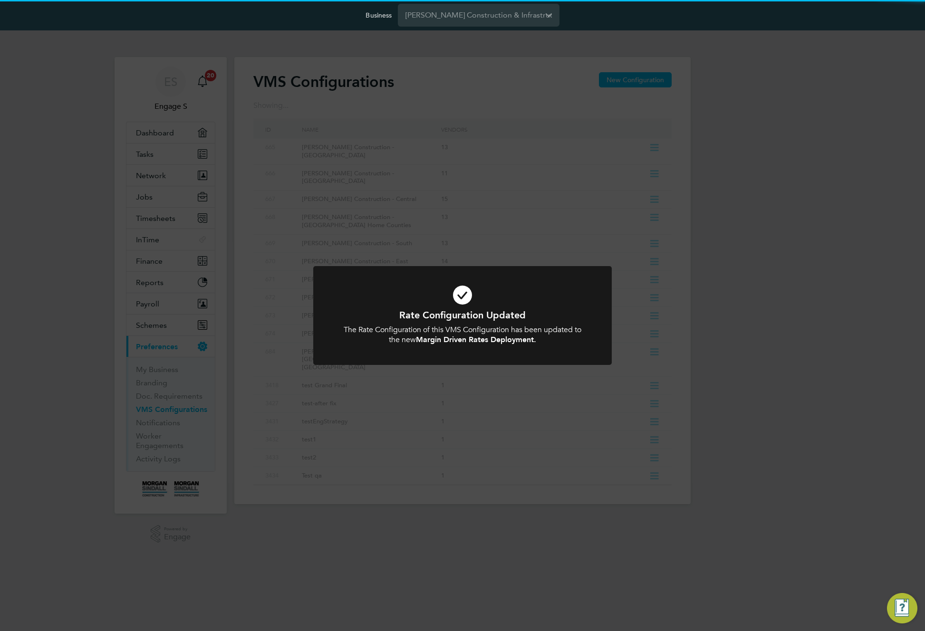
click at [543, 424] on div "Rate Configuration Updated The Rate Configuration of this VMS Configuration has…" at bounding box center [462, 315] width 925 height 631
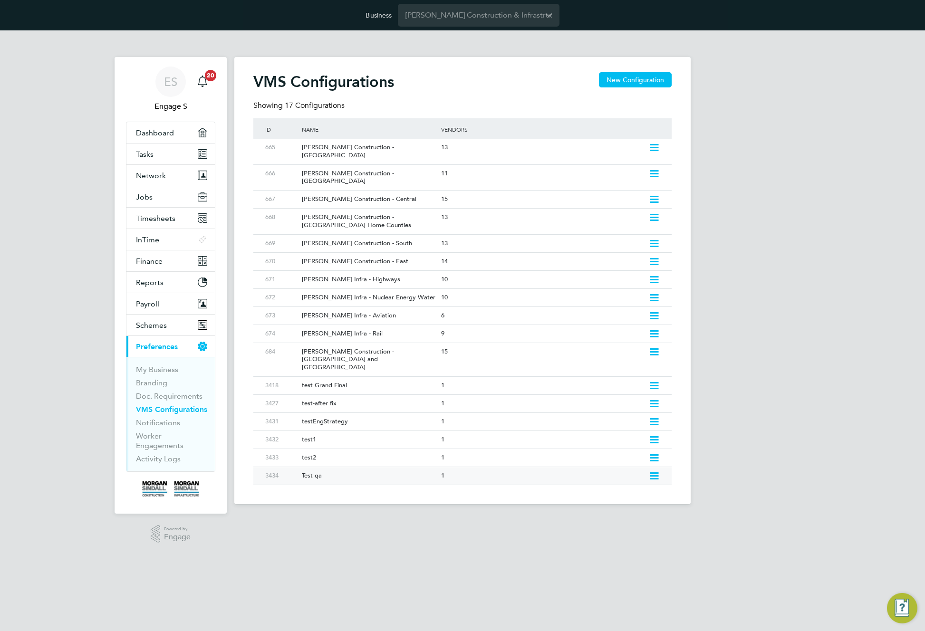
click at [655, 473] on icon at bounding box center [655, 477] width 12 height 8
click at [601, 472] on li "Edit VMS Configuration" at bounding box center [613, 472] width 91 height 13
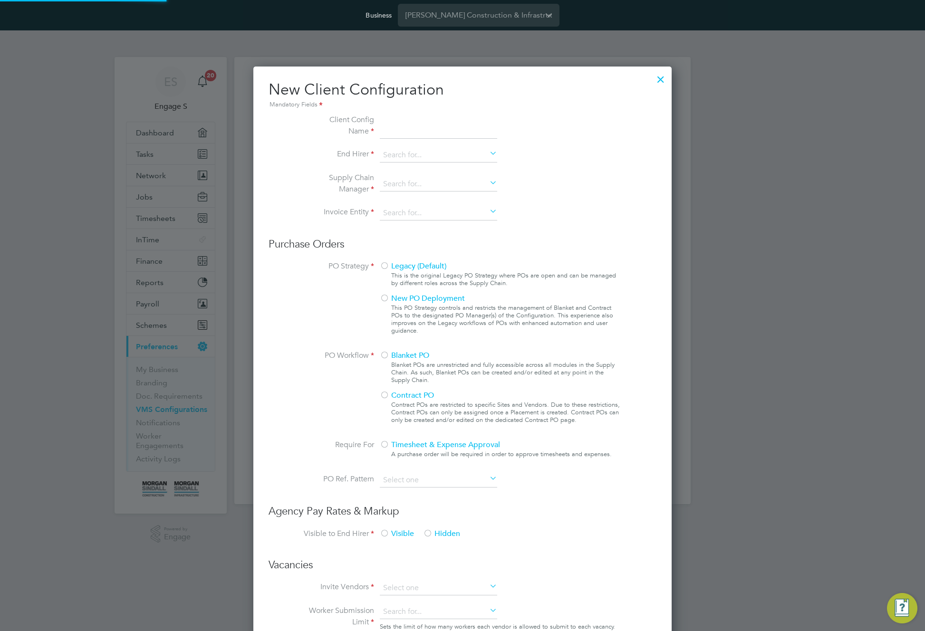
type input "Test qa"
type input "[PERSON_NAME] Construction & Infrastructure Ltd"
type input "Letters & Digits"
type input "Automatically"
type input "No Limits"
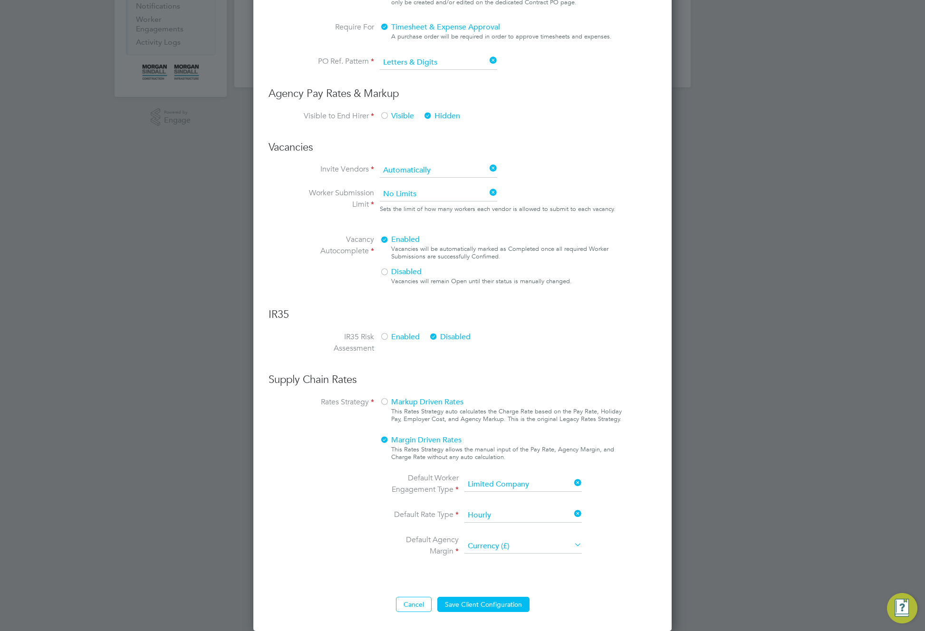
click at [415, 406] on span "Markup Driven Rates" at bounding box center [422, 403] width 84 height 10
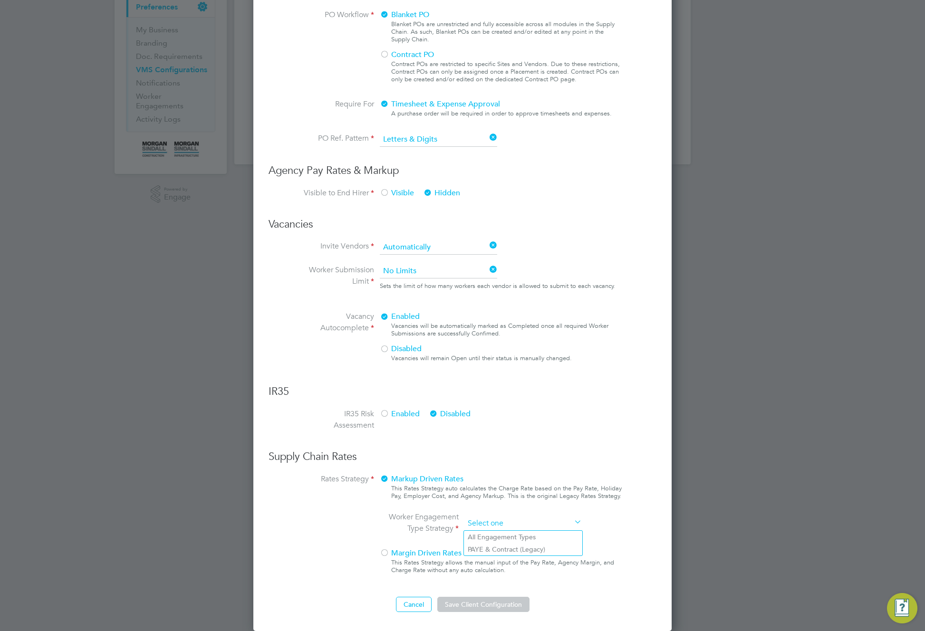
click at [507, 527] on input at bounding box center [523, 524] width 117 height 14
click at [508, 534] on li "All Engagement Types" at bounding box center [523, 537] width 118 height 12
type input "All Engagement Types"
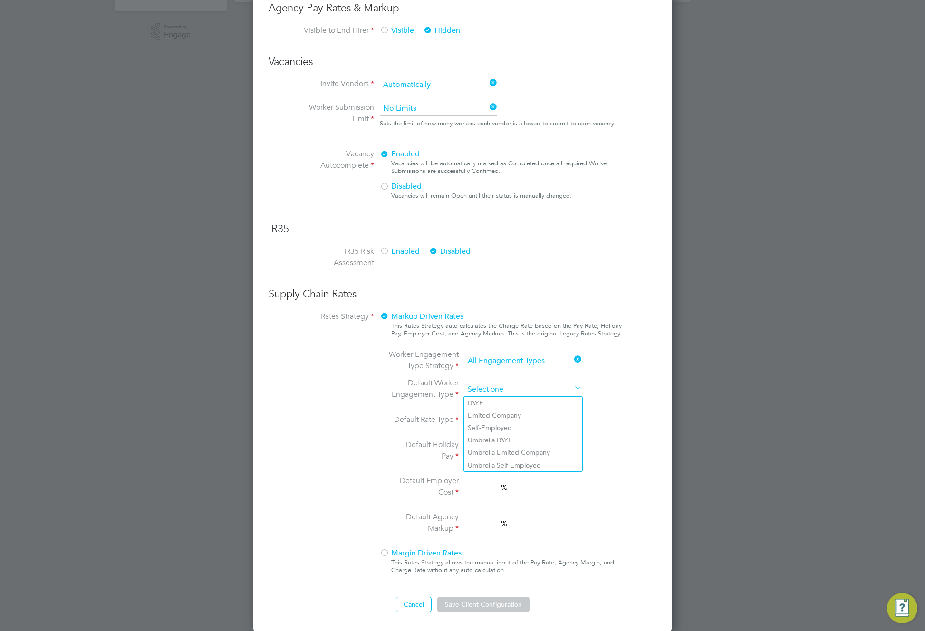
click at [506, 389] on input at bounding box center [523, 390] width 117 height 14
click at [500, 440] on li "Umbrella PAYE" at bounding box center [523, 440] width 118 height 12
type input "Umbrella PAYE"
click at [501, 416] on input at bounding box center [523, 421] width 117 height 14
click at [488, 437] on li "Hourly" at bounding box center [523, 434] width 118 height 12
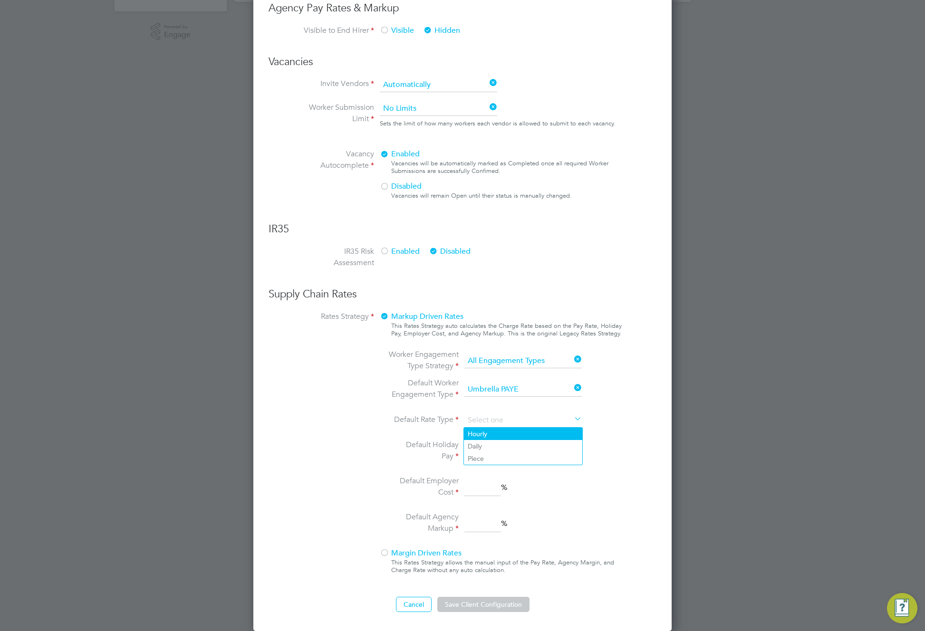
type input "Hourly"
click at [480, 456] on input at bounding box center [483, 451] width 37 height 17
type input "2"
drag, startPoint x: 485, startPoint y: 494, endPoint x: 487, endPoint y: 507, distance: 13.9
click at [485, 495] on input "3" at bounding box center [483, 487] width 37 height 17
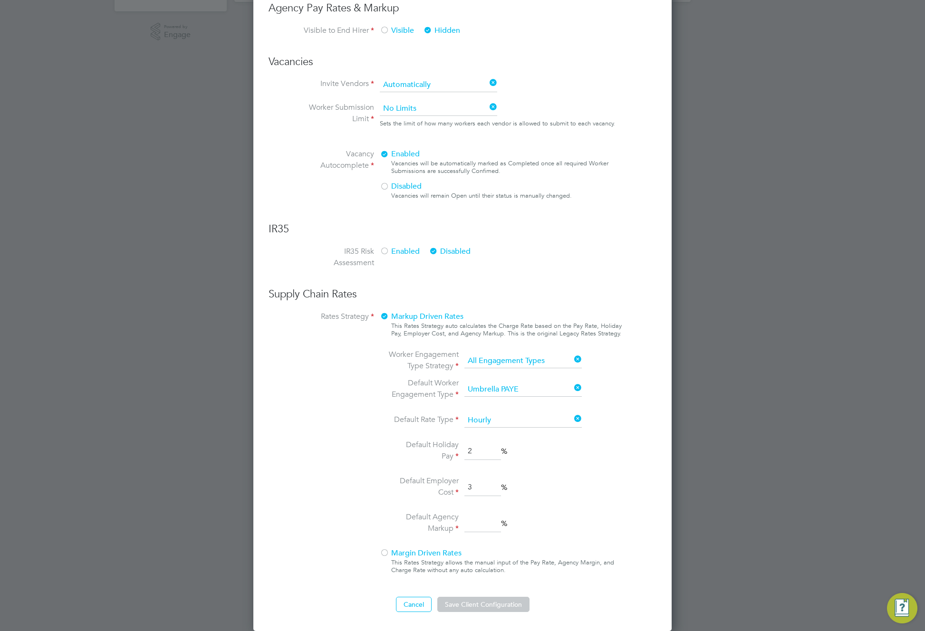
type input "3"
click at [486, 532] on input "3" at bounding box center [483, 523] width 37 height 17
type input "3"
drag, startPoint x: 492, startPoint y: 605, endPoint x: 535, endPoint y: 574, distance: 53.2
click at [492, 605] on button "Save Client Configuration" at bounding box center [483, 604] width 92 height 15
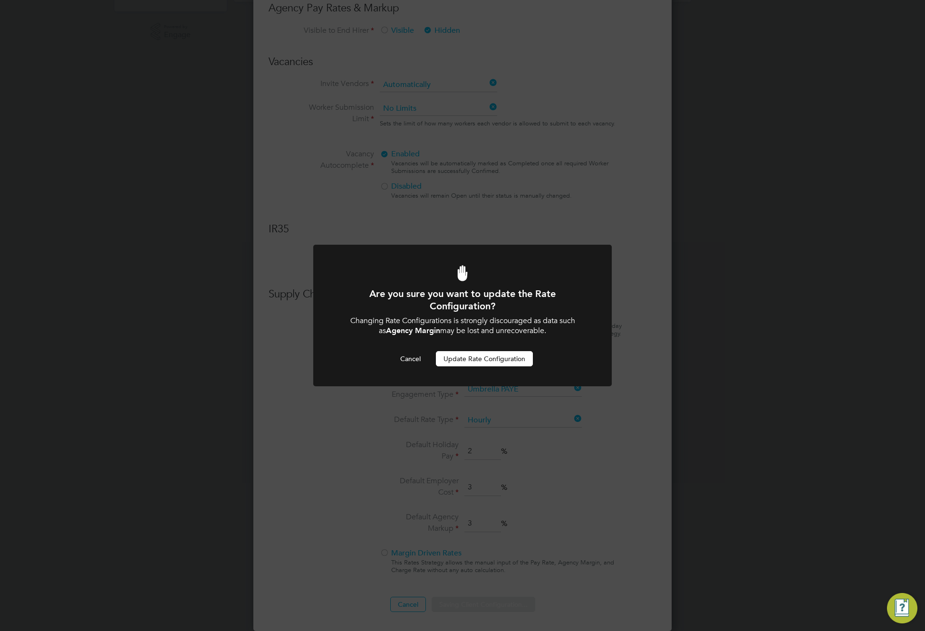
click at [492, 361] on button "Update Rate Configuration" at bounding box center [484, 358] width 97 height 15
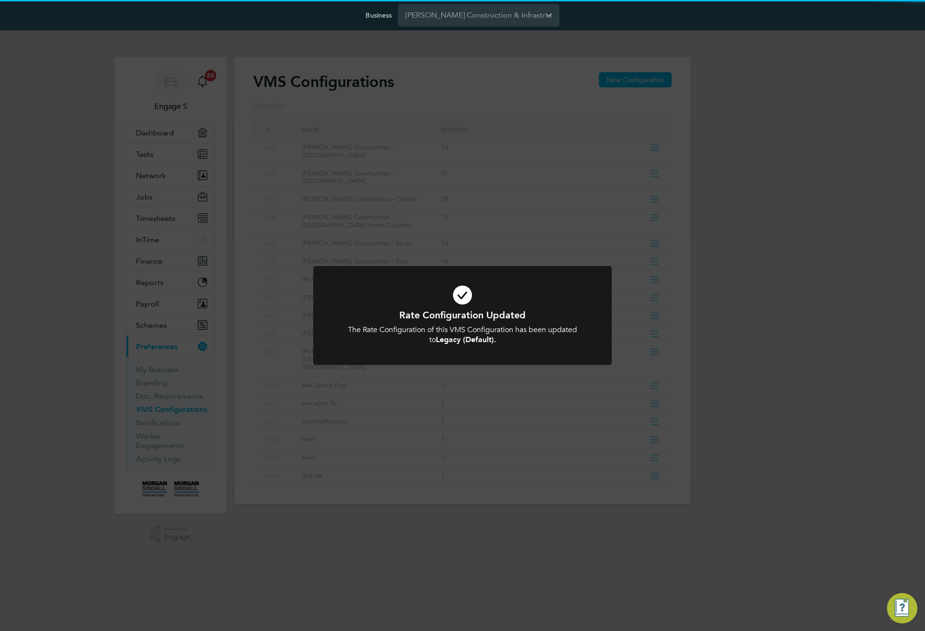
click at [747, 370] on div "Rate Configuration Updated The Rate Configuration of this VMS Configuration has…" at bounding box center [462, 315] width 925 height 631
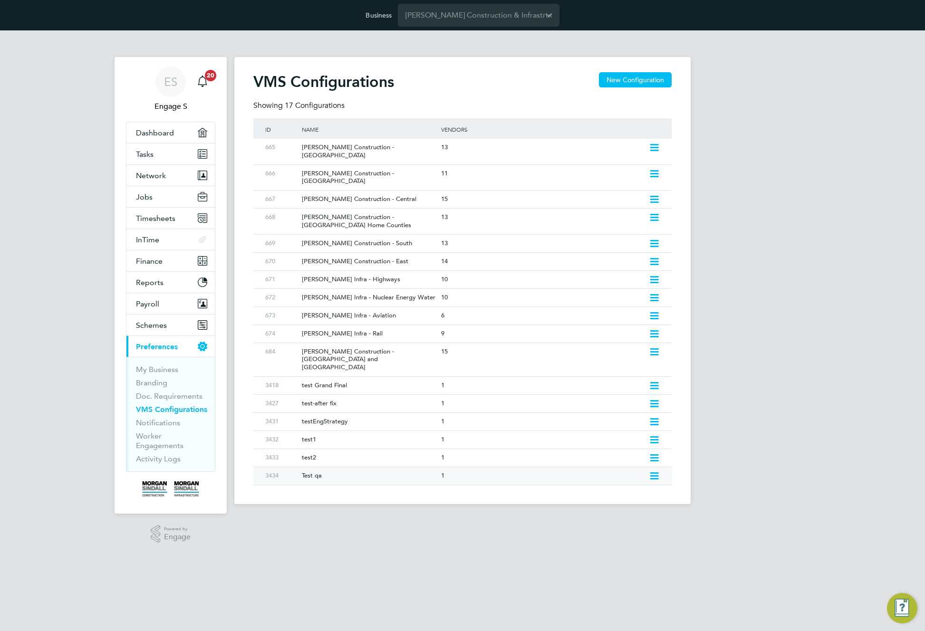
click at [653, 473] on icon at bounding box center [655, 477] width 12 height 8
click at [590, 513] on li "Delete VMS Configuration" at bounding box center [613, 512] width 91 height 13
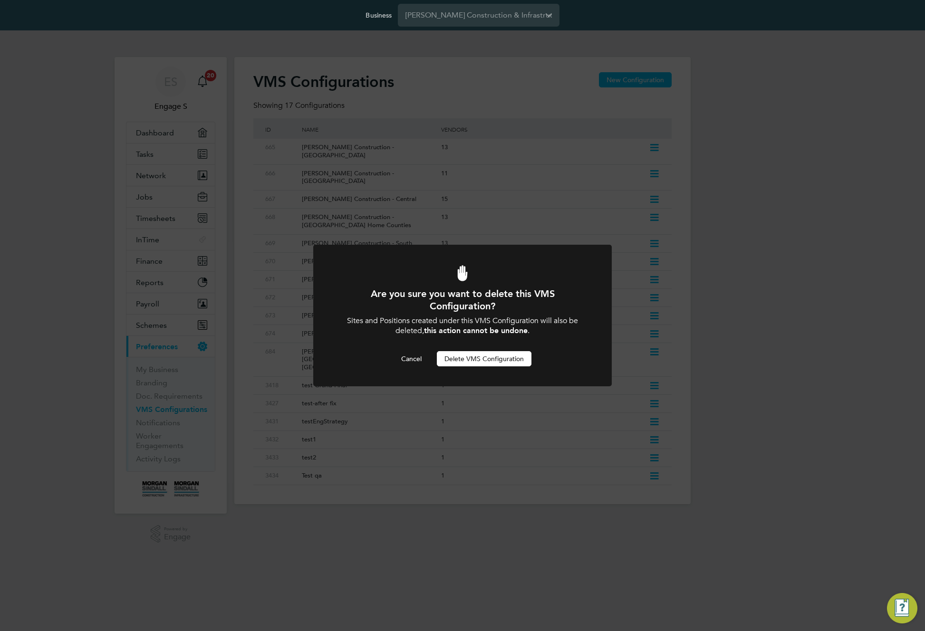
click at [490, 358] on button "Delete VMS Configuration" at bounding box center [484, 358] width 95 height 15
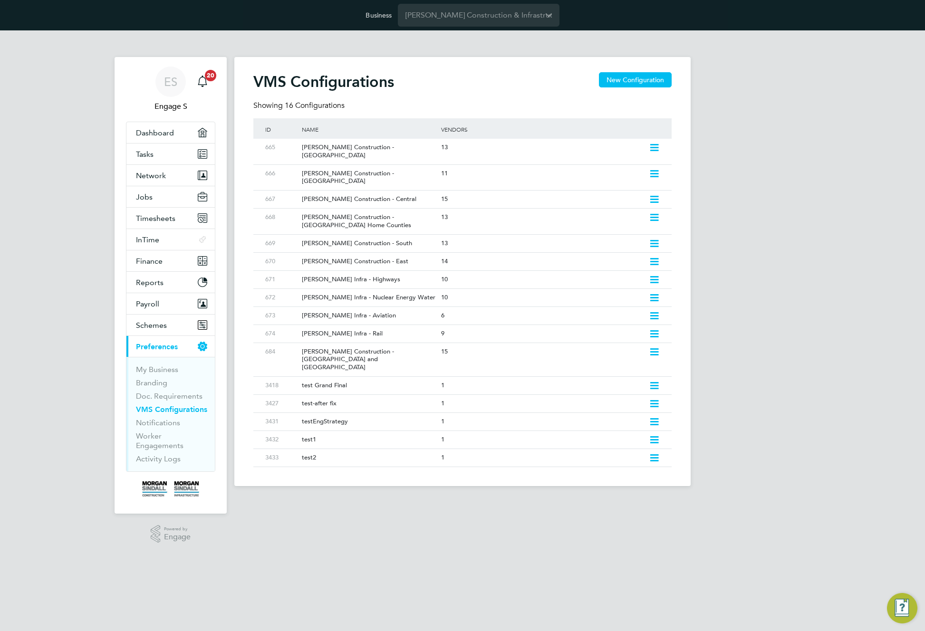
click at [793, 273] on div "ES Engage S Notifications 20 Applications: Dashboard Tasks Network Team Members…" at bounding box center [462, 265] width 925 height 471
click at [653, 147] on icon at bounding box center [655, 148] width 12 height 8
click at [625, 166] on li "Edit VMS Configuration" at bounding box center [613, 168] width 91 height 13
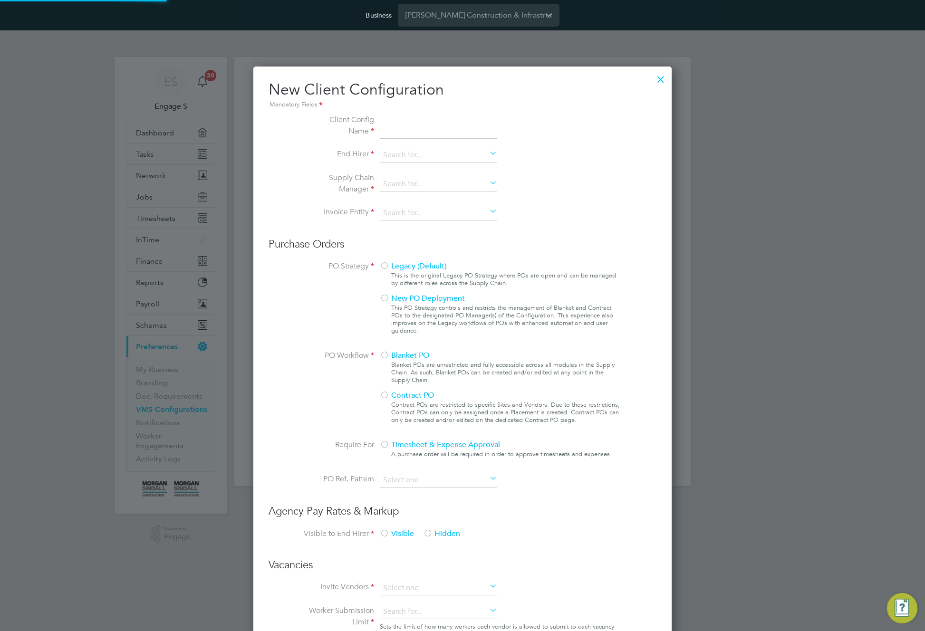
type input "[PERSON_NAME] Construction - [GEOGRAPHIC_DATA]"
type input "[PERSON_NAME] Construction & Infrastructure Ltd"
type input "Custom"
type input "By Vendor Group"
type input "No Limits"
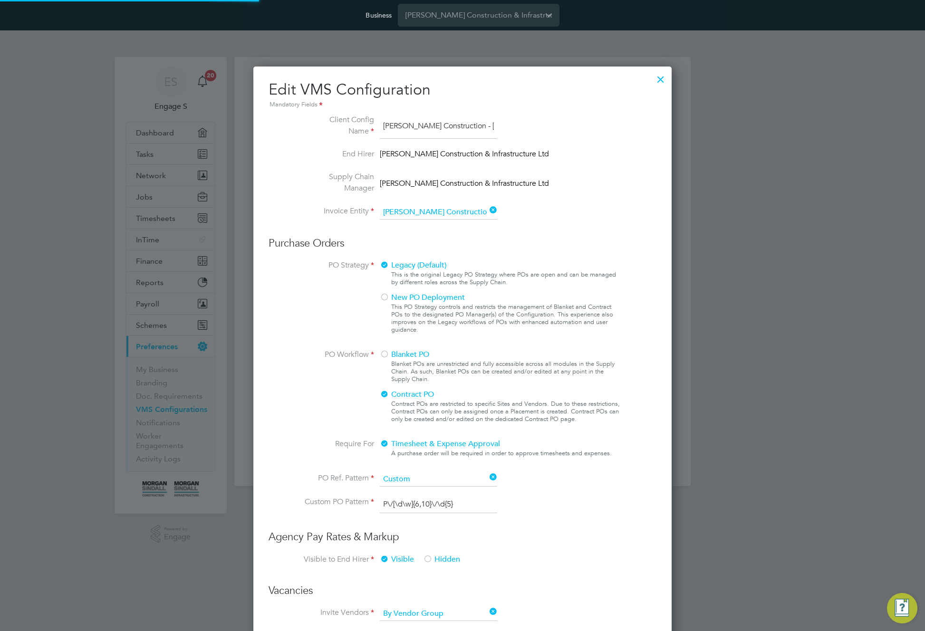
scroll to position [35, 320]
type input "Labour Desk"
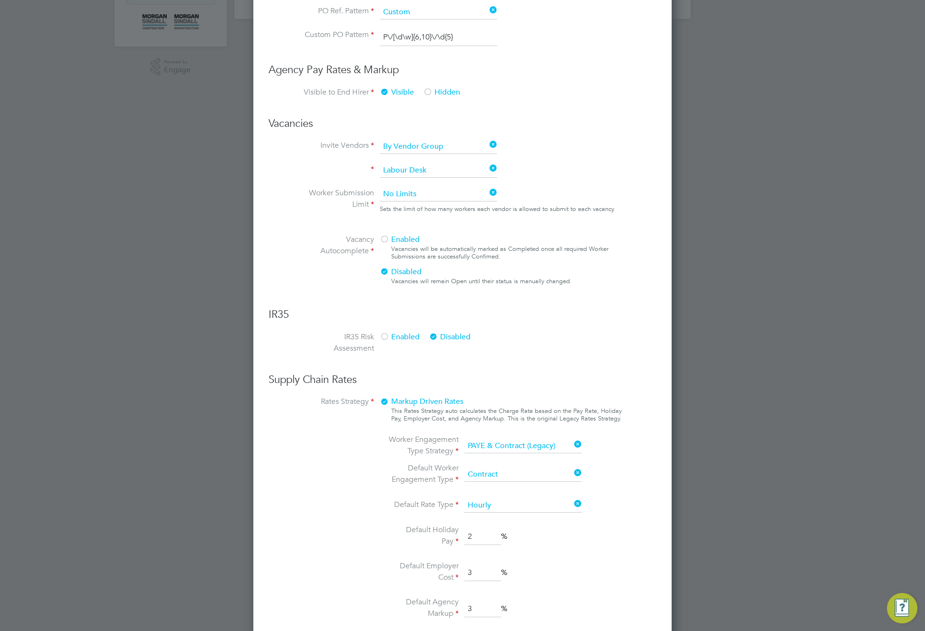
scroll to position [553, 0]
